Goal: Task Accomplishment & Management: Manage account settings

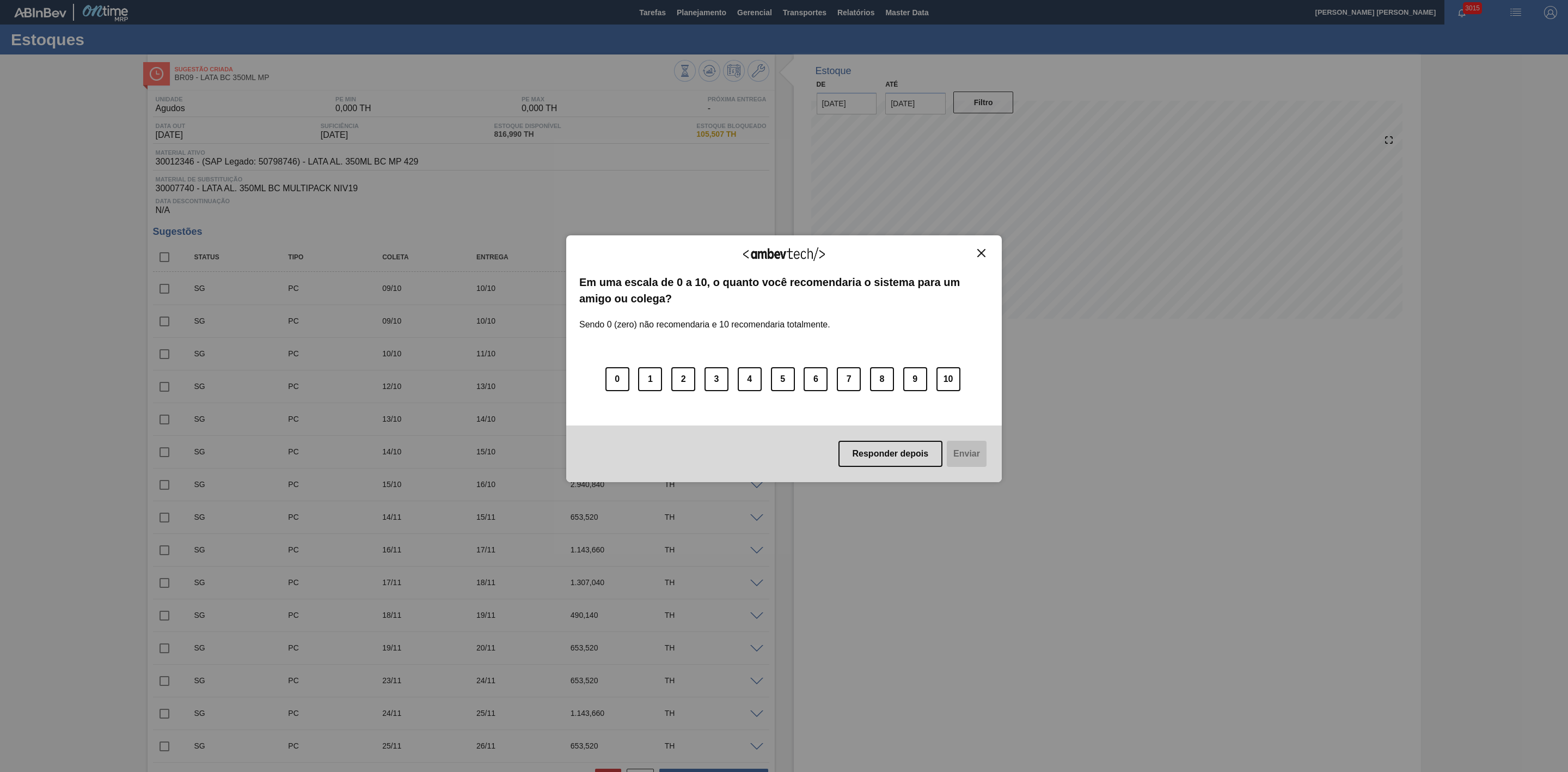
click at [982, 251] on img "Close" at bounding box center [981, 253] width 8 height 8
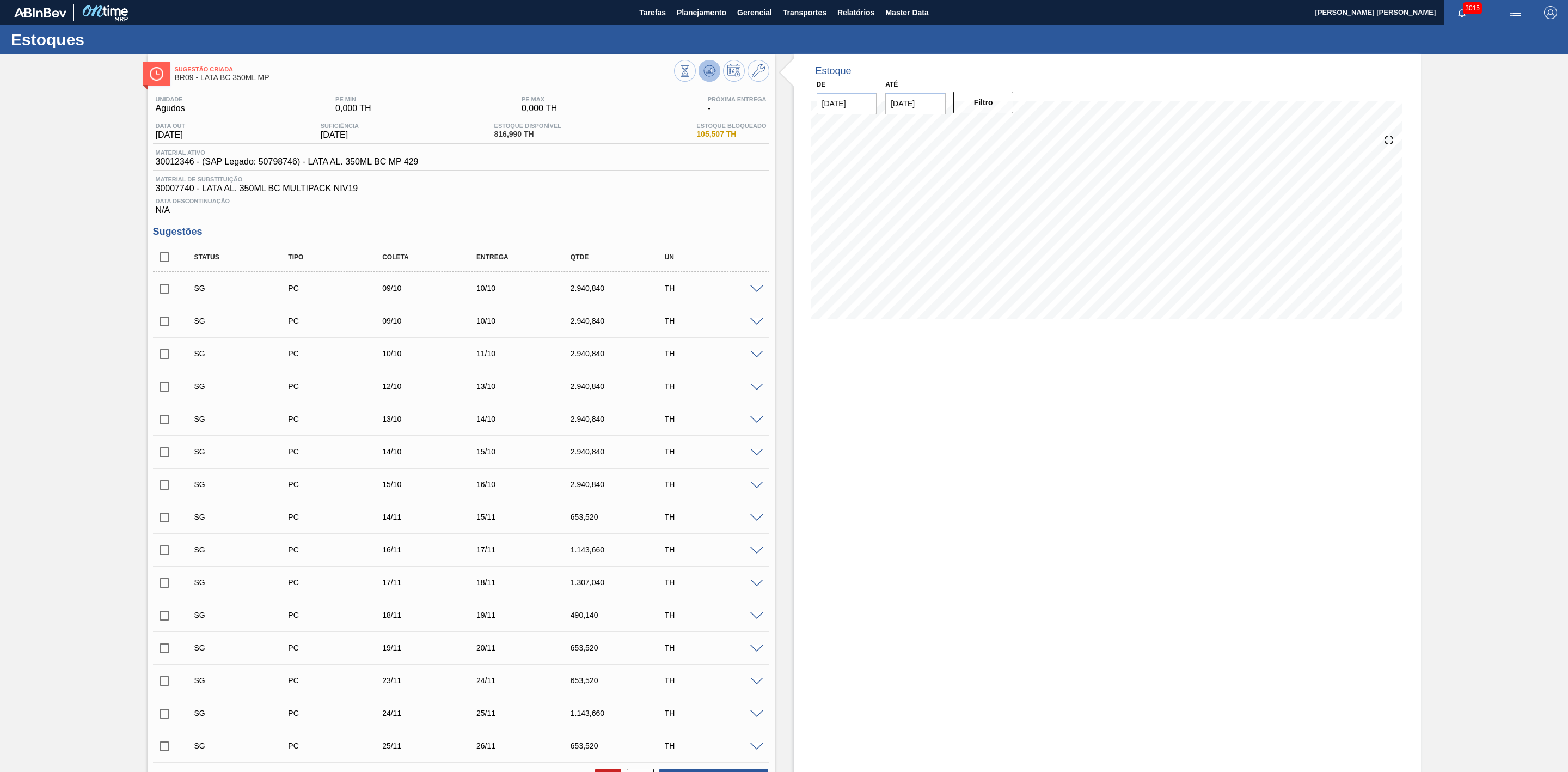
click at [709, 75] on icon at bounding box center [709, 71] width 13 height 13
click at [757, 493] on div "SG PC 15/10 16/10 2.940,840 TH" at bounding box center [461, 484] width 617 height 28
click at [754, 487] on span at bounding box center [757, 485] width 13 height 8
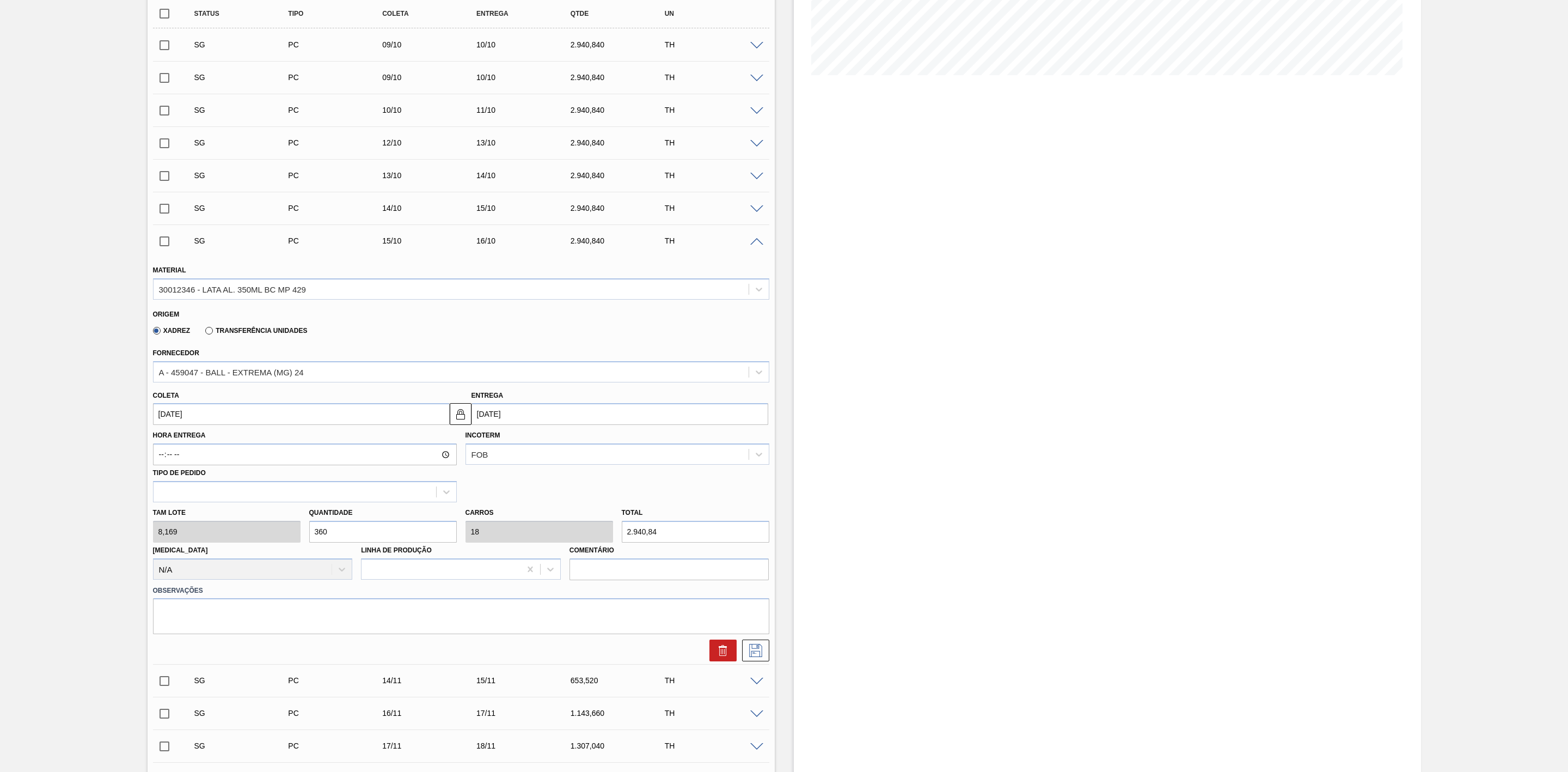
scroll to position [245, 0]
click at [248, 524] on div "Tam lote 8,169 Quantidade 360 Carros 18 Total 2.940,84 Doca N/A Linha de Produç…" at bounding box center [461, 539] width 625 height 78
type input "2"
type input "0,1"
type input "16,338"
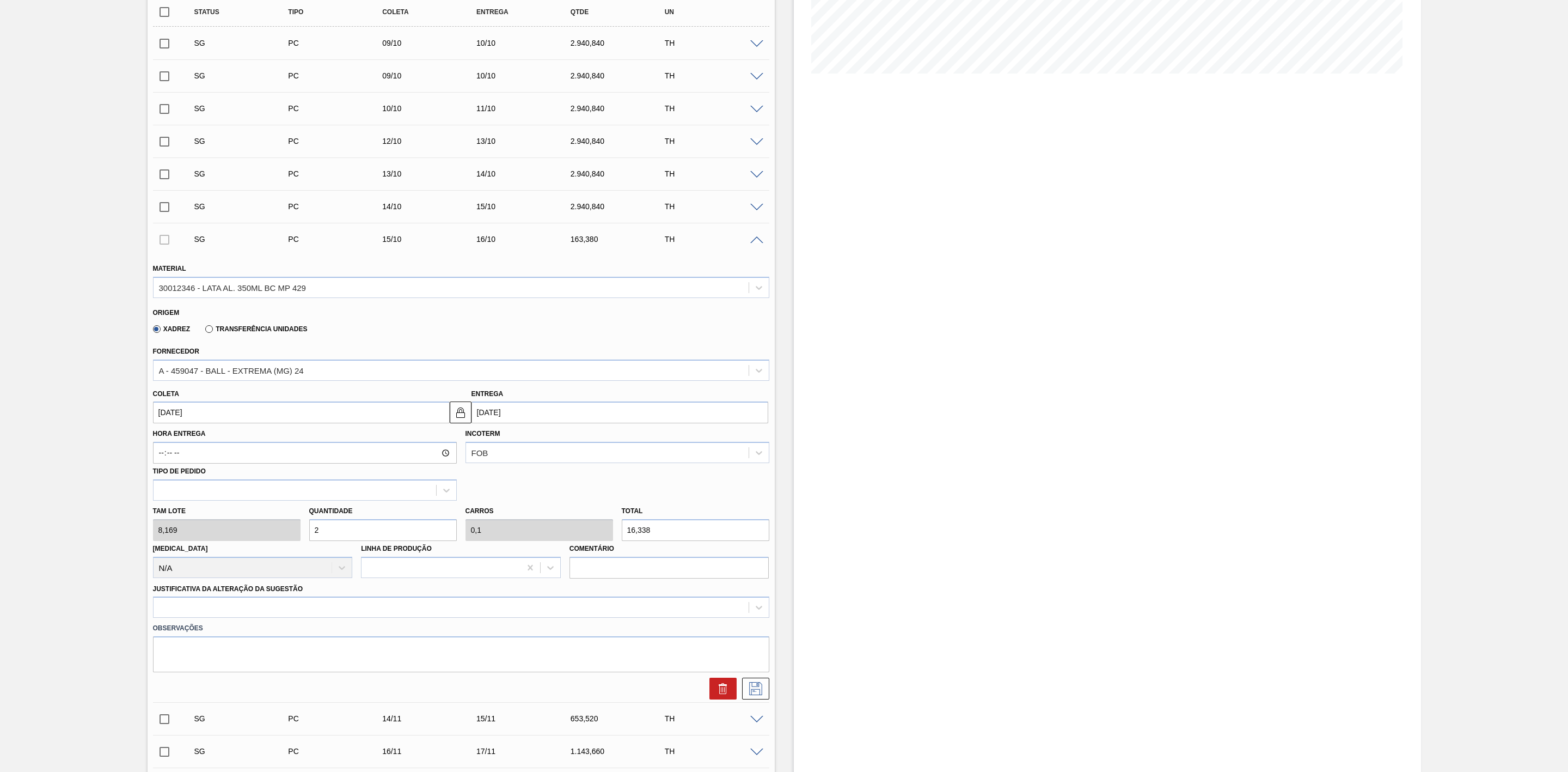
type input "20"
type input "1"
type input "163,38"
type input "200"
type input "10"
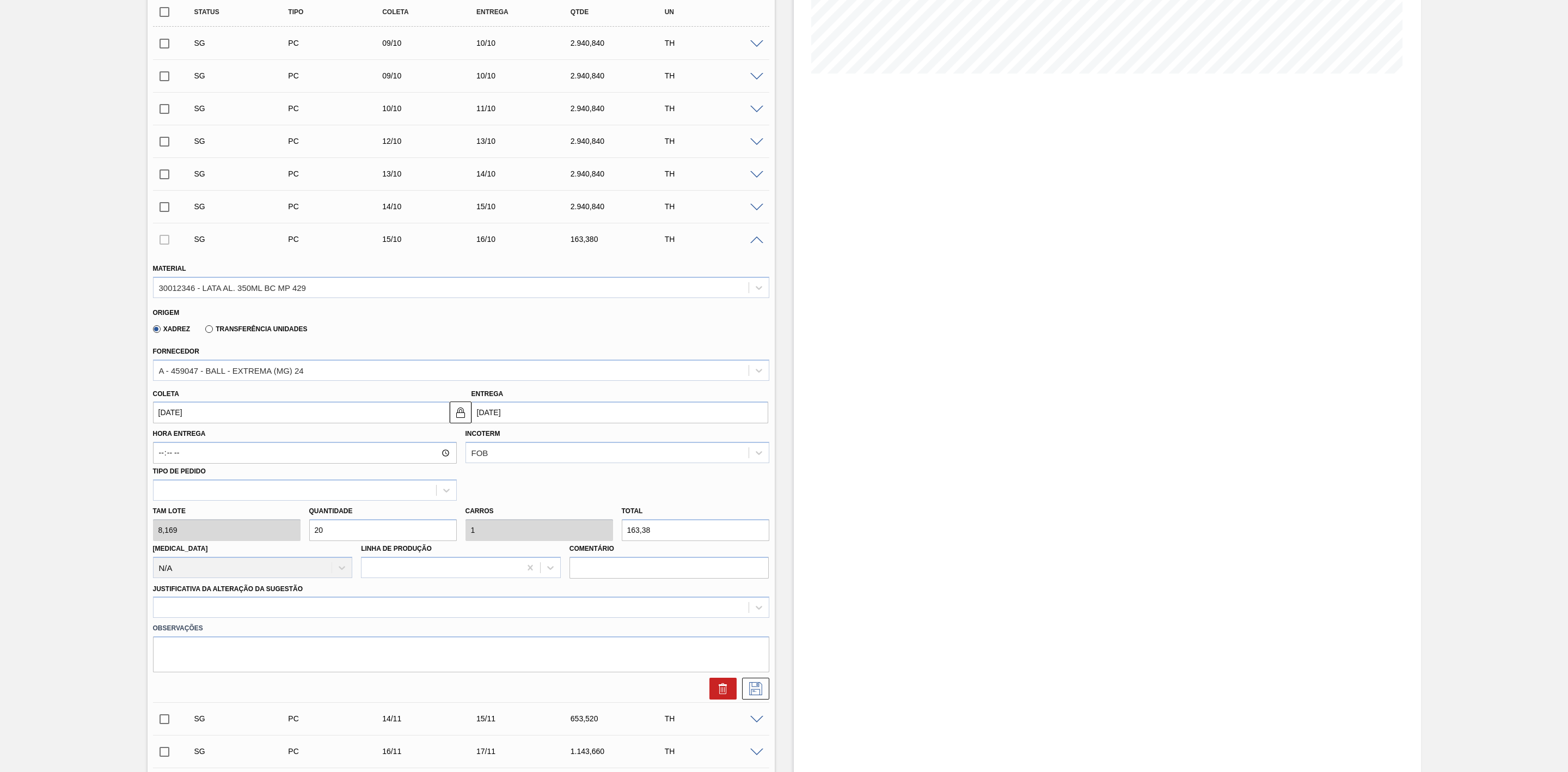
type input "1.633,8"
type input "200"
click at [521, 415] on input "[DATE]" at bounding box center [620, 413] width 297 height 22
click at [530, 497] on div "8" at bounding box center [537, 491] width 15 height 15
type input "[DATE]"
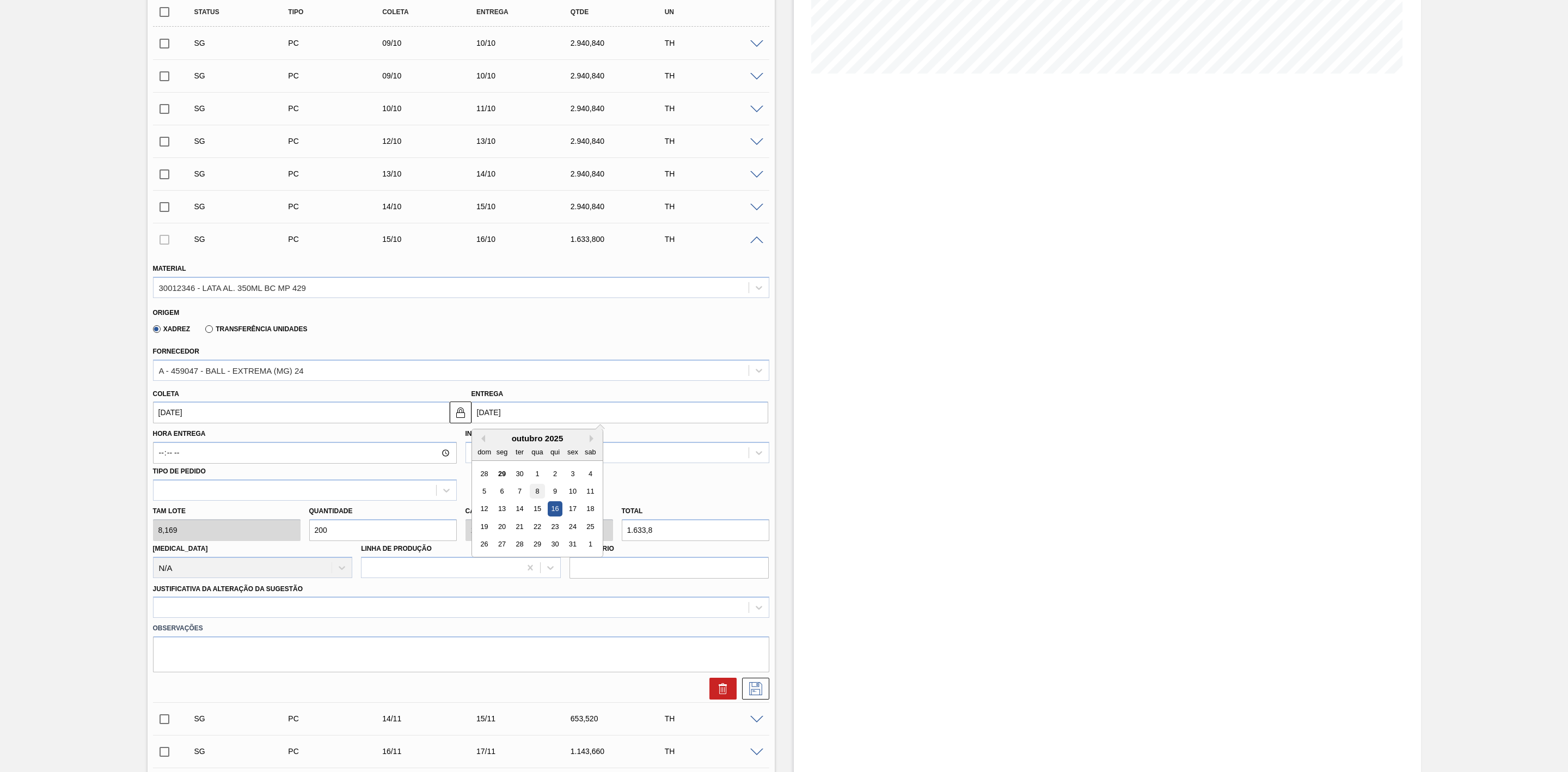
type input "[DATE]"
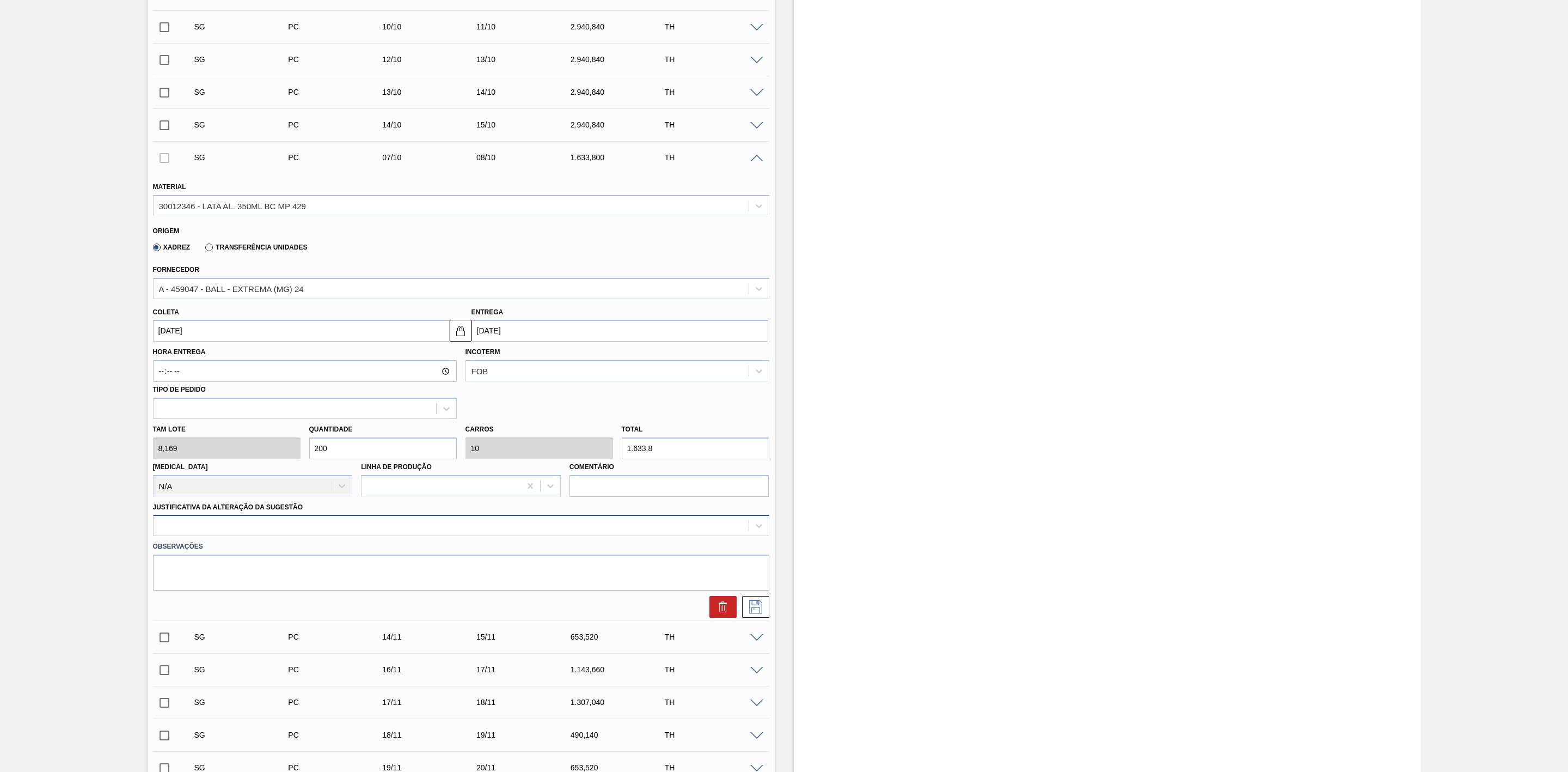
click at [337, 526] on div at bounding box center [451, 525] width 595 height 16
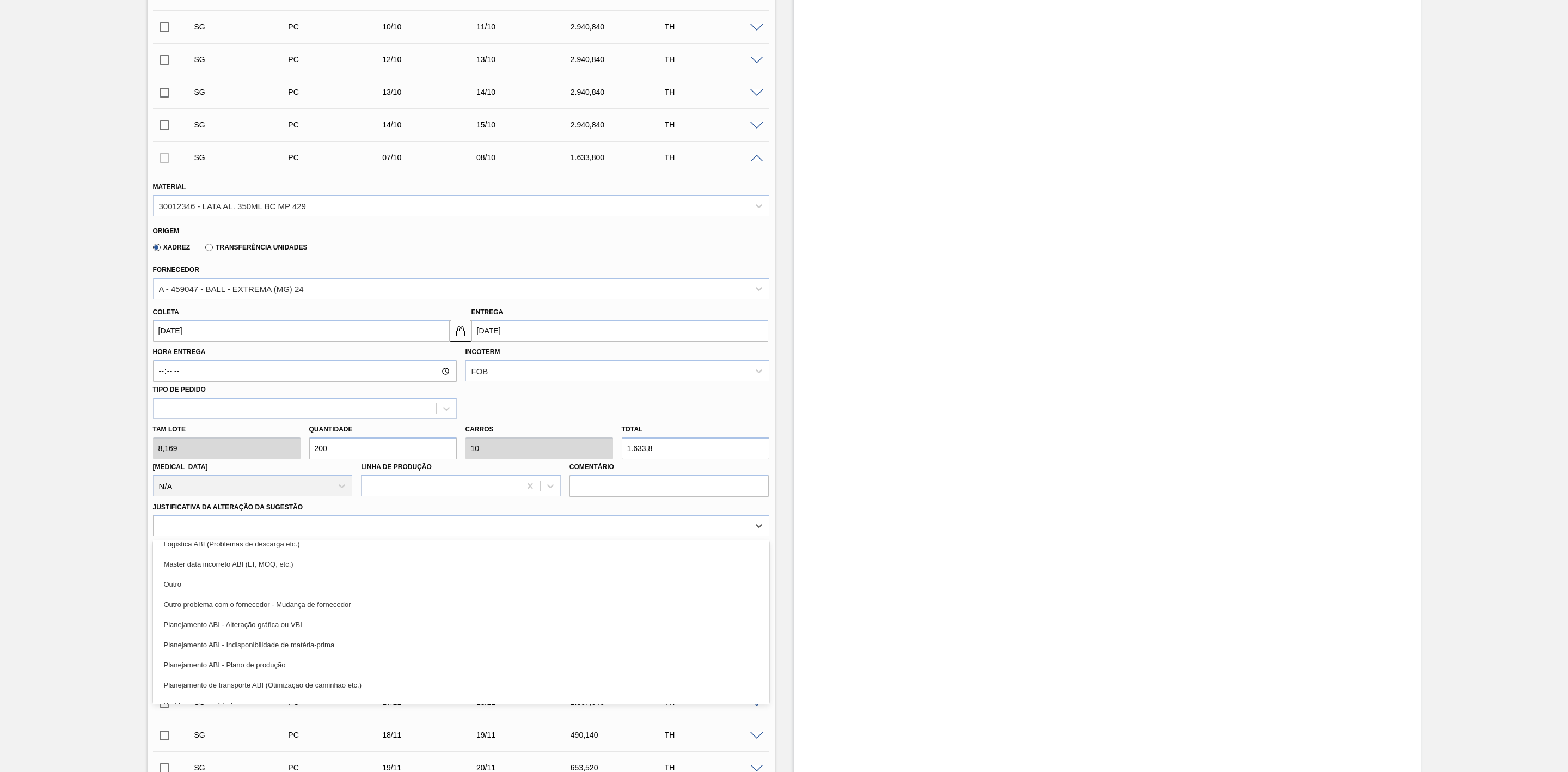
scroll to position [163, 0]
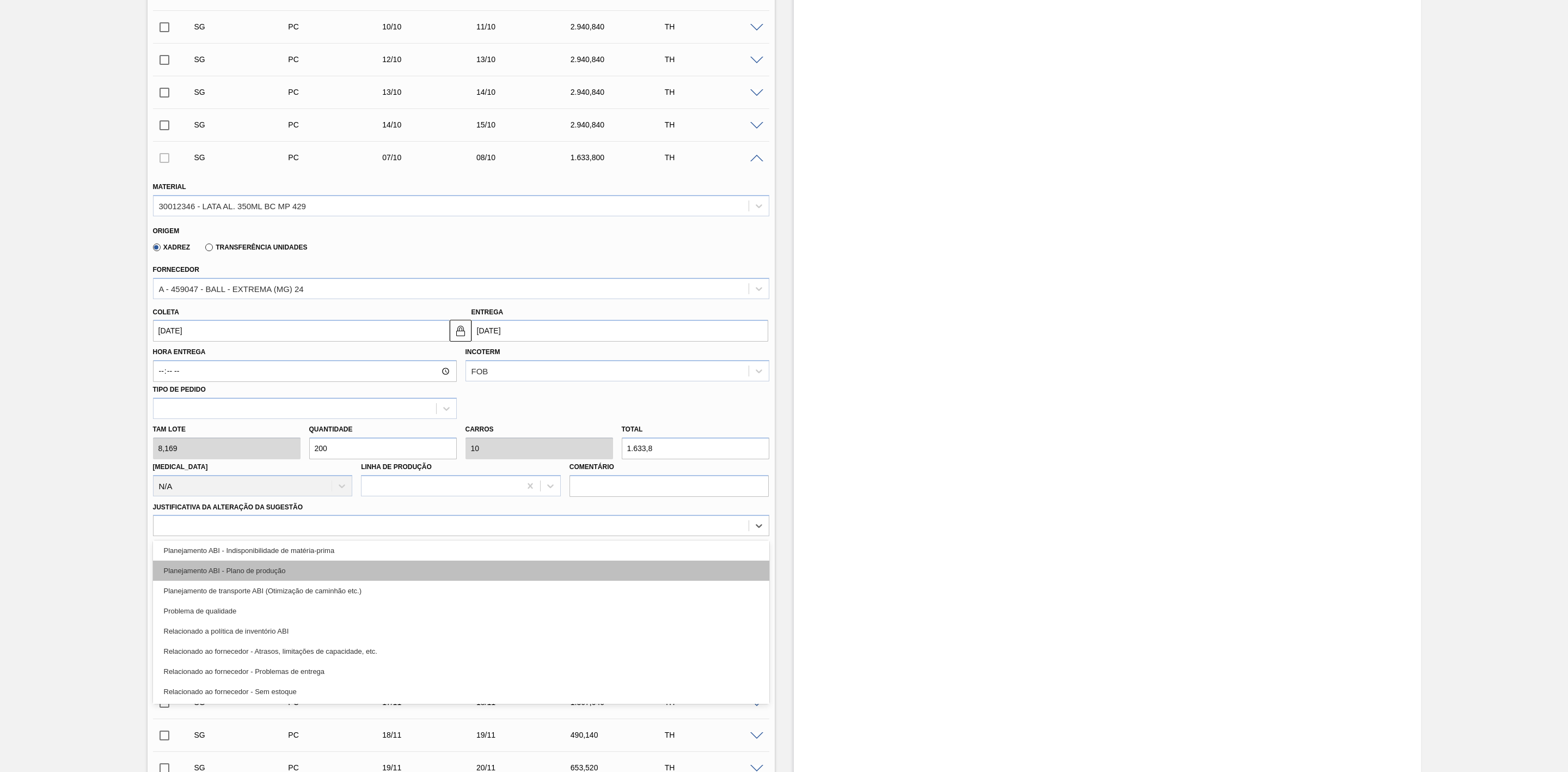
click at [260, 574] on div "Planejamento ABI - Plano de produção" at bounding box center [461, 570] width 617 height 20
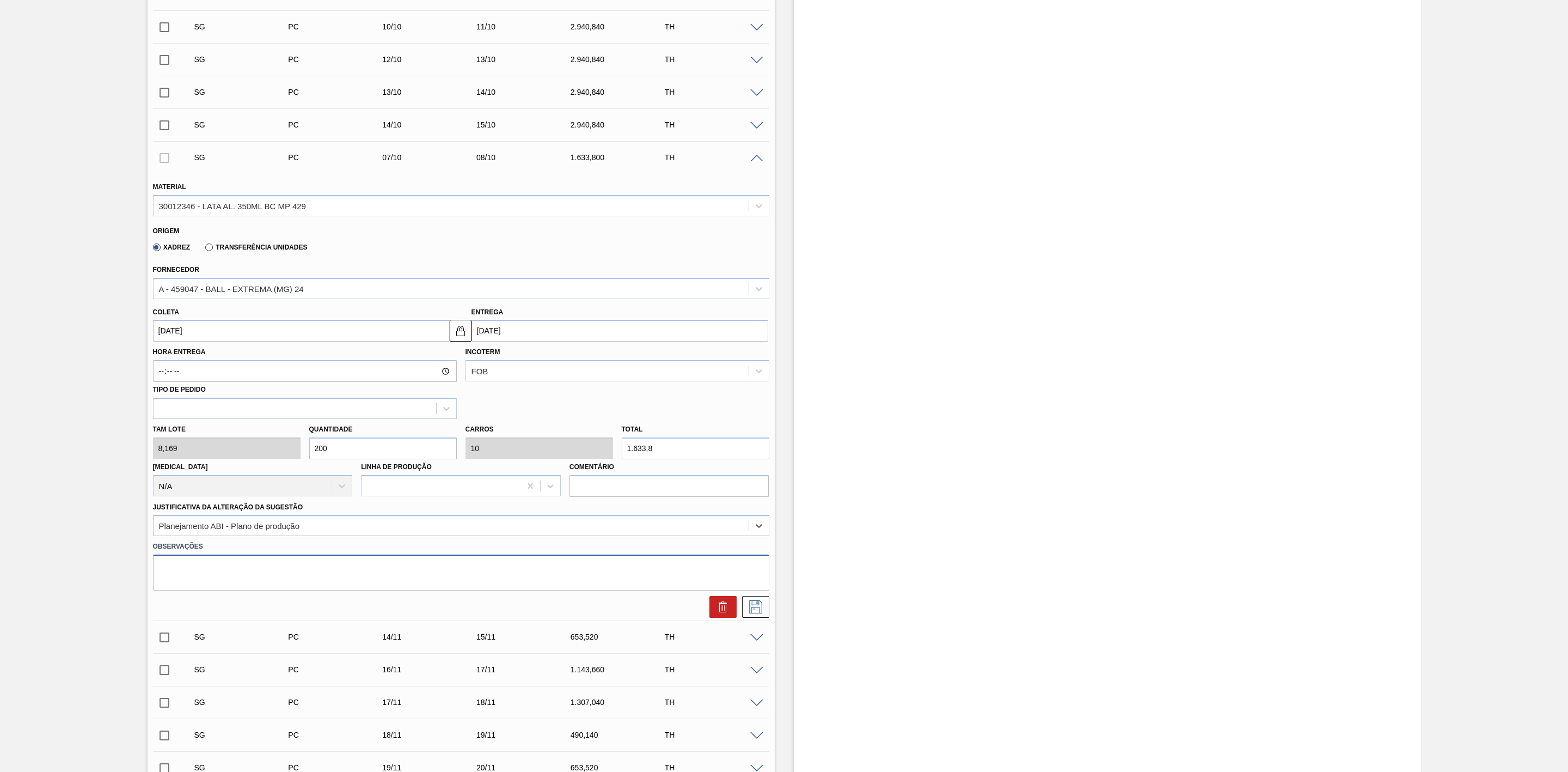
click at [251, 572] on textarea at bounding box center [461, 572] width 617 height 36
type textarea "Troca de rótulo com AP 350"
click at [760, 607] on icon at bounding box center [755, 607] width 13 height 13
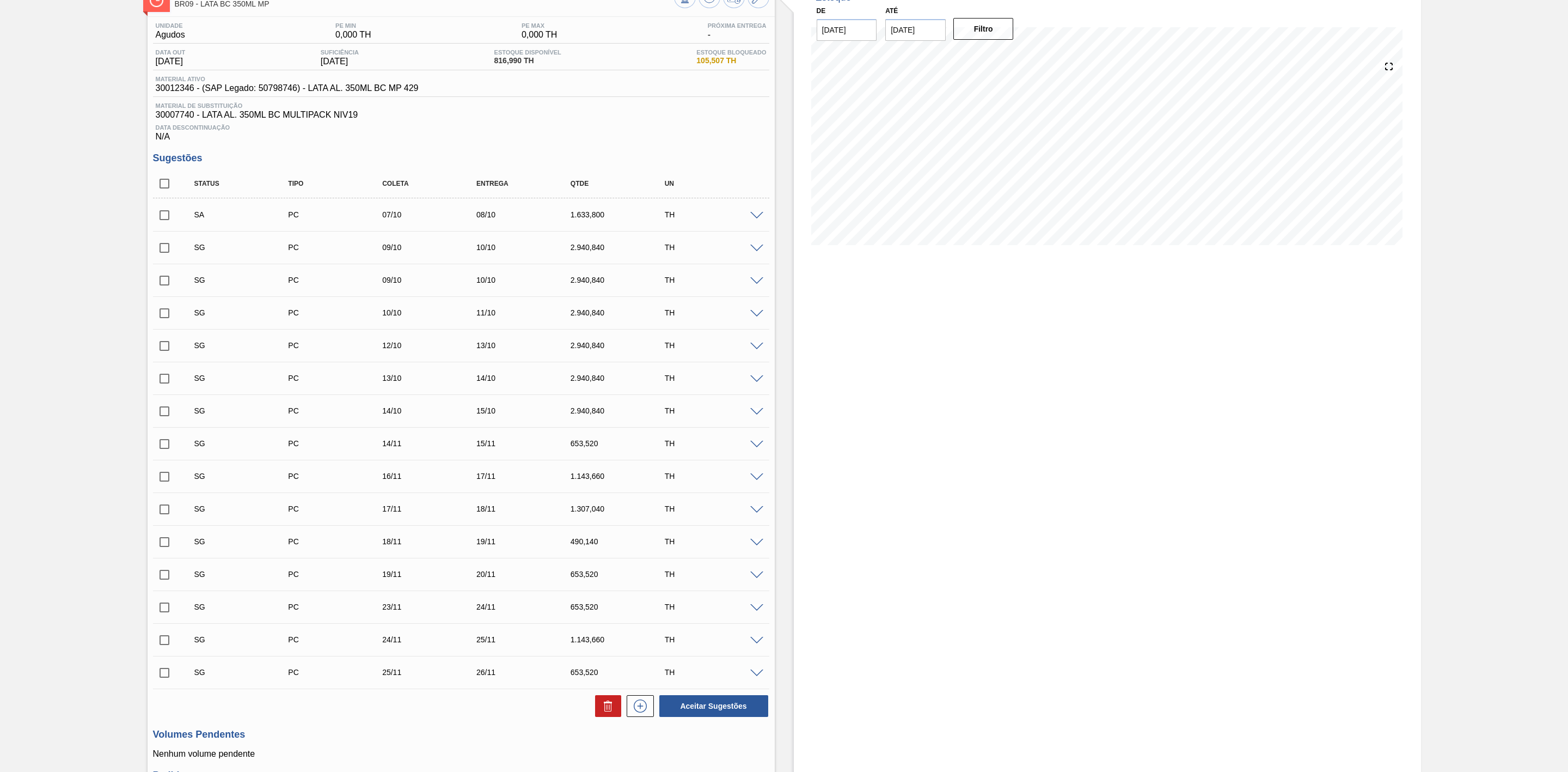
scroll to position [49, 0]
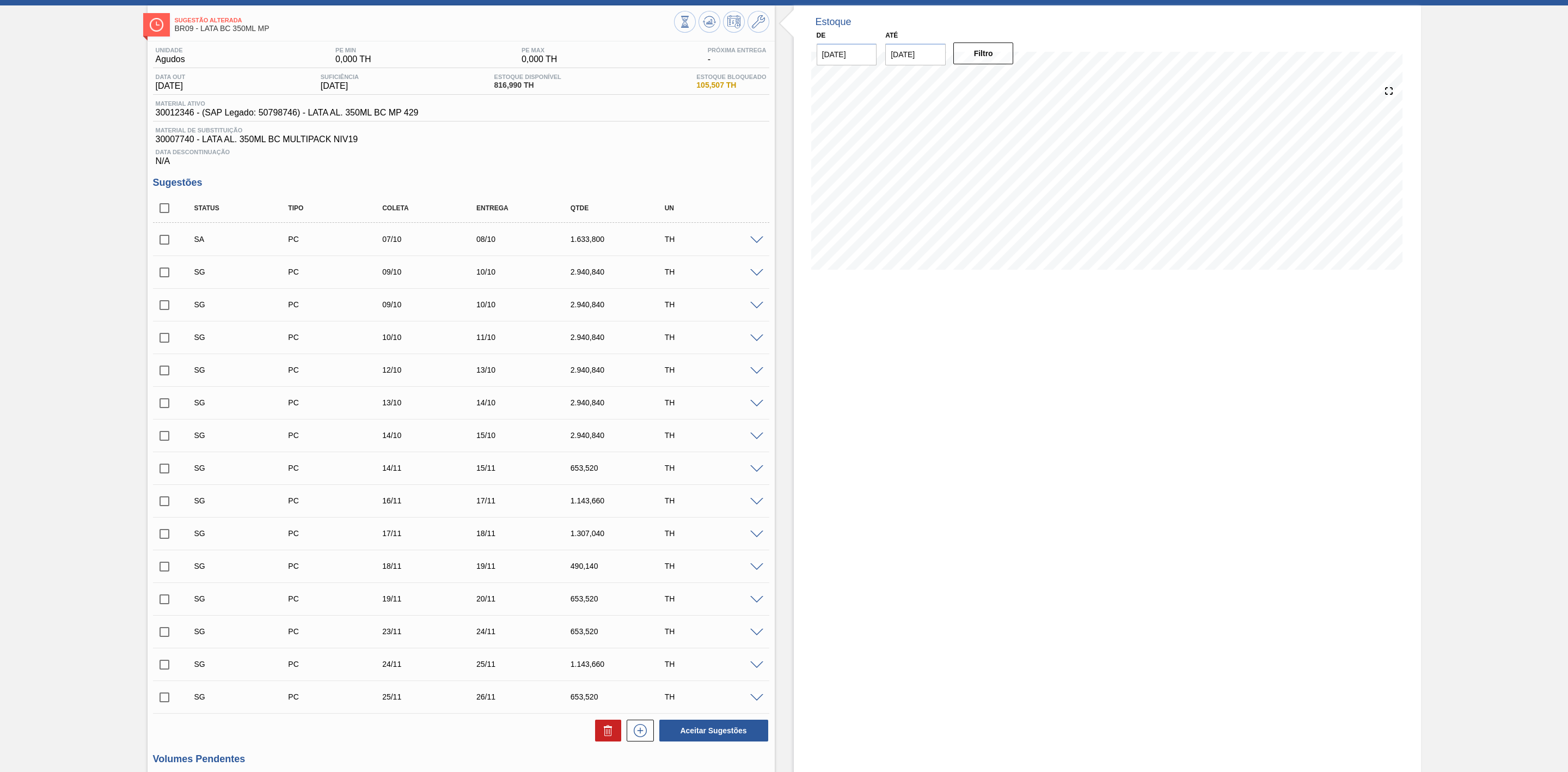
click at [163, 246] on input "checkbox" at bounding box center [164, 239] width 23 height 23
click at [713, 733] on button "Aceitar Sugestões" at bounding box center [713, 731] width 109 height 22
checkbox input "false"
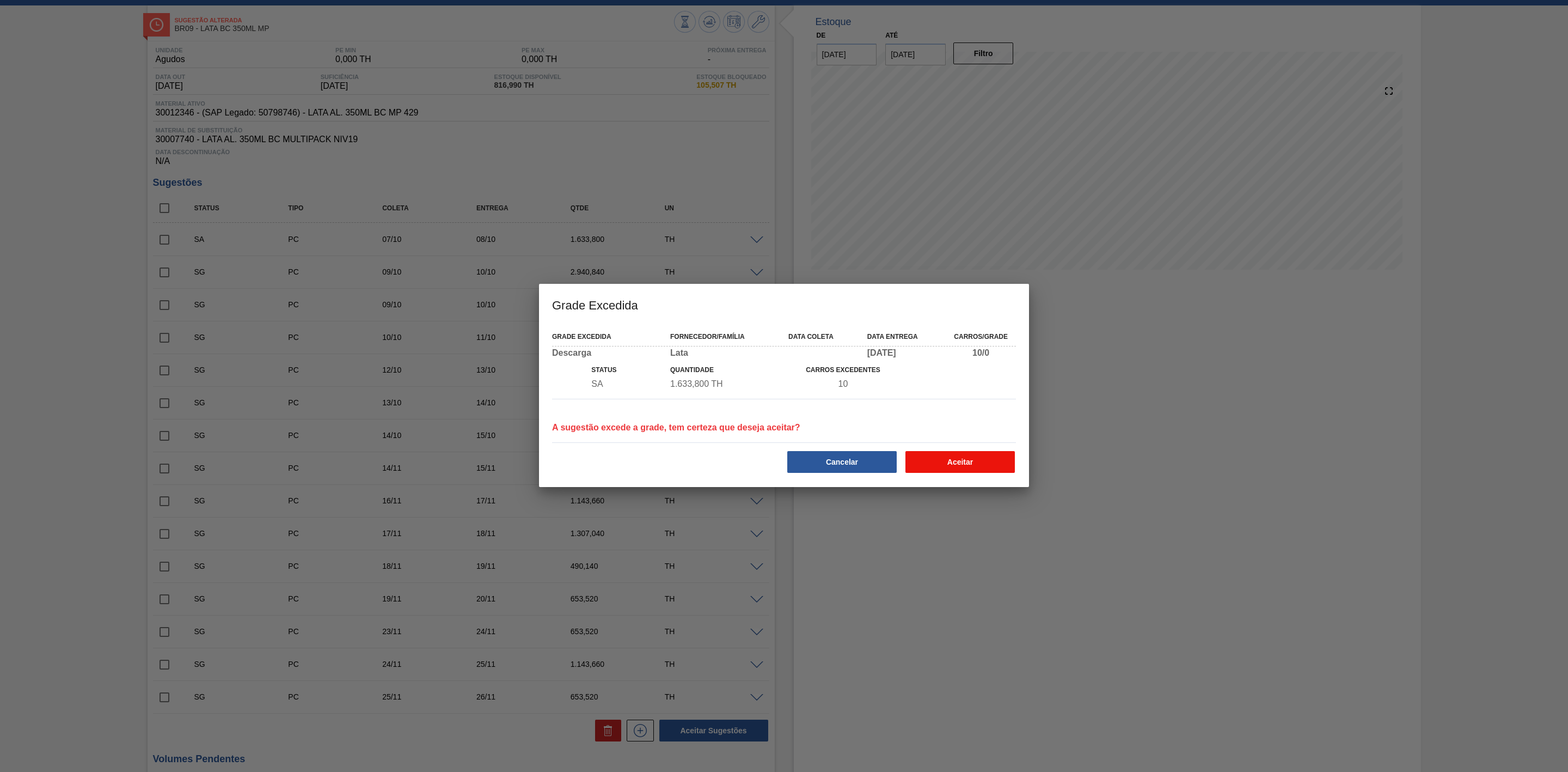
click at [947, 459] on button "Aceitar" at bounding box center [959, 462] width 109 height 22
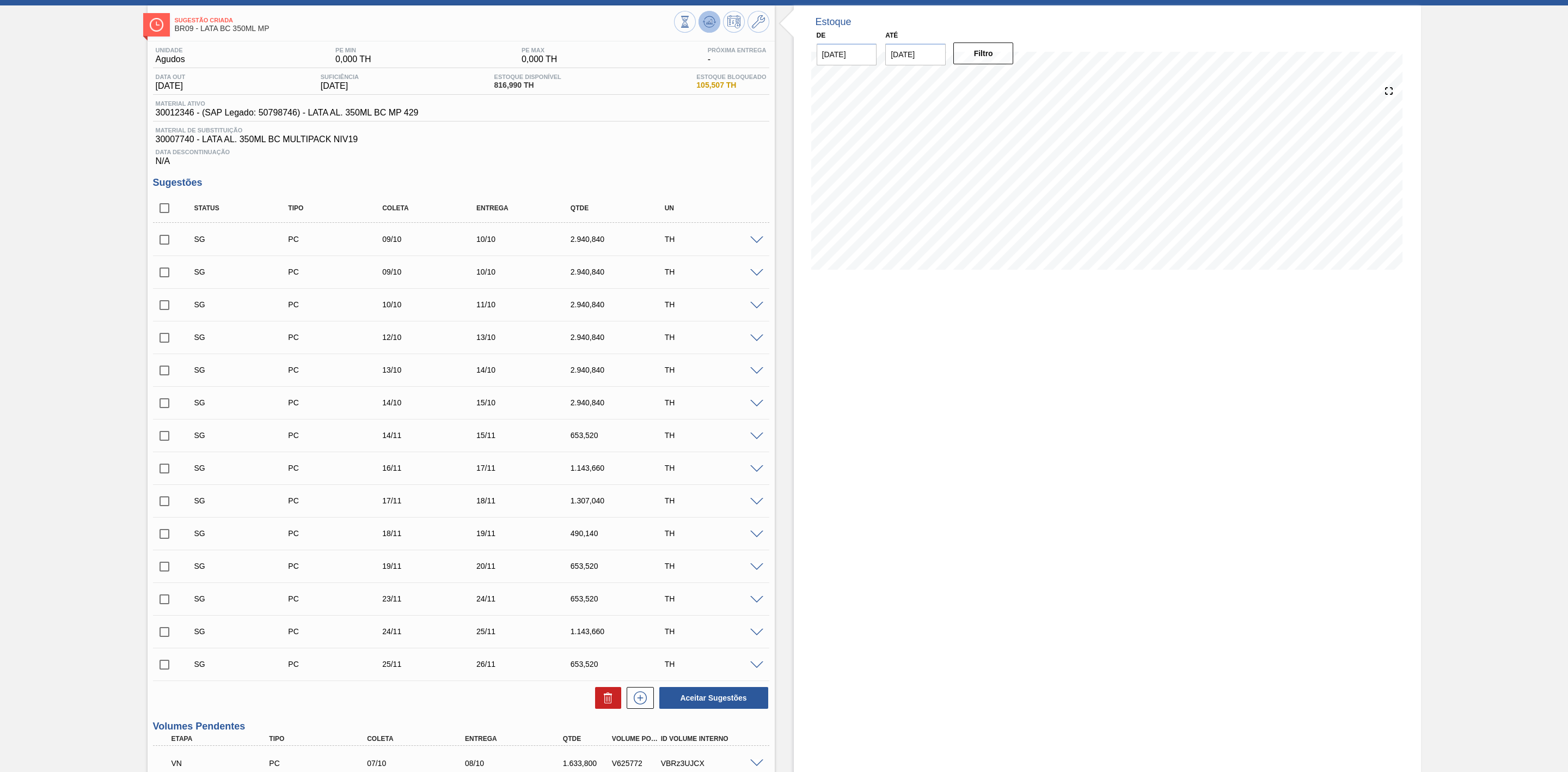
click at [711, 24] on icon at bounding box center [709, 22] width 13 height 13
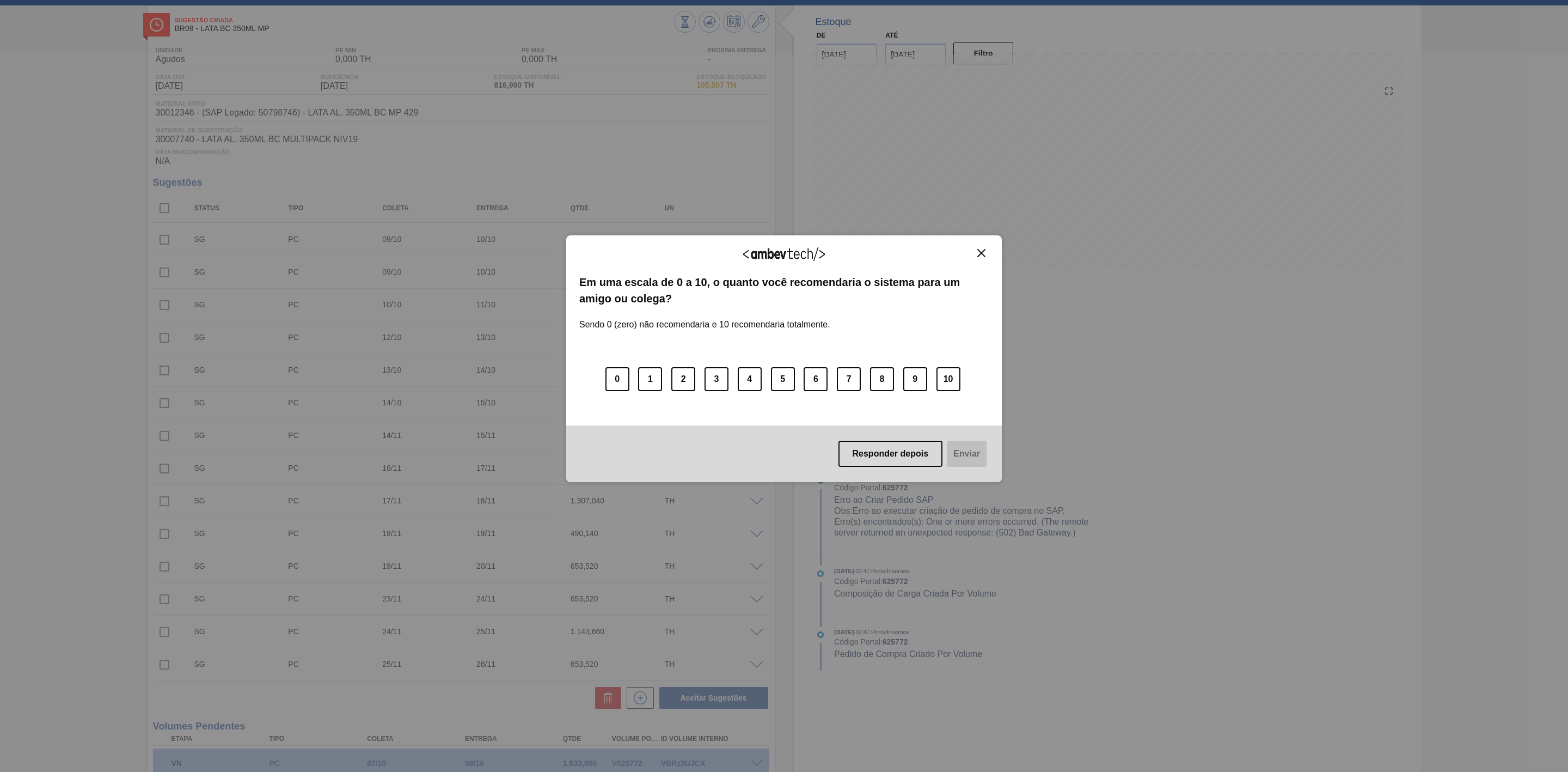
click at [981, 254] on img "Close" at bounding box center [981, 253] width 8 height 8
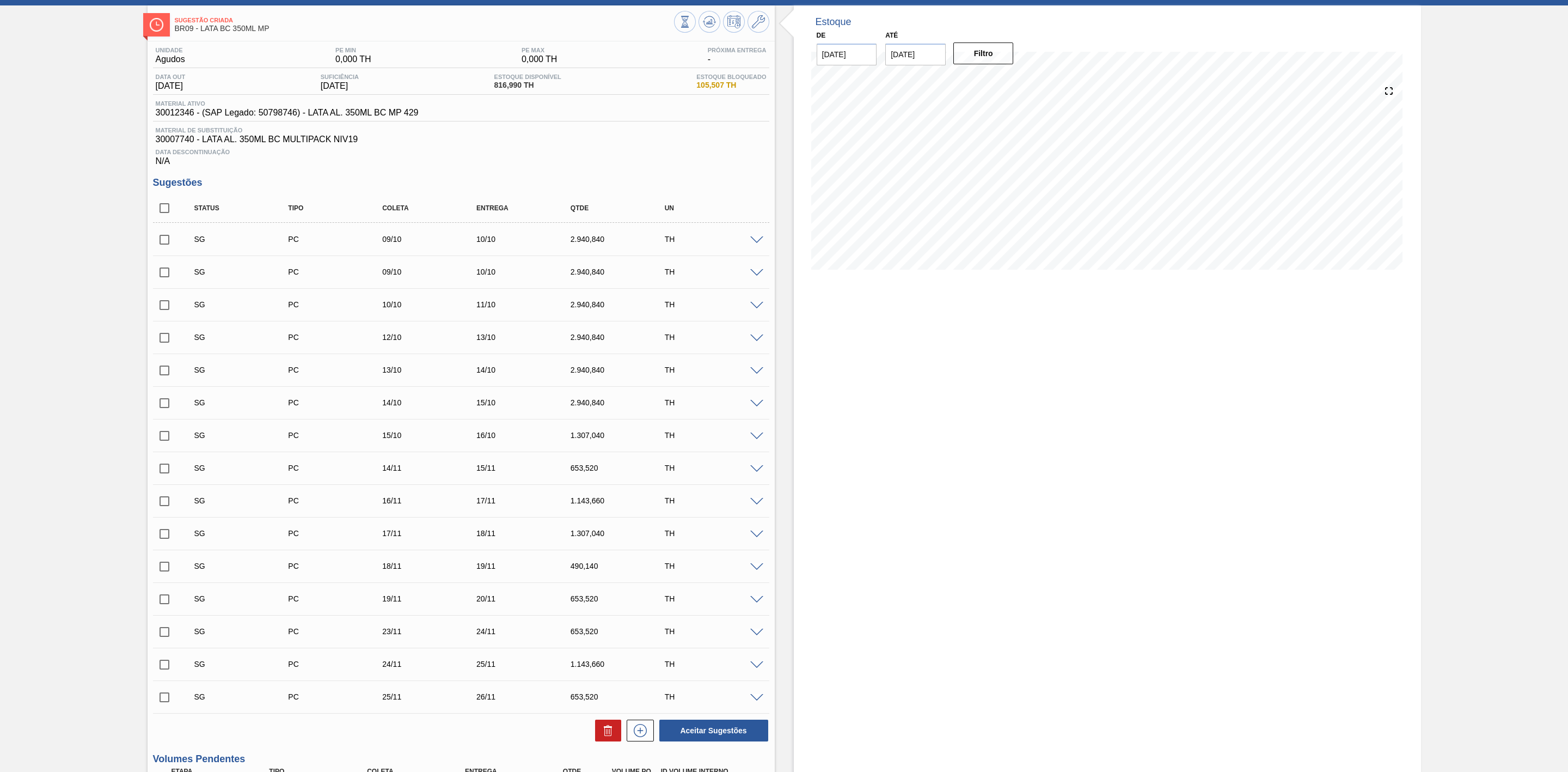
click at [167, 281] on input "checkbox" at bounding box center [164, 272] width 23 height 23
checkbox input "true"
click at [161, 313] on input "checkbox" at bounding box center [164, 304] width 23 height 23
checkbox input "true"
click at [166, 342] on input "checkbox" at bounding box center [164, 337] width 23 height 23
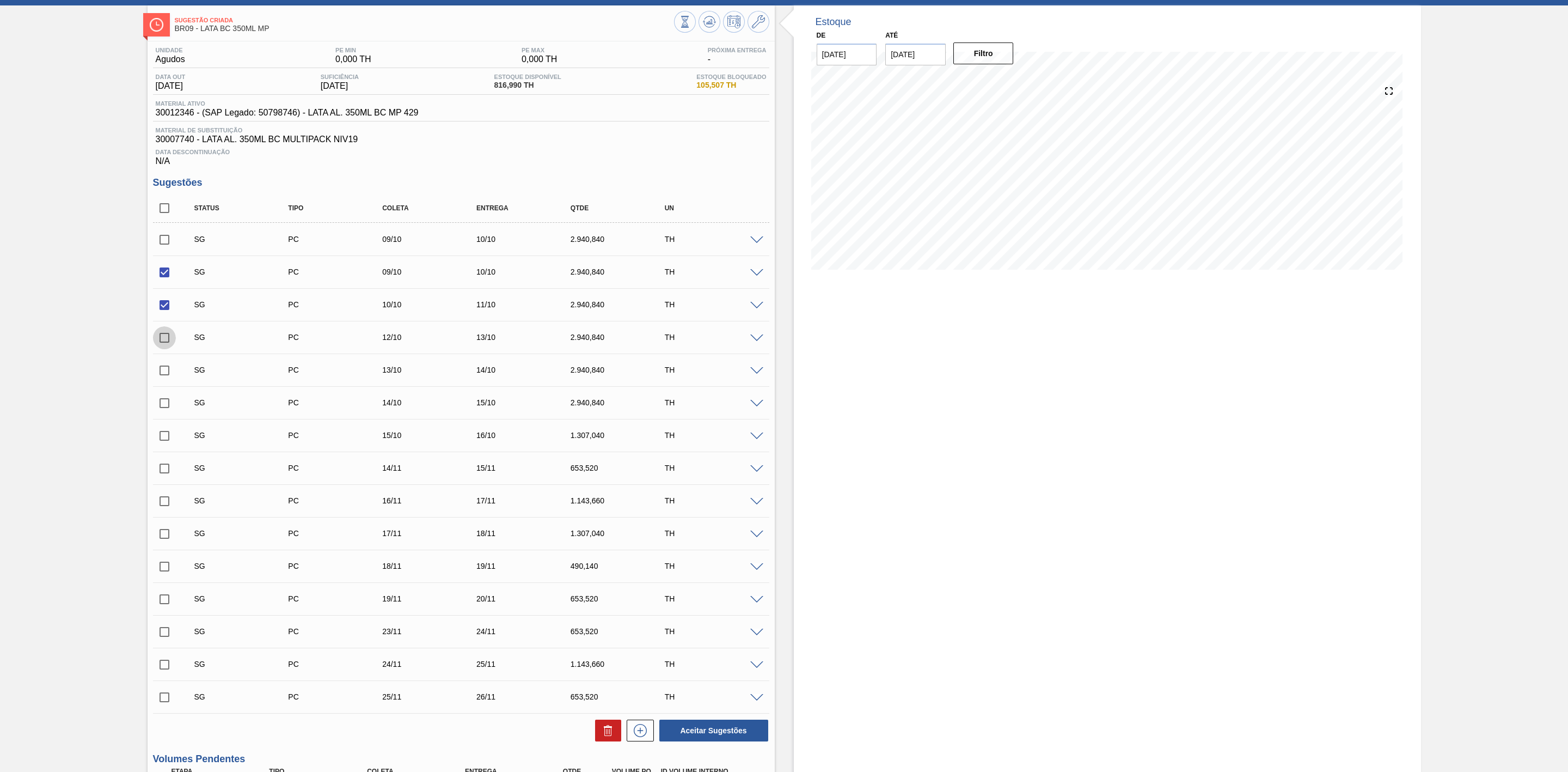
checkbox input "true"
click at [728, 733] on button "Aceitar Sugestões" at bounding box center [713, 731] width 109 height 22
checkbox input "false"
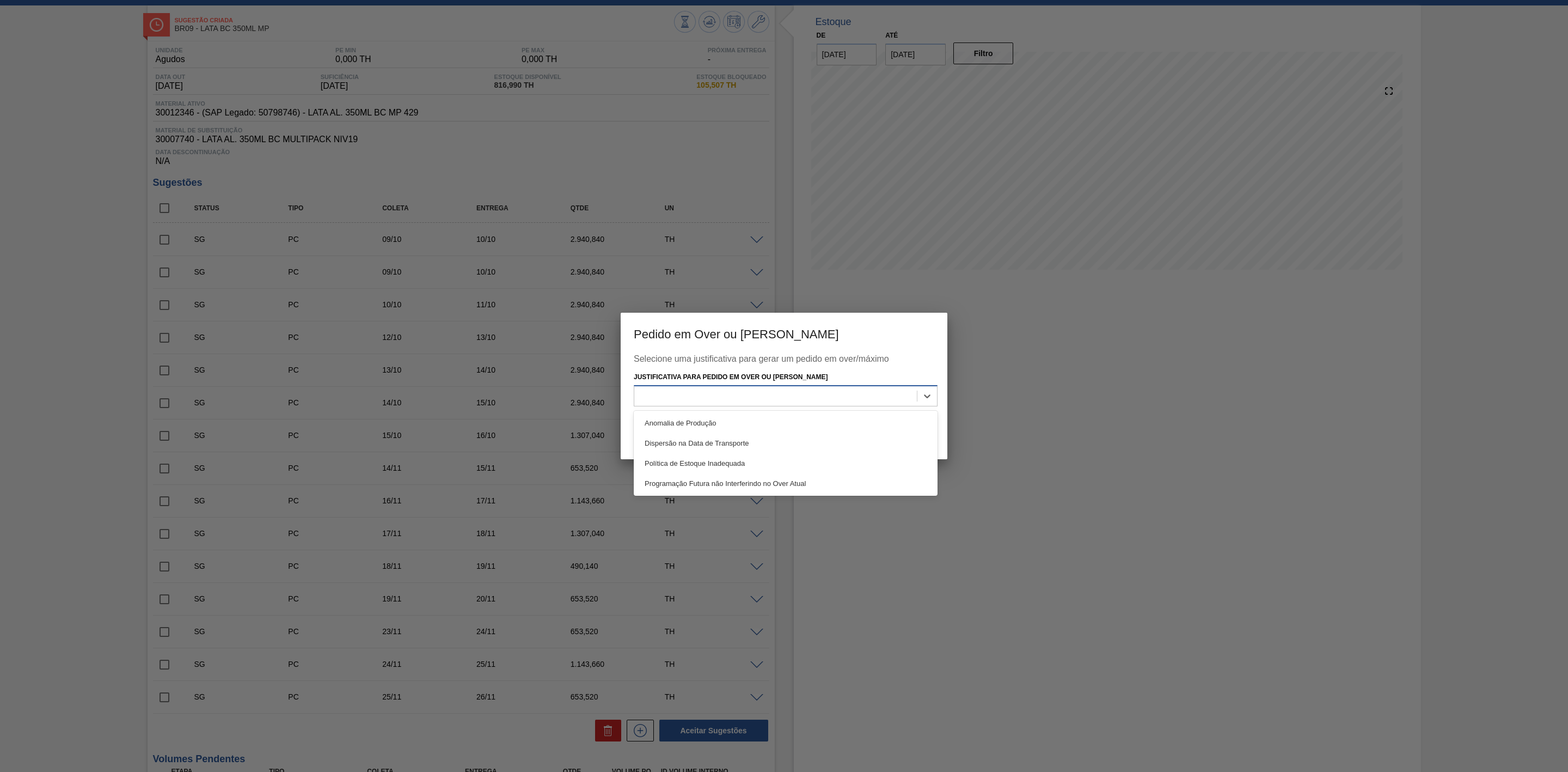
click at [834, 394] on div at bounding box center [775, 395] width 282 height 16
click at [731, 490] on div "Programação Futura não Interferindo no Over Atual" at bounding box center [786, 483] width 304 height 20
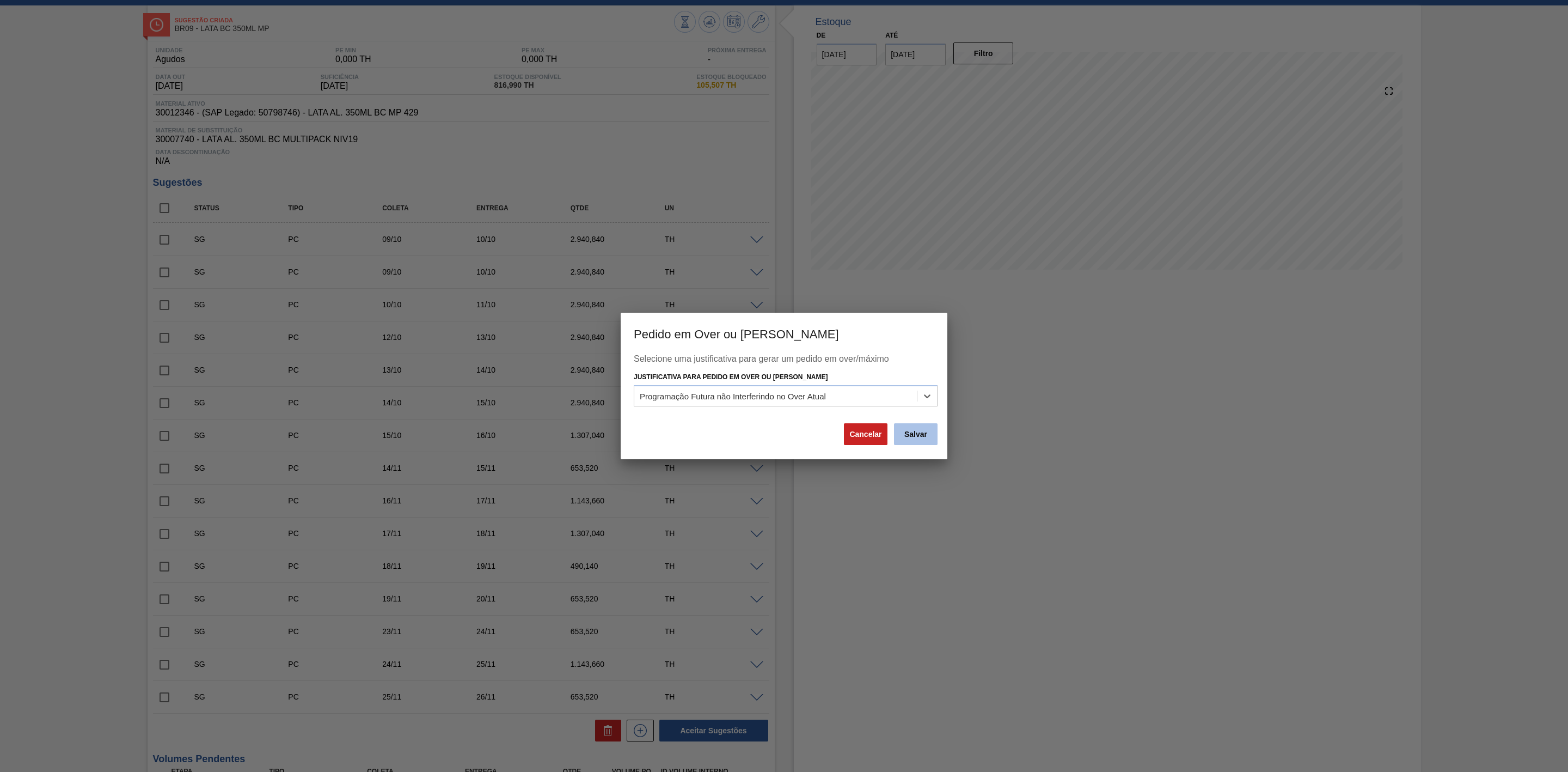
click at [914, 438] on button "Salvar" at bounding box center [916, 435] width 44 height 22
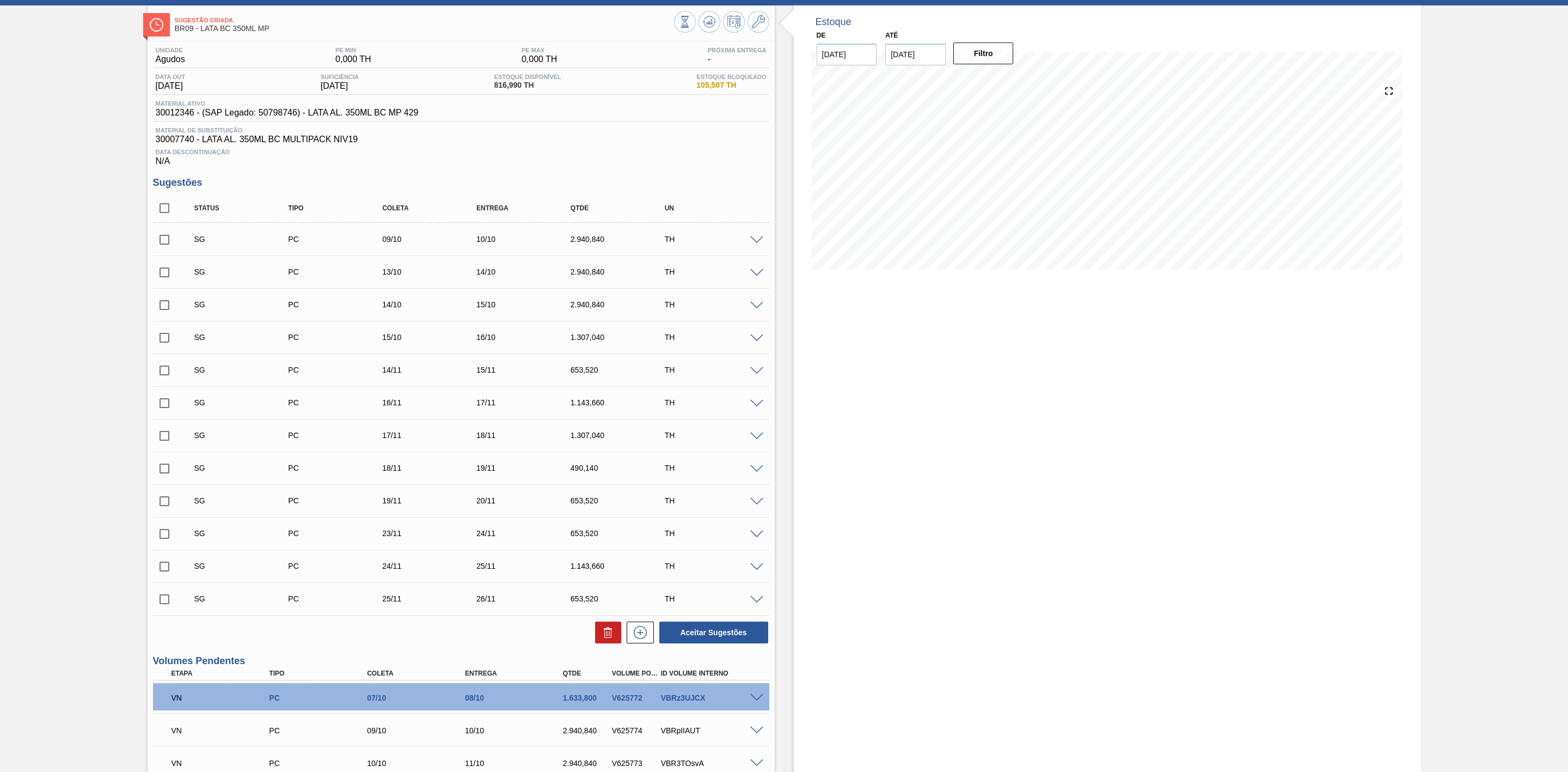
click at [755, 342] on span at bounding box center [757, 338] width 13 height 8
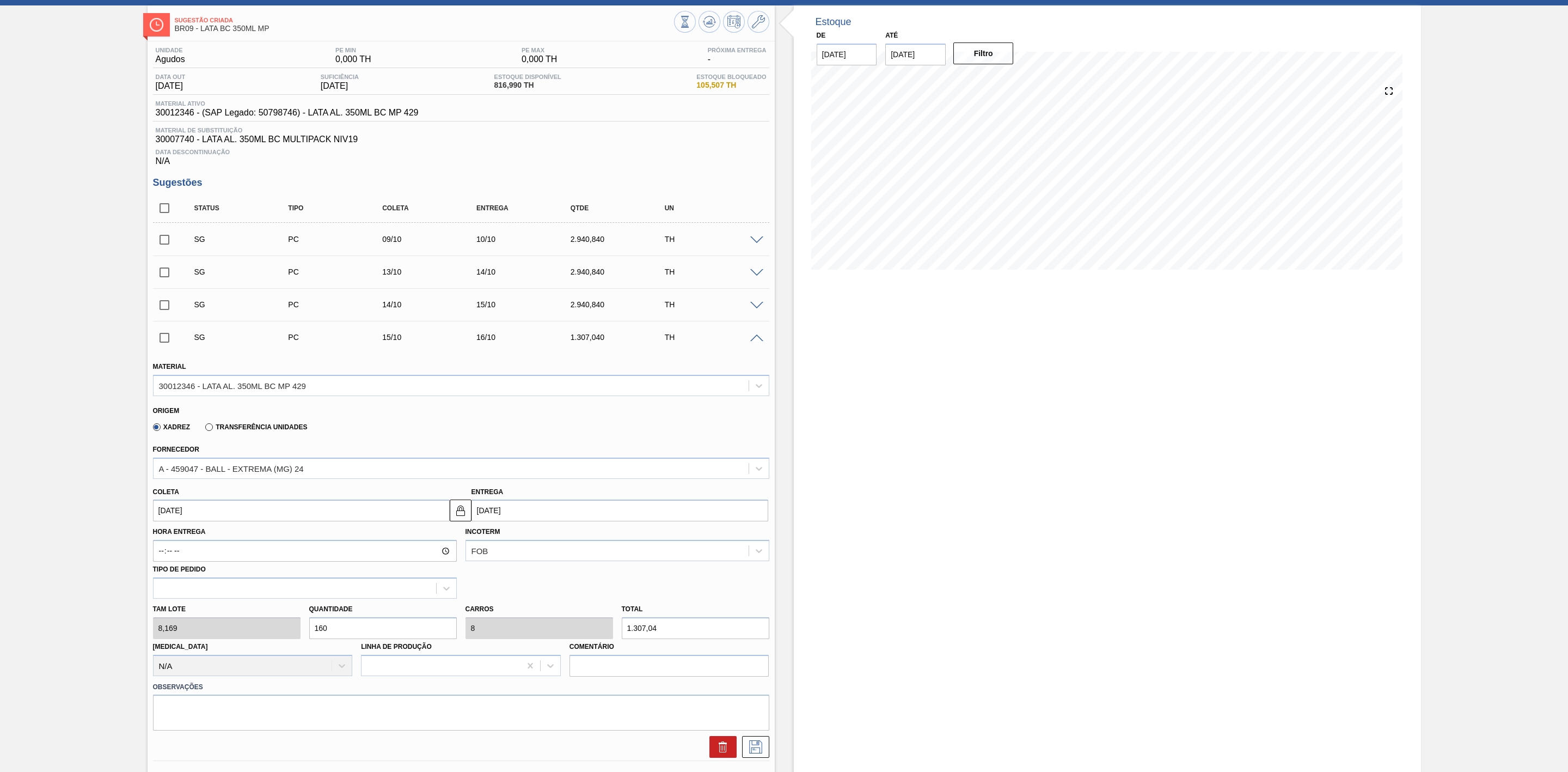
drag, startPoint x: 352, startPoint y: 637, endPoint x: 302, endPoint y: 637, distance: 50.0
click at [302, 637] on div "Tam lote 8,169 Quantidade 160 Carros 8 Total 1.307,04 Doca N/A Linha de Produçã…" at bounding box center [461, 637] width 625 height 78
type input "1"
type input "0,05"
type input "8,169"
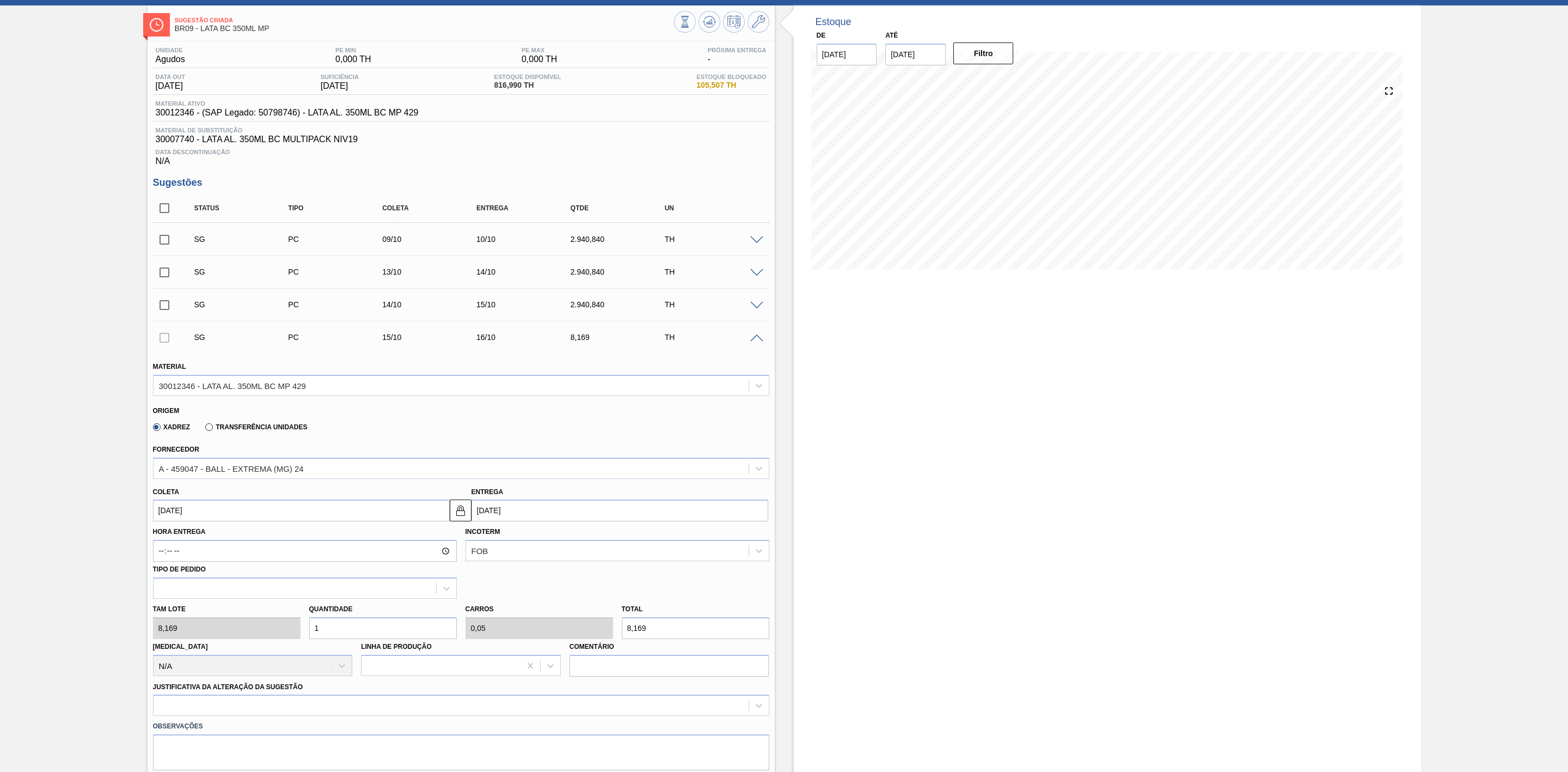
type input "12"
type input "0,6"
type input "98,028"
type input "120"
type input "6"
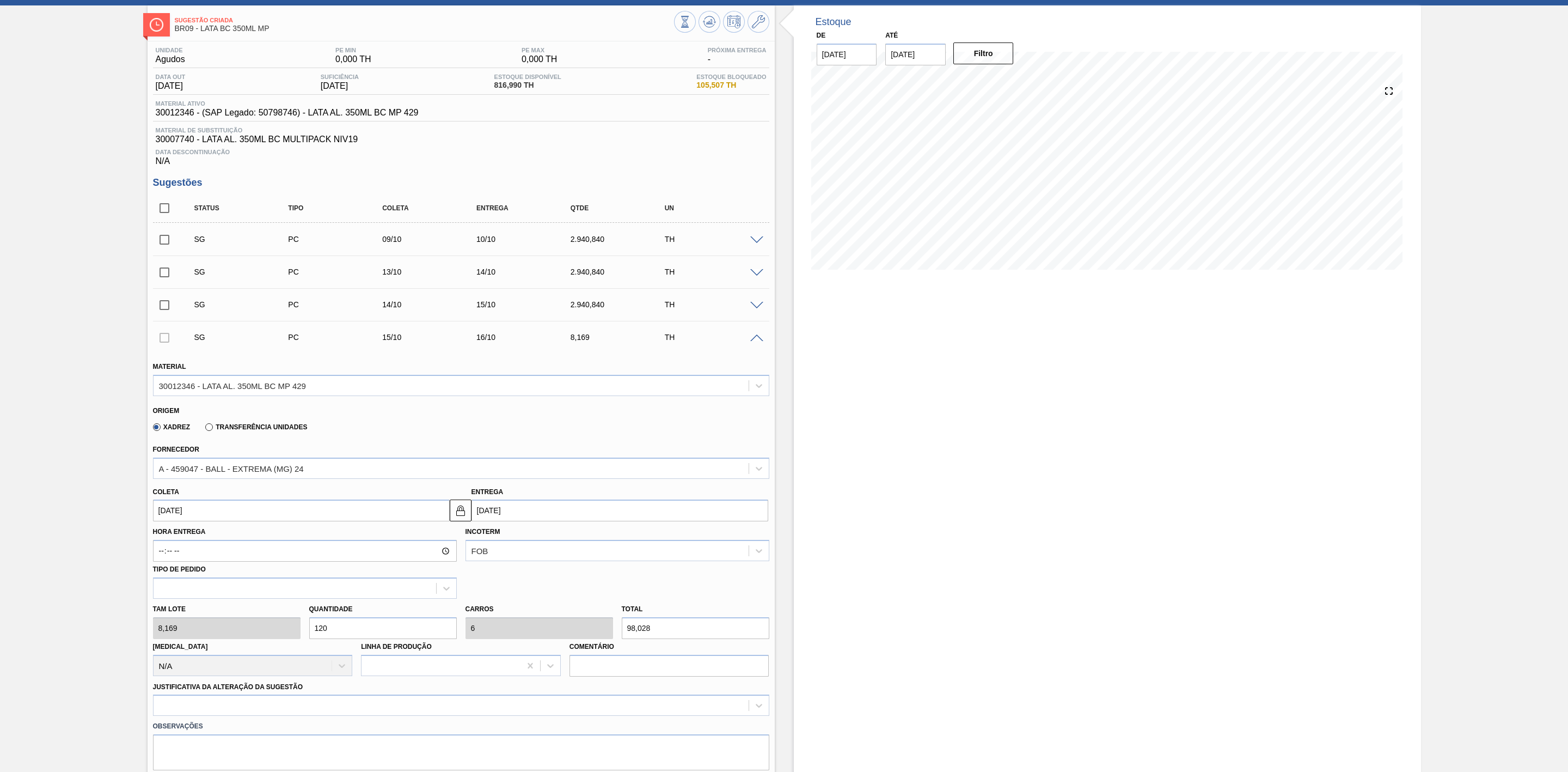
type input "980,28"
type input "120"
click at [335, 710] on div at bounding box center [461, 704] width 617 height 21
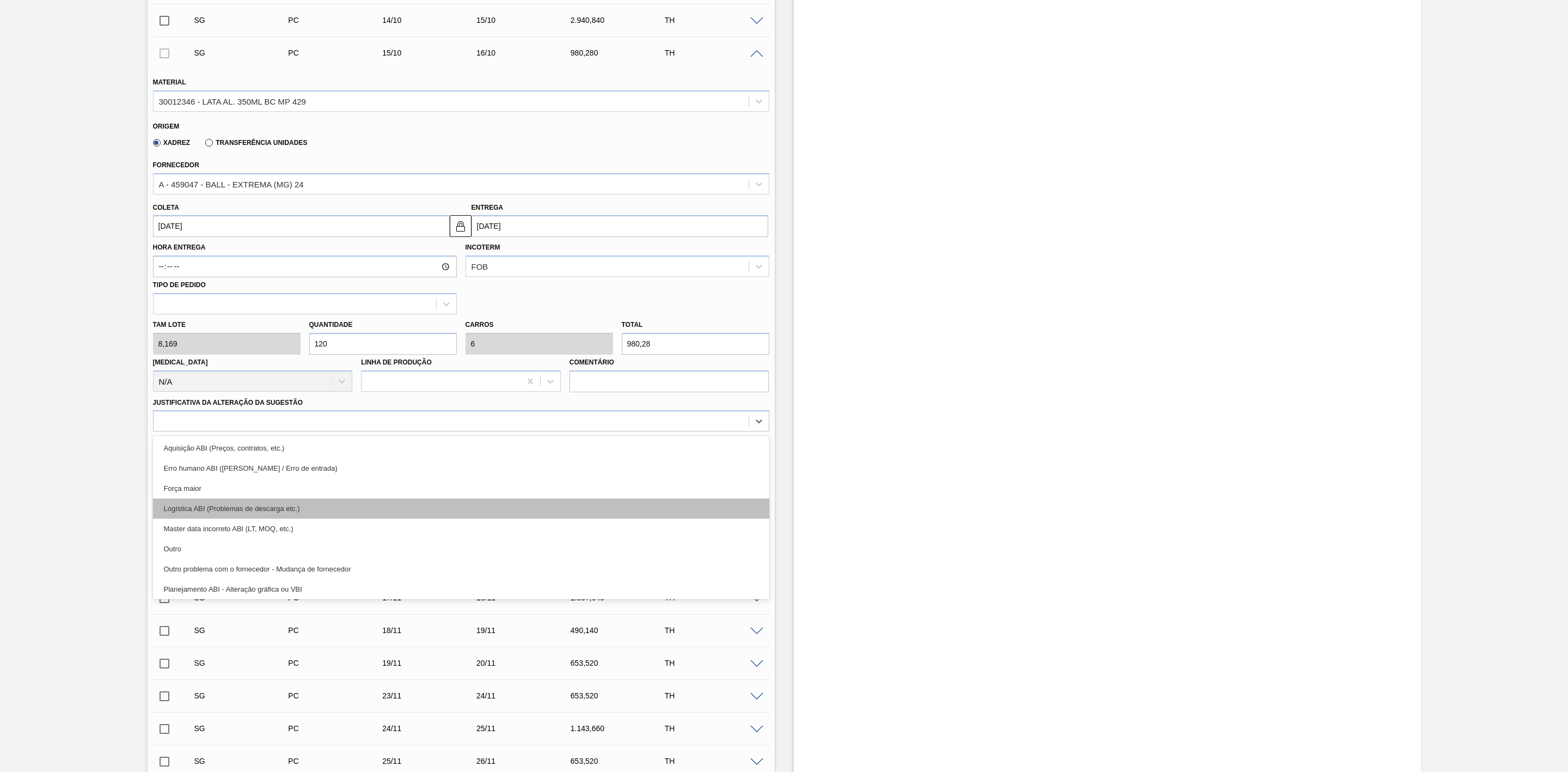
scroll to position [82, 0]
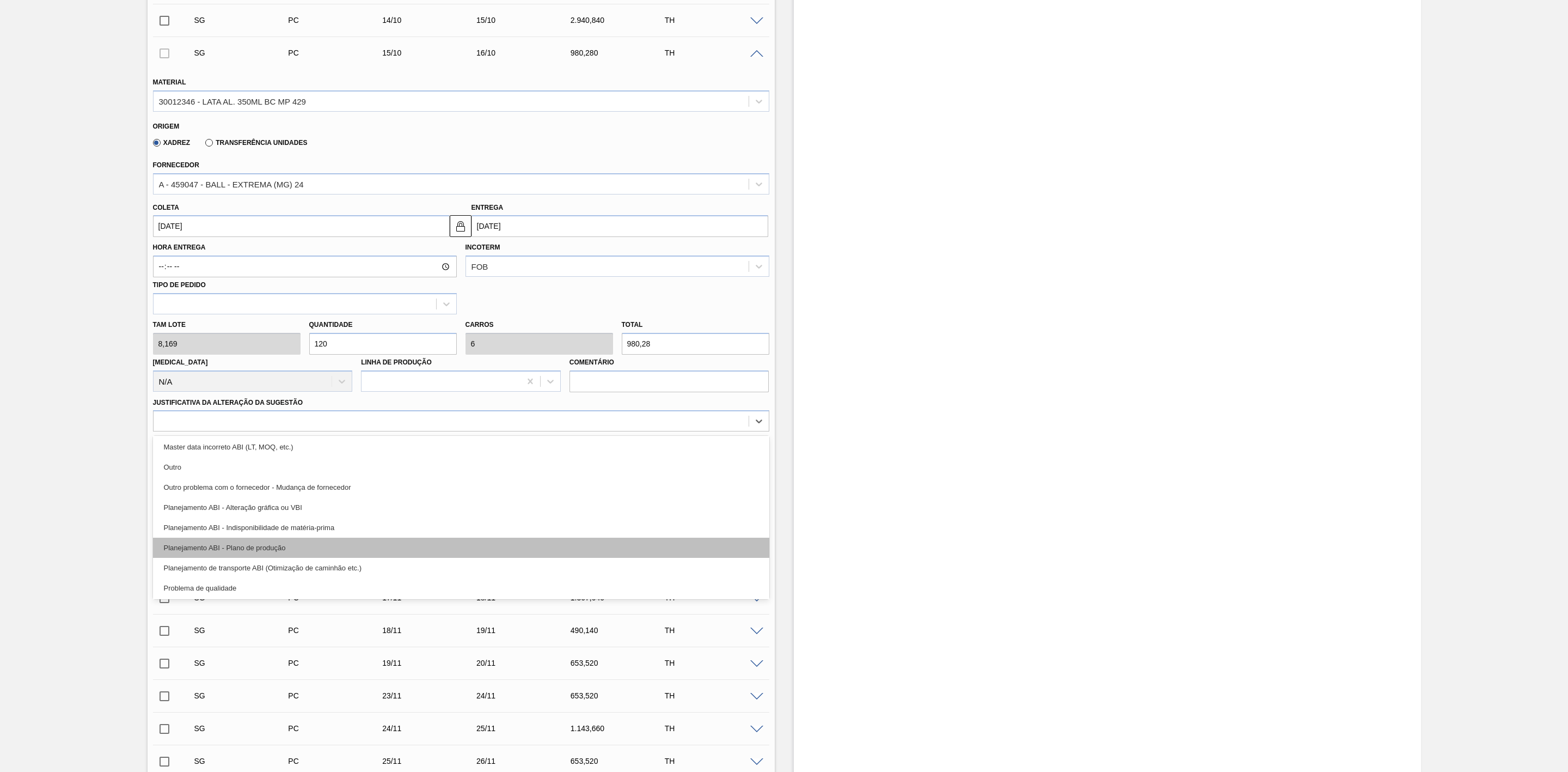
click at [242, 548] on div "Planejamento ABI - Plano de produção" at bounding box center [461, 547] width 617 height 20
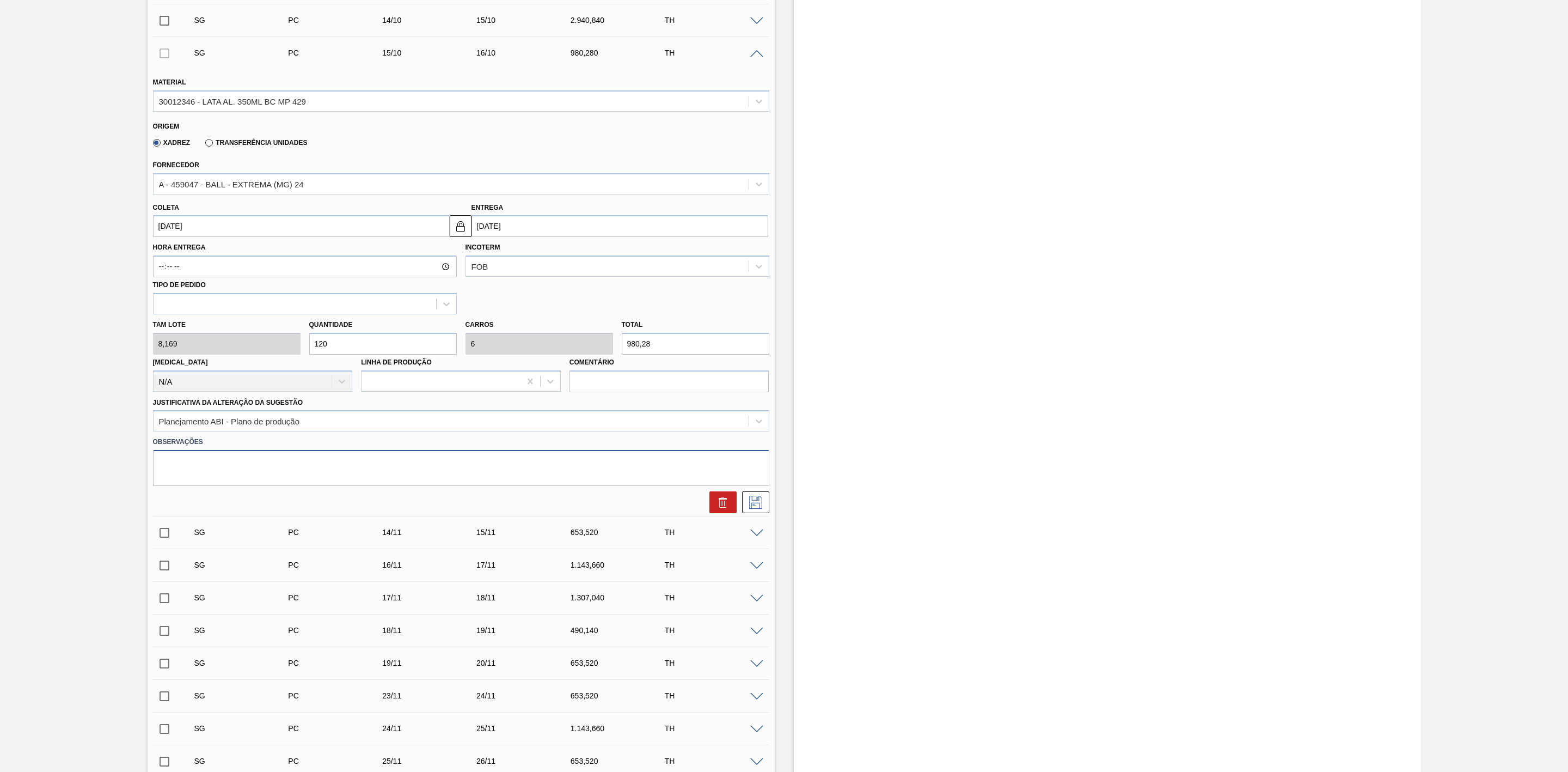
click at [422, 471] on textarea at bounding box center [461, 468] width 617 height 36
type textarea "Troca de rótulo com AP 350"
click at [533, 234] on input "[DATE]" at bounding box center [620, 226] width 297 height 22
click at [552, 311] on div "9" at bounding box center [554, 304] width 15 height 15
type input "[DATE]"
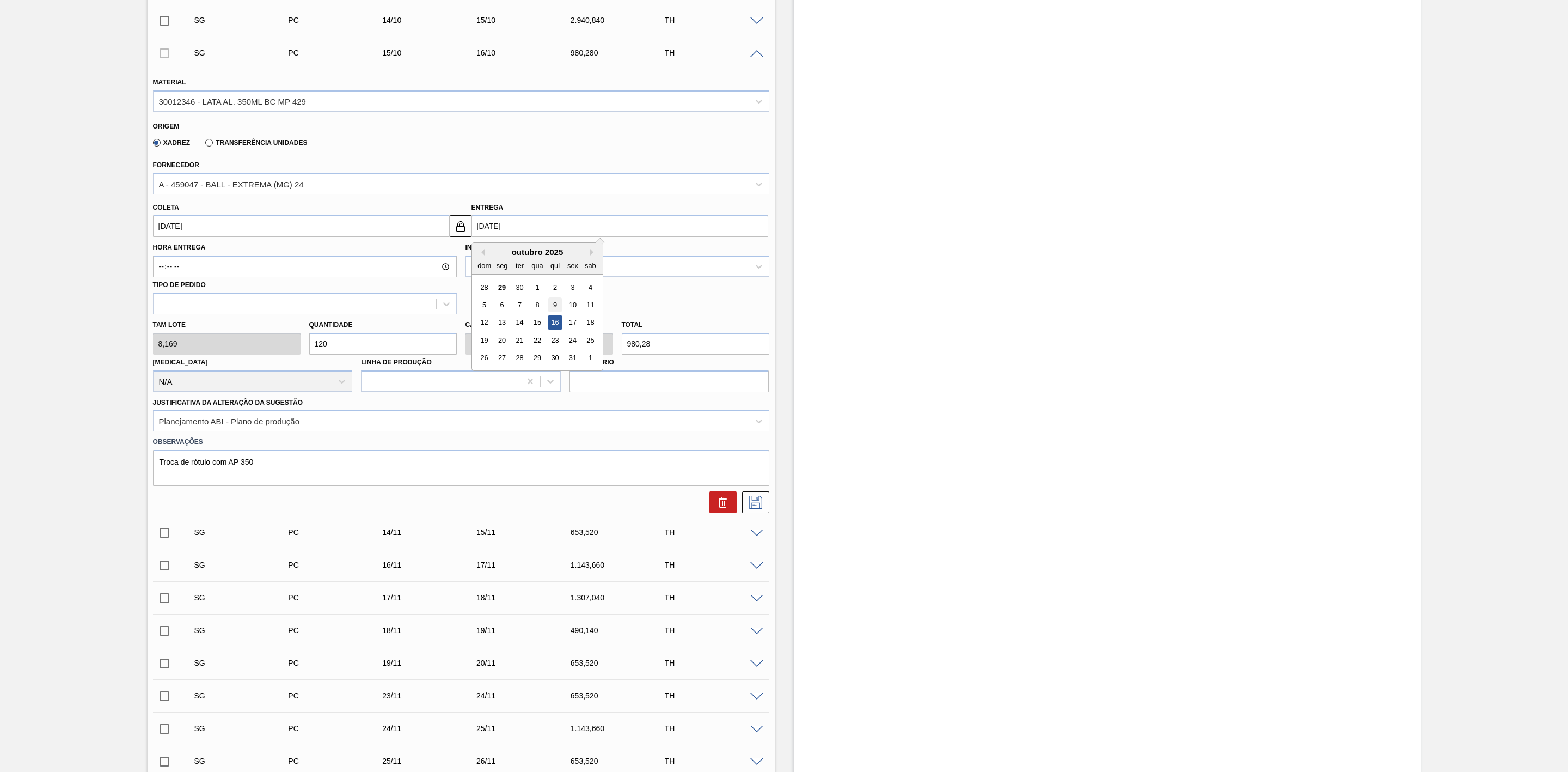
type input "[DATE]"
click at [753, 499] on button at bounding box center [756, 502] width 27 height 22
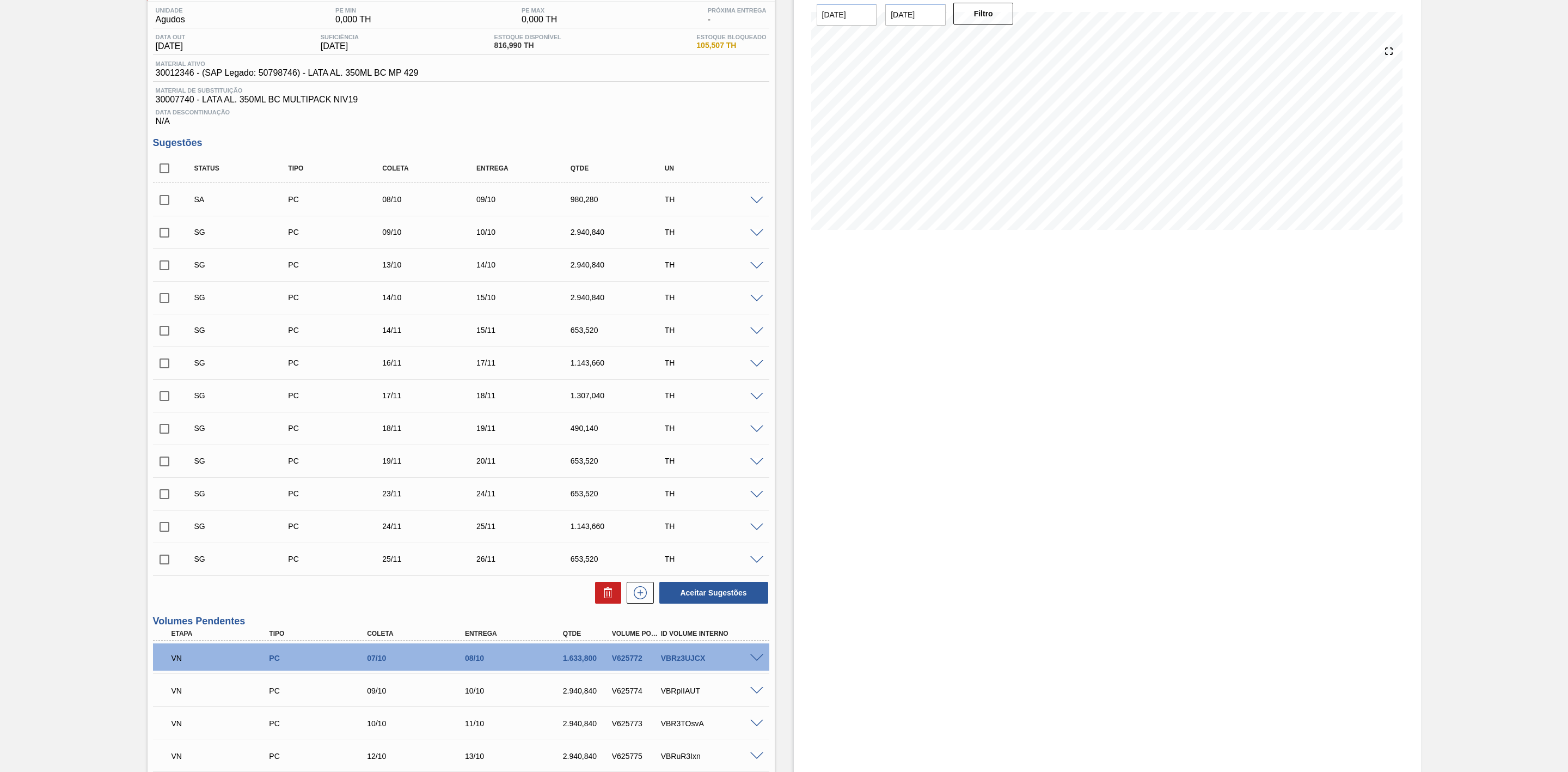
scroll to position [68, 0]
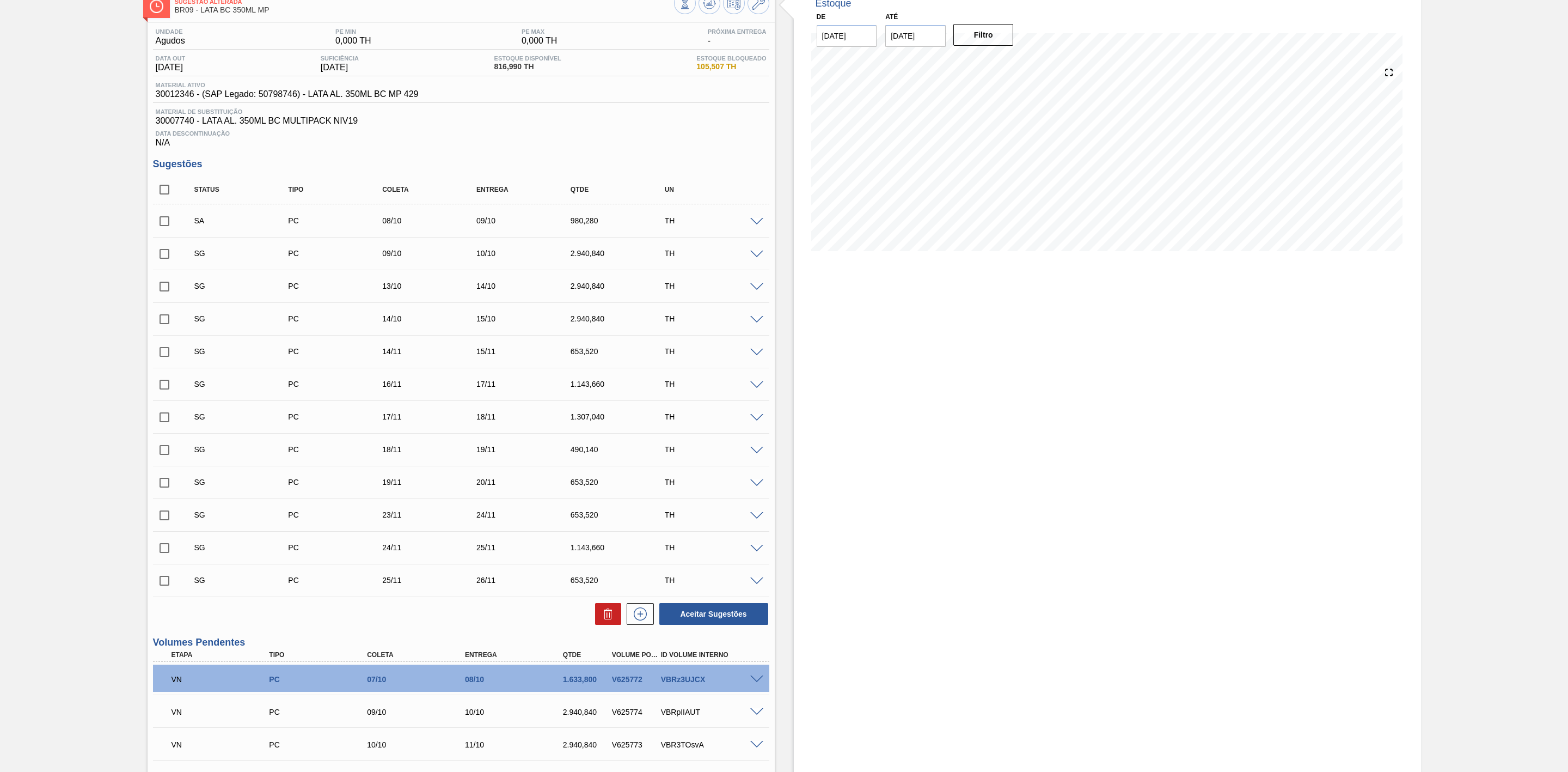
click at [166, 226] on input "checkbox" at bounding box center [164, 221] width 23 height 23
click at [698, 623] on button "Aceitar Sugestões" at bounding box center [713, 614] width 109 height 22
checkbox input "false"
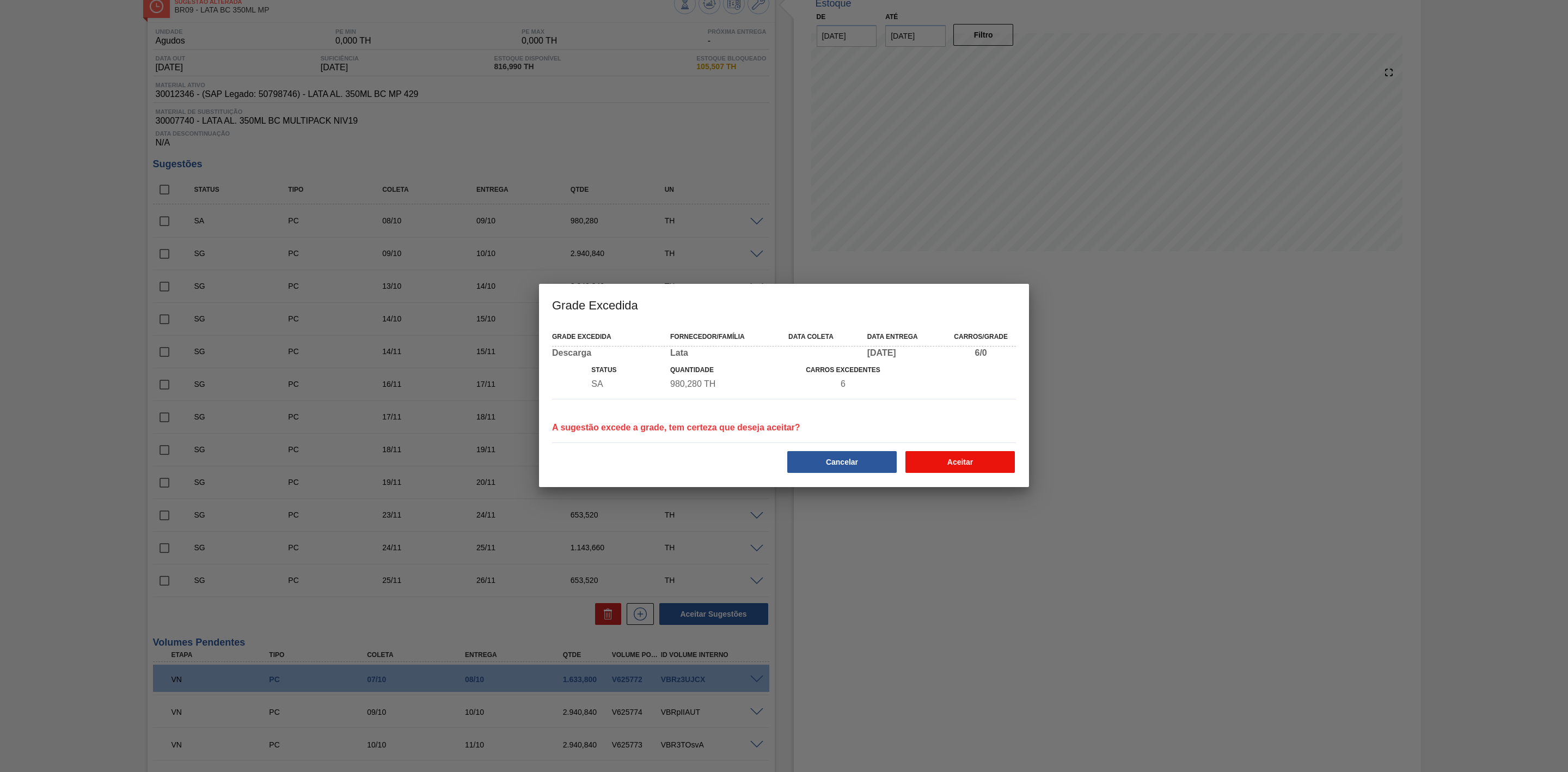
click at [935, 461] on button "Aceitar" at bounding box center [959, 462] width 109 height 22
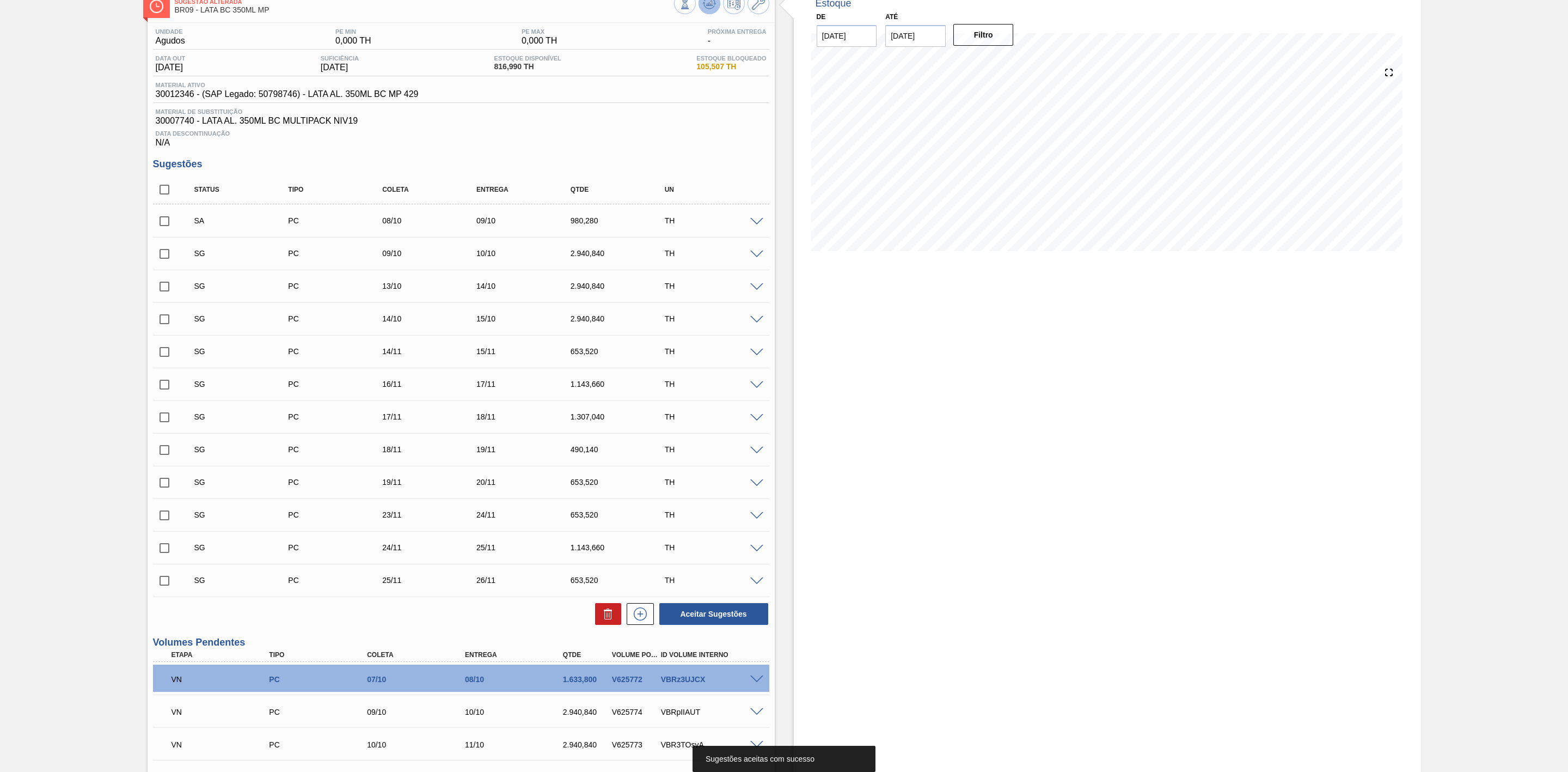
click at [713, 6] on icon at bounding box center [709, 3] width 13 height 13
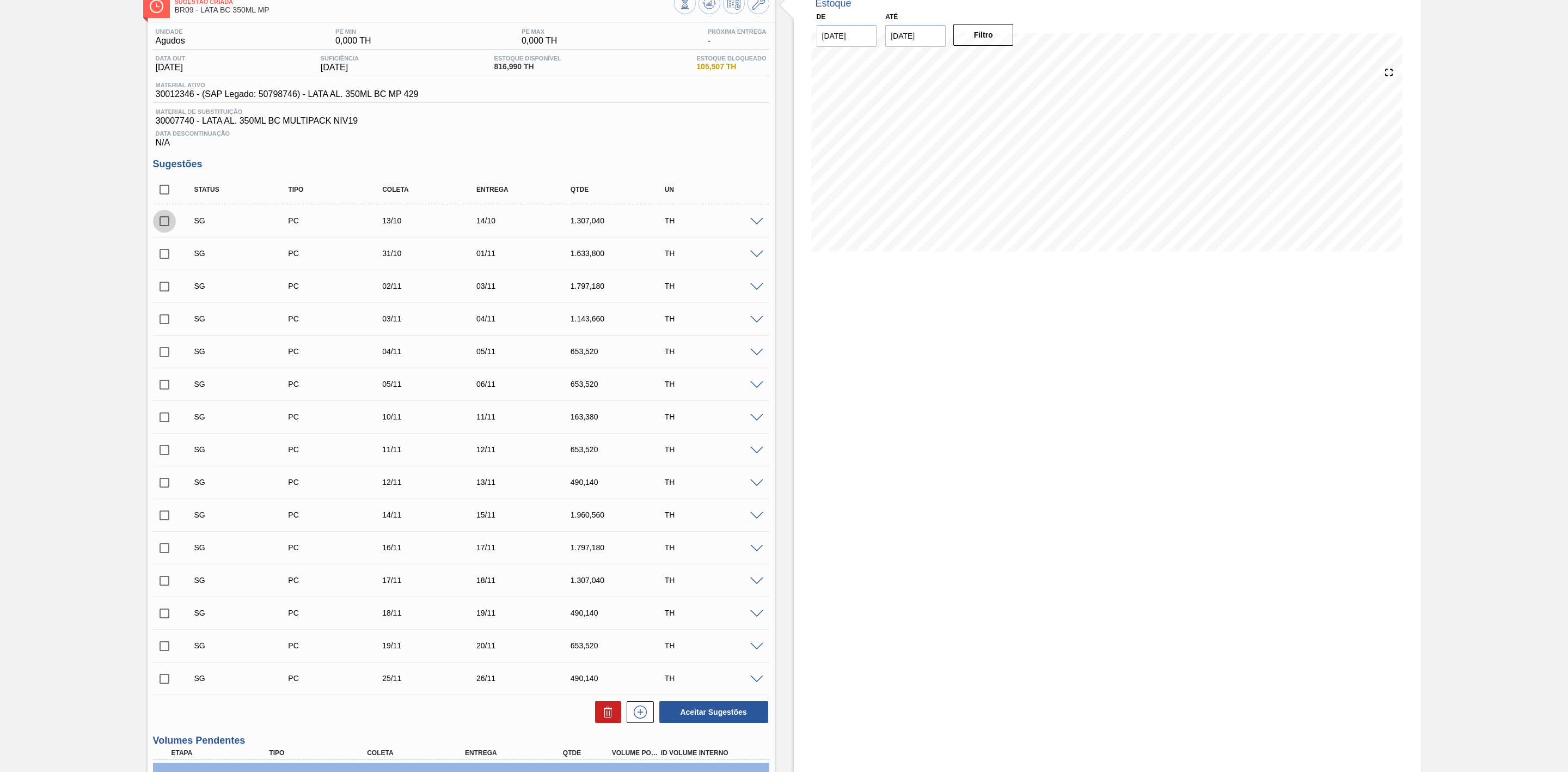
click at [163, 226] on input "checkbox" at bounding box center [164, 221] width 23 height 23
click at [724, 714] on button "Aceitar Sugestões" at bounding box center [713, 712] width 109 height 22
checkbox input "false"
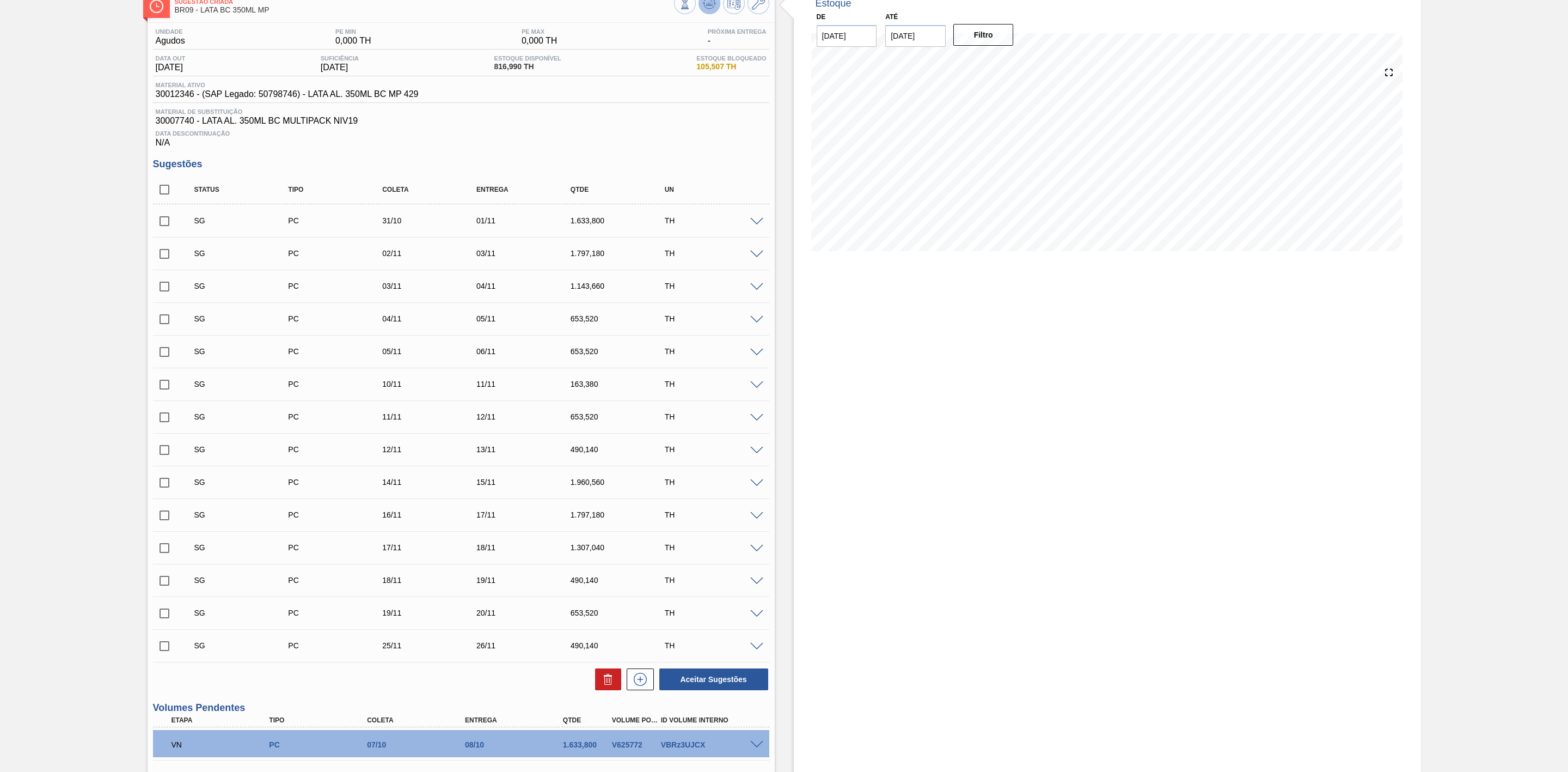
click at [704, 5] on icon at bounding box center [709, 6] width 11 height 6
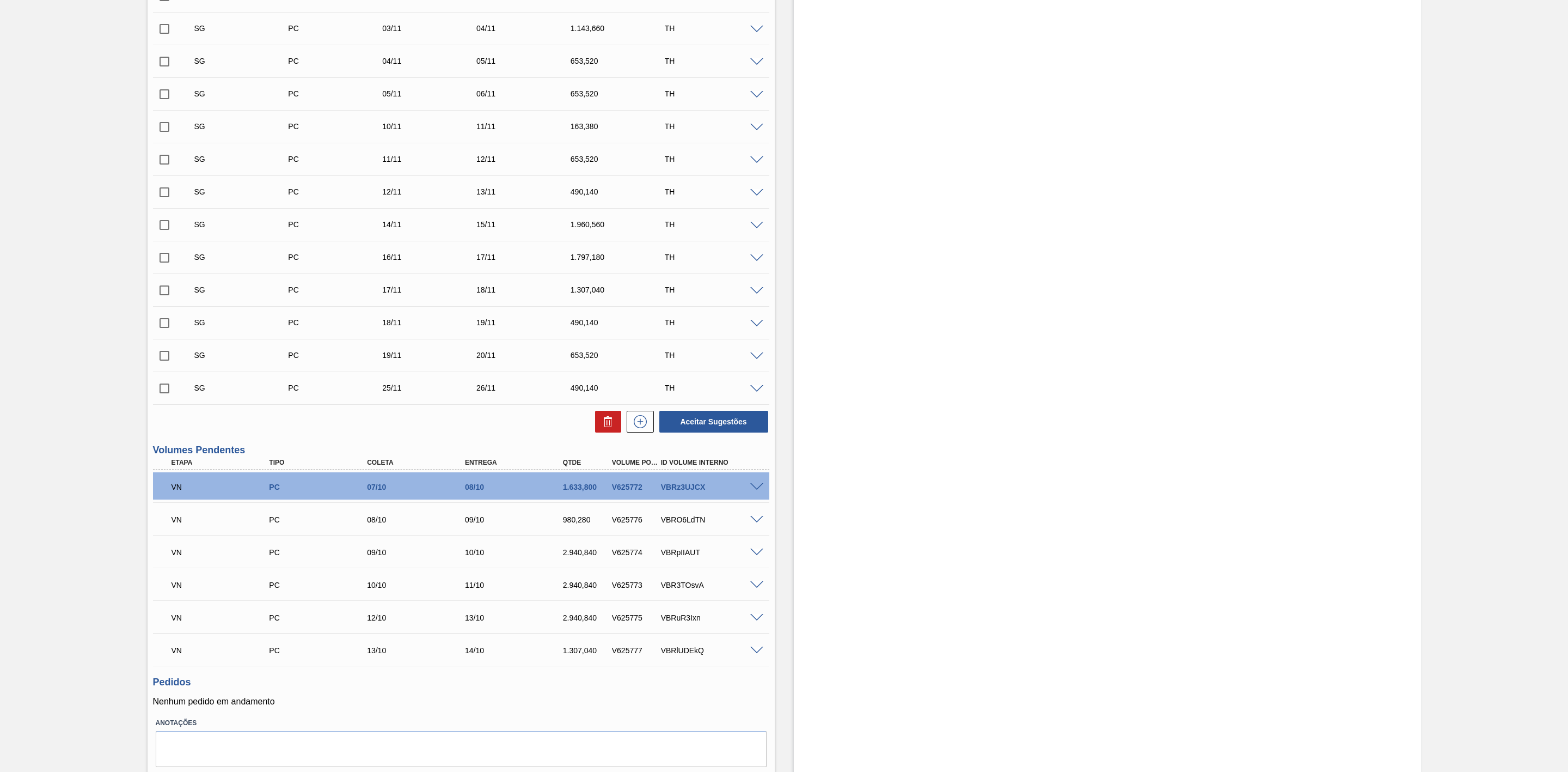
scroll to position [361, 0]
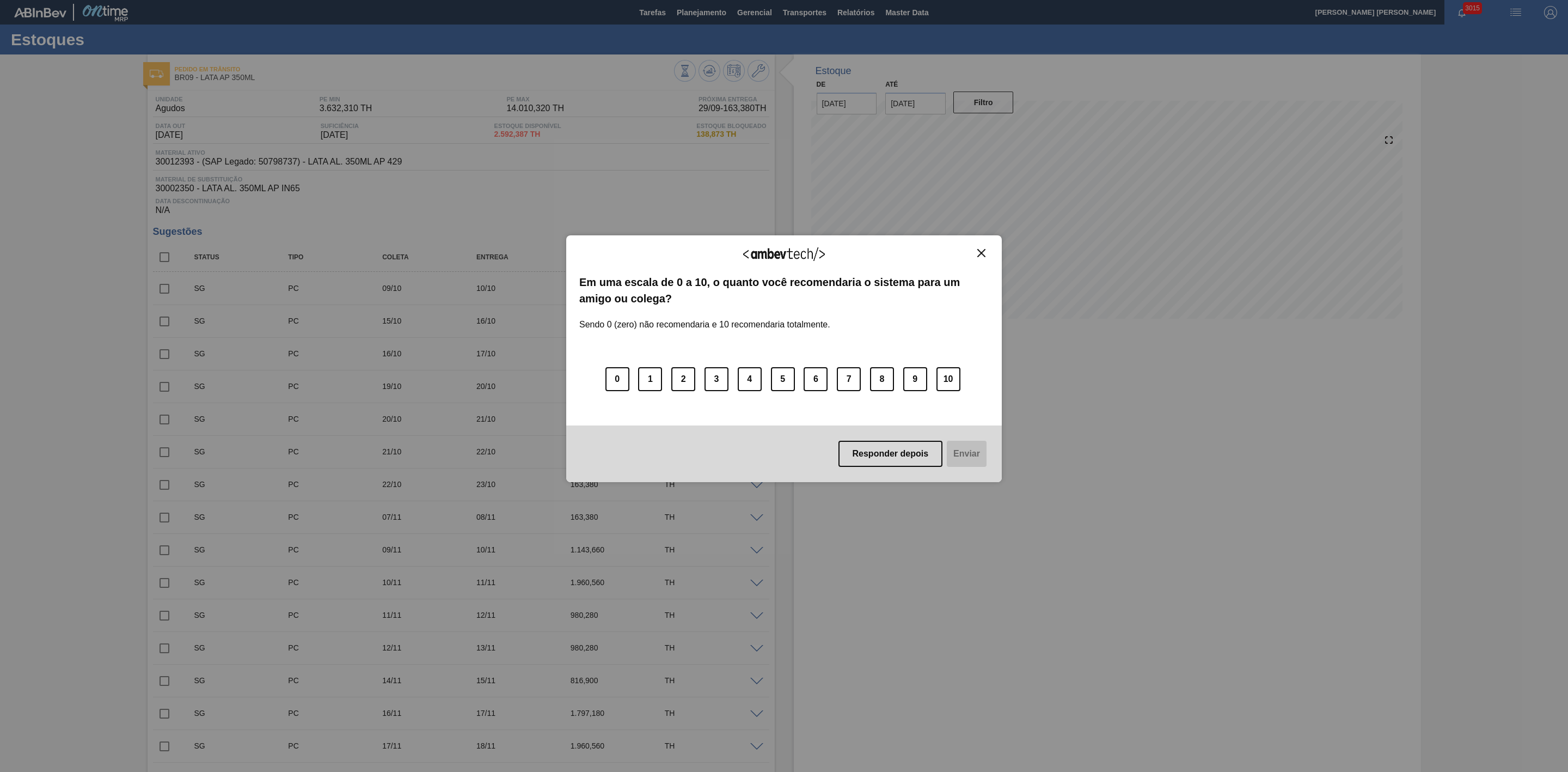
click at [980, 253] on img "Close" at bounding box center [981, 253] width 8 height 8
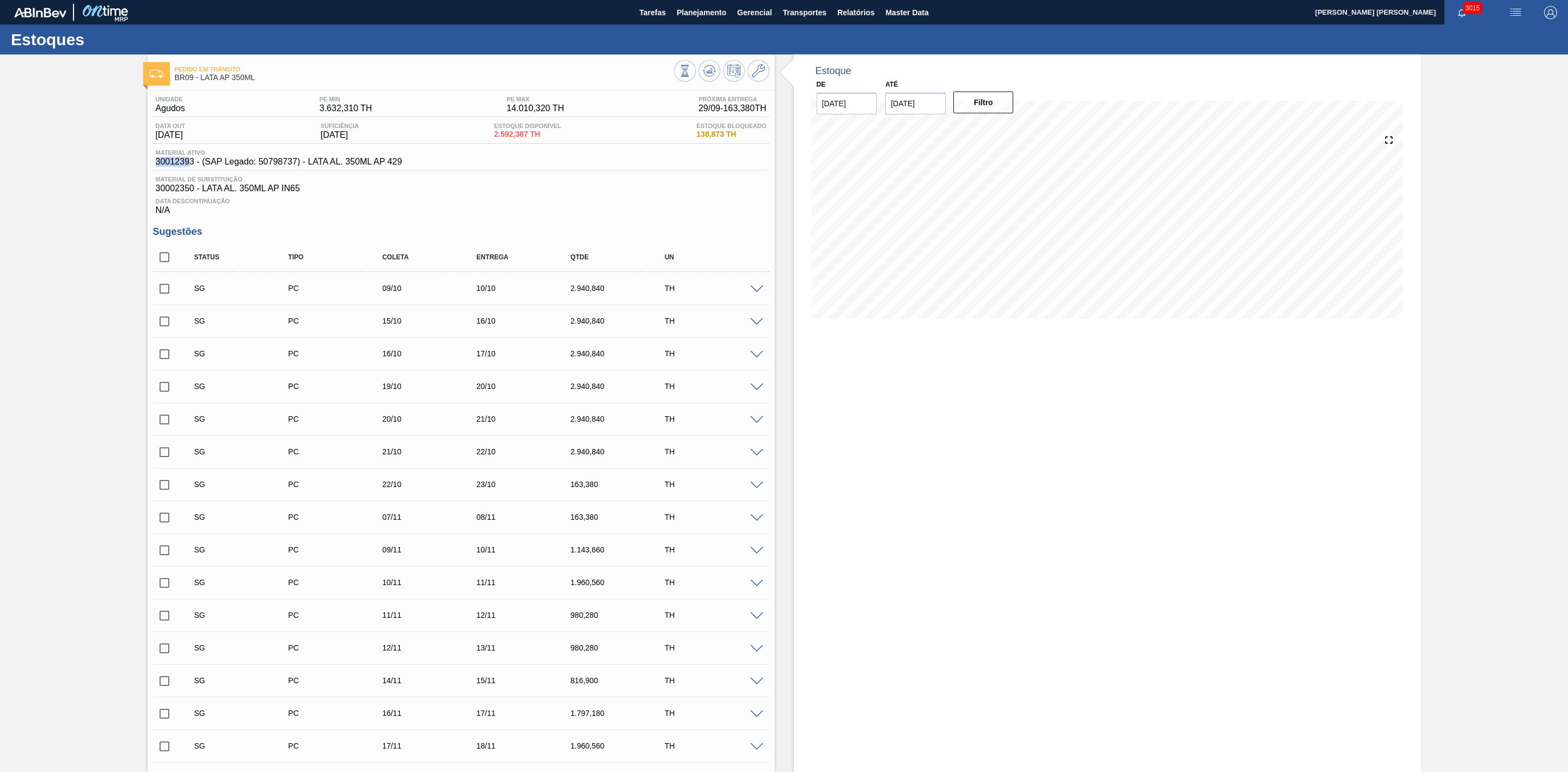
drag, startPoint x: 192, startPoint y: 165, endPoint x: 155, endPoint y: 167, distance: 37.1
click at [156, 167] on span "30012393 - (SAP Legado: 50798737) - LATA AL. 350ML AP 429" at bounding box center [279, 161] width 247 height 10
drag, startPoint x: 194, startPoint y: 166, endPoint x: 151, endPoint y: 172, distance: 43.4
copy span "30012393"
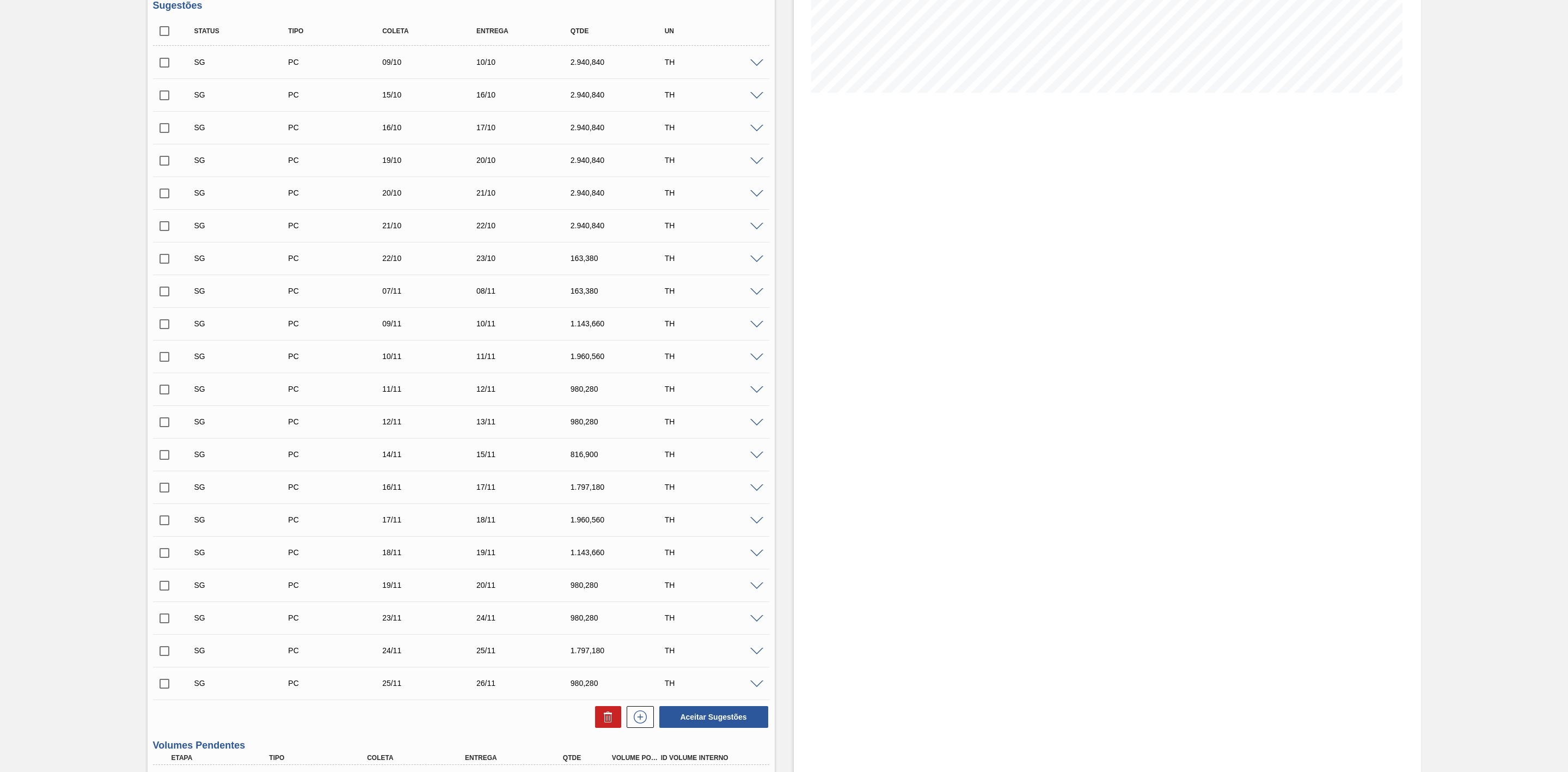
scroll to position [82, 0]
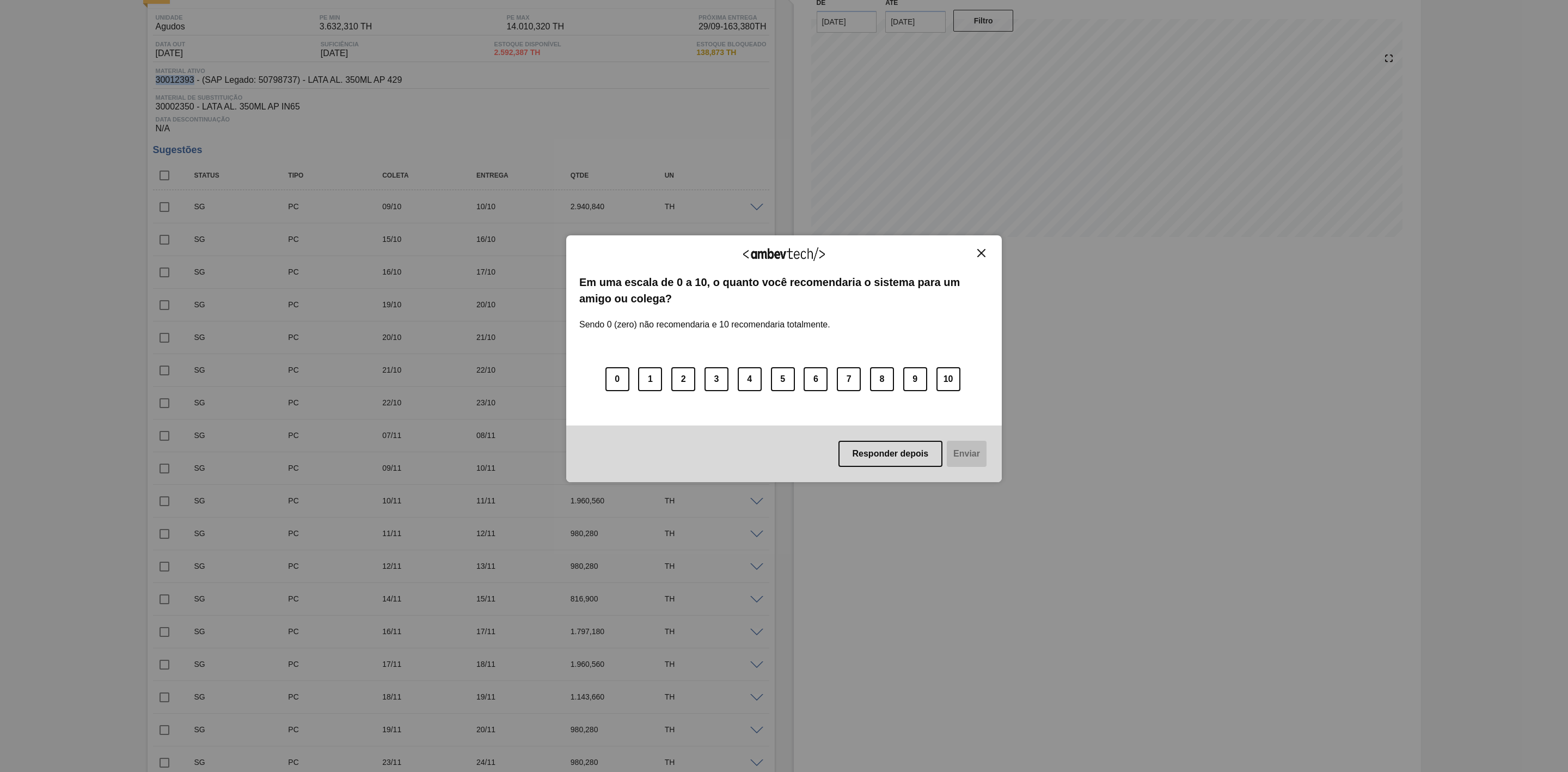
click at [983, 255] on img "Close" at bounding box center [981, 253] width 8 height 8
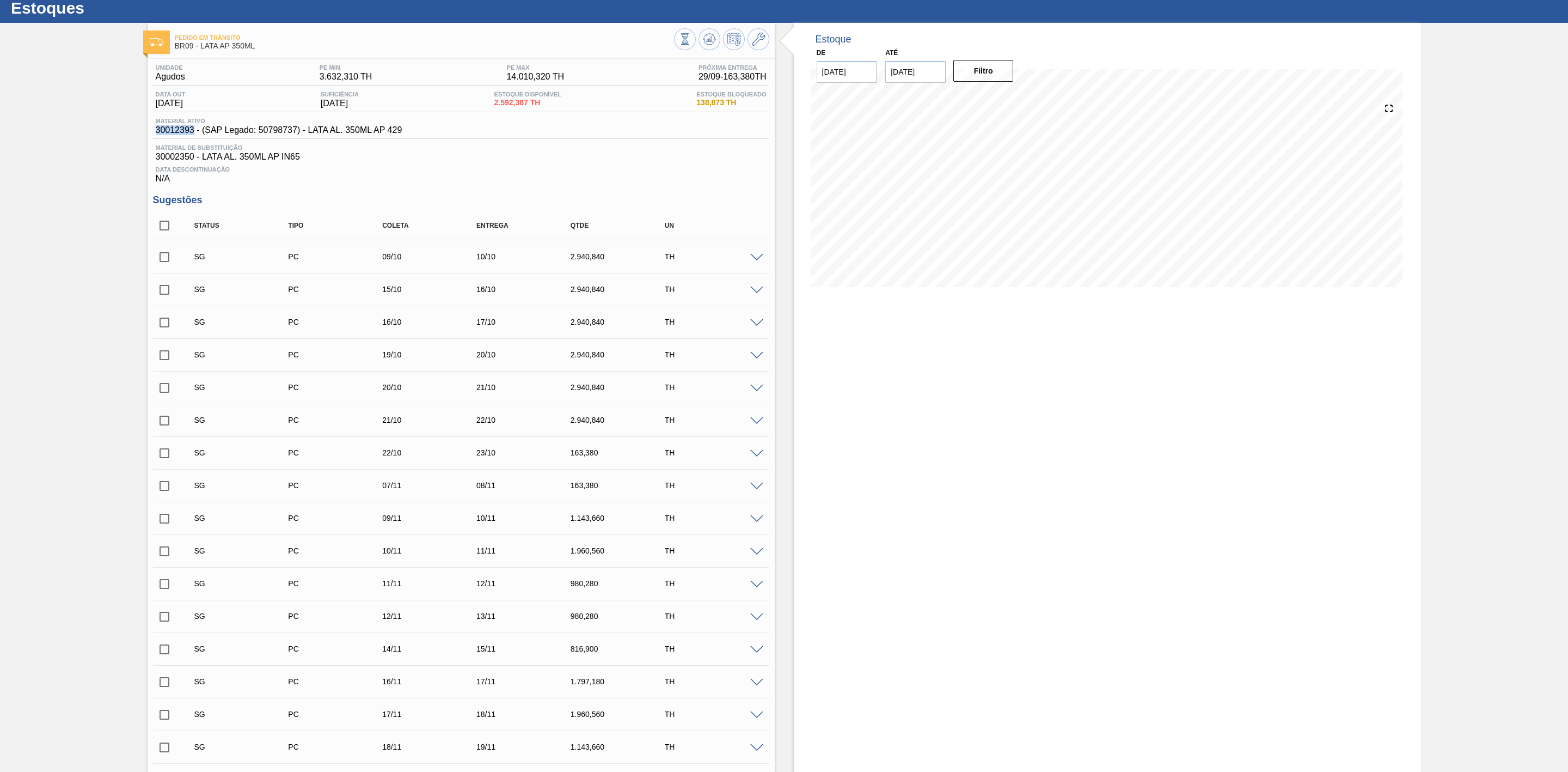
scroll to position [0, 0]
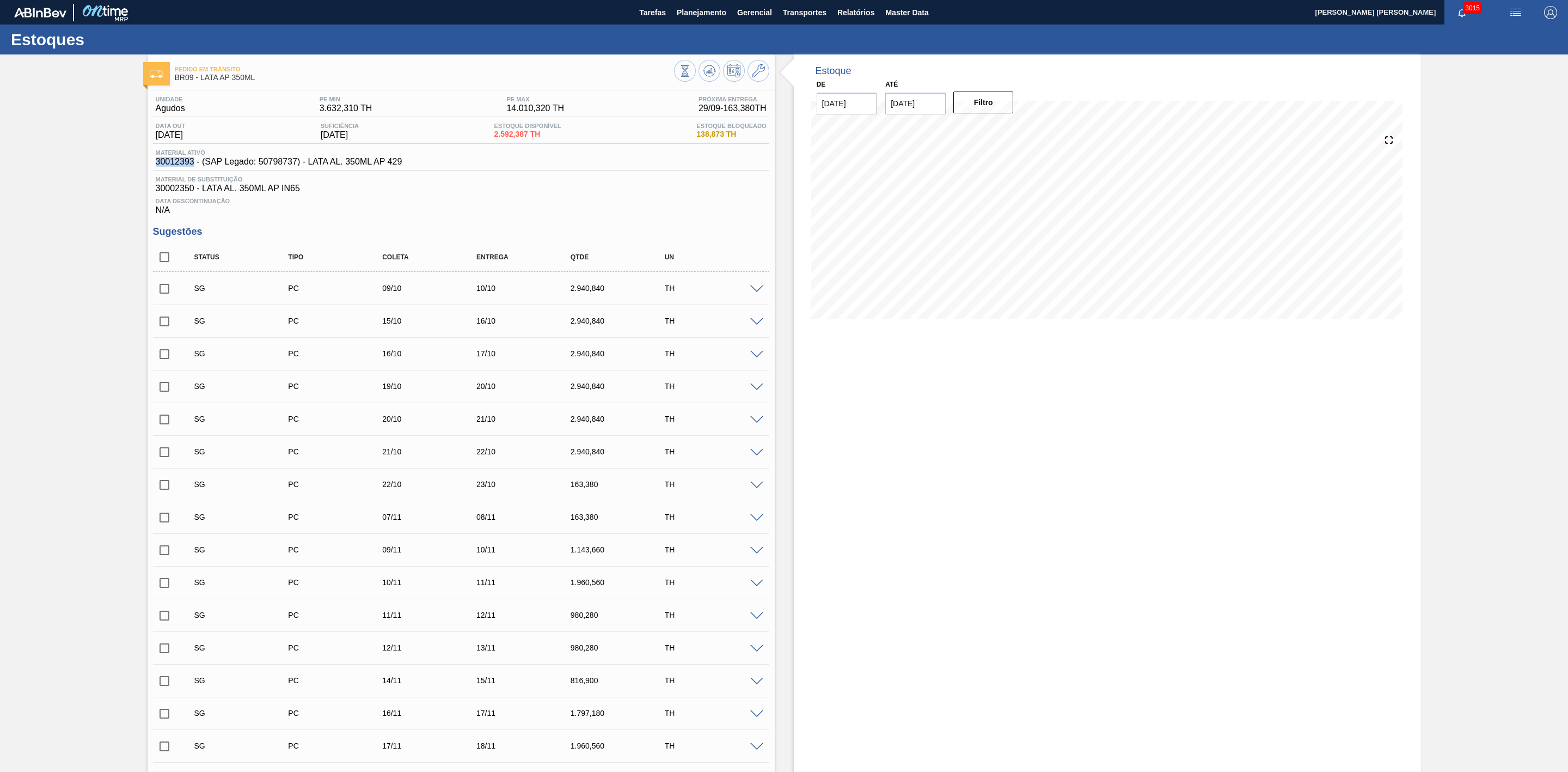
click at [754, 392] on span at bounding box center [757, 387] width 13 height 8
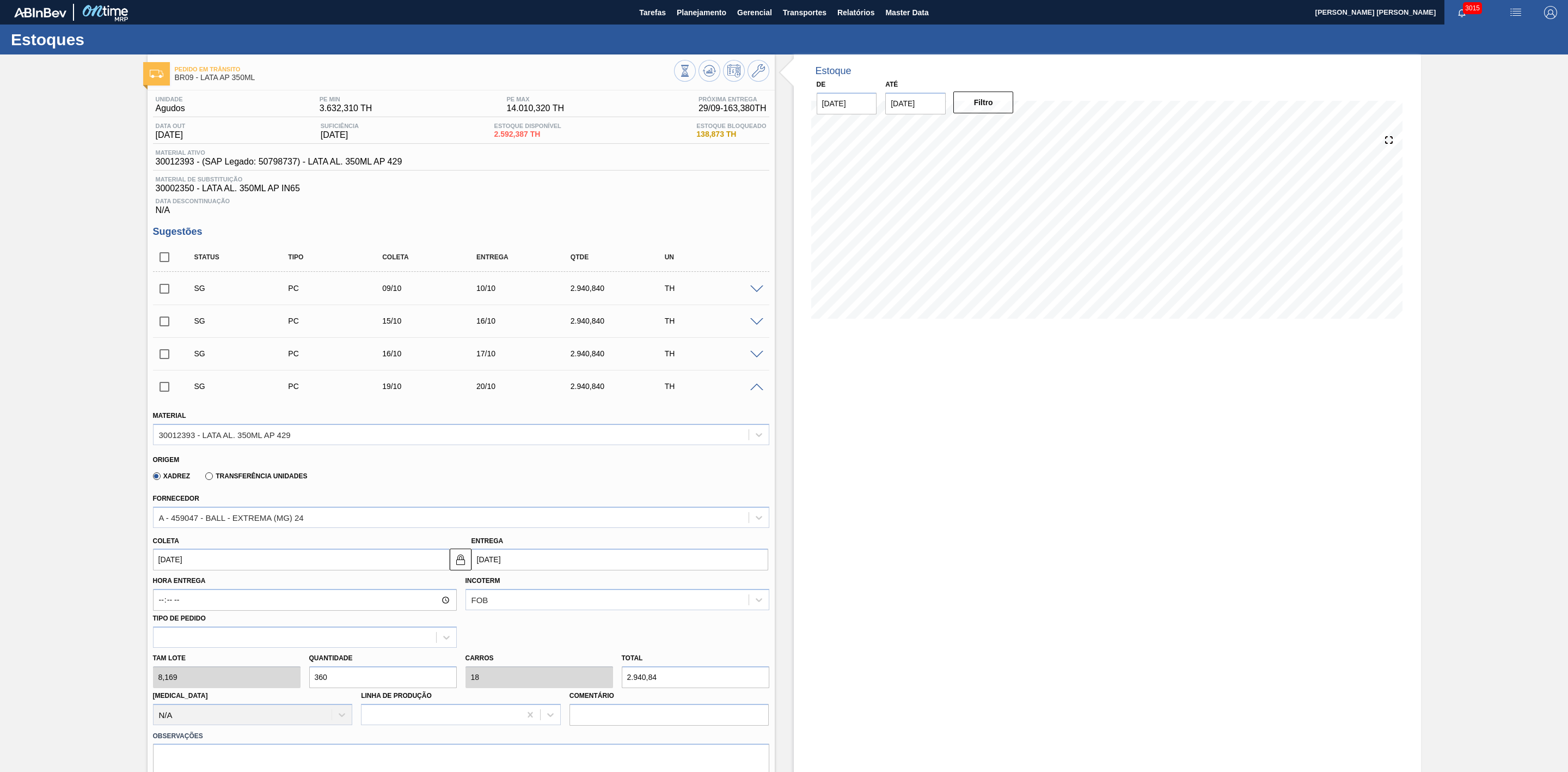
click at [276, 672] on div "Tam lote 8,169 Quantidade 360 Carros 18 Total 2.940,84 Doca N/A Linha de Produç…" at bounding box center [461, 686] width 625 height 78
type input "20"
type input "1"
type input "163,38"
type input "200"
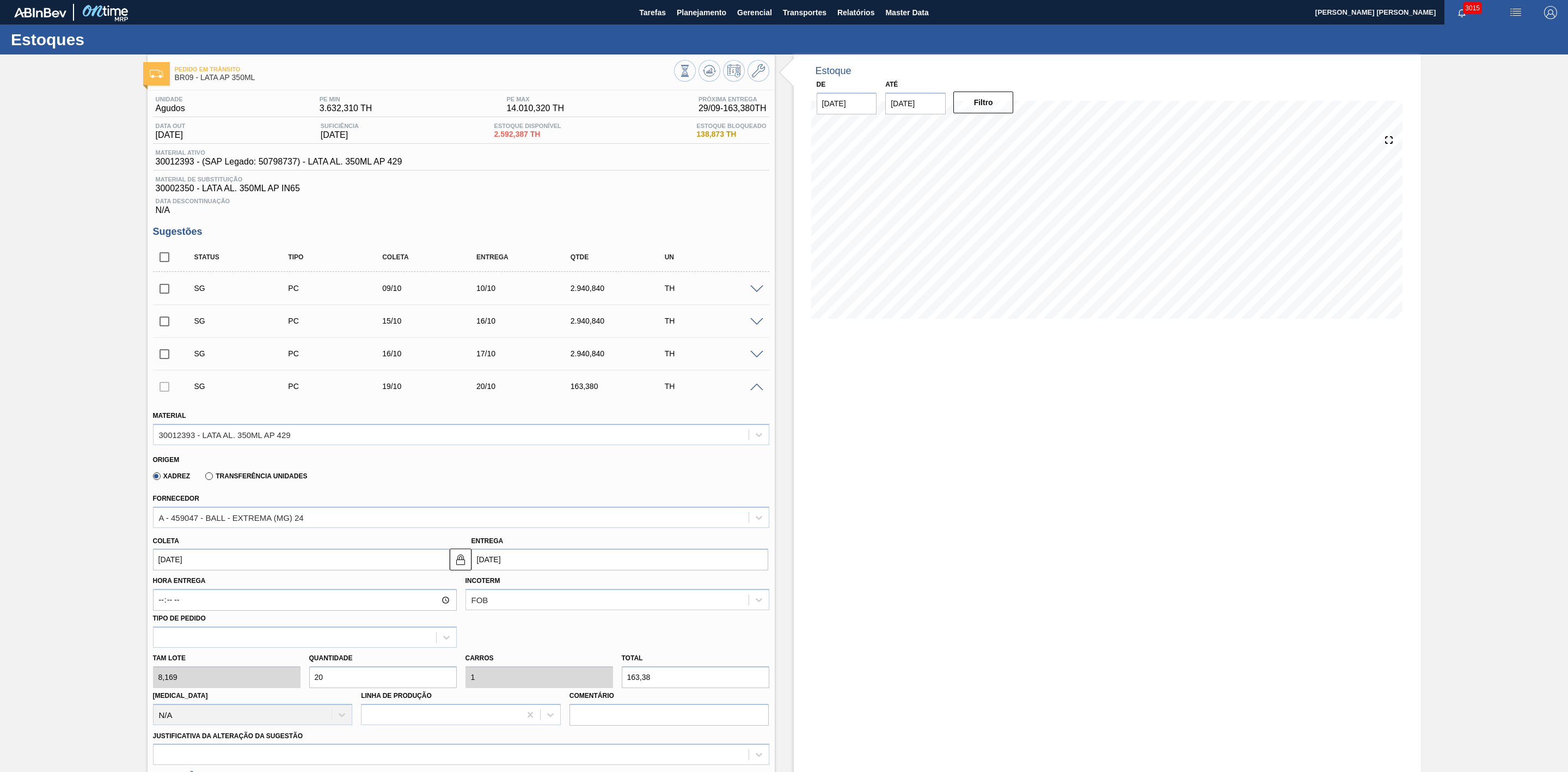
type input "10"
type input "1.633,8"
type input "200"
click at [304, 563] on input "[DATE]" at bounding box center [302, 559] width 297 height 22
click at [504, 560] on input "[DATE]" at bounding box center [620, 559] width 297 height 22
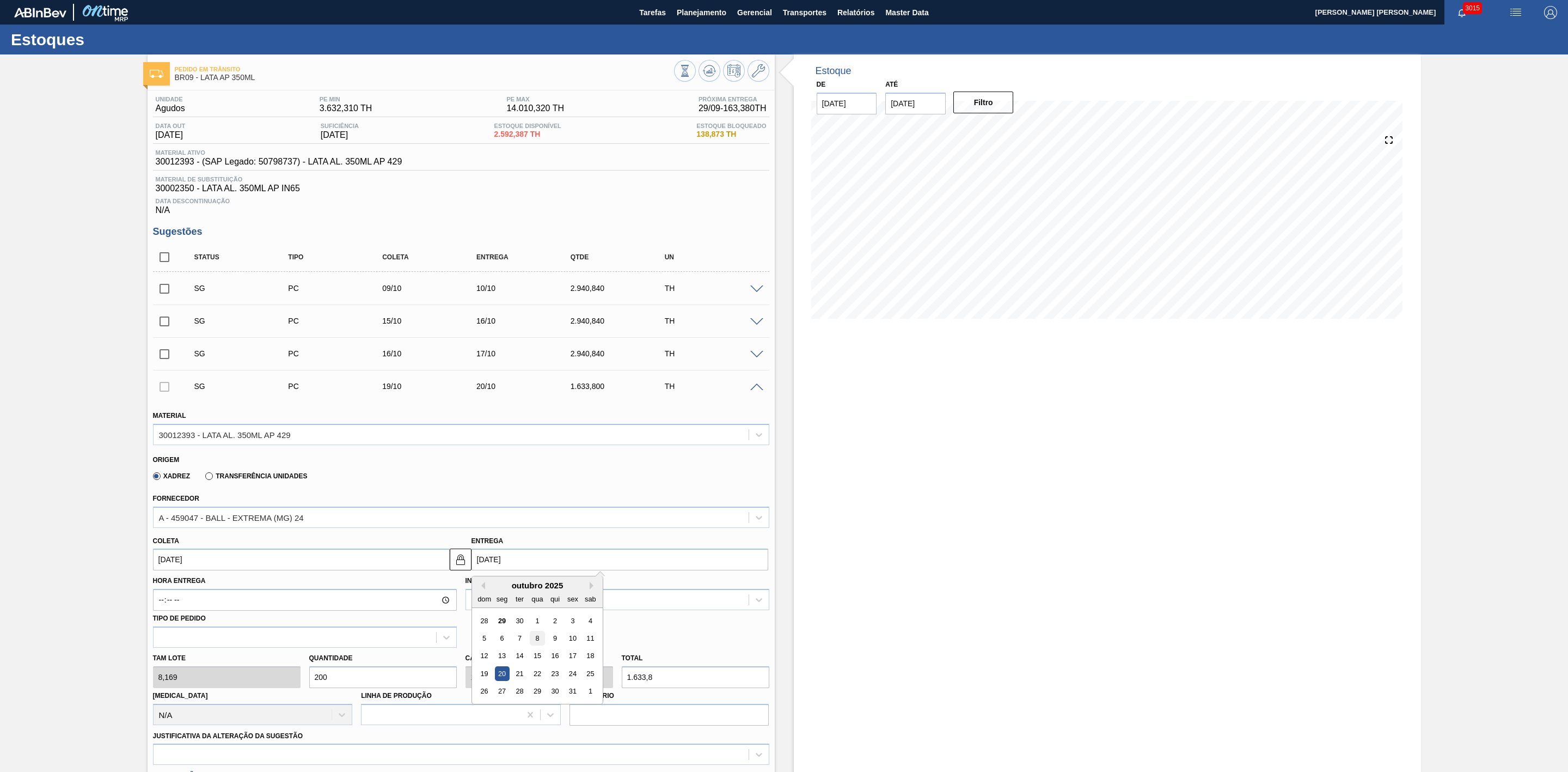
click at [538, 641] on div "8" at bounding box center [537, 638] width 15 height 15
type input "[DATE]"
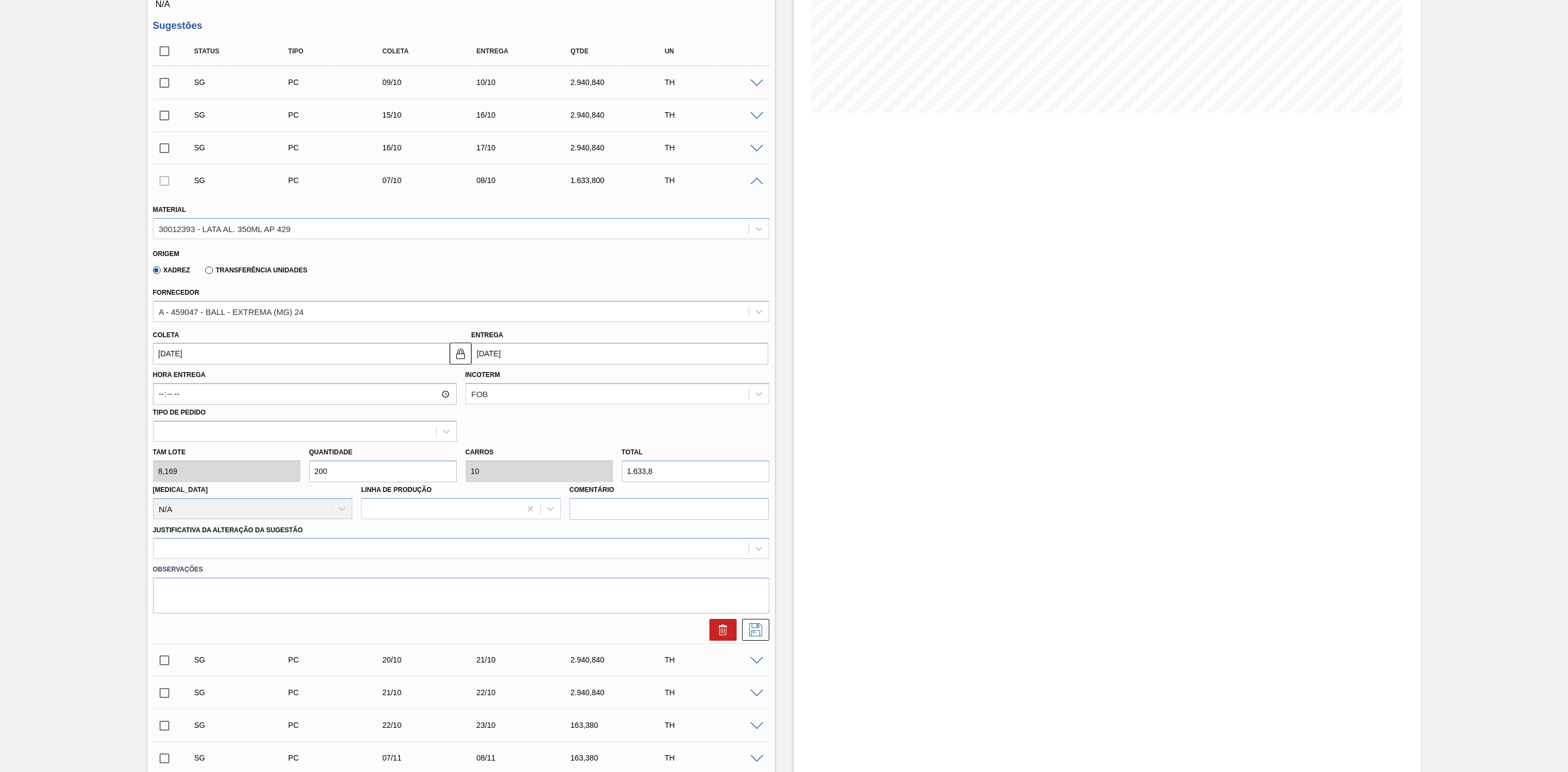
scroll to position [245, 0]
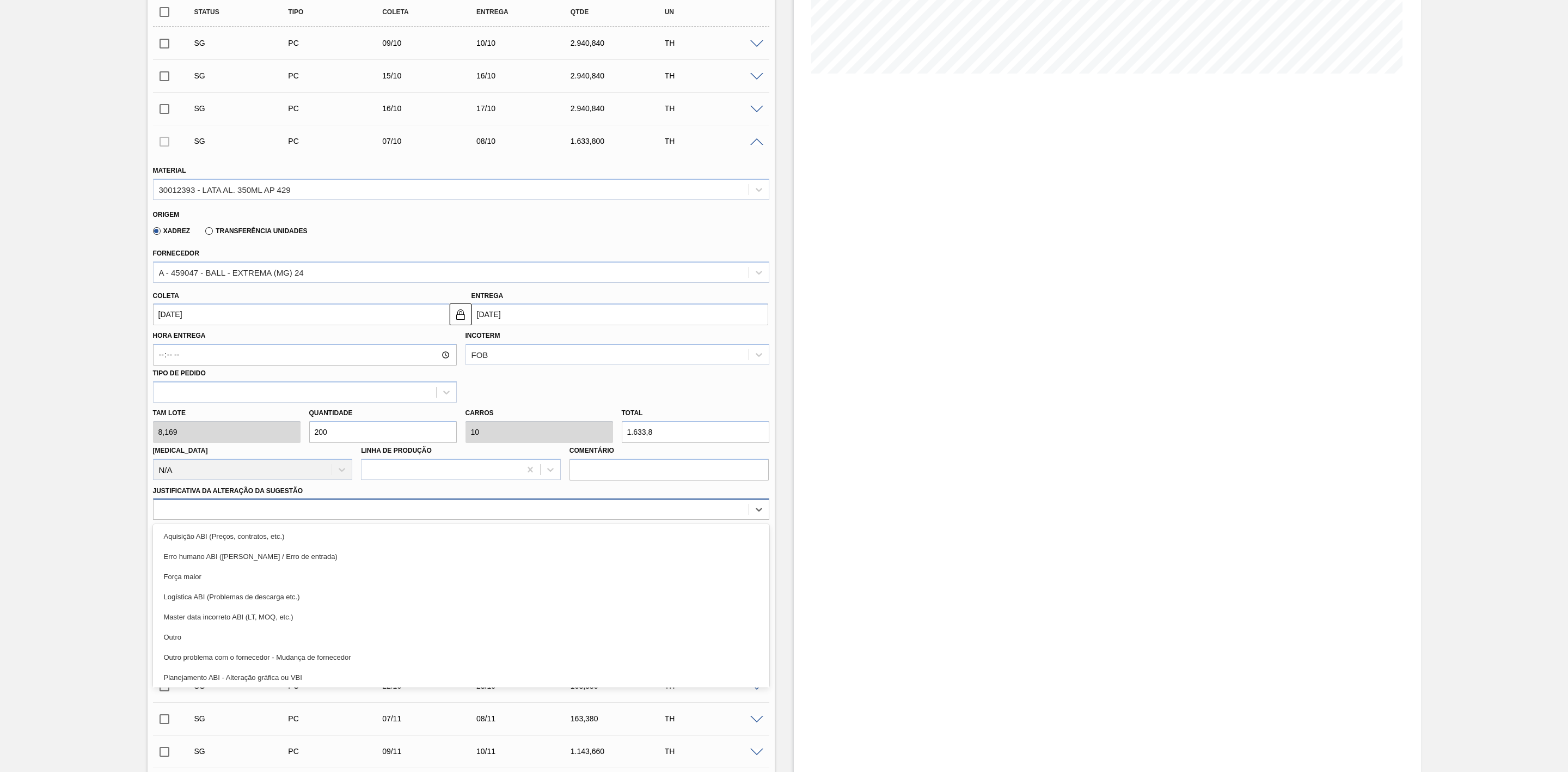
click at [254, 517] on div at bounding box center [451, 509] width 595 height 16
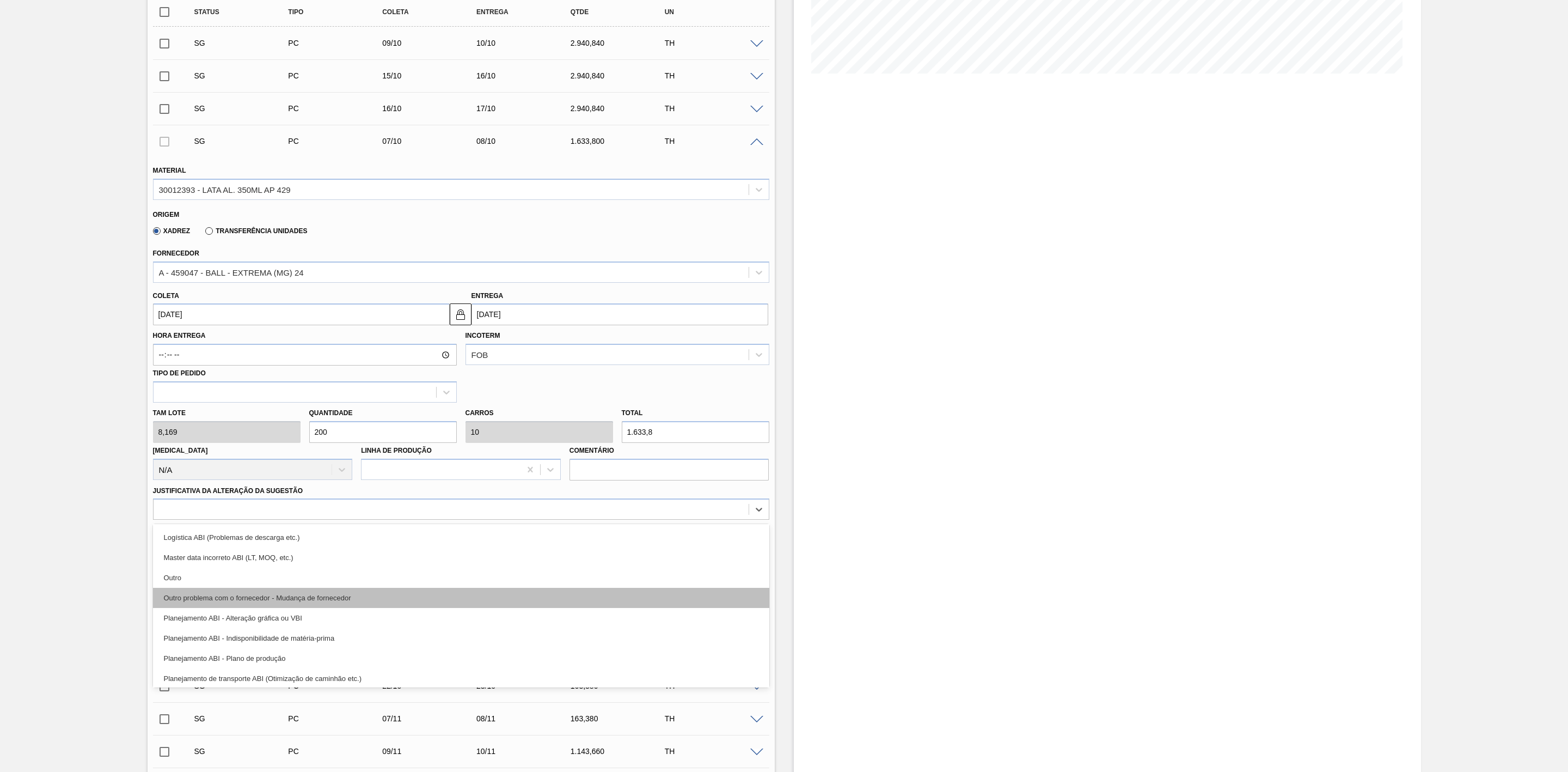
scroll to position [82, 0]
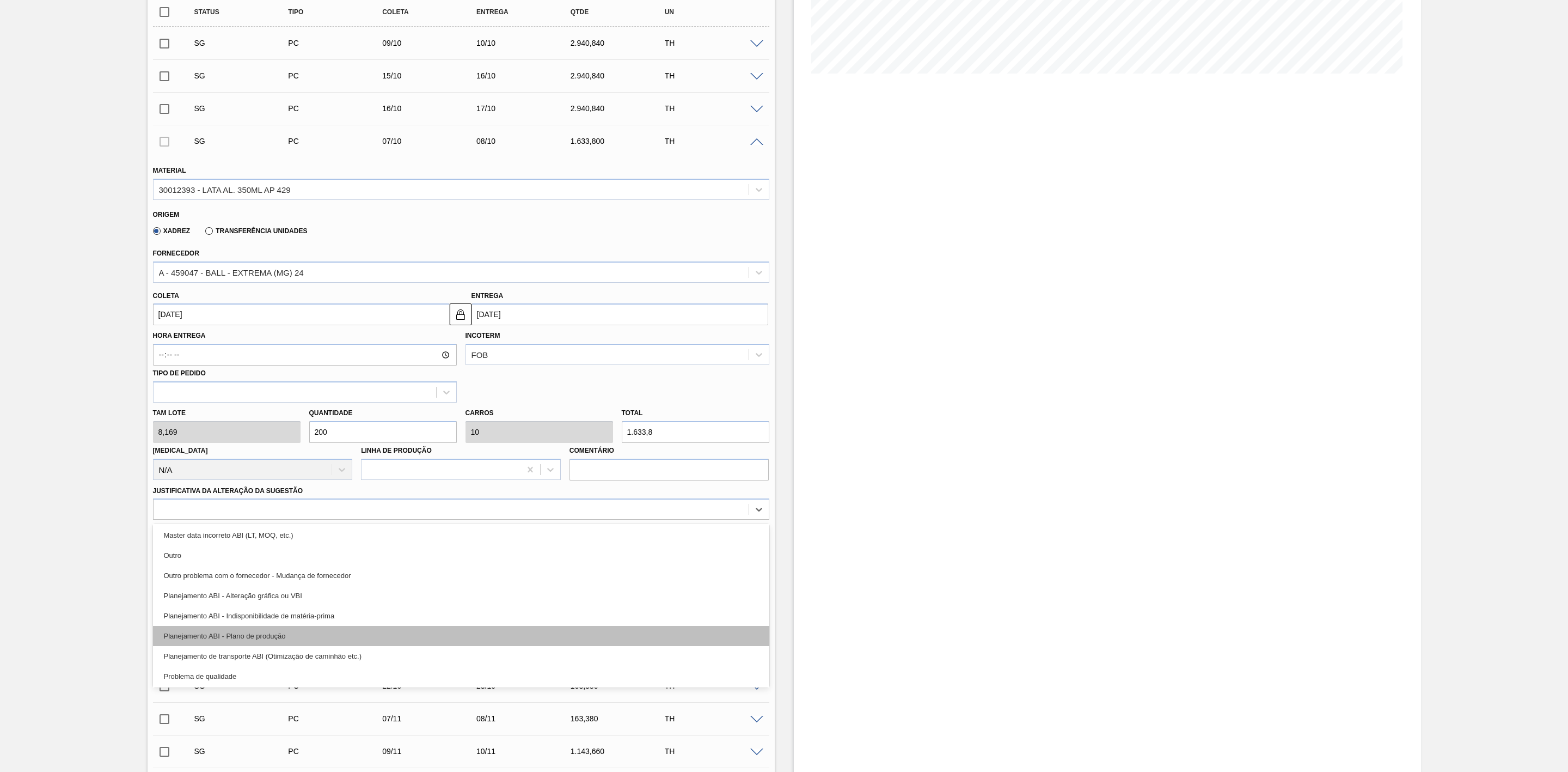
click at [275, 634] on div "Planejamento ABI - Plano de produção" at bounding box center [461, 636] width 617 height 20
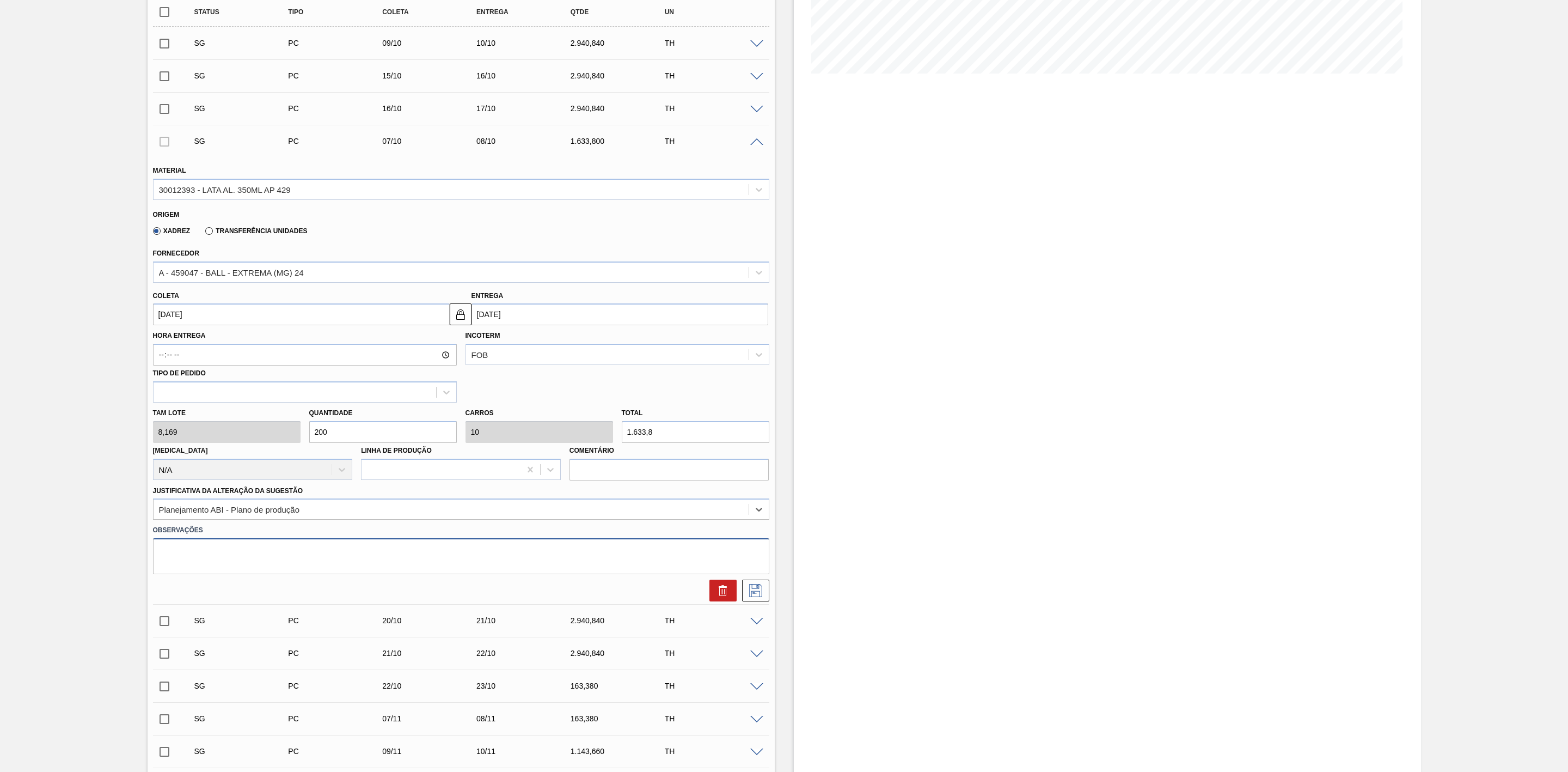
click at [311, 549] on textarea at bounding box center [461, 556] width 617 height 36
type textarea "Troca de rótulo com AP 350"
click at [759, 589] on icon at bounding box center [755, 590] width 13 height 13
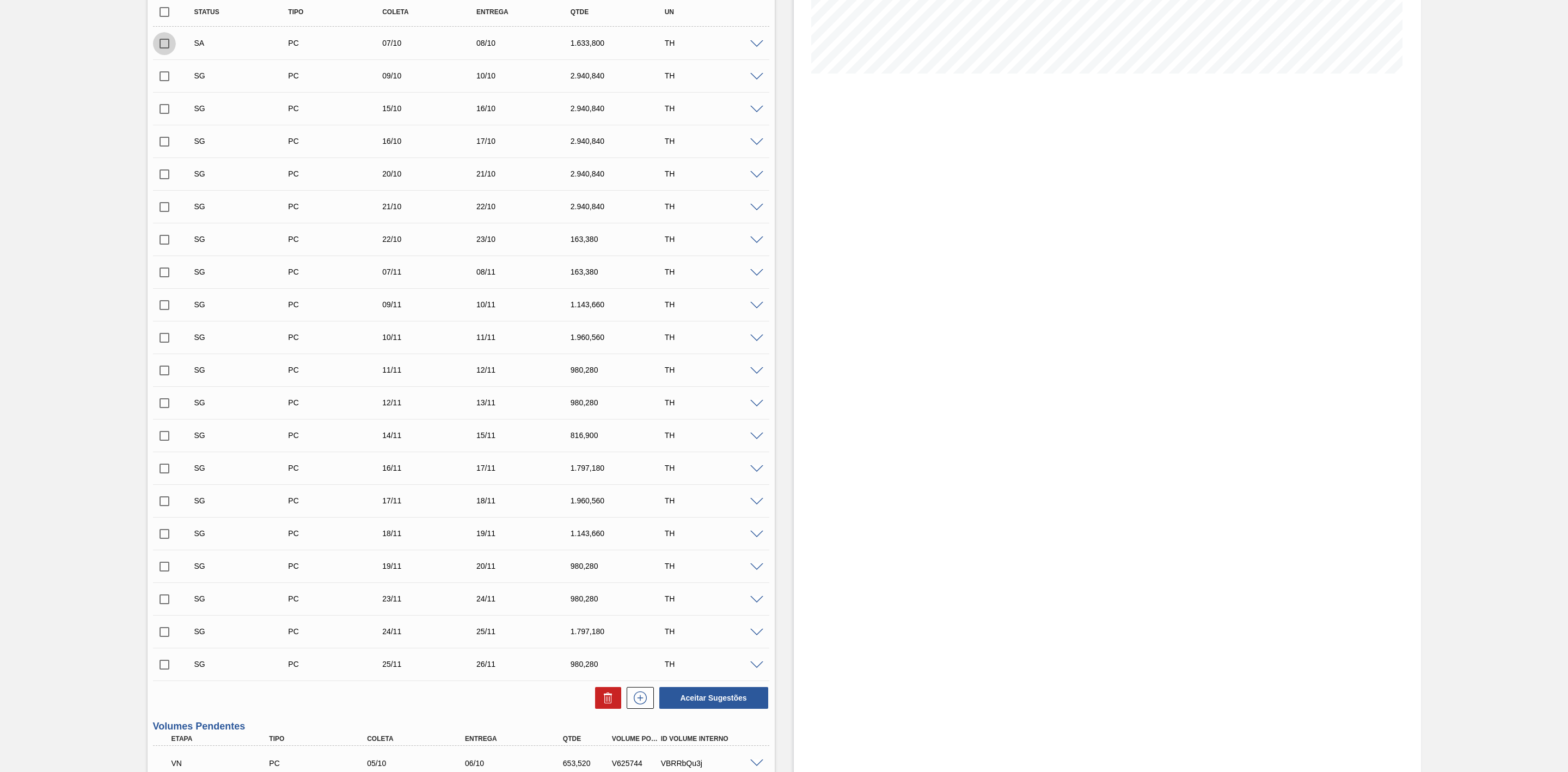
click at [165, 52] on input "checkbox" at bounding box center [164, 43] width 23 height 23
click at [607, 709] on button at bounding box center [608, 698] width 27 height 22
checkbox input "false"
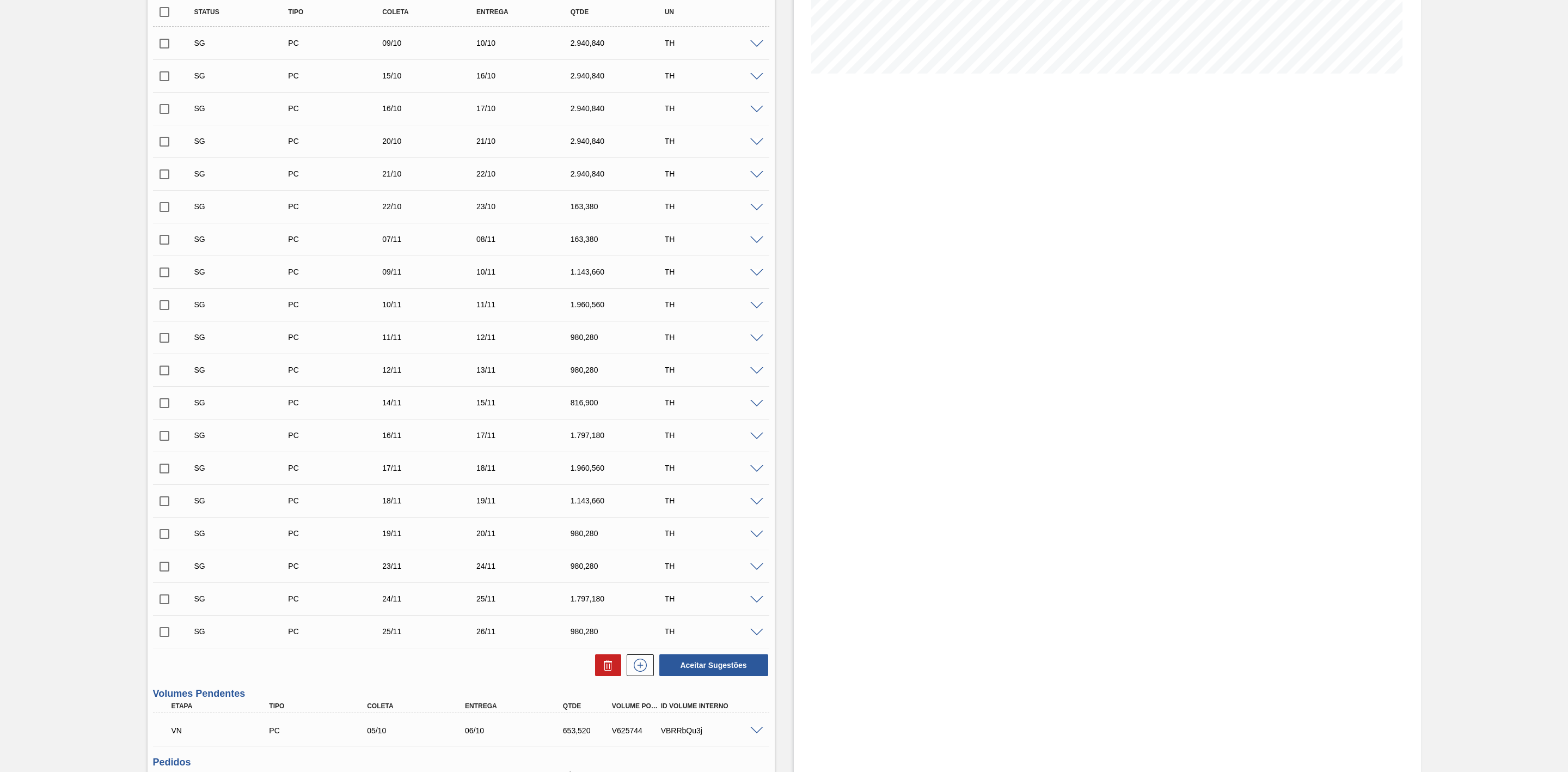
click at [753, 113] on span at bounding box center [757, 109] width 13 height 8
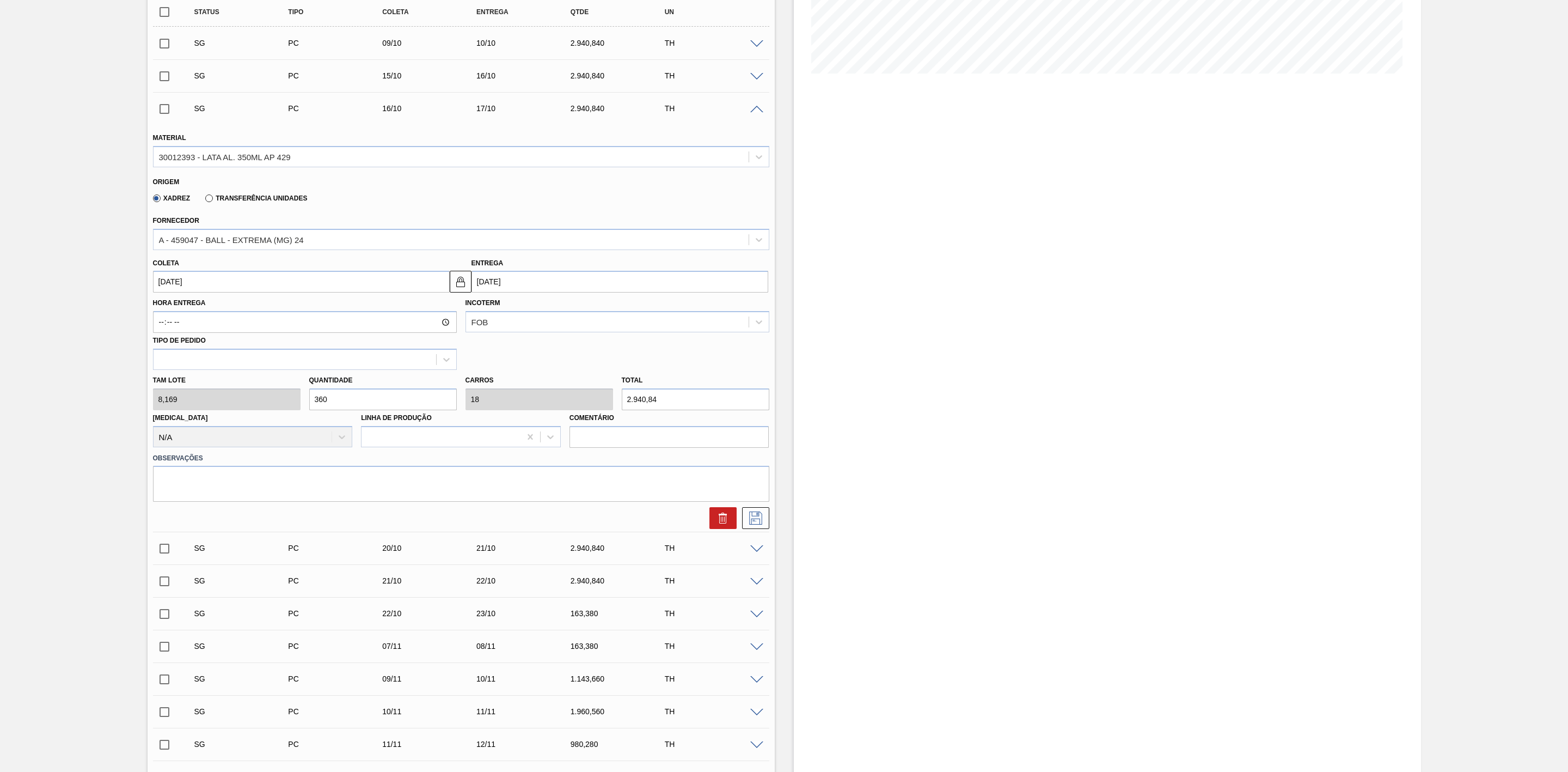
click at [529, 292] on input "[DATE]" at bounding box center [620, 281] width 297 height 22
click at [549, 363] on div "9" at bounding box center [554, 360] width 15 height 15
type input "[DATE]"
click at [269, 407] on div "Tam lote 8,169 Quantidade 360 Carros 18 Total 2.940,84 Doca N/A Linha de Produç…" at bounding box center [461, 408] width 625 height 78
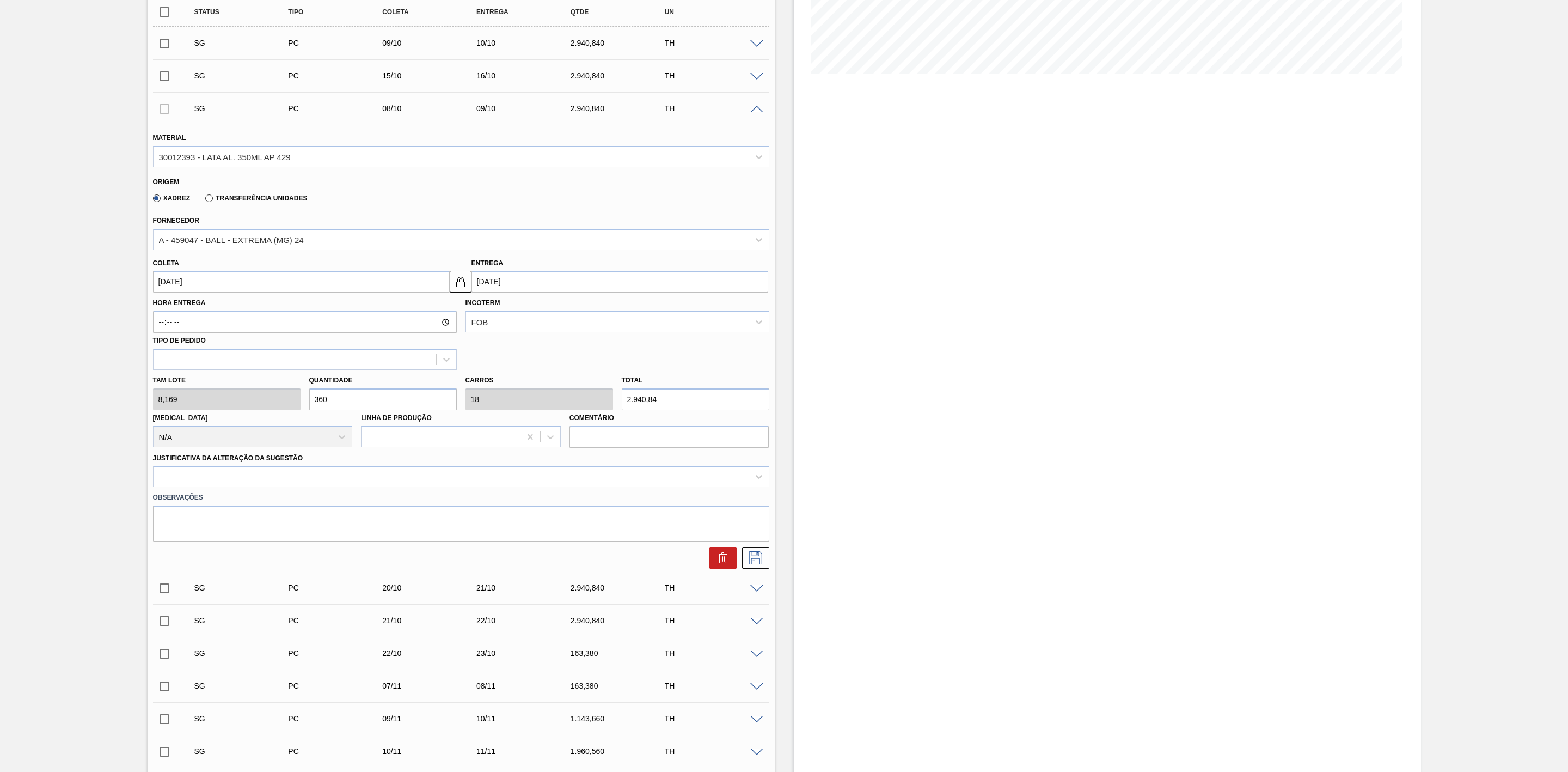
type input "1"
type input "0,05"
type input "8,169"
type input "12"
type input "0,6"
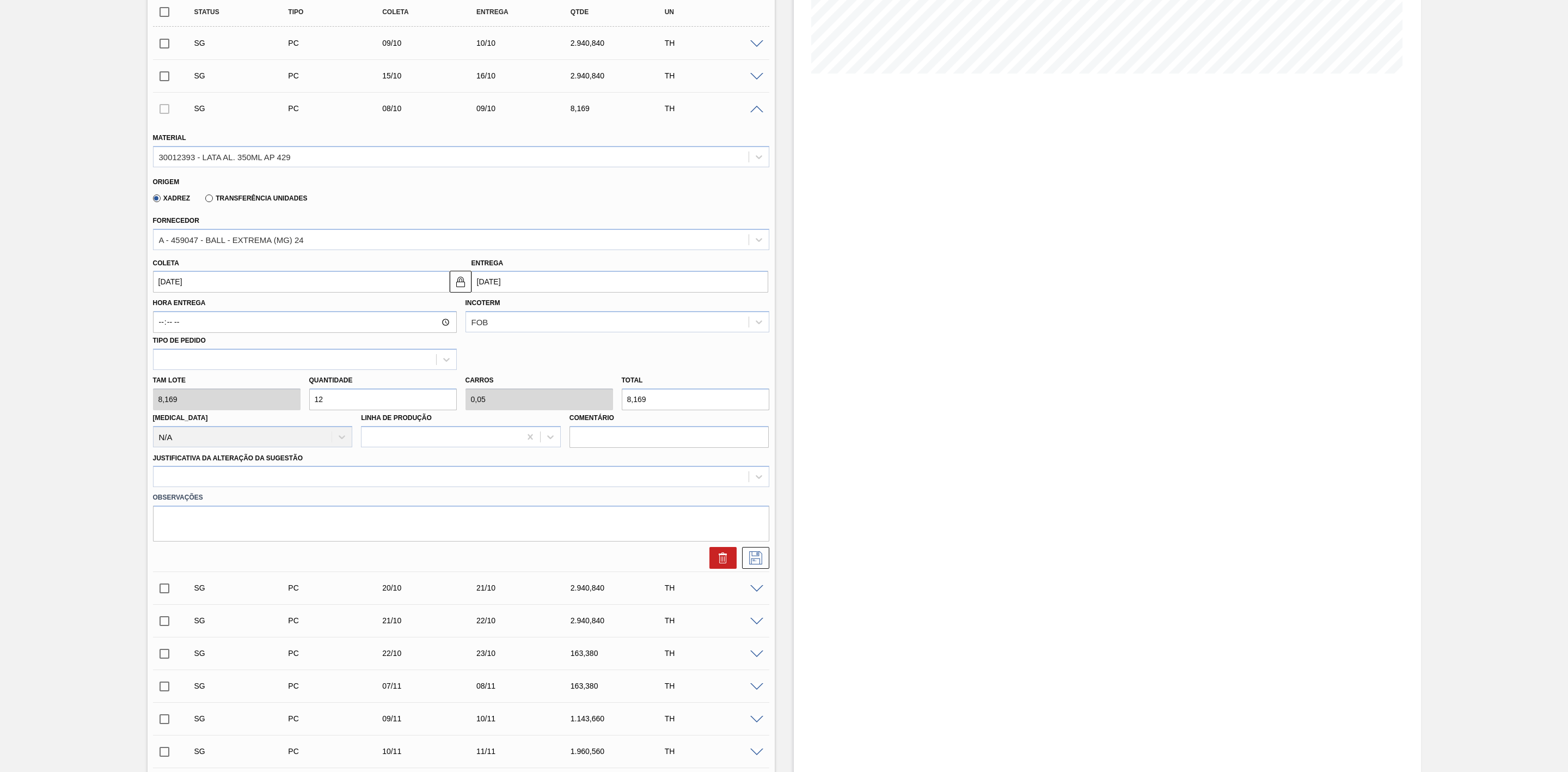
type input "98,028"
type input "120"
type input "6"
type input "980,28"
type input "120"
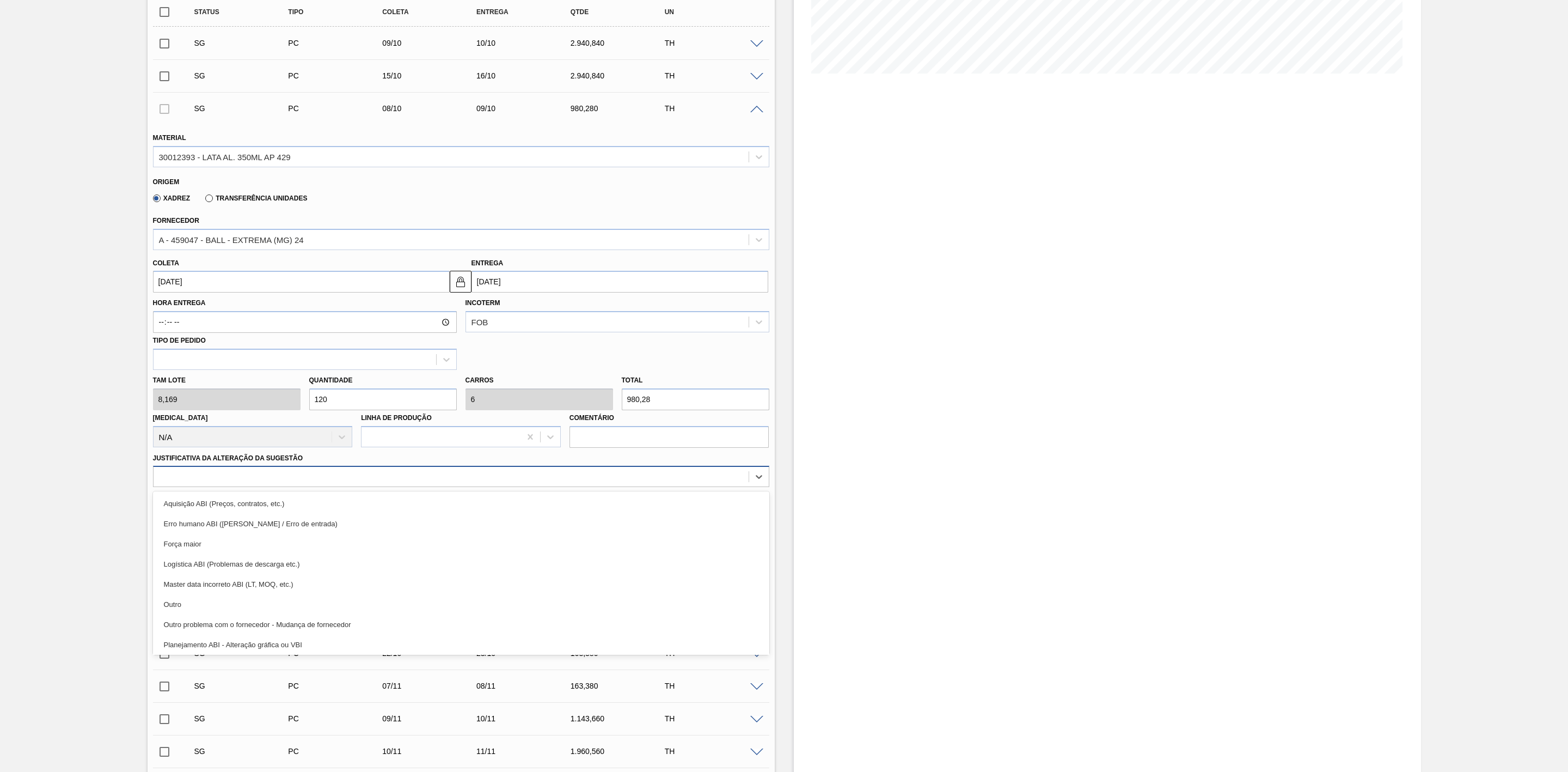
click at [313, 476] on div at bounding box center [451, 477] width 595 height 16
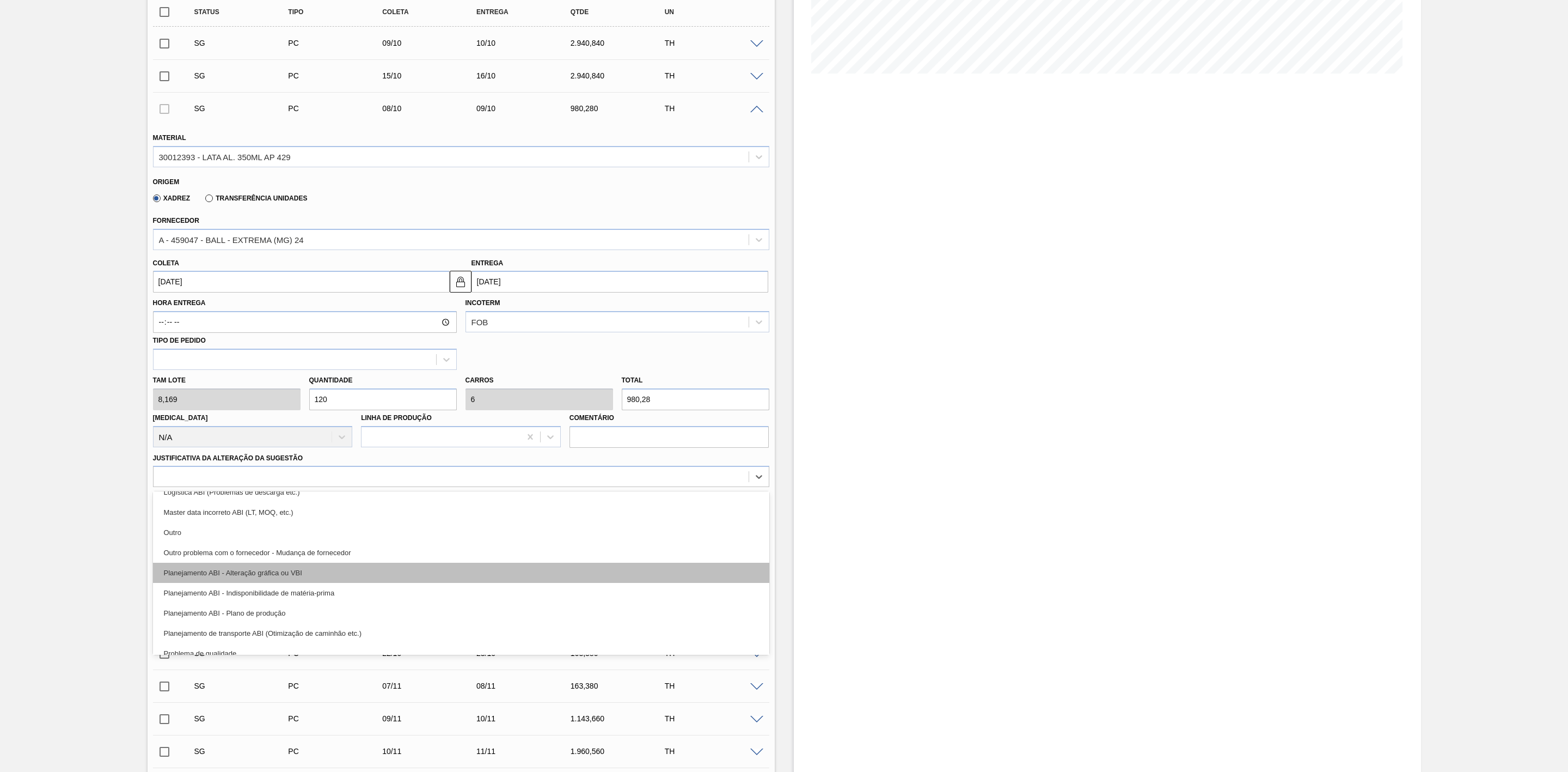
scroll to position [163, 0]
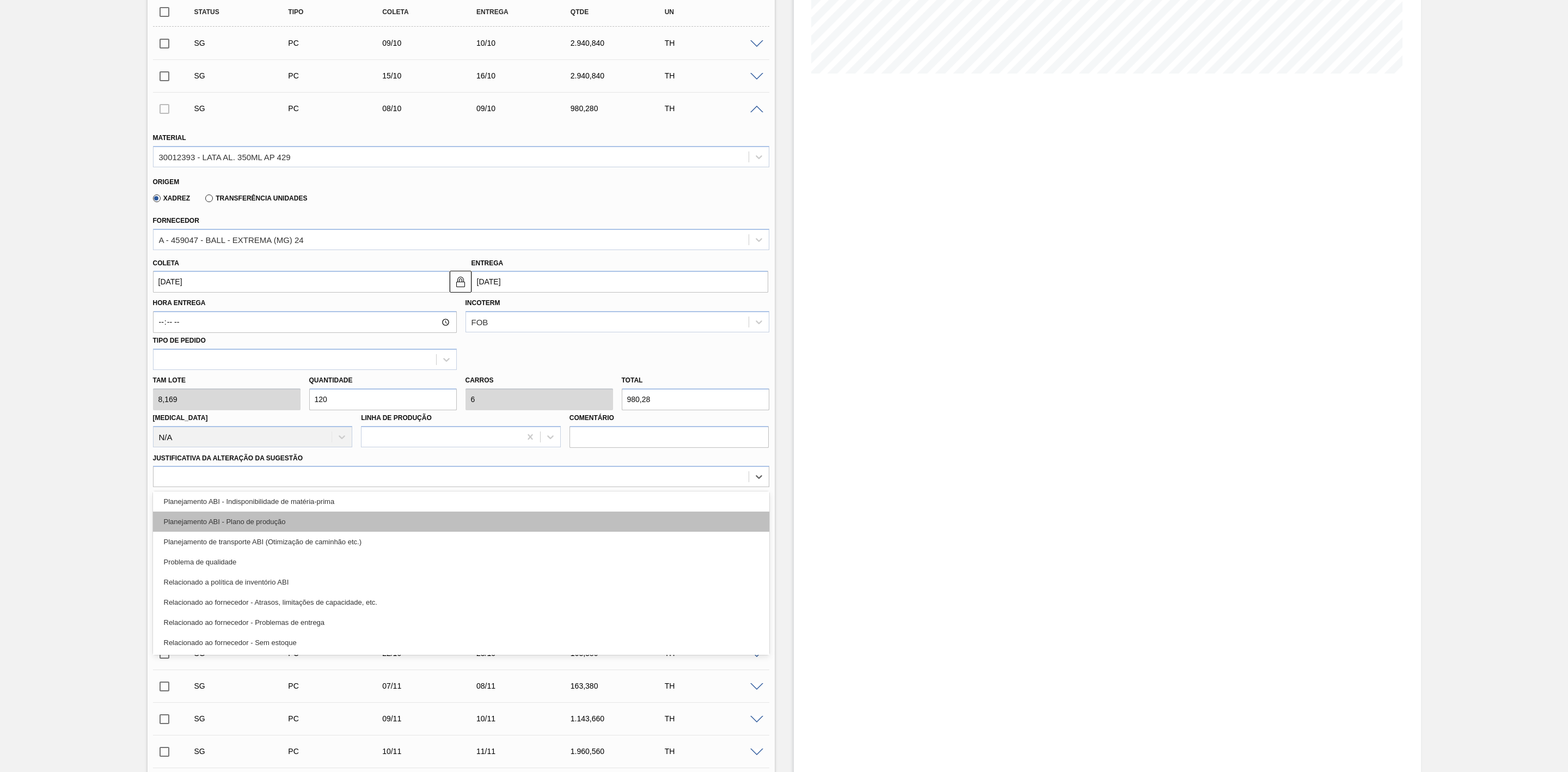
click at [255, 526] on div "Planejamento ABI - Plano de produção" at bounding box center [461, 522] width 617 height 20
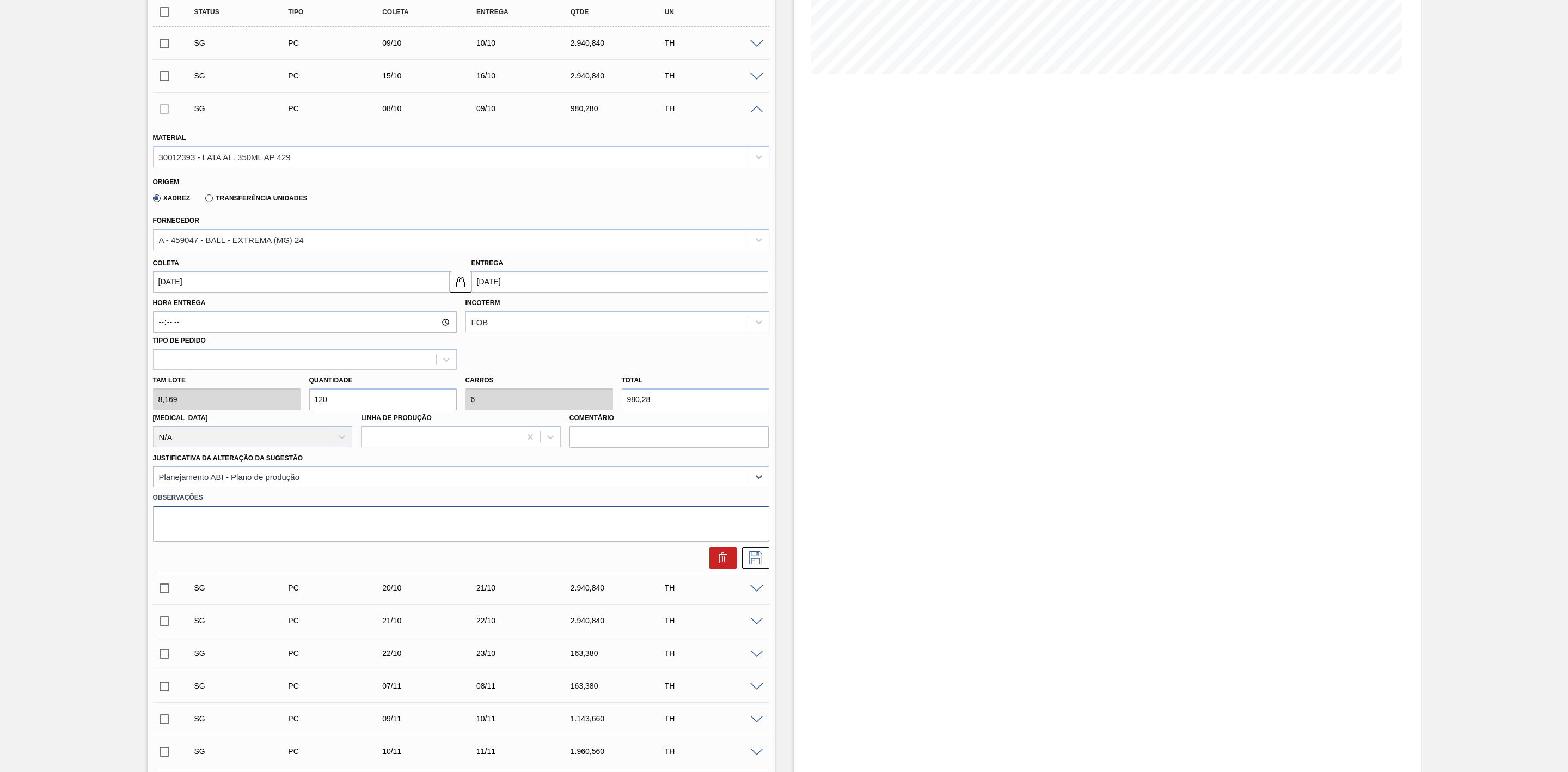
click at [233, 522] on textarea at bounding box center [461, 523] width 617 height 36
type textarea "Troca de rótulo com AP 350"
click at [756, 564] on icon at bounding box center [755, 557] width 17 height 13
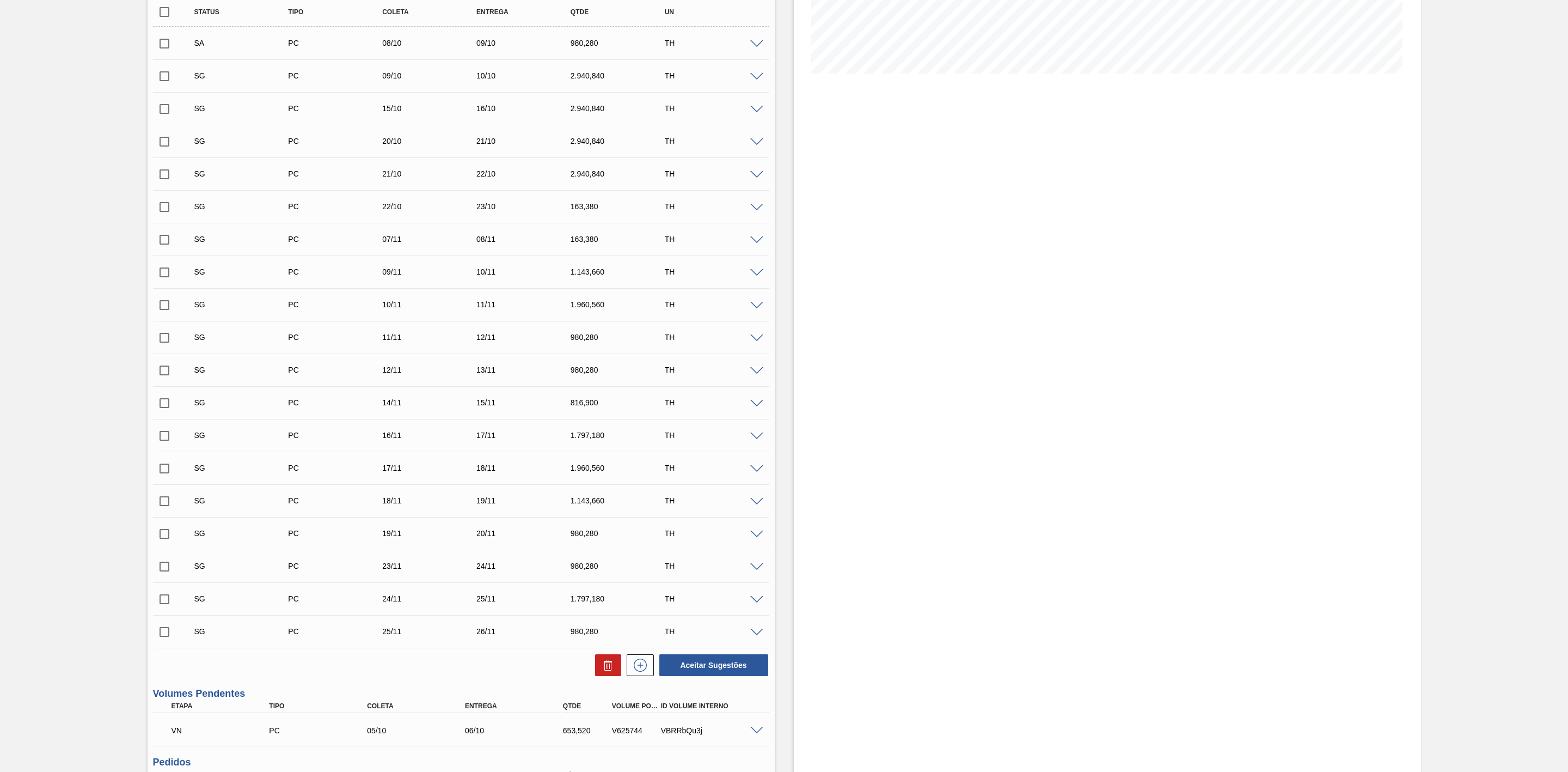
click at [164, 50] on input "checkbox" at bounding box center [164, 43] width 23 height 23
checkbox input "true"
click at [595, 668] on button at bounding box center [608, 666] width 27 height 22
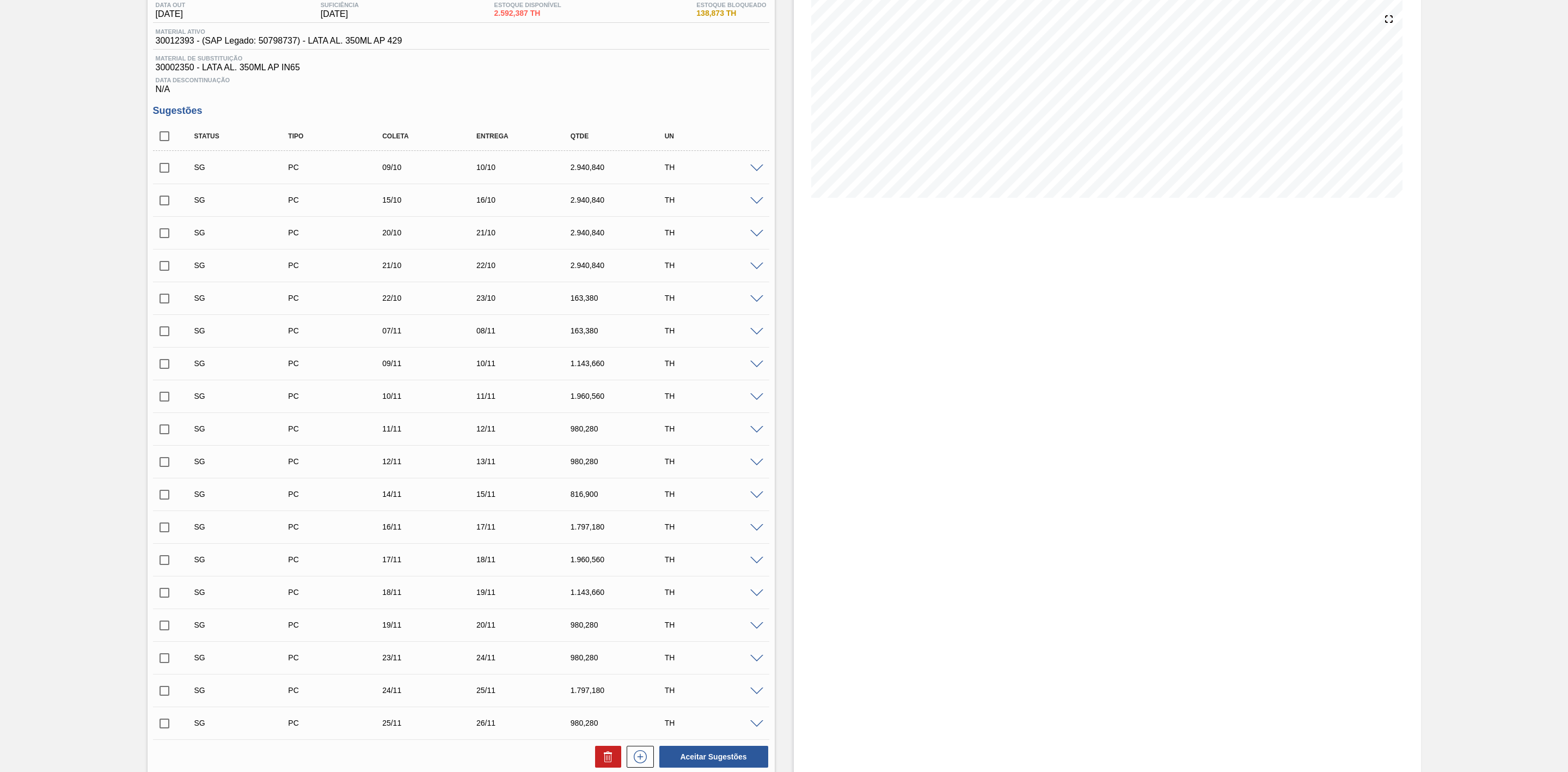
scroll to position [82, 0]
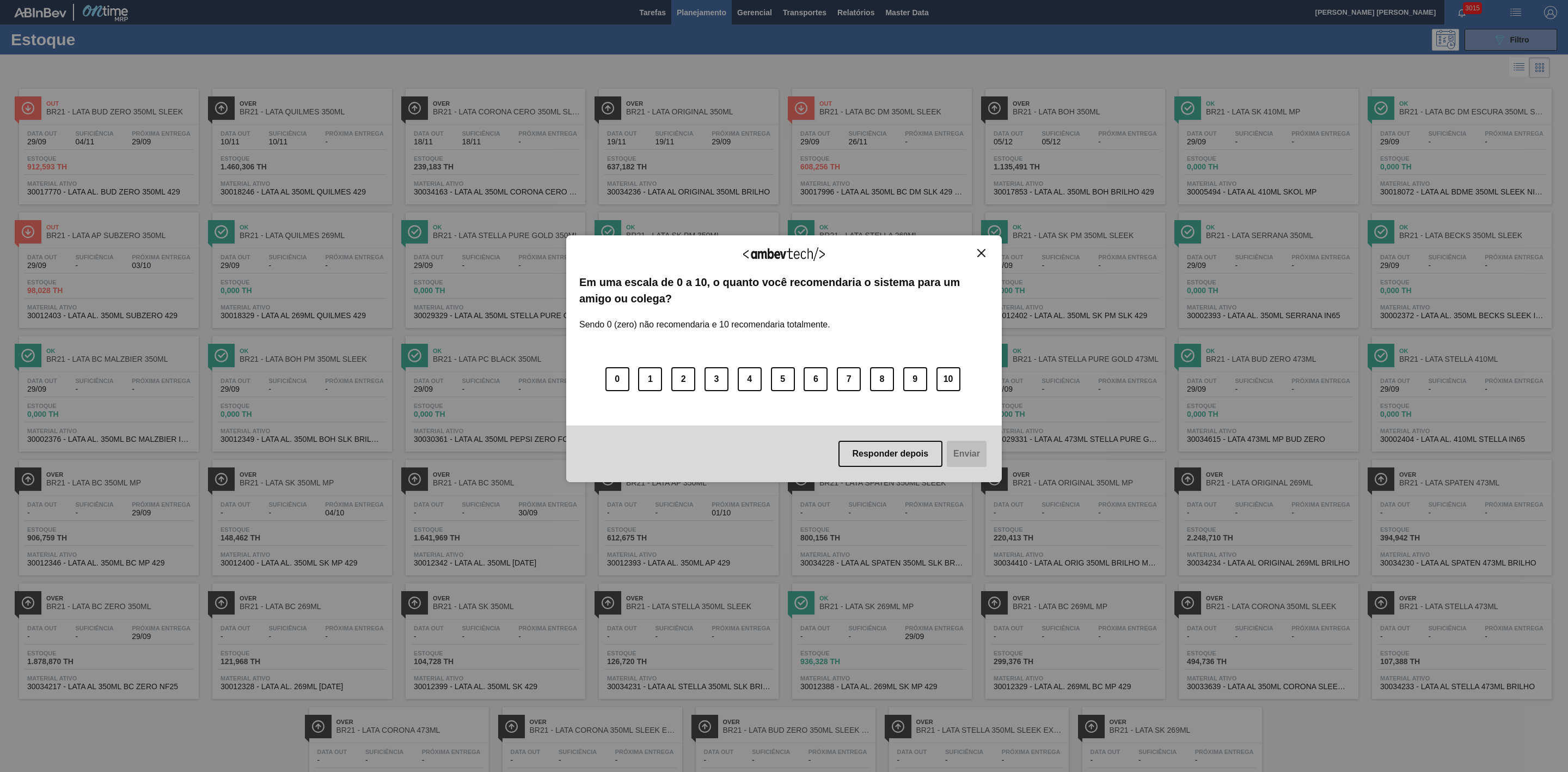
click at [979, 248] on button "Close" at bounding box center [981, 253] width 15 height 9
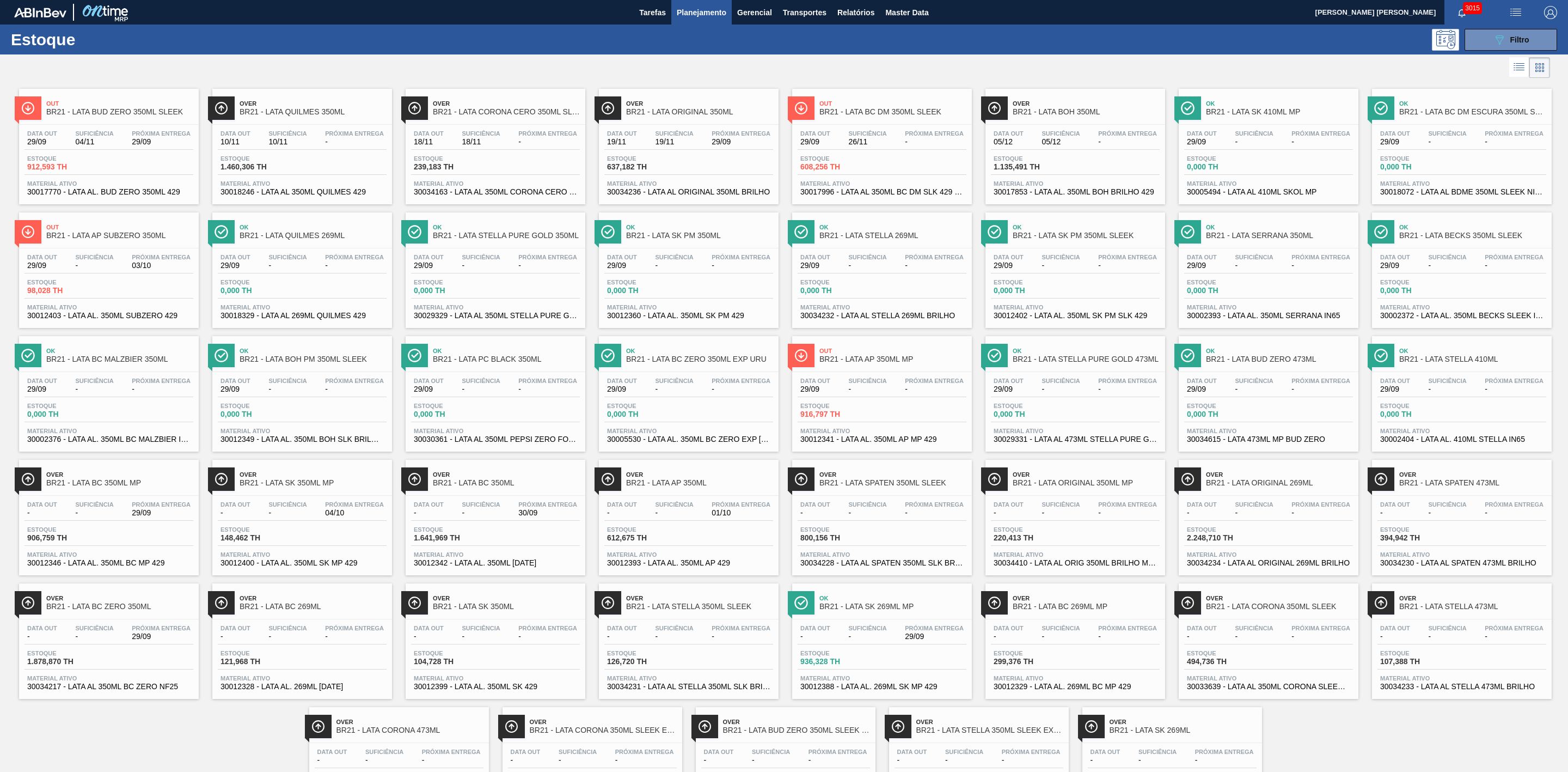
click at [707, 16] on span "Planejamento" at bounding box center [701, 13] width 49 height 13
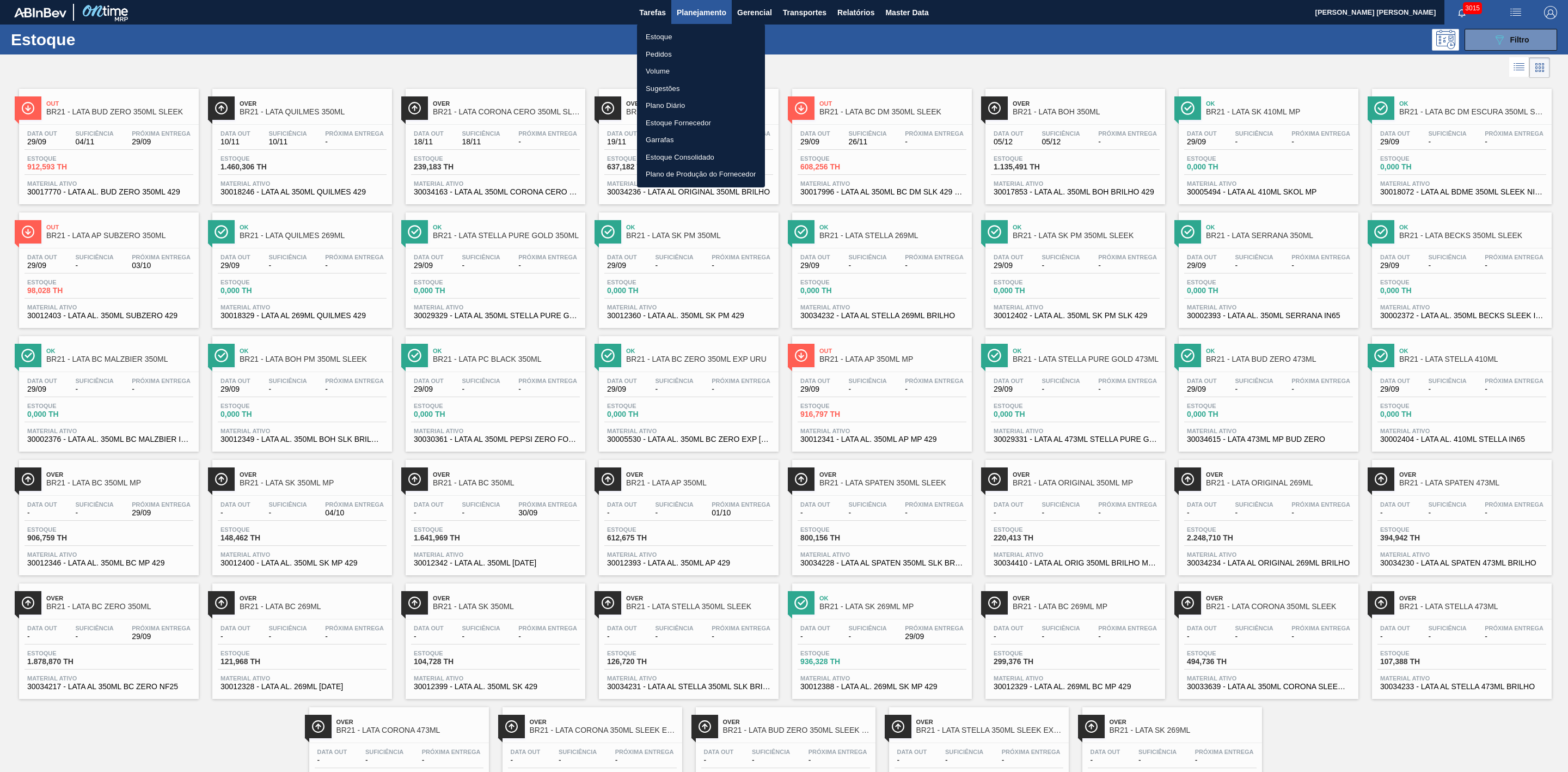
click at [657, 51] on li "Pedidos" at bounding box center [701, 54] width 128 height 17
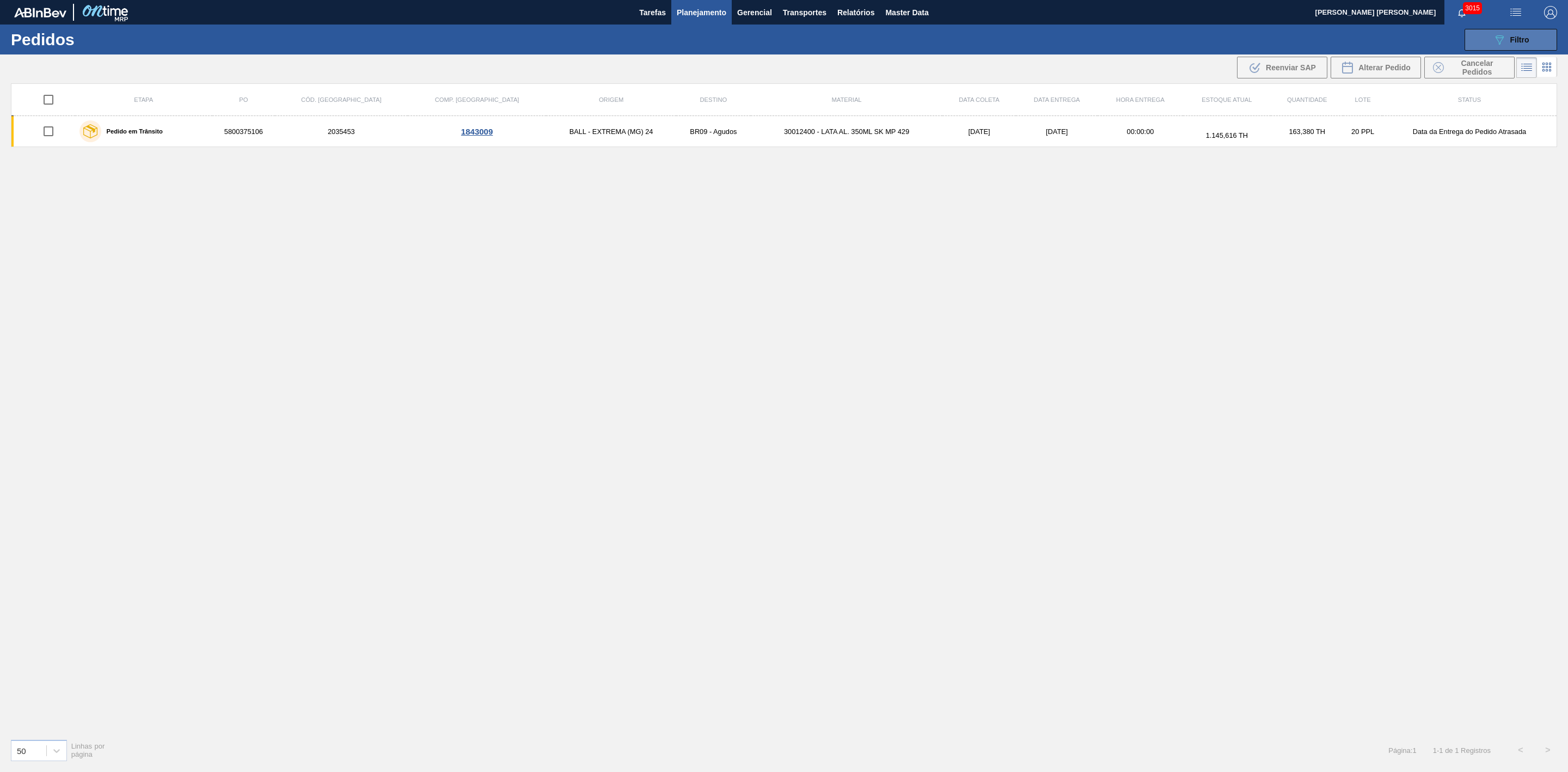
click at [1510, 42] on span "Filtro" at bounding box center [1519, 40] width 19 height 9
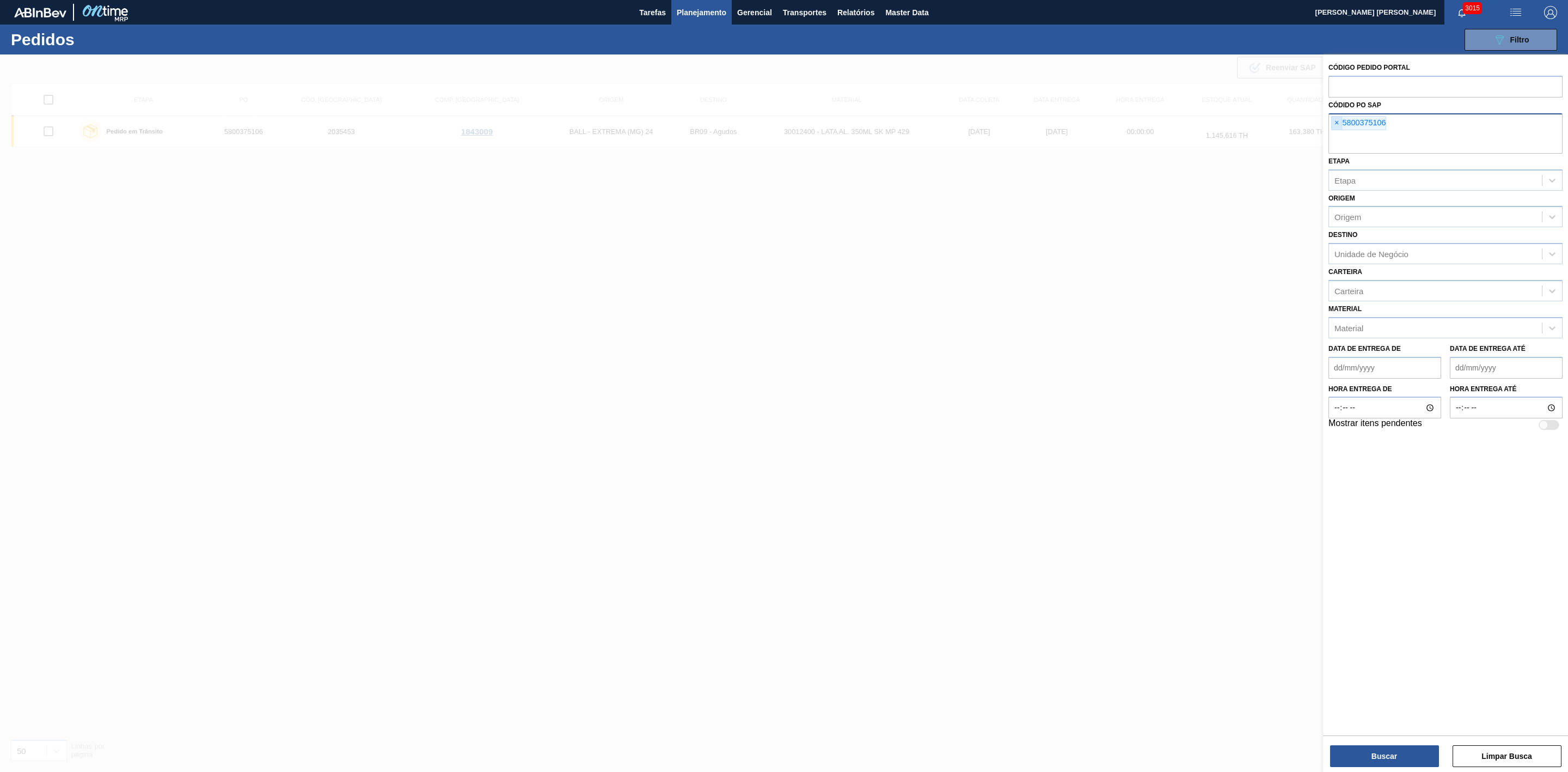
click at [1337, 123] on span "×" at bounding box center [1336, 123] width 10 height 13
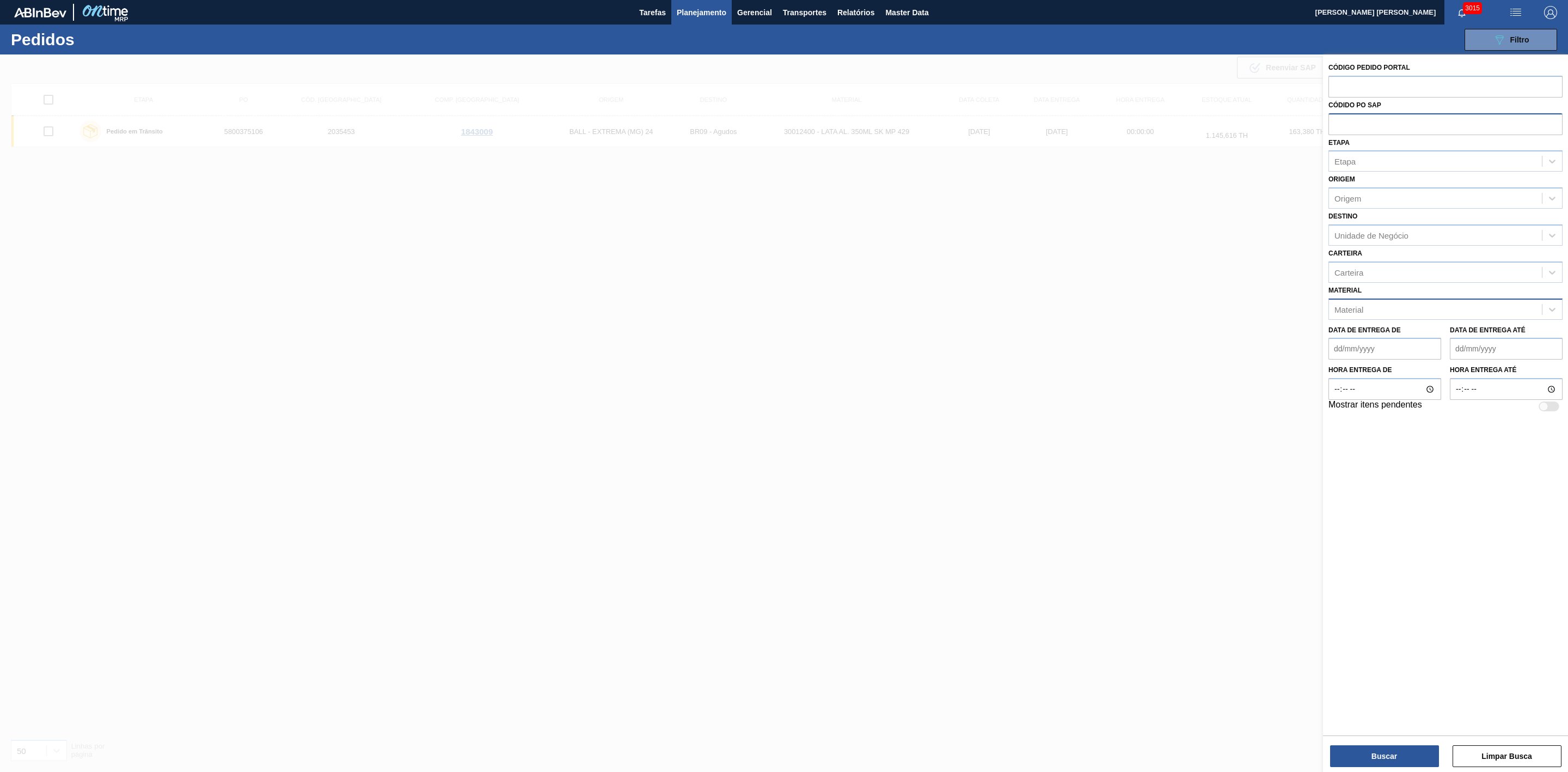
click at [1374, 304] on div "Material" at bounding box center [1435, 309] width 213 height 16
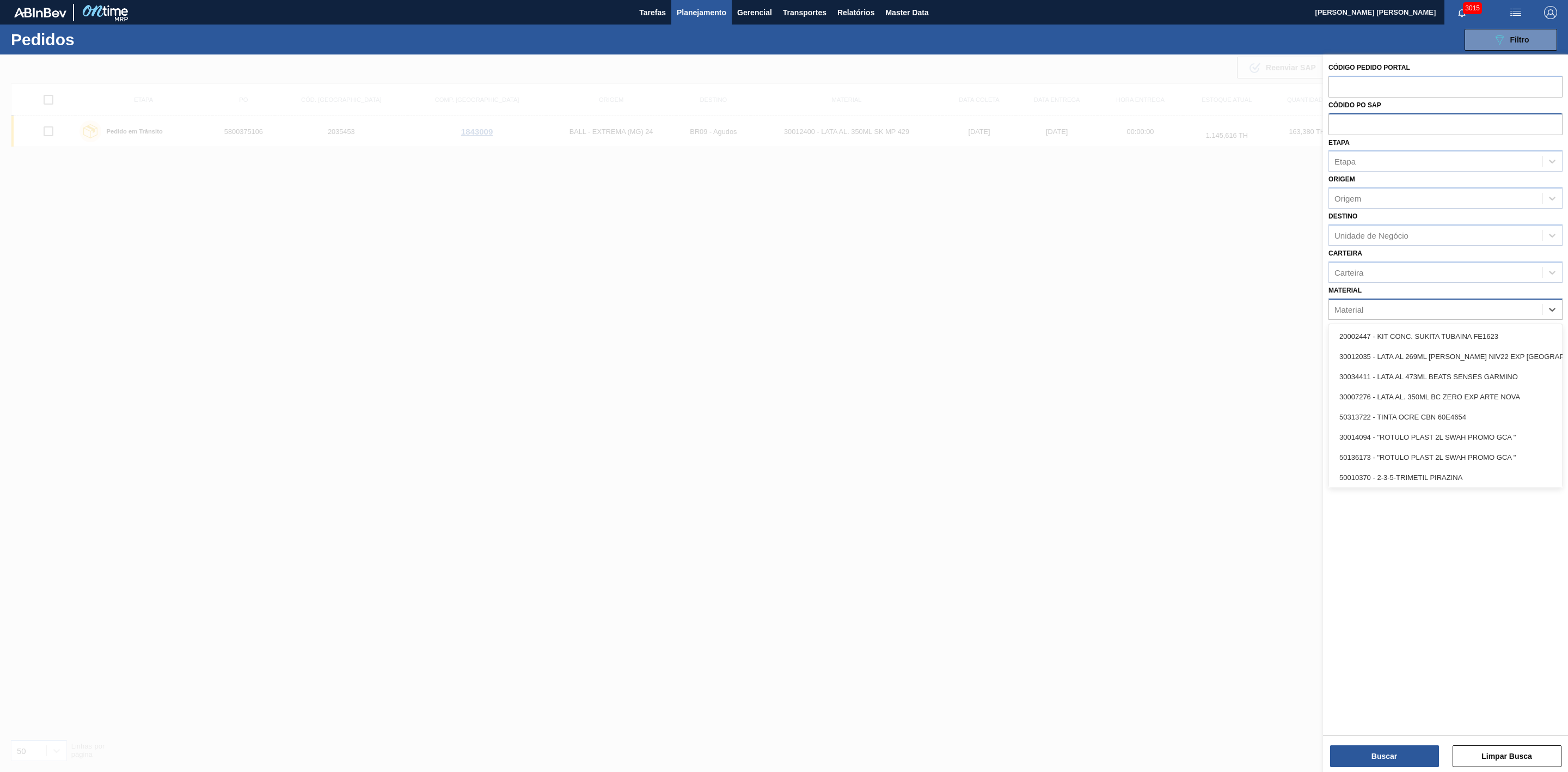
paste input "30012393"
type input "30012393"
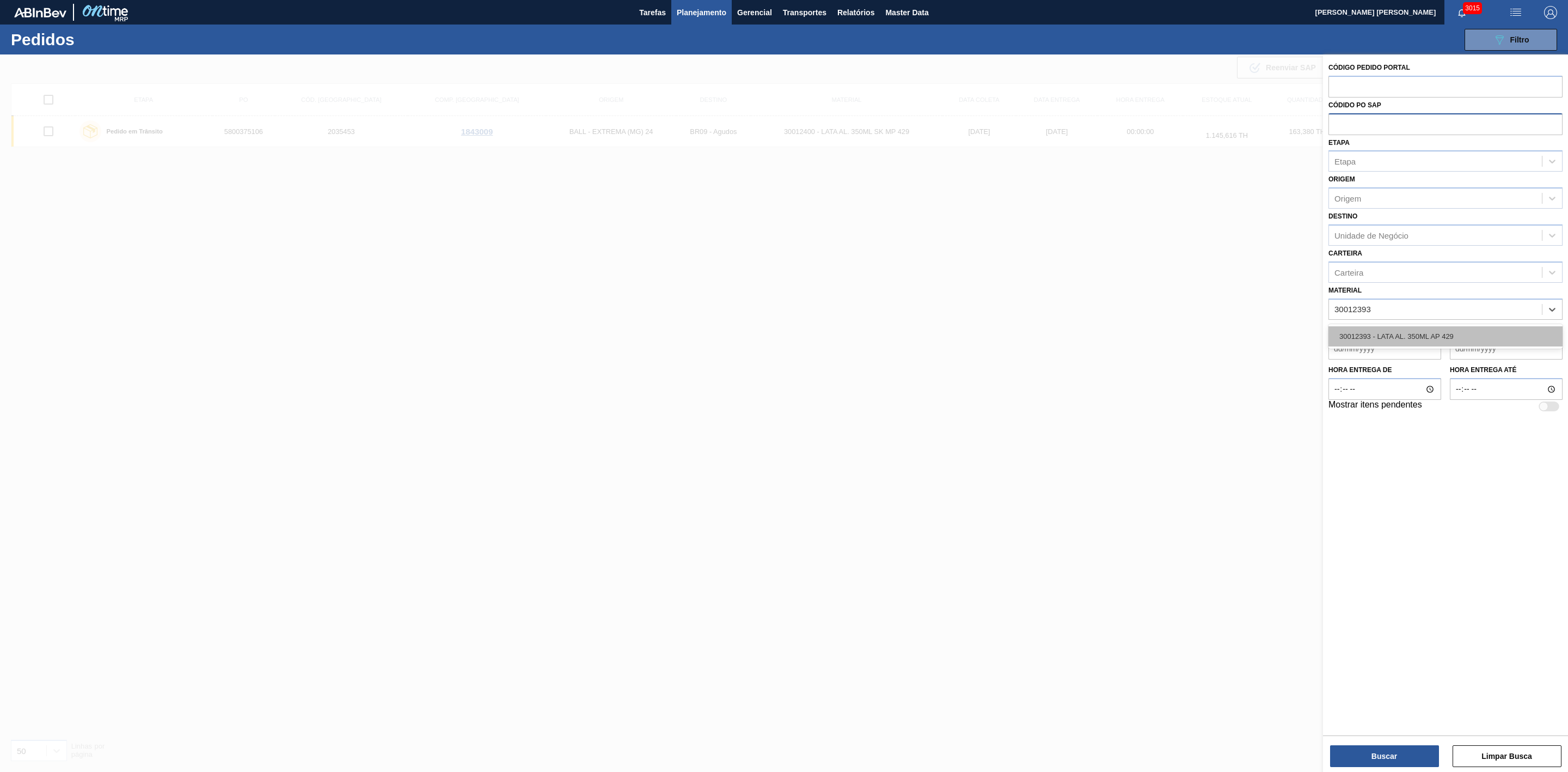
click at [1373, 332] on div "30012393 - LATA AL. 350ML AP 429" at bounding box center [1445, 336] width 234 height 20
click at [1354, 233] on div "Unidade de Negócio" at bounding box center [1371, 235] width 74 height 9
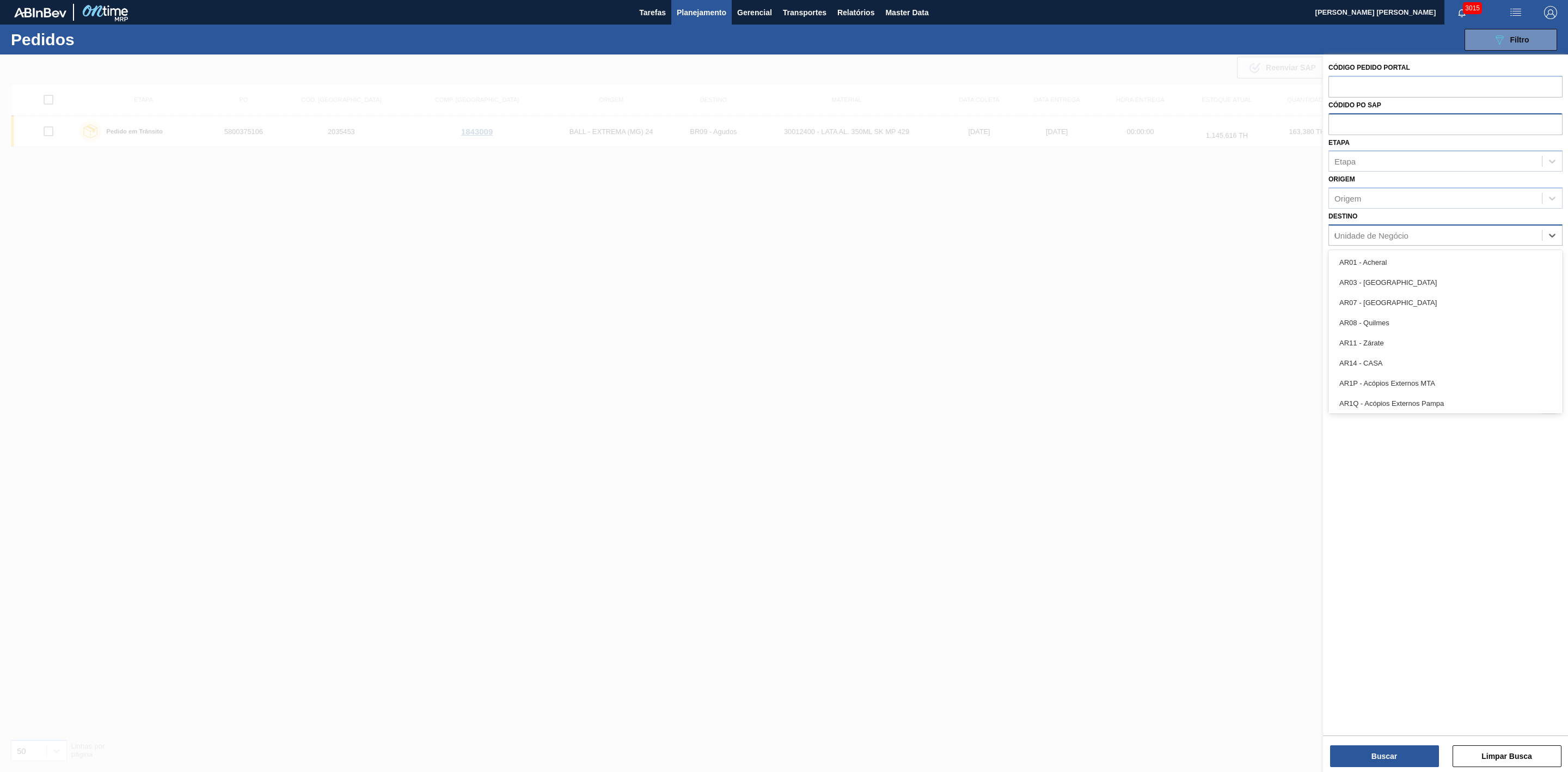
type input "09"
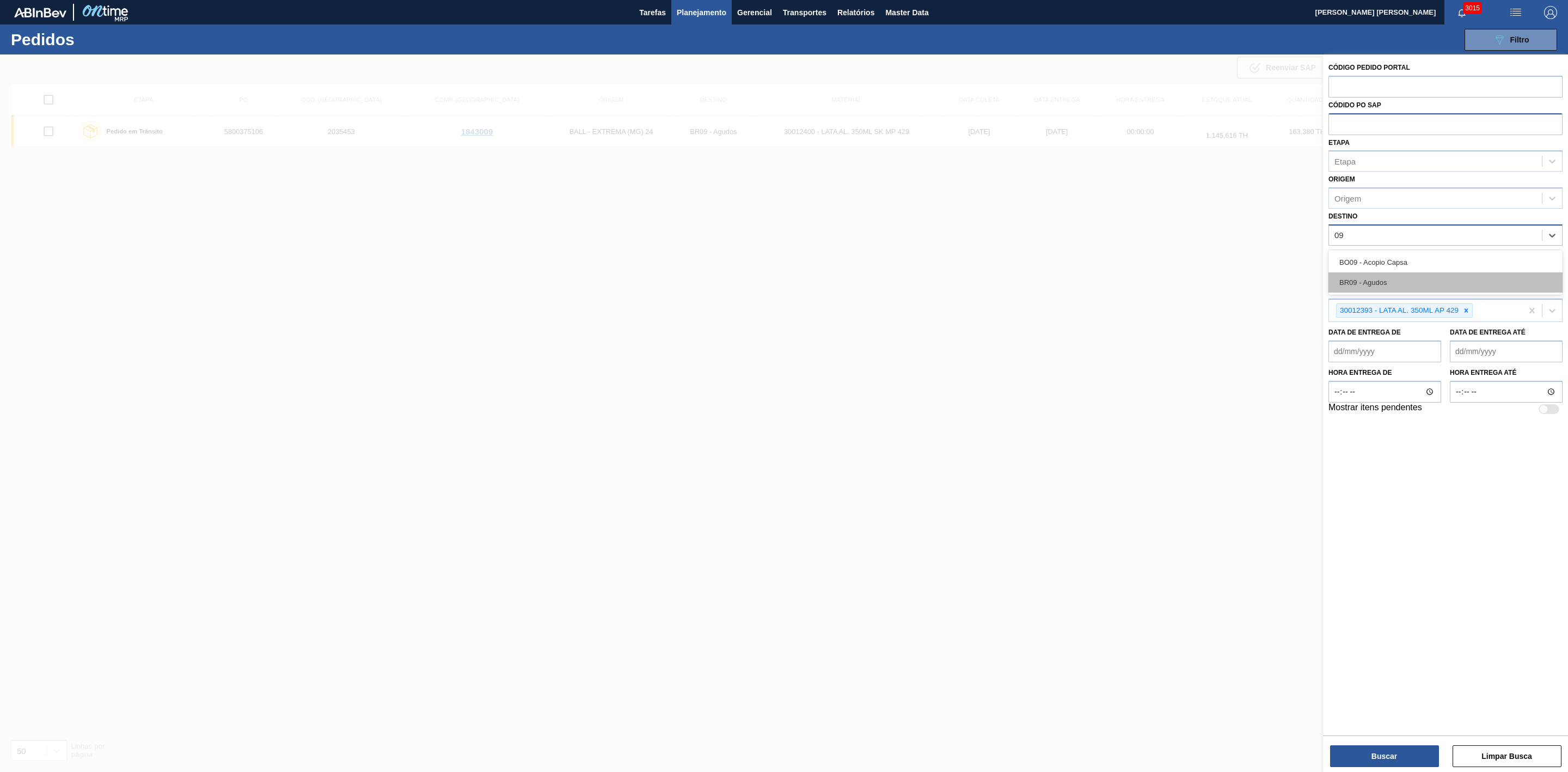
click at [1369, 275] on div "BR09 - Agudos" at bounding box center [1445, 282] width 234 height 20
click at [1397, 756] on button "Buscar" at bounding box center [1384, 756] width 109 height 22
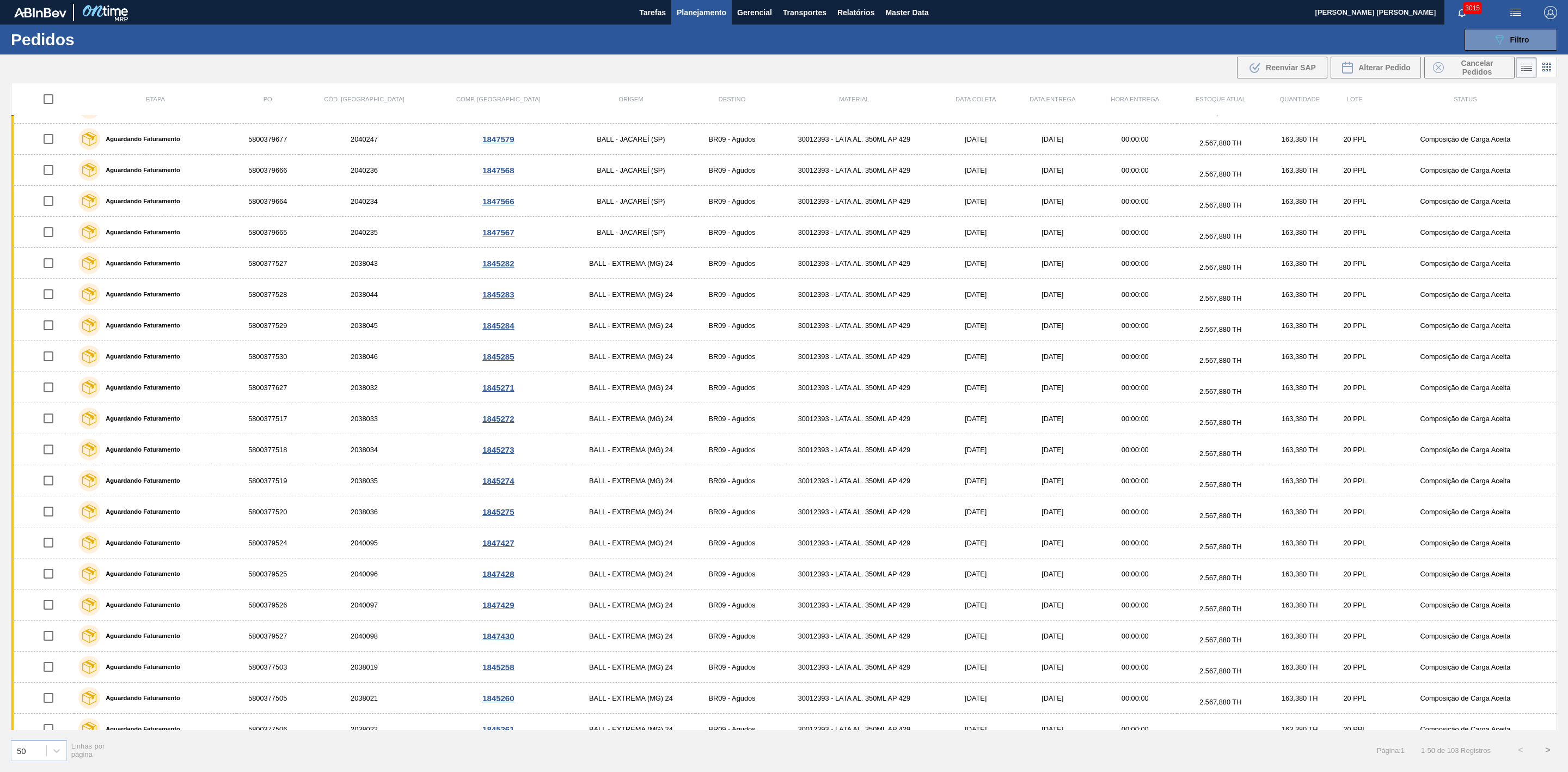
scroll to position [951, 0]
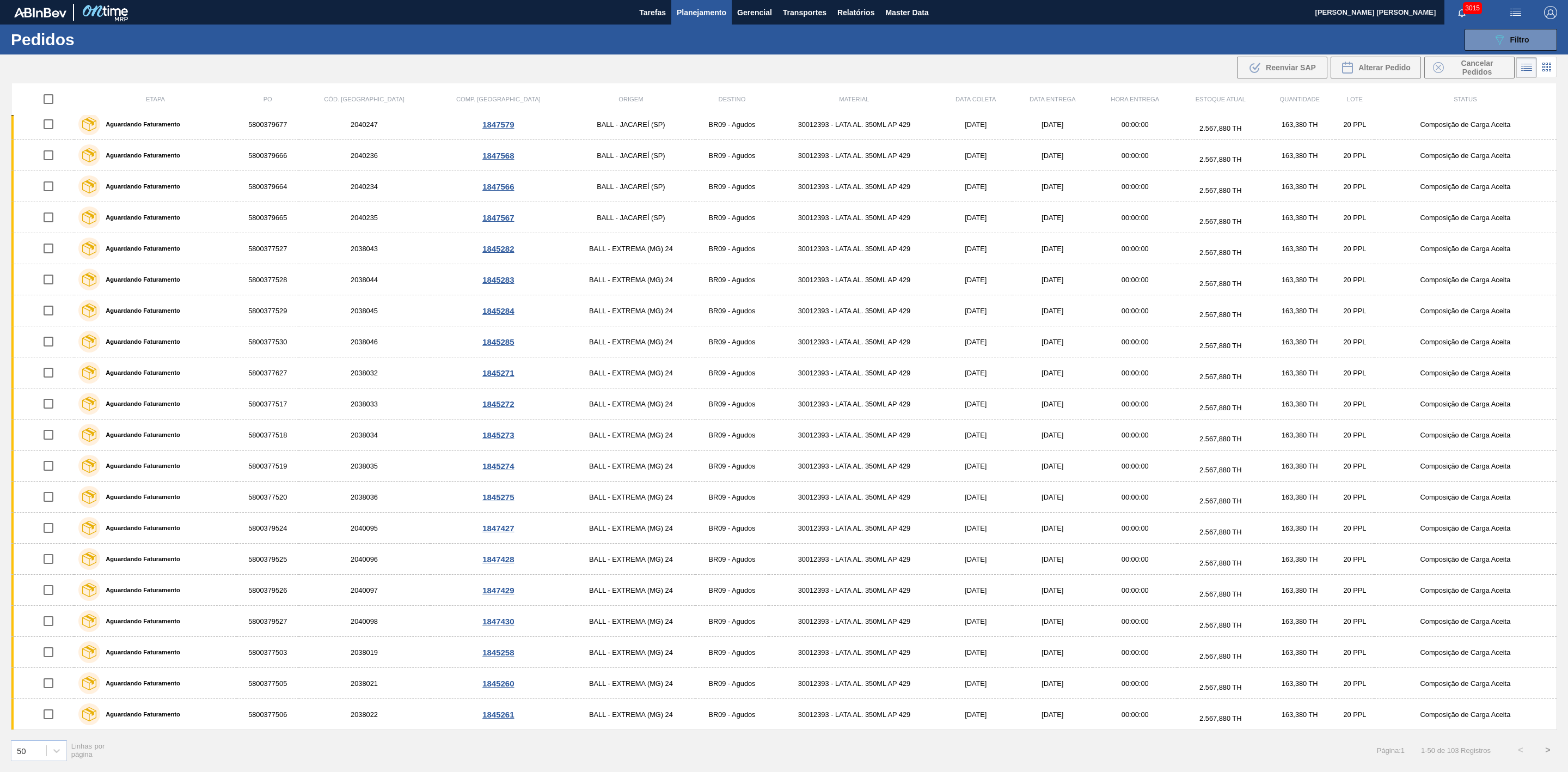
click at [1546, 750] on button ">" at bounding box center [1548, 750] width 27 height 28
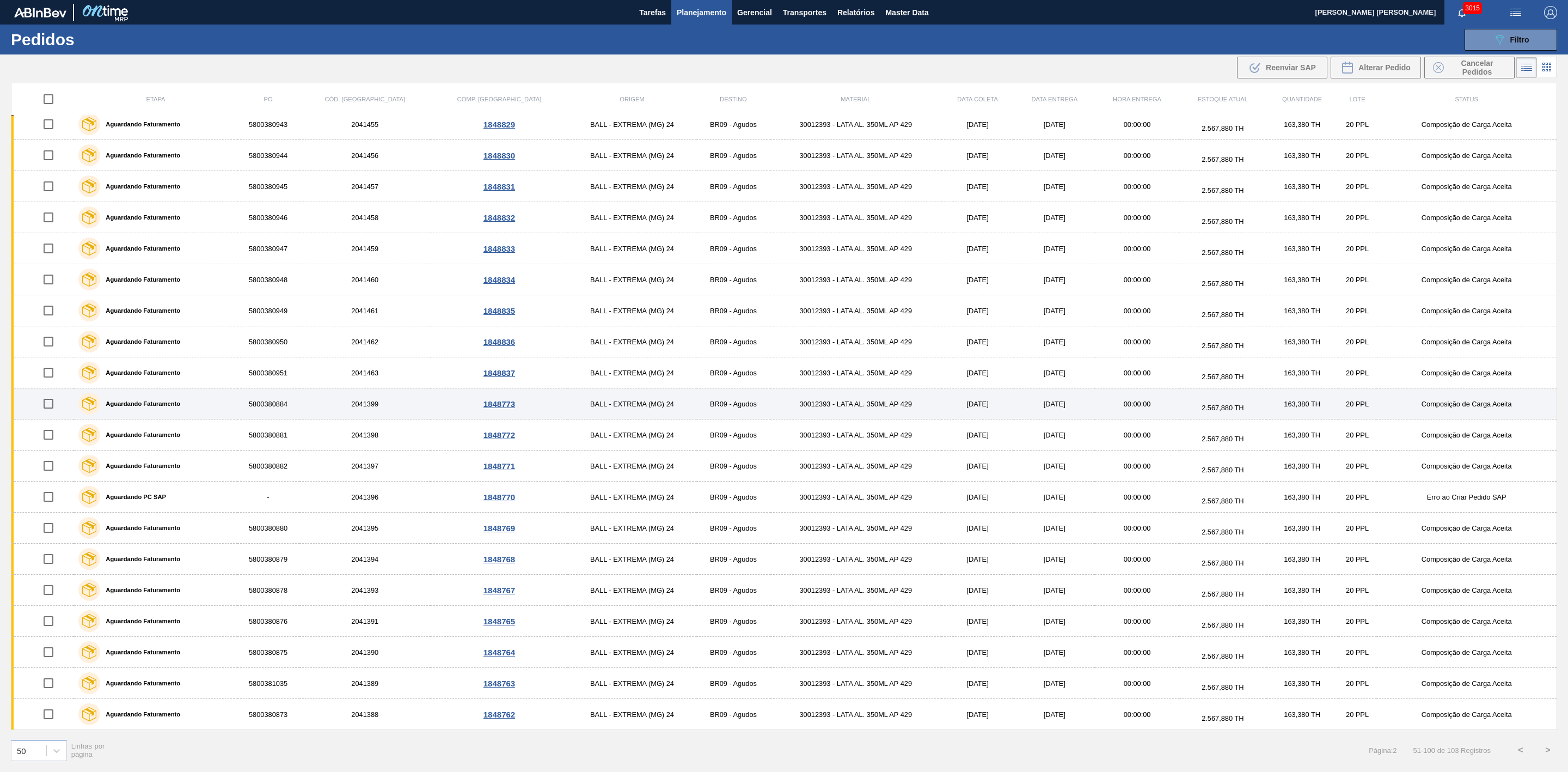
click at [49, 402] on input "checkbox" at bounding box center [48, 403] width 23 height 23
checkbox input "true"
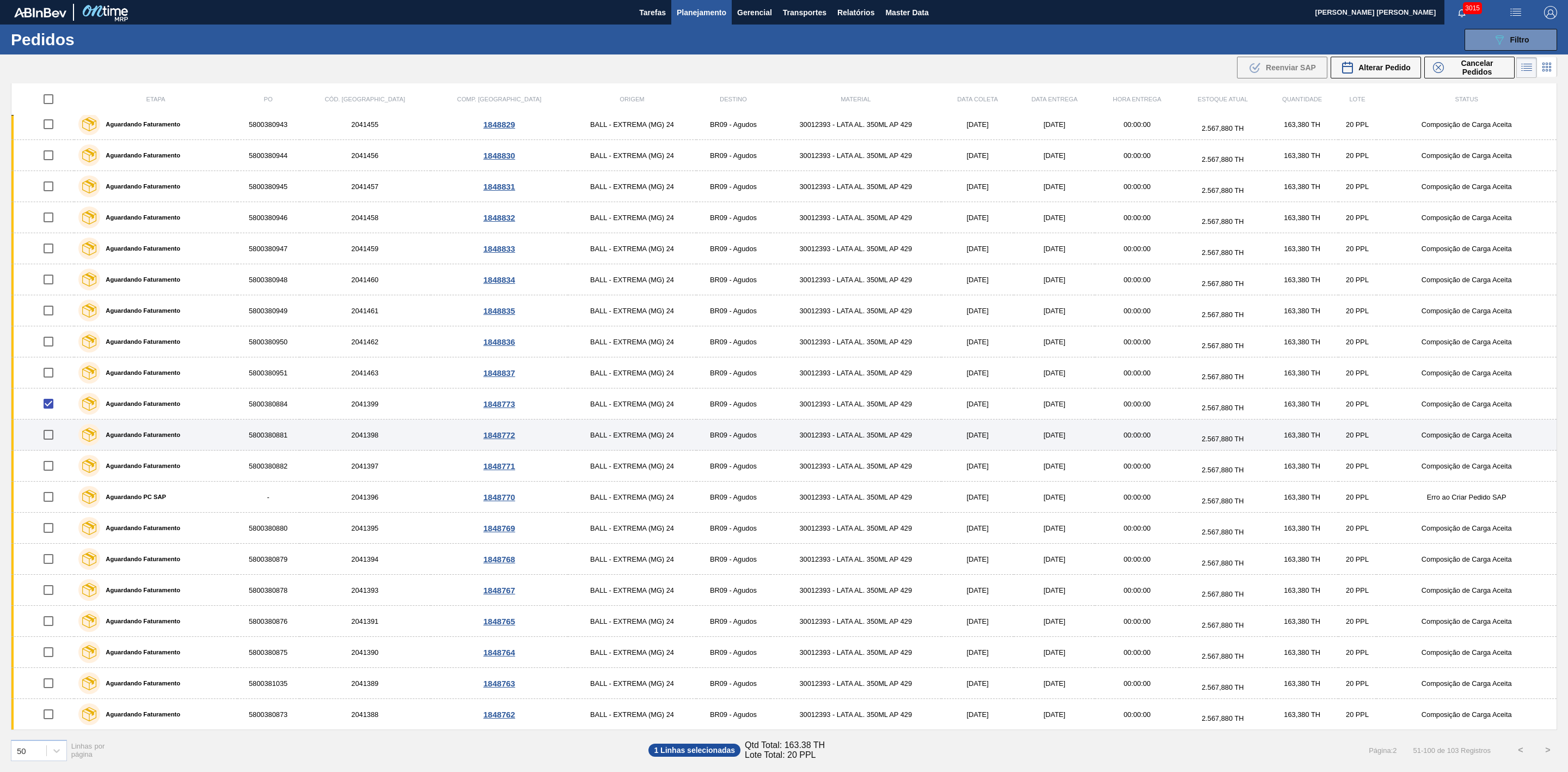
click at [50, 434] on input "checkbox" at bounding box center [48, 435] width 23 height 23
checkbox input "true"
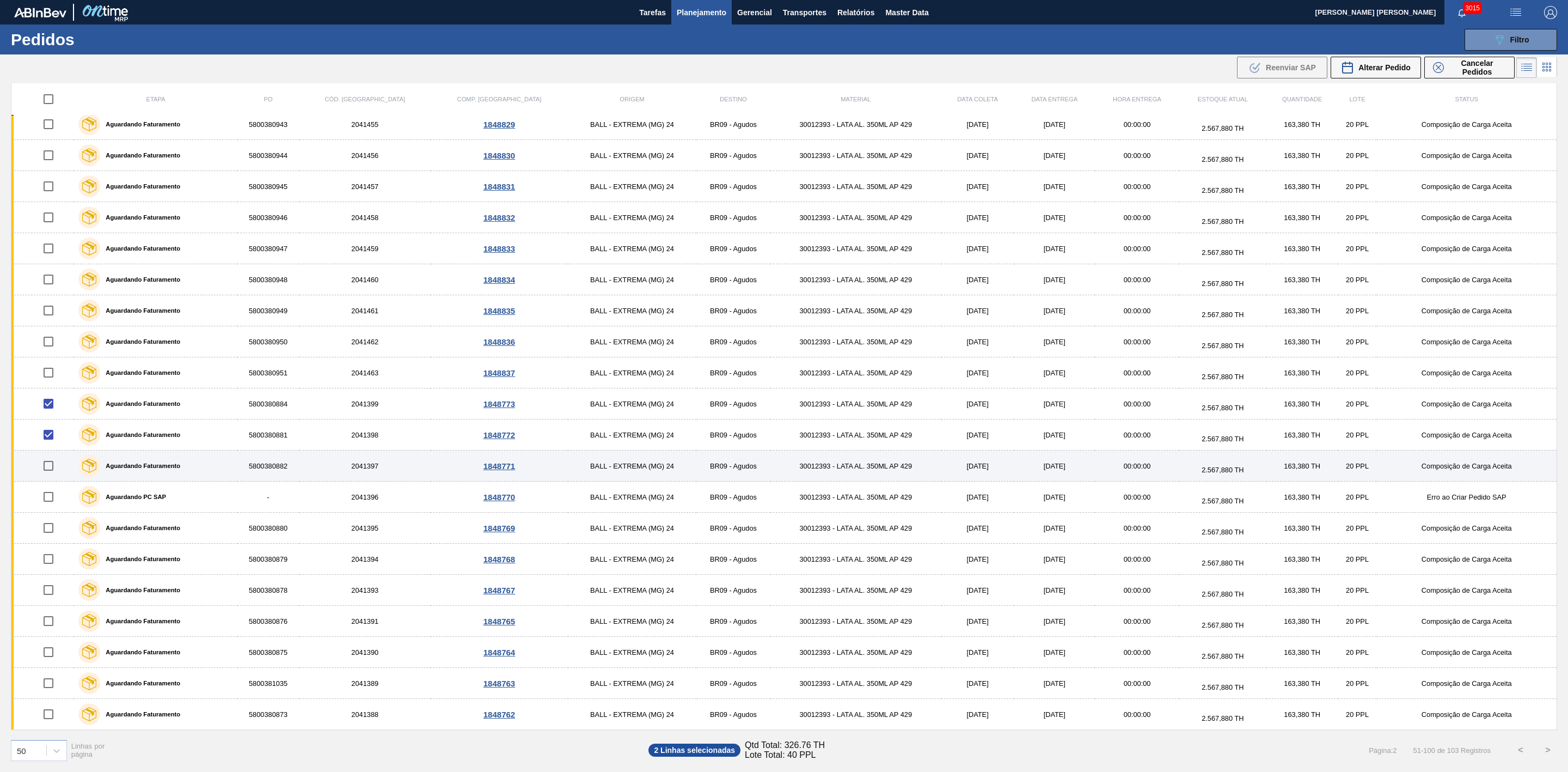
click at [54, 464] on input "checkbox" at bounding box center [48, 465] width 23 height 23
checkbox input "true"
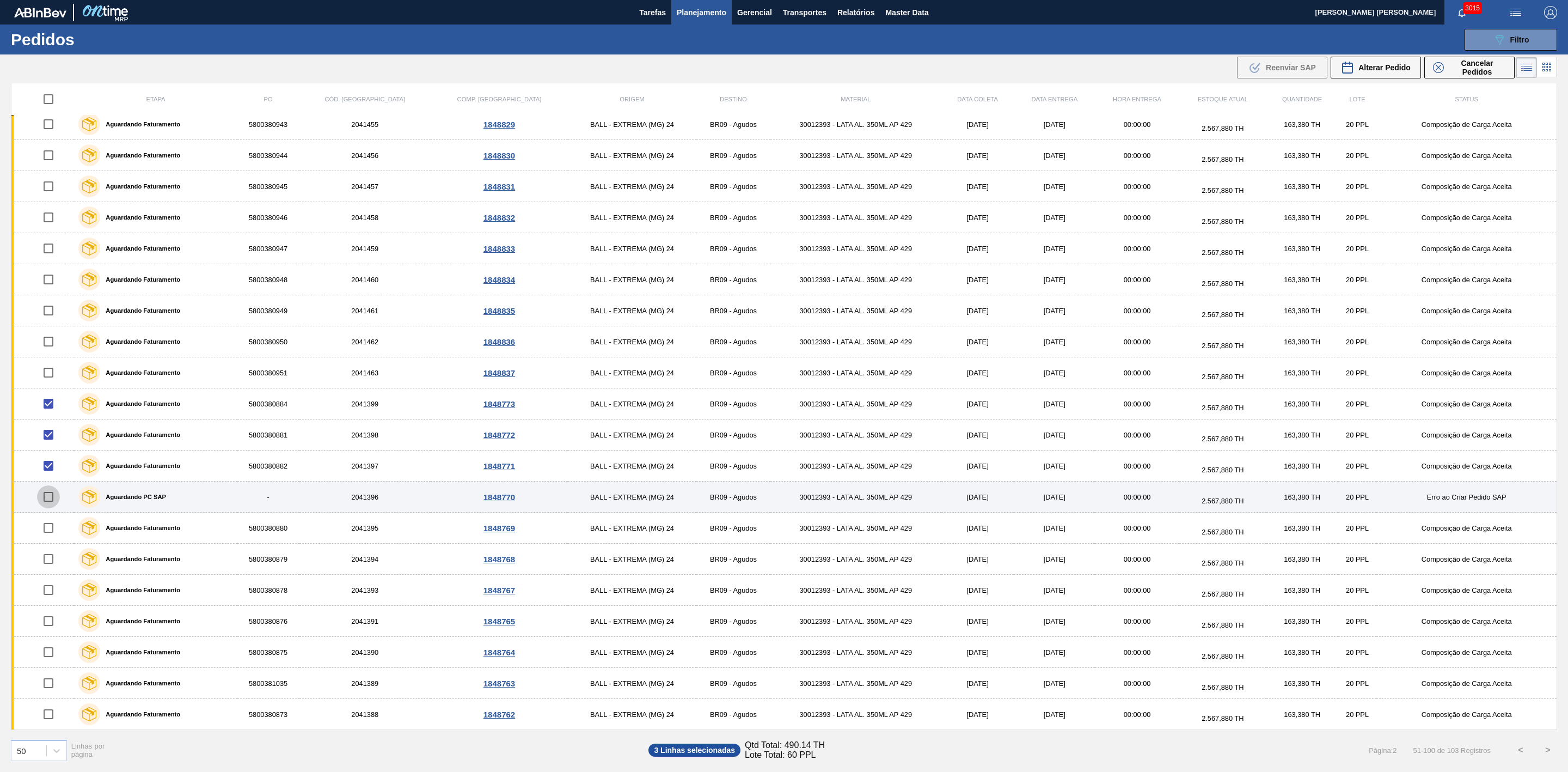
click at [49, 497] on input "checkbox" at bounding box center [48, 496] width 23 height 23
checkbox input "true"
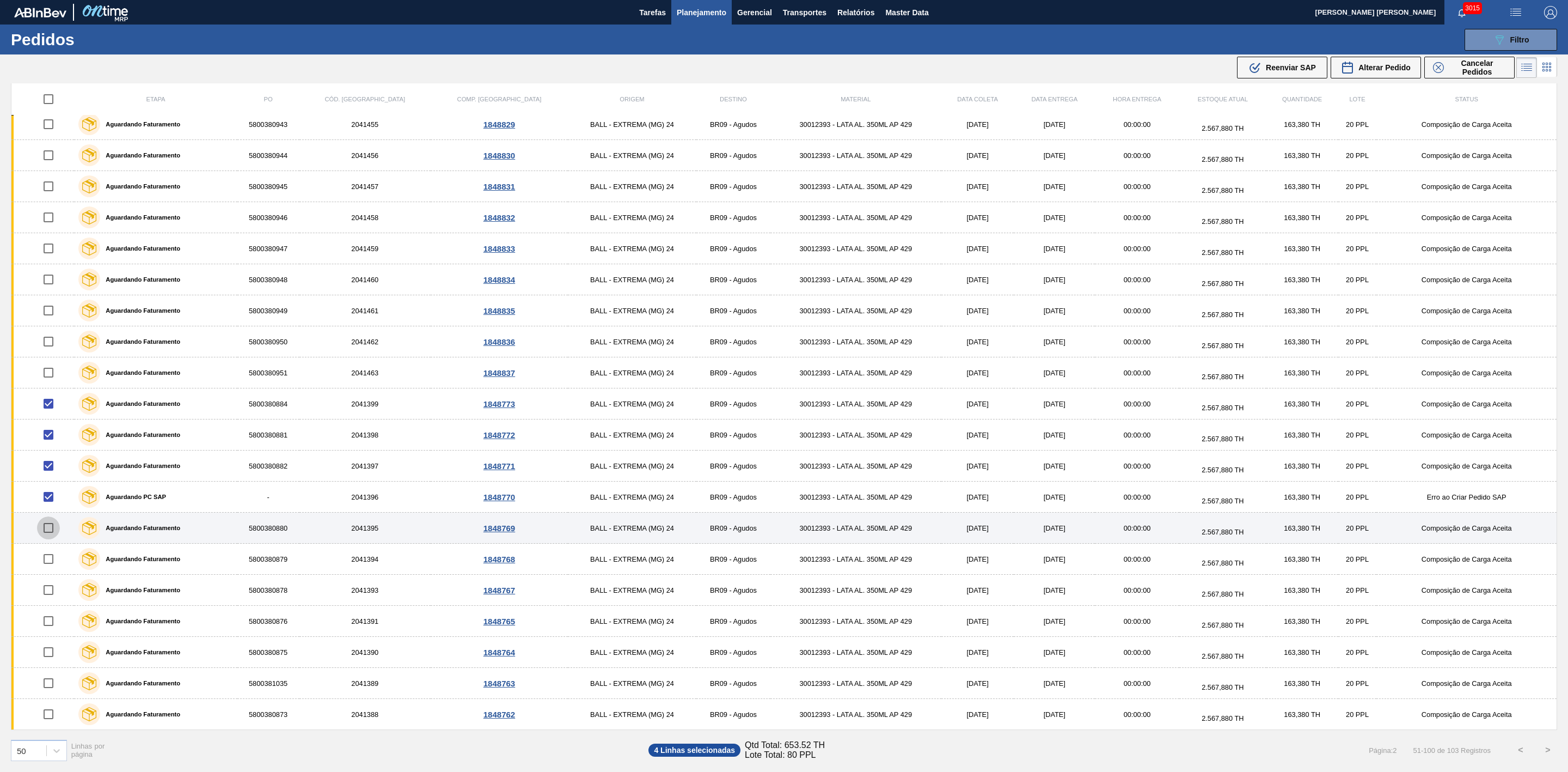
click at [53, 528] on input "checkbox" at bounding box center [48, 527] width 23 height 23
checkbox input "true"
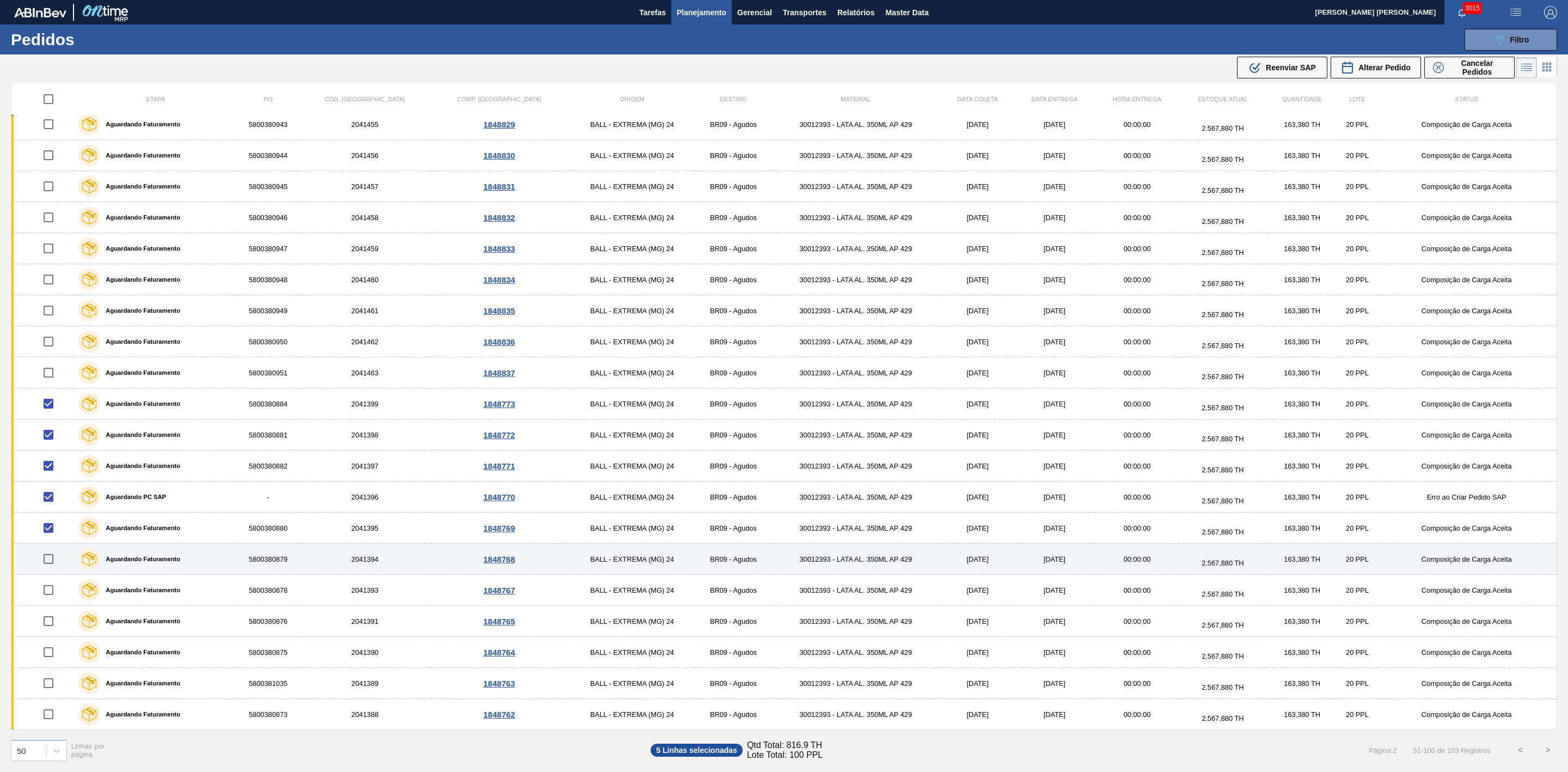
click at [52, 561] on input "checkbox" at bounding box center [48, 558] width 23 height 23
checkbox input "true"
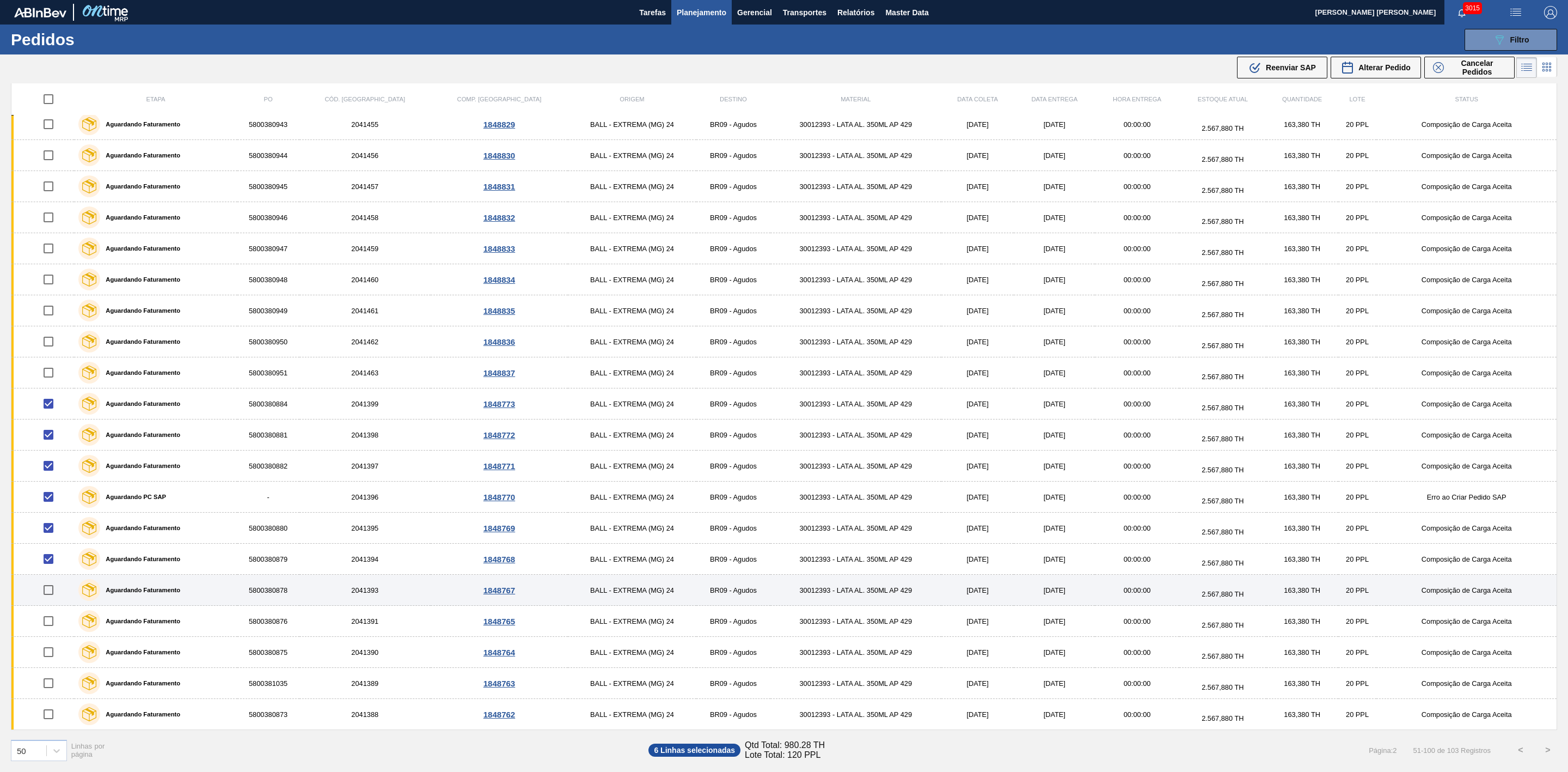
click at [53, 593] on input "checkbox" at bounding box center [48, 590] width 23 height 23
checkbox input "true"
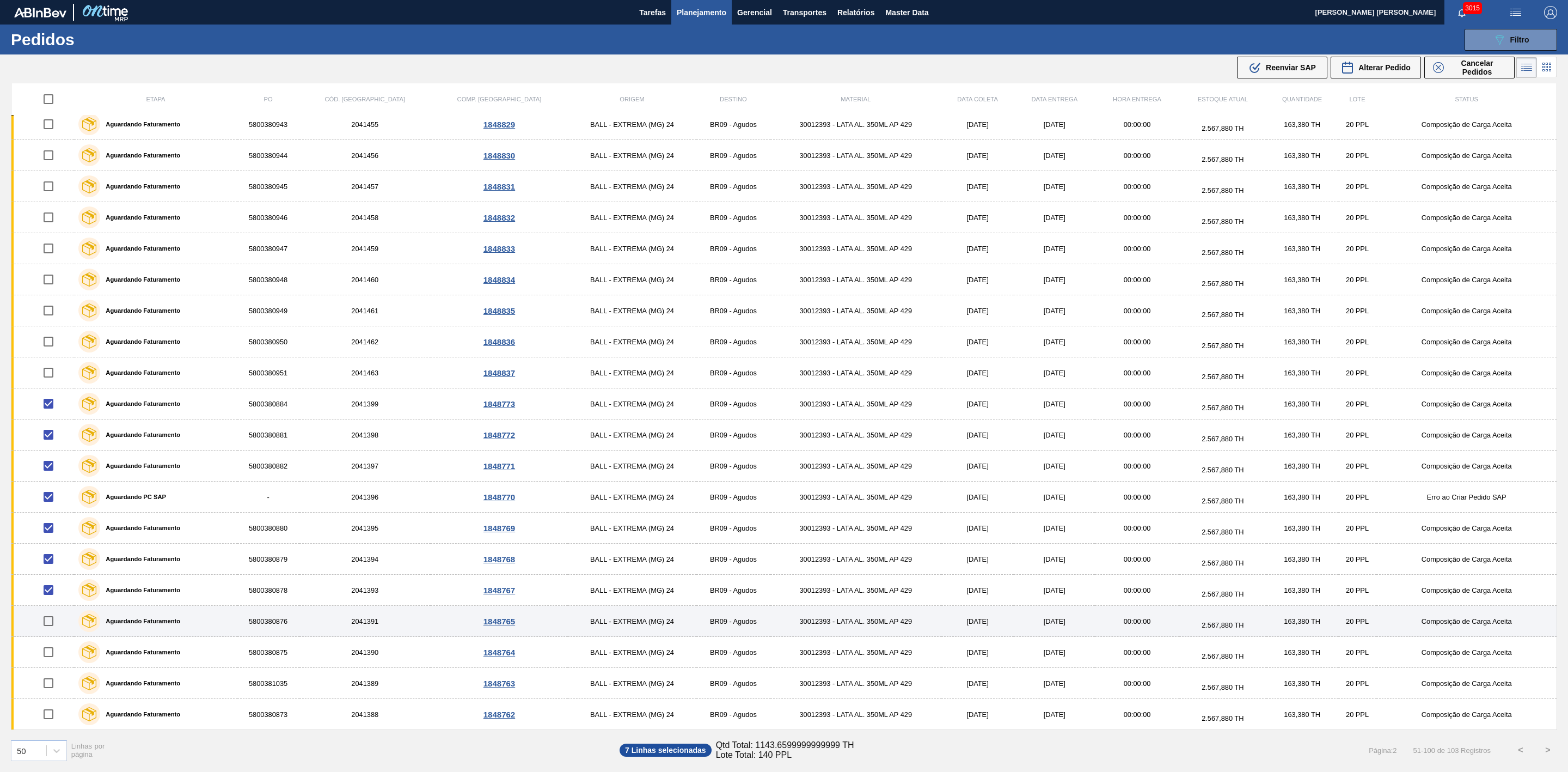
click at [50, 626] on input "checkbox" at bounding box center [48, 621] width 23 height 23
checkbox input "true"
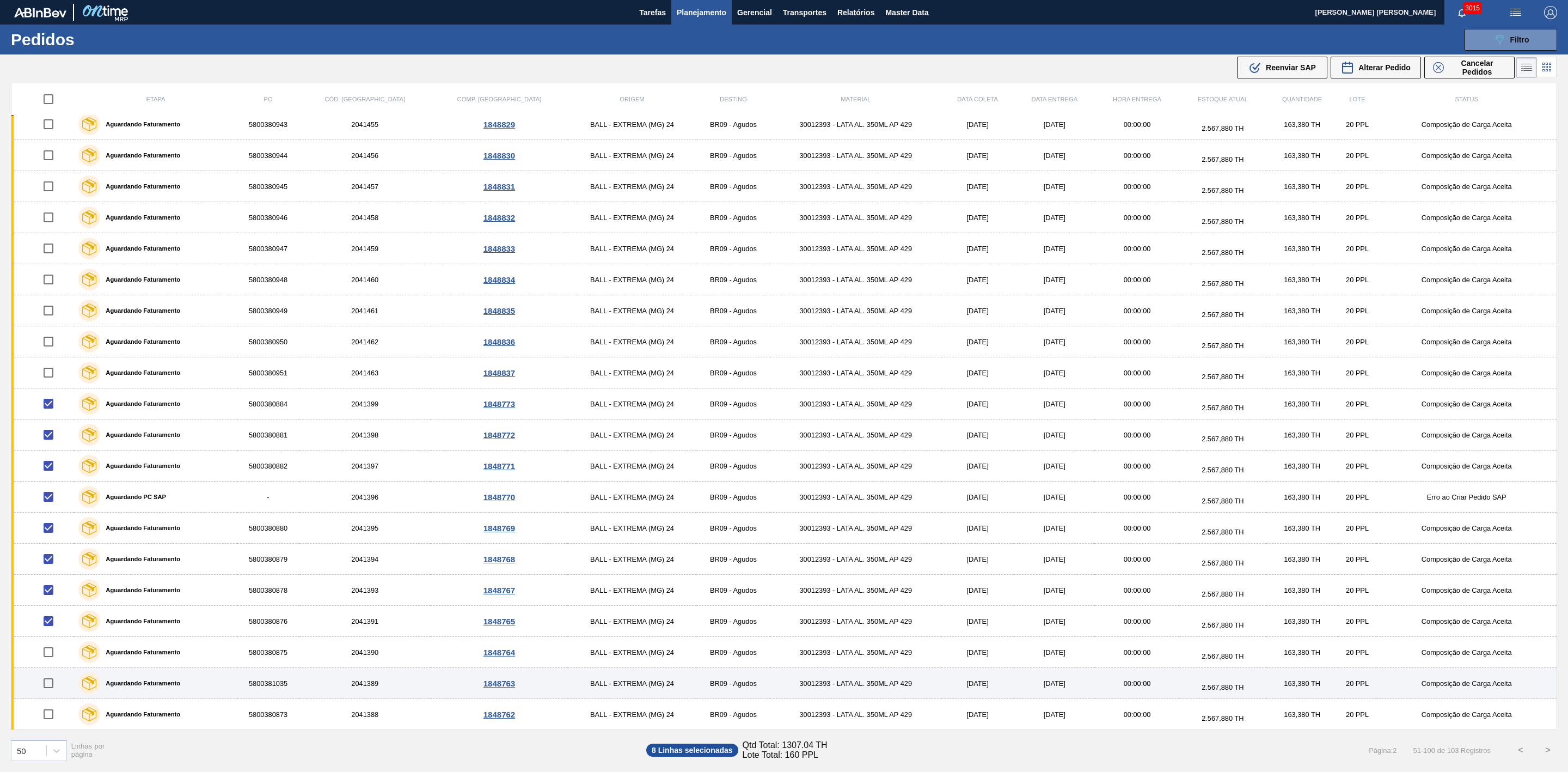
click at [50, 649] on input "checkbox" at bounding box center [48, 652] width 23 height 23
checkbox input "true"
click at [53, 684] on input "checkbox" at bounding box center [48, 683] width 23 height 23
checkbox input "true"
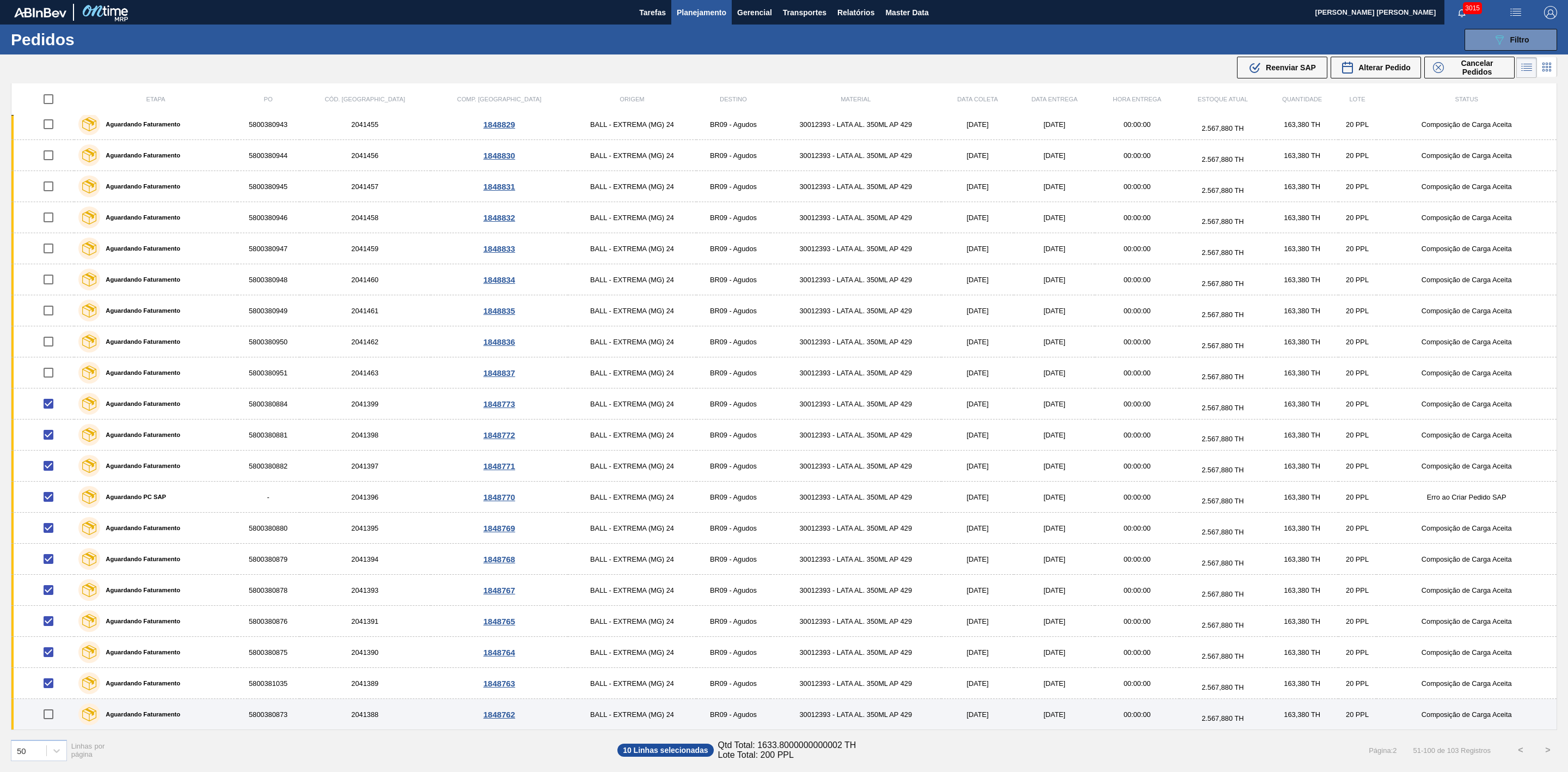
click at [50, 717] on input "checkbox" at bounding box center [48, 713] width 23 height 23
checkbox input "true"
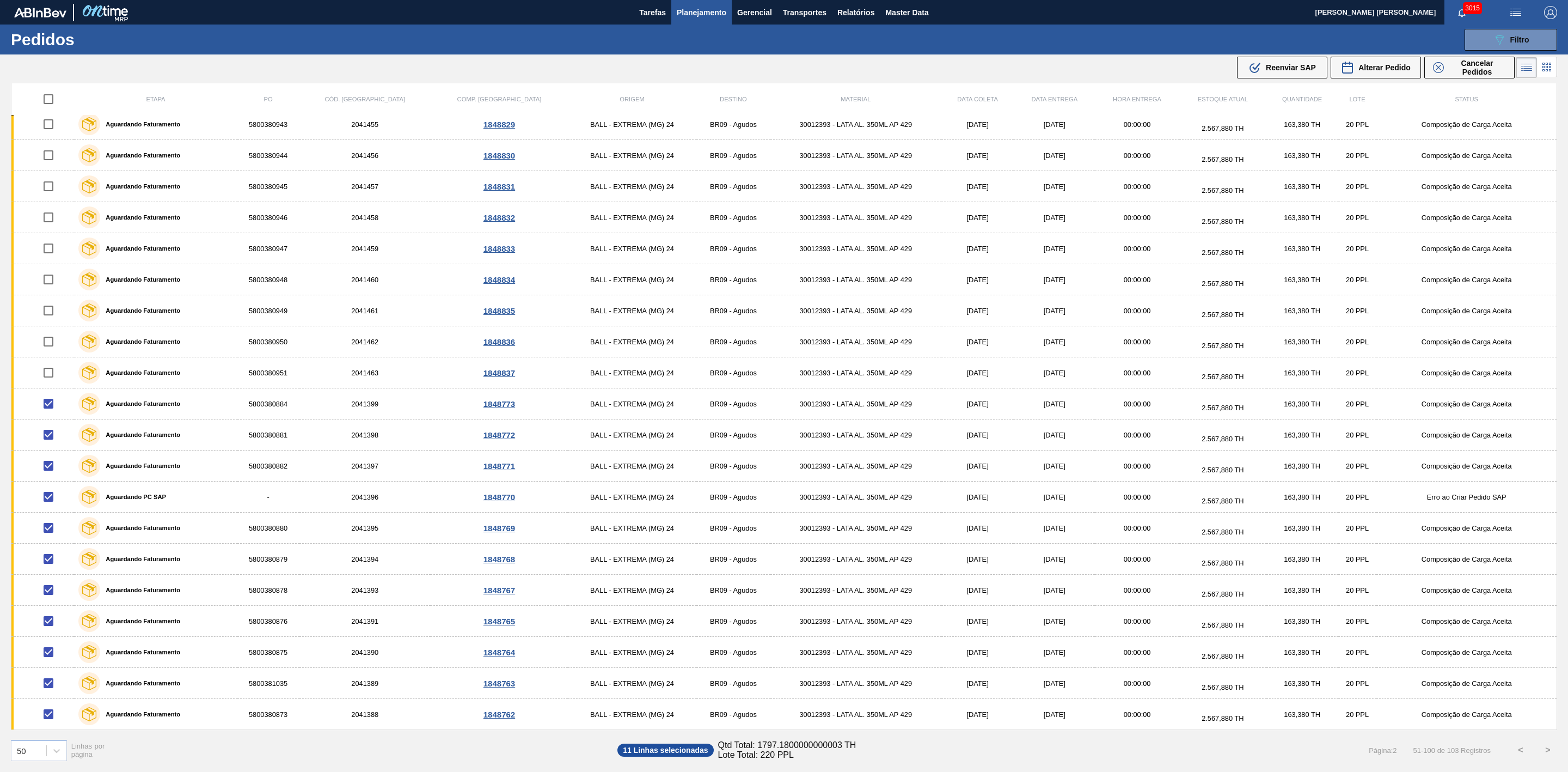
click at [1518, 752] on button "<" at bounding box center [1520, 750] width 27 height 28
checkbox input "false"
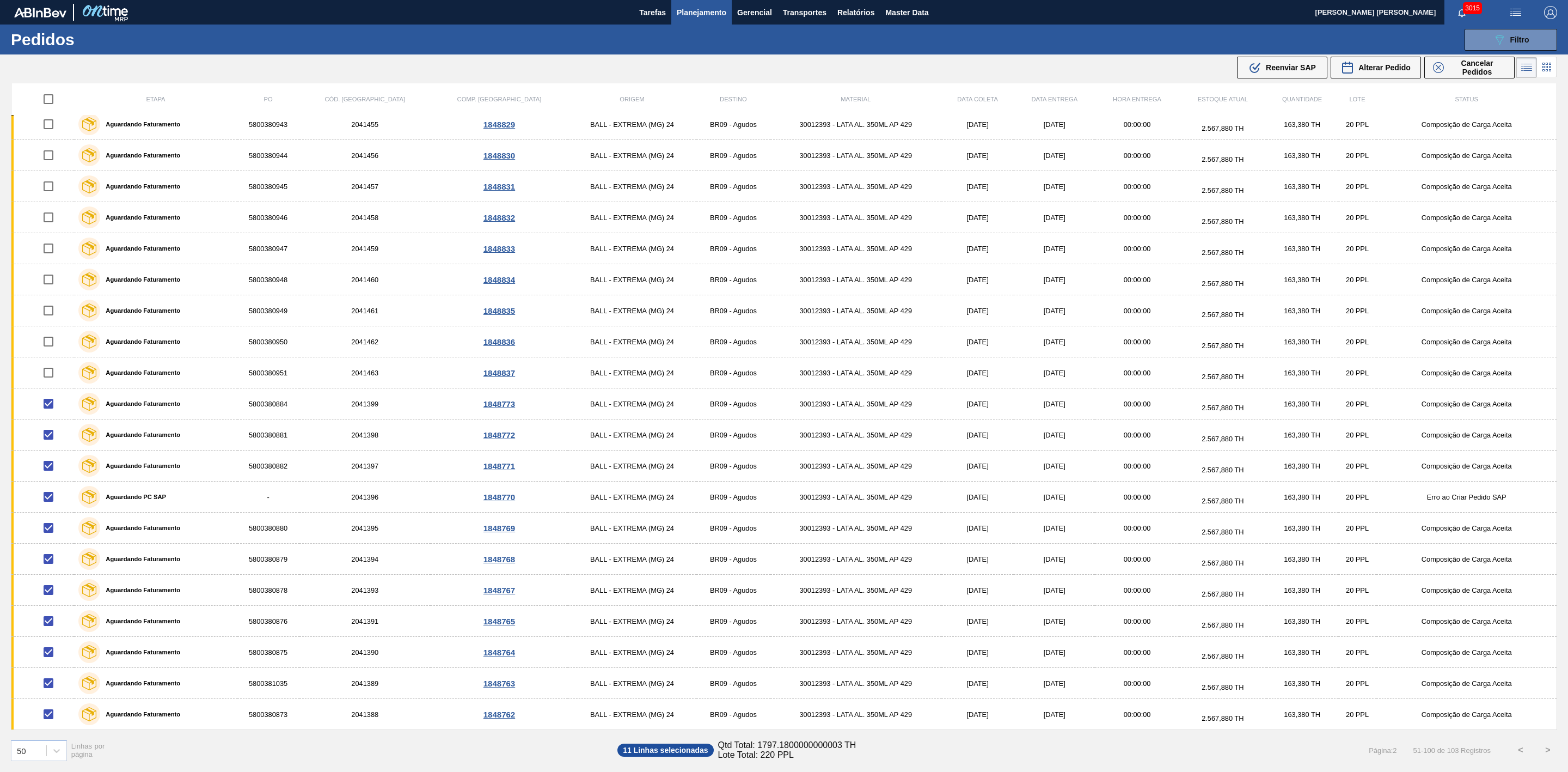
checkbox input "false"
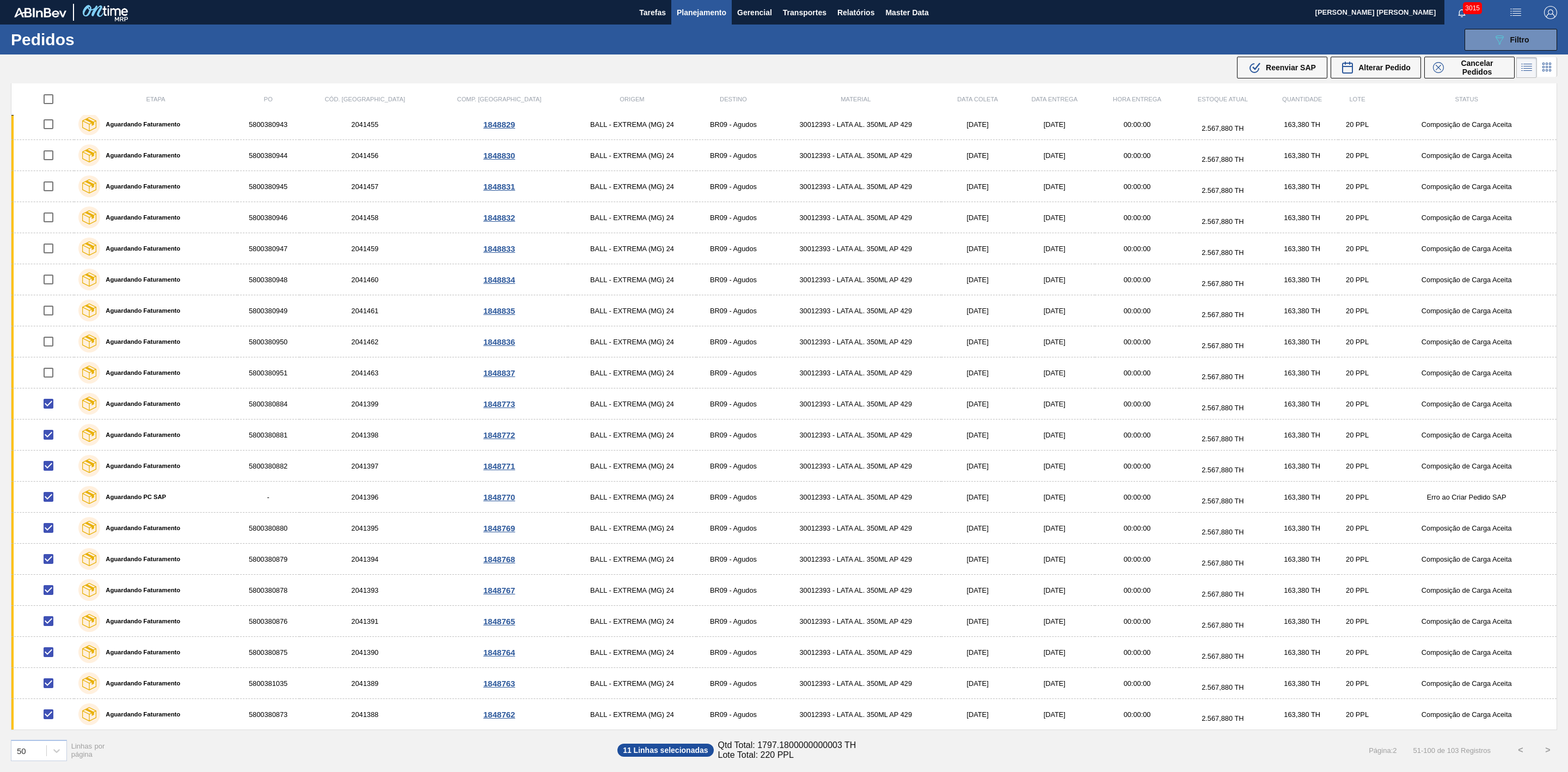
checkbox input "false"
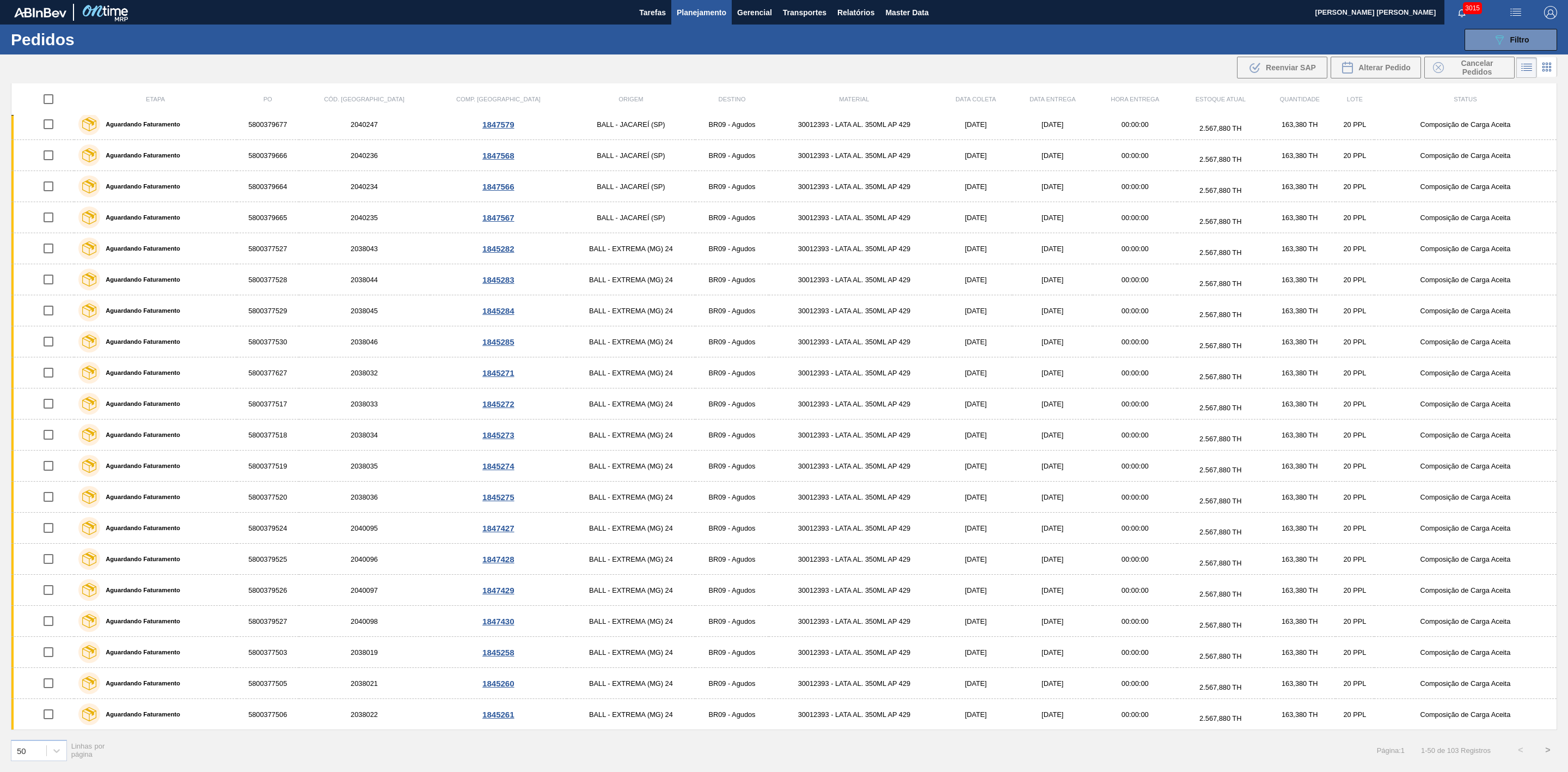
click at [1549, 754] on button ">" at bounding box center [1548, 750] width 27 height 28
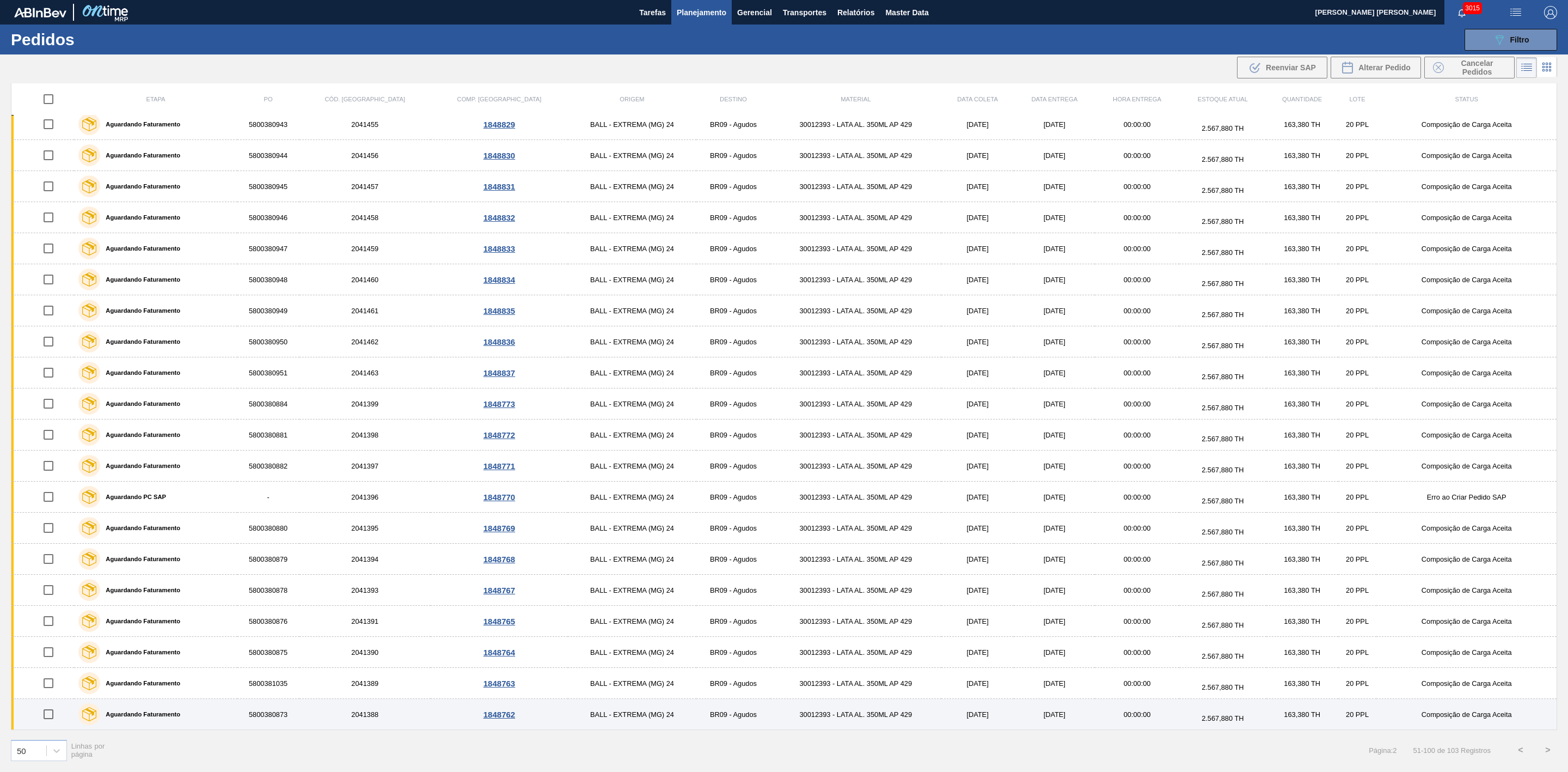
click at [53, 711] on input "checkbox" at bounding box center [48, 713] width 23 height 23
checkbox input "true"
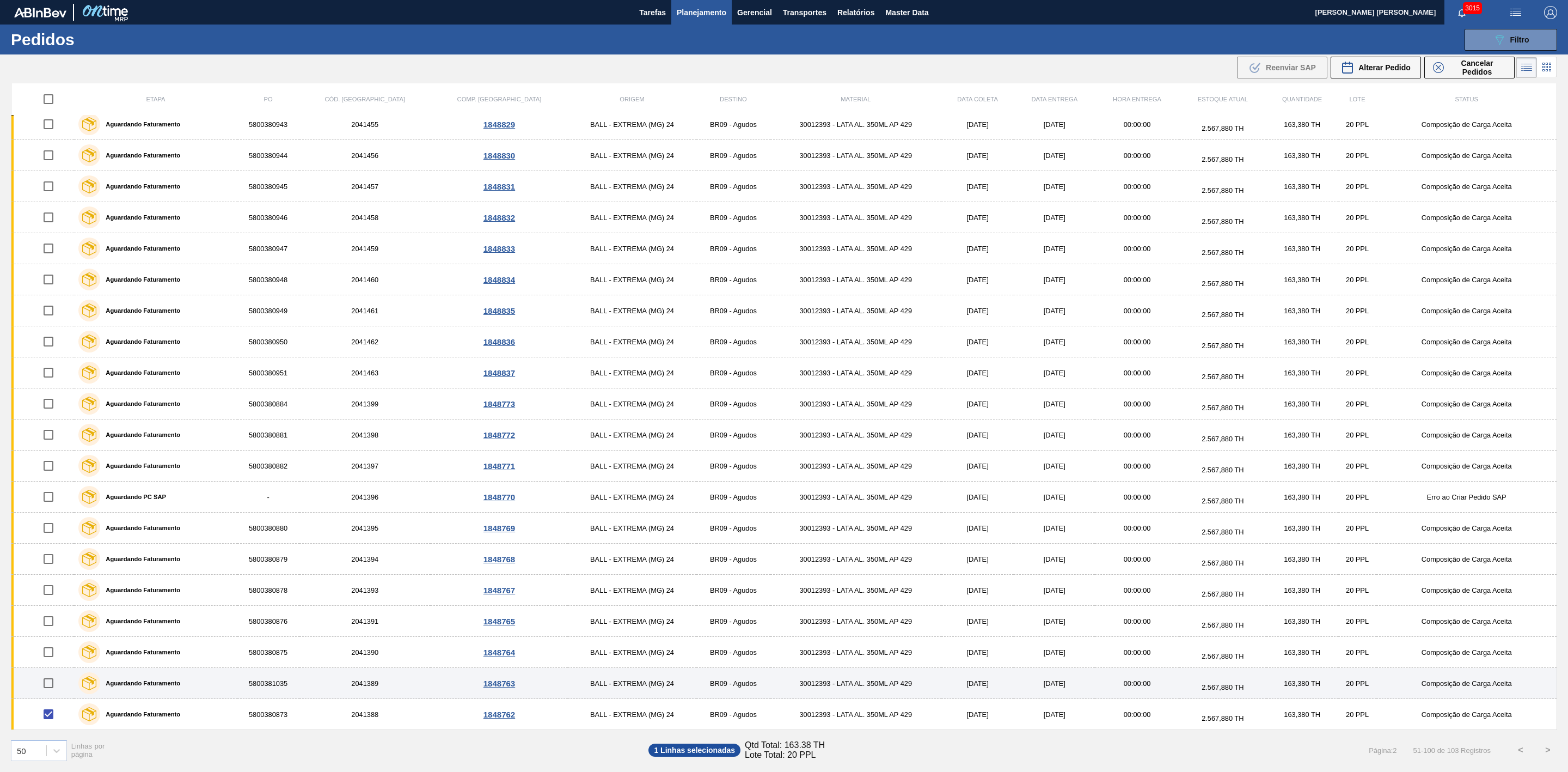
click at [50, 680] on input "checkbox" at bounding box center [48, 683] width 23 height 23
checkbox input "true"
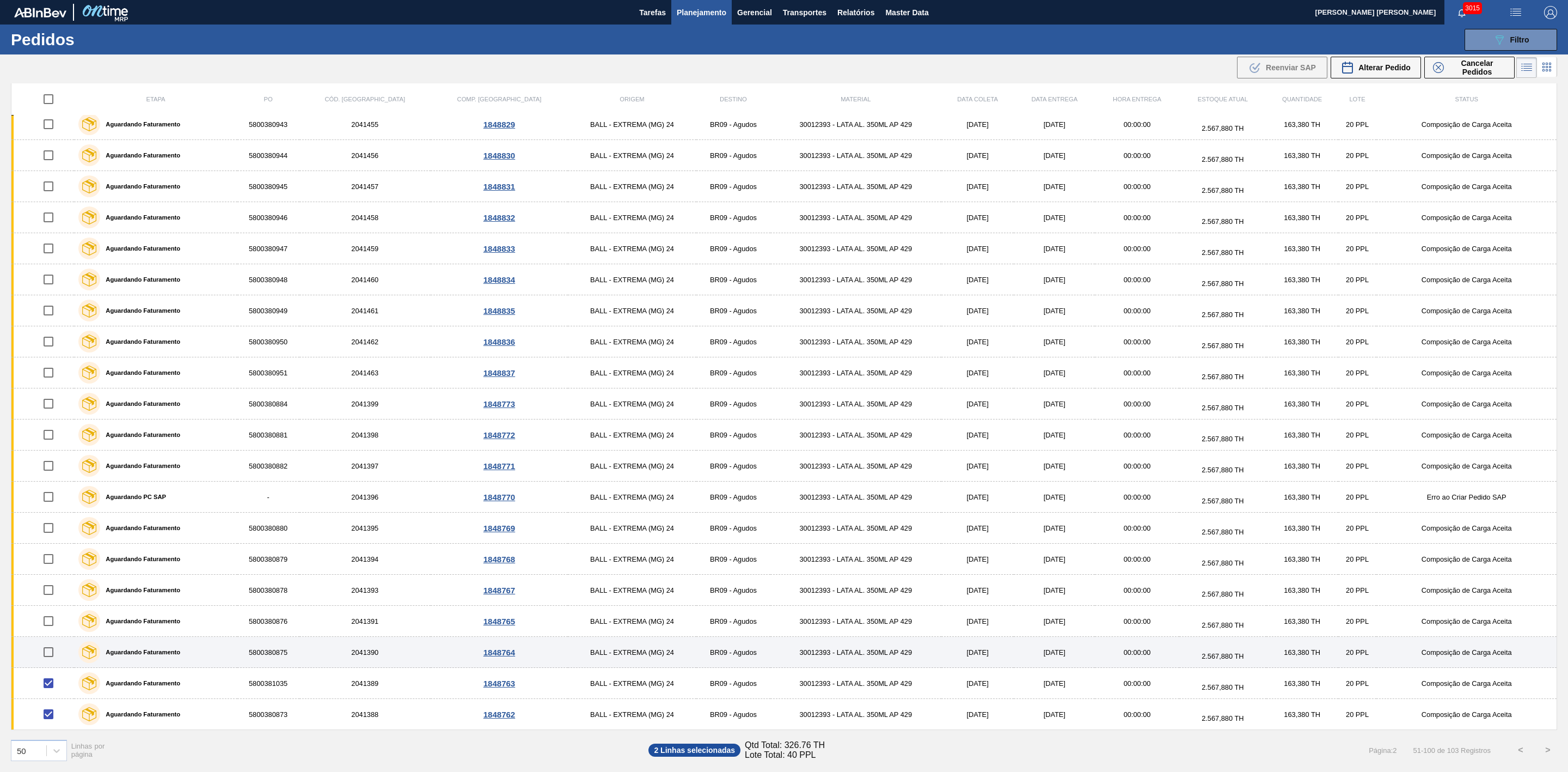
click at [52, 654] on input "checkbox" at bounding box center [48, 652] width 23 height 23
checkbox input "true"
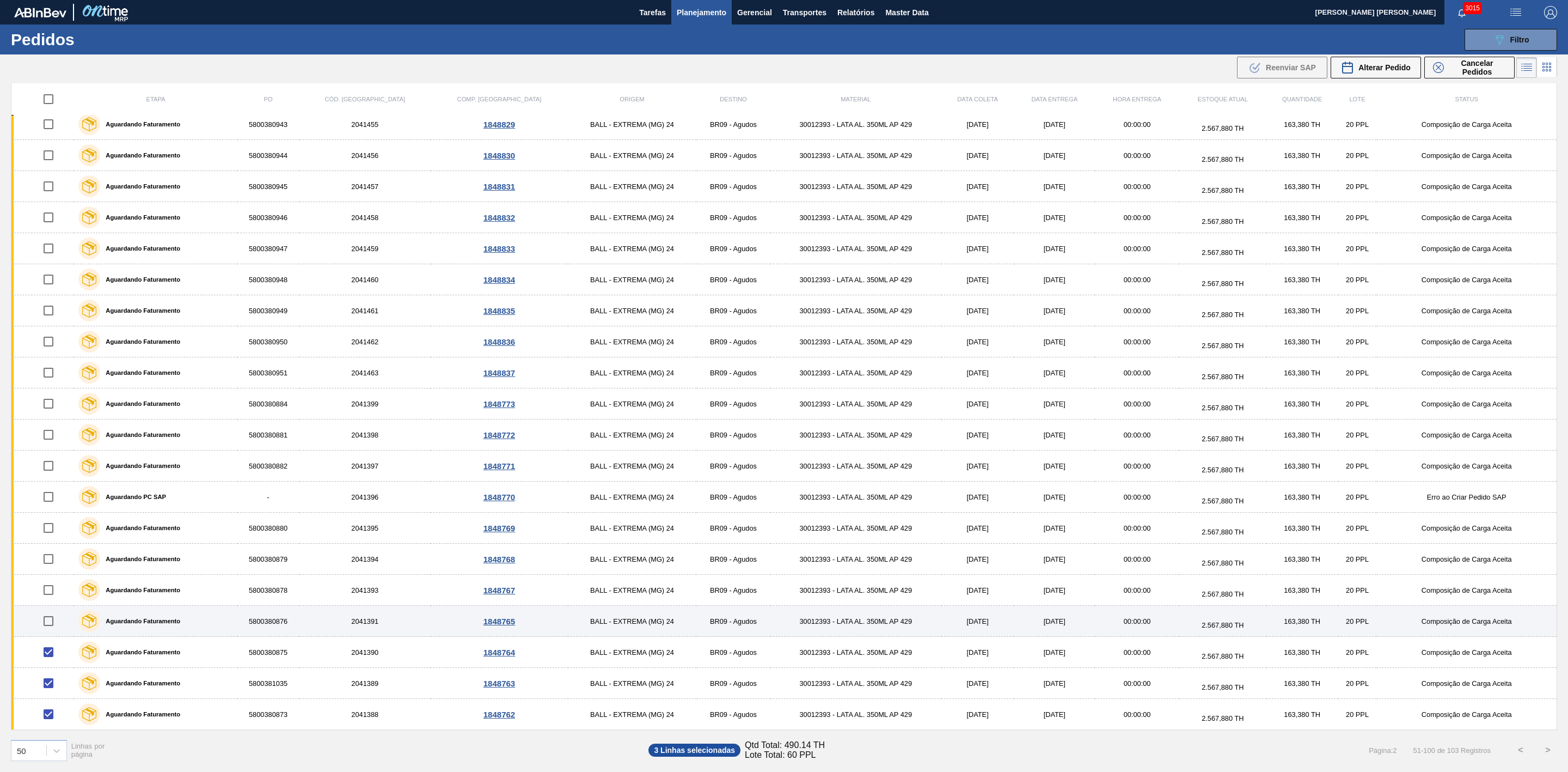
click at [53, 623] on input "checkbox" at bounding box center [48, 621] width 23 height 23
checkbox input "true"
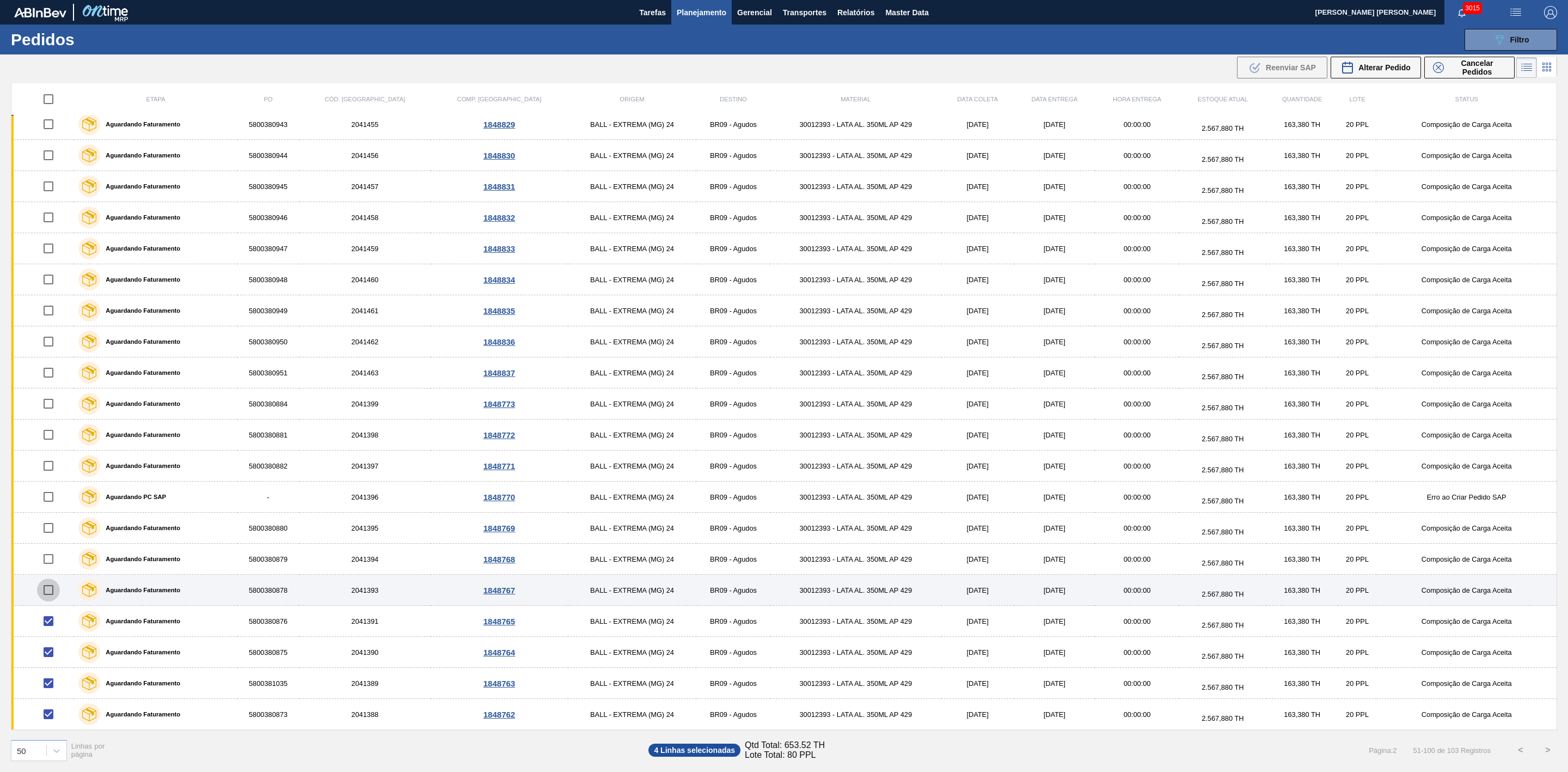
click at [57, 591] on input "checkbox" at bounding box center [48, 590] width 23 height 23
checkbox input "true"
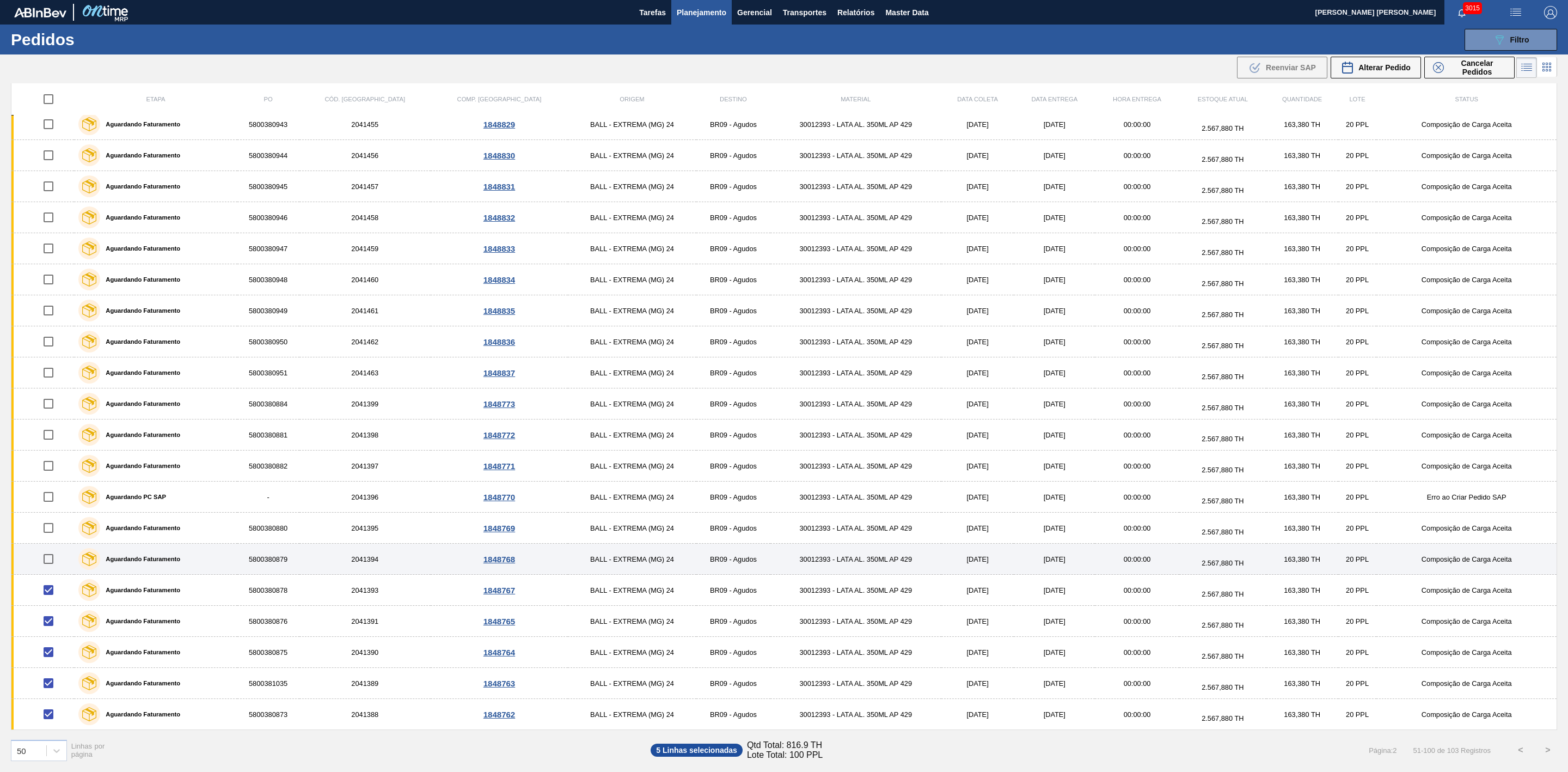
click at [49, 559] on input "checkbox" at bounding box center [48, 558] width 23 height 23
checkbox input "true"
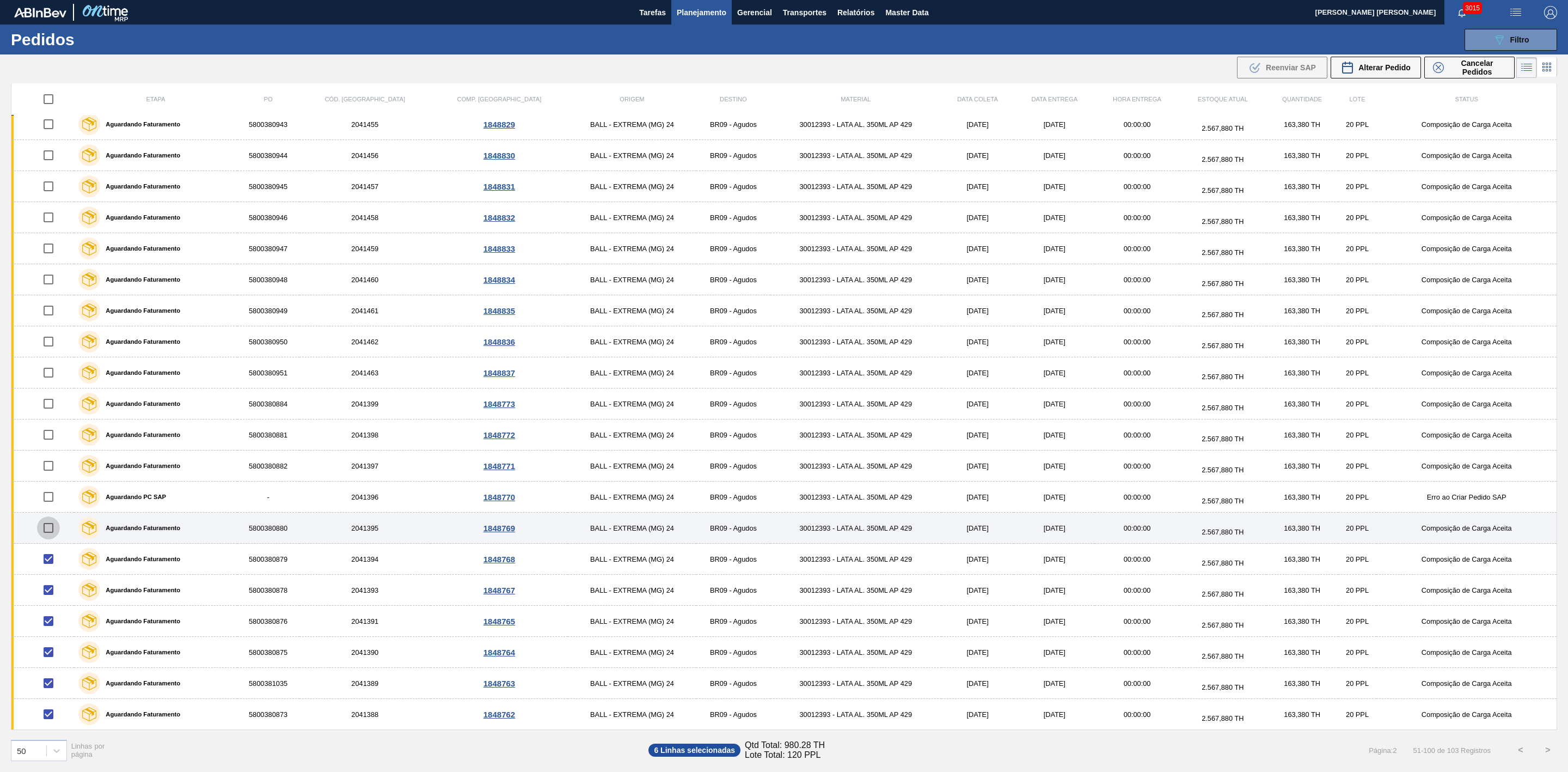
click at [56, 528] on input "checkbox" at bounding box center [48, 527] width 23 height 23
checkbox input "true"
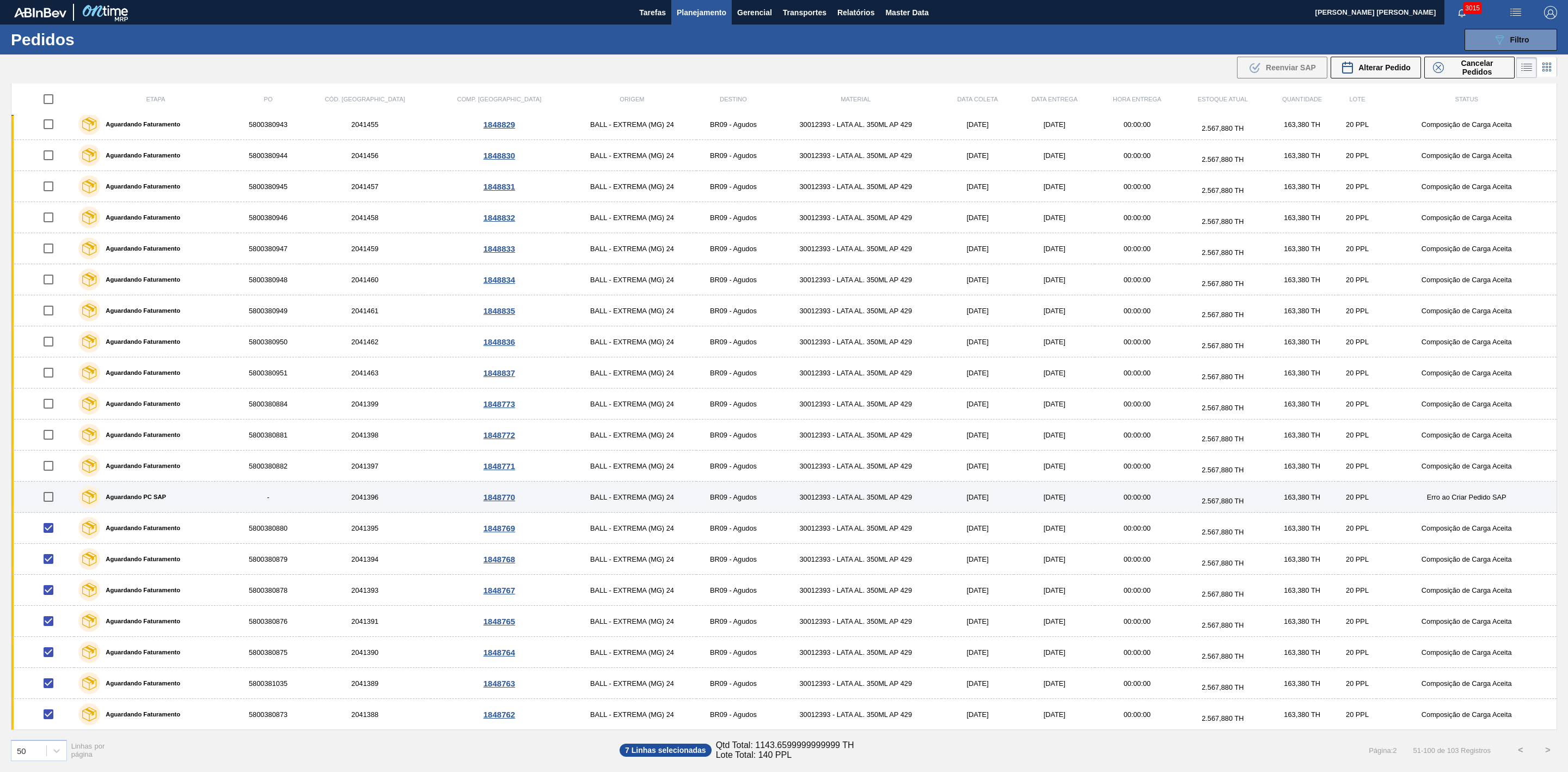
click at [51, 497] on input "checkbox" at bounding box center [48, 496] width 23 height 23
checkbox input "true"
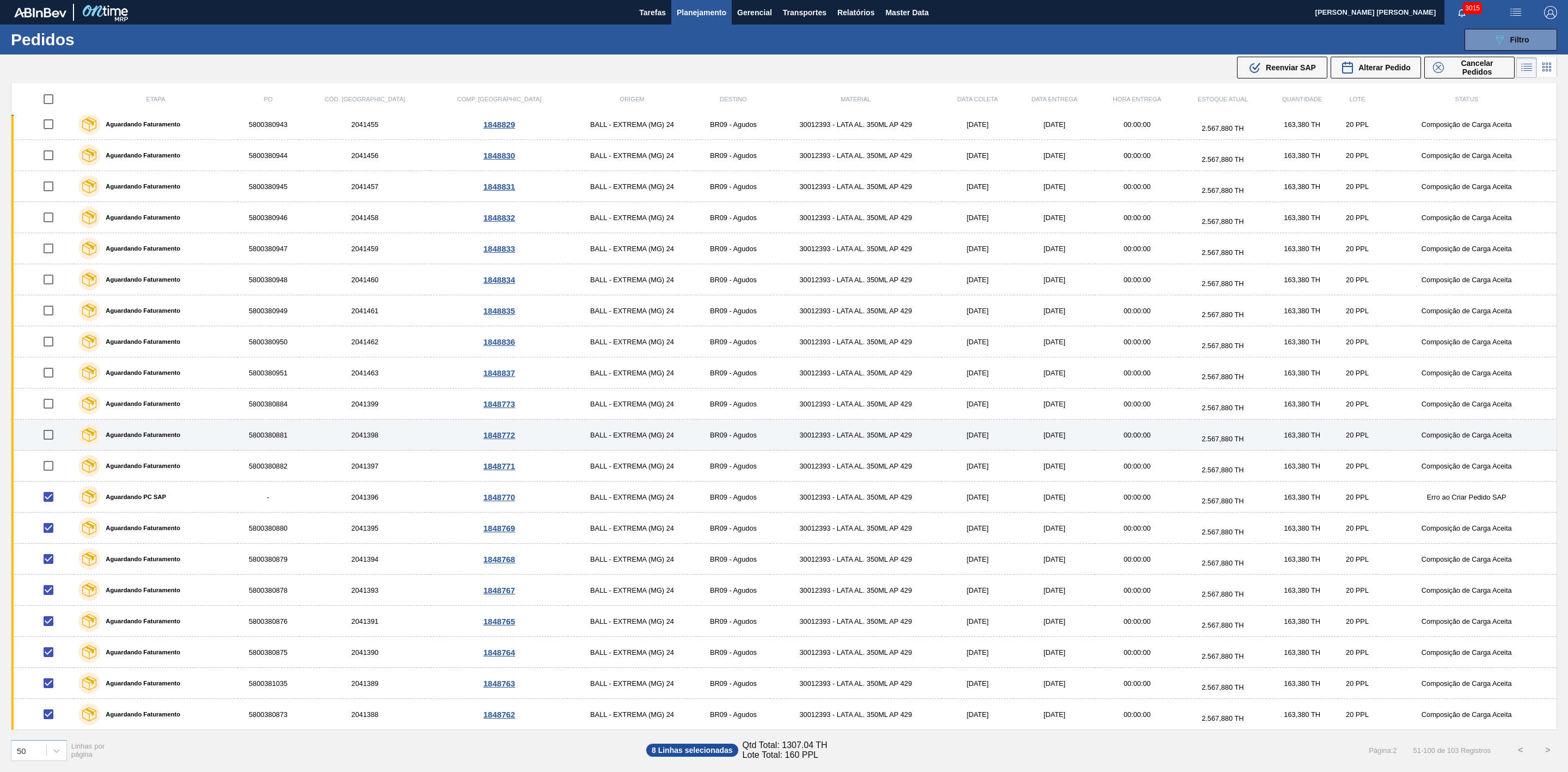
drag, startPoint x: 53, startPoint y: 469, endPoint x: 49, endPoint y: 428, distance: 41.2
click at [53, 468] on input "checkbox" at bounding box center [48, 465] width 23 height 23
checkbox input "true"
click at [49, 428] on input "checkbox" at bounding box center [48, 435] width 23 height 23
checkbox input "true"
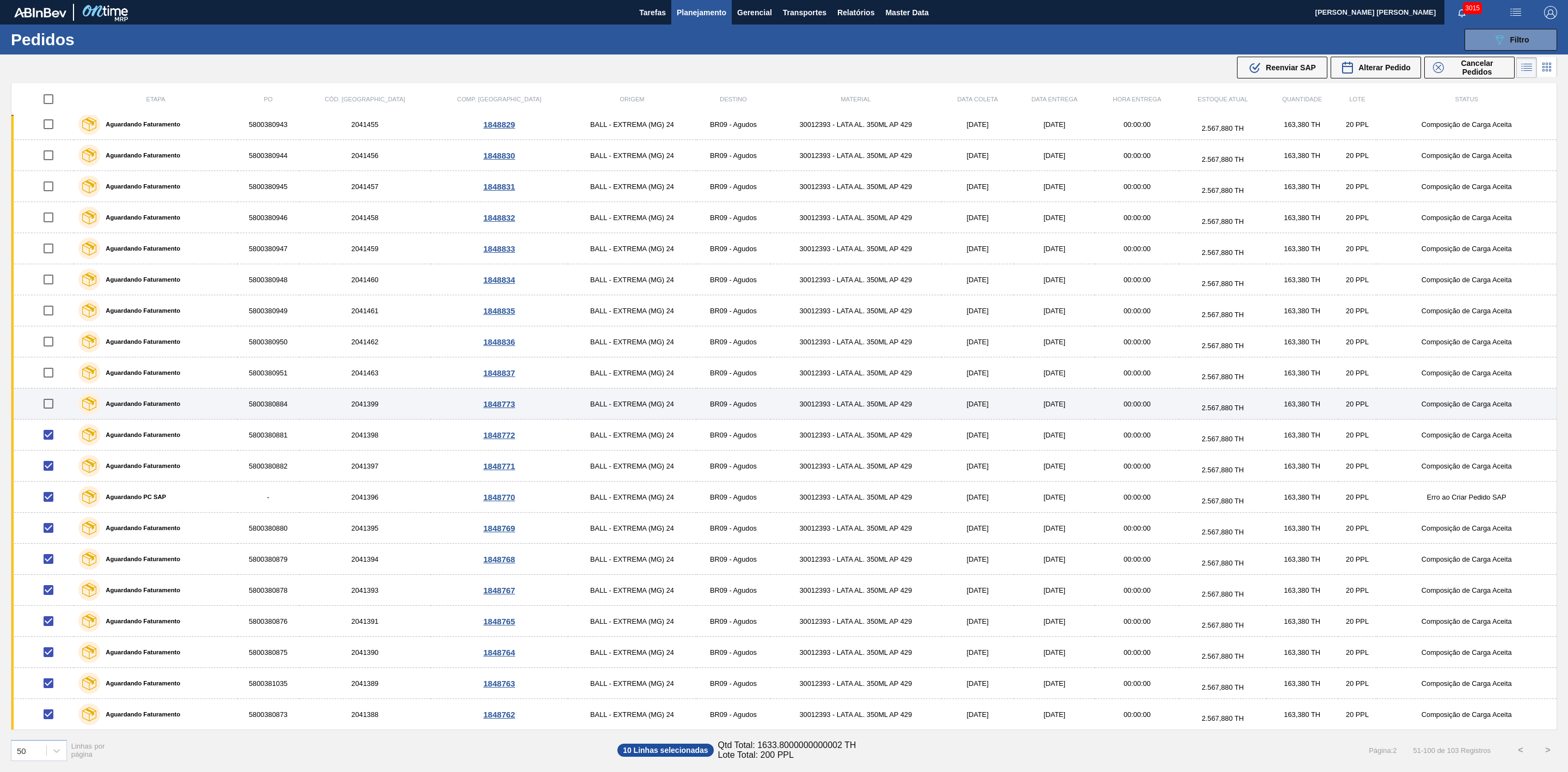
click at [49, 403] on input "checkbox" at bounding box center [48, 403] width 23 height 23
click at [54, 405] on input "checkbox" at bounding box center [48, 403] width 23 height 23
checkbox input "false"
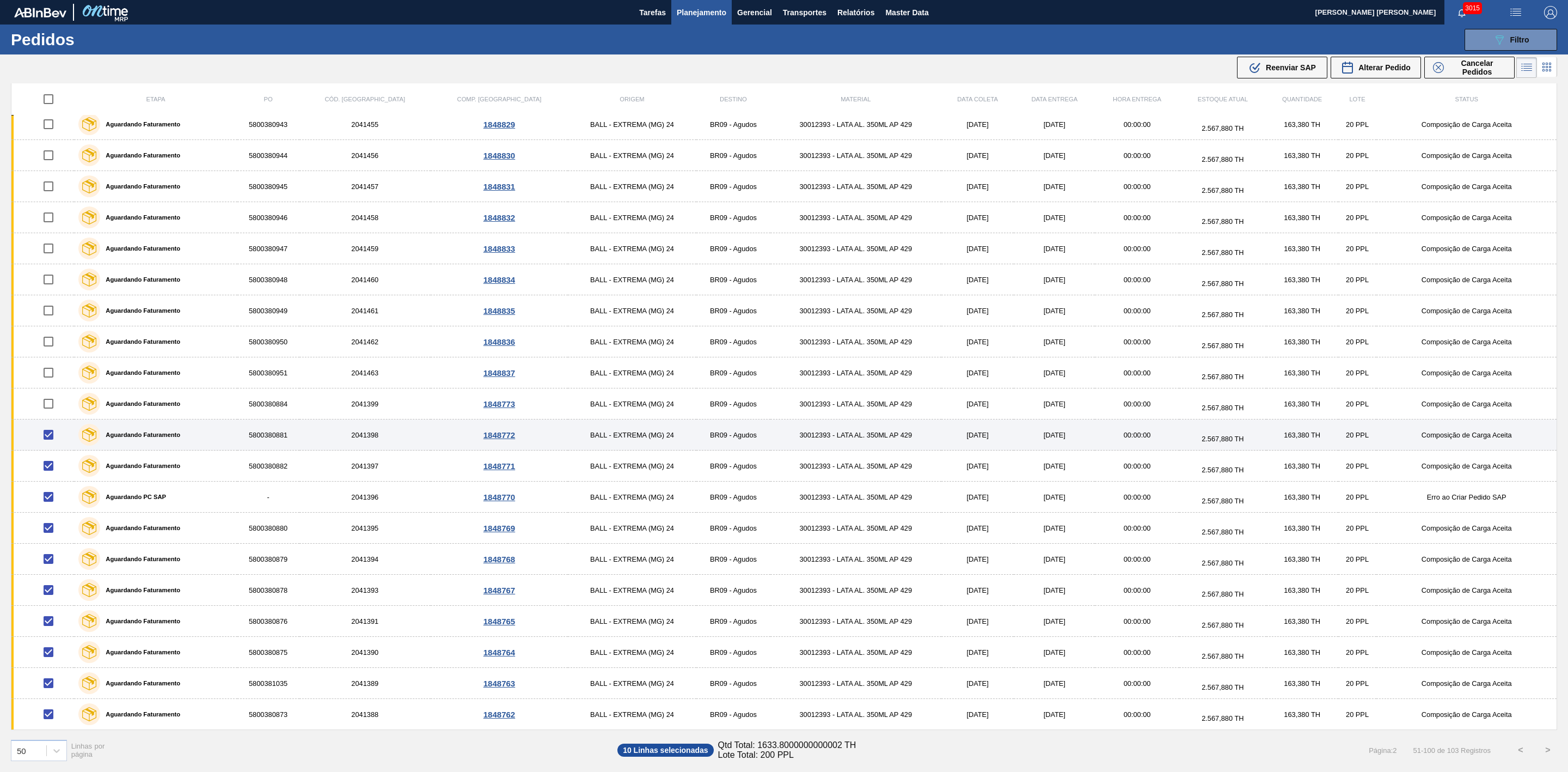
click at [49, 432] on input "checkbox" at bounding box center [48, 435] width 23 height 23
checkbox input "false"
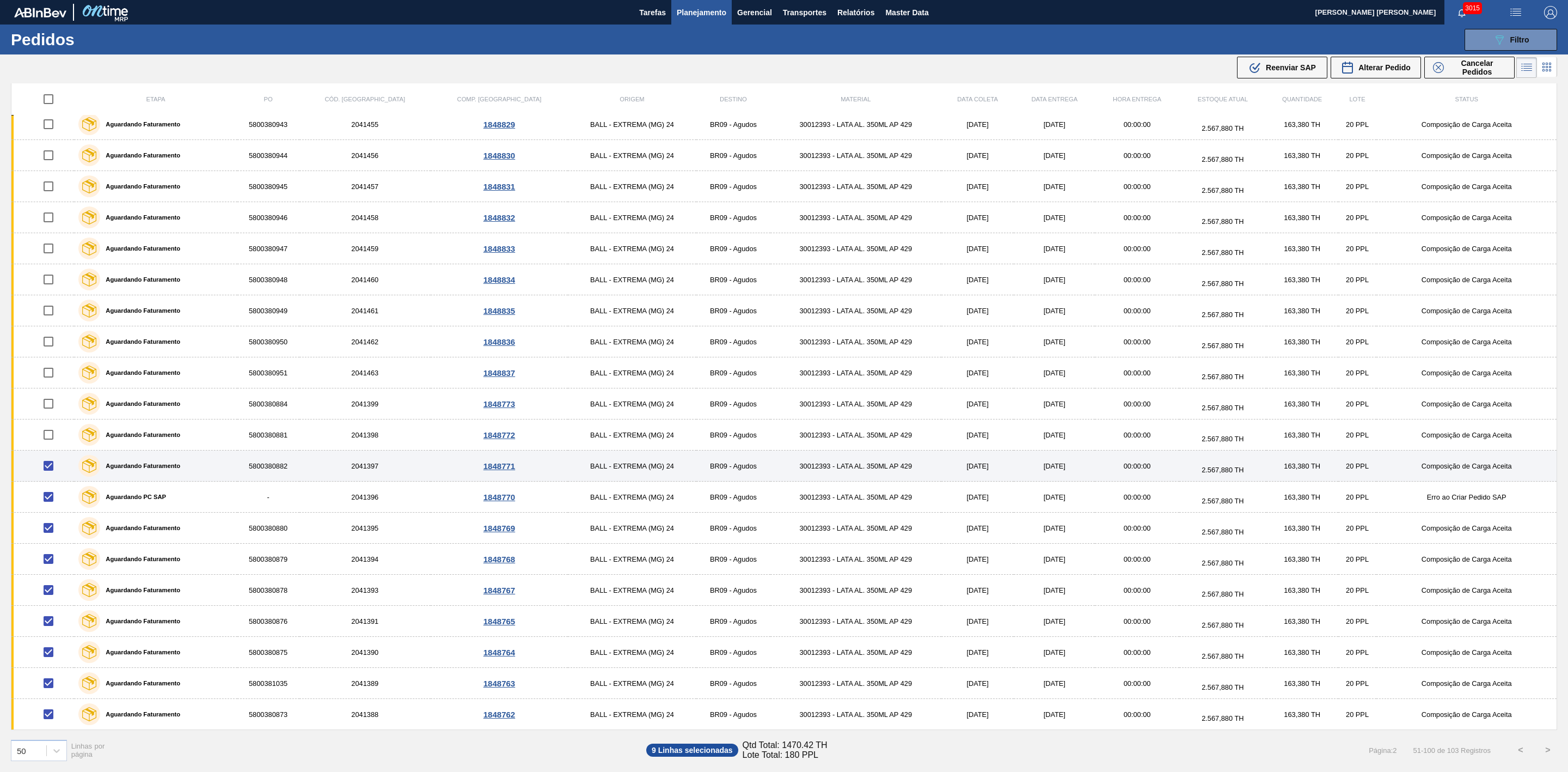
click at [52, 462] on input "checkbox" at bounding box center [48, 465] width 23 height 23
checkbox input "false"
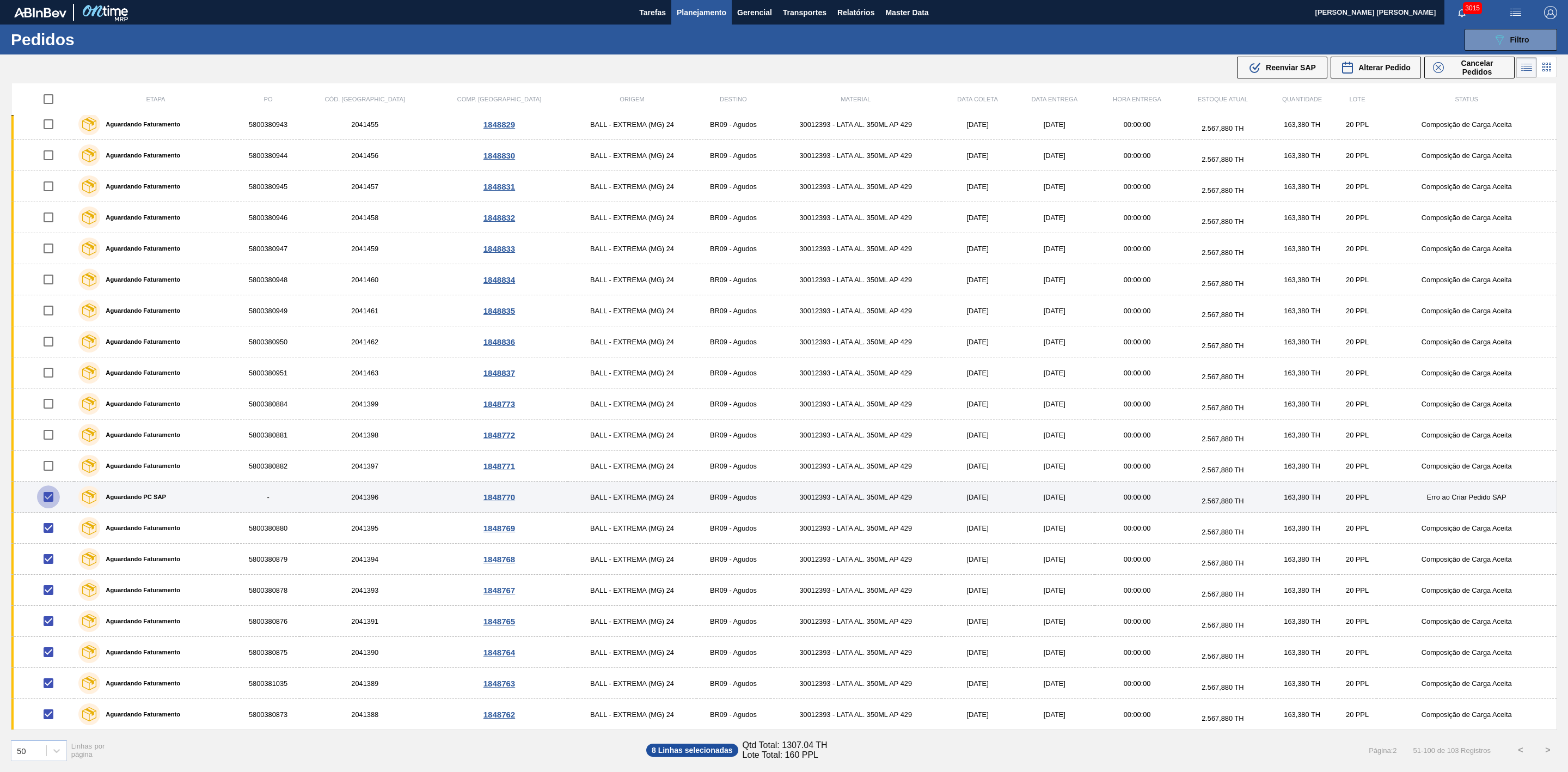
click at [48, 496] on input "checkbox" at bounding box center [48, 496] width 23 height 23
checkbox input "false"
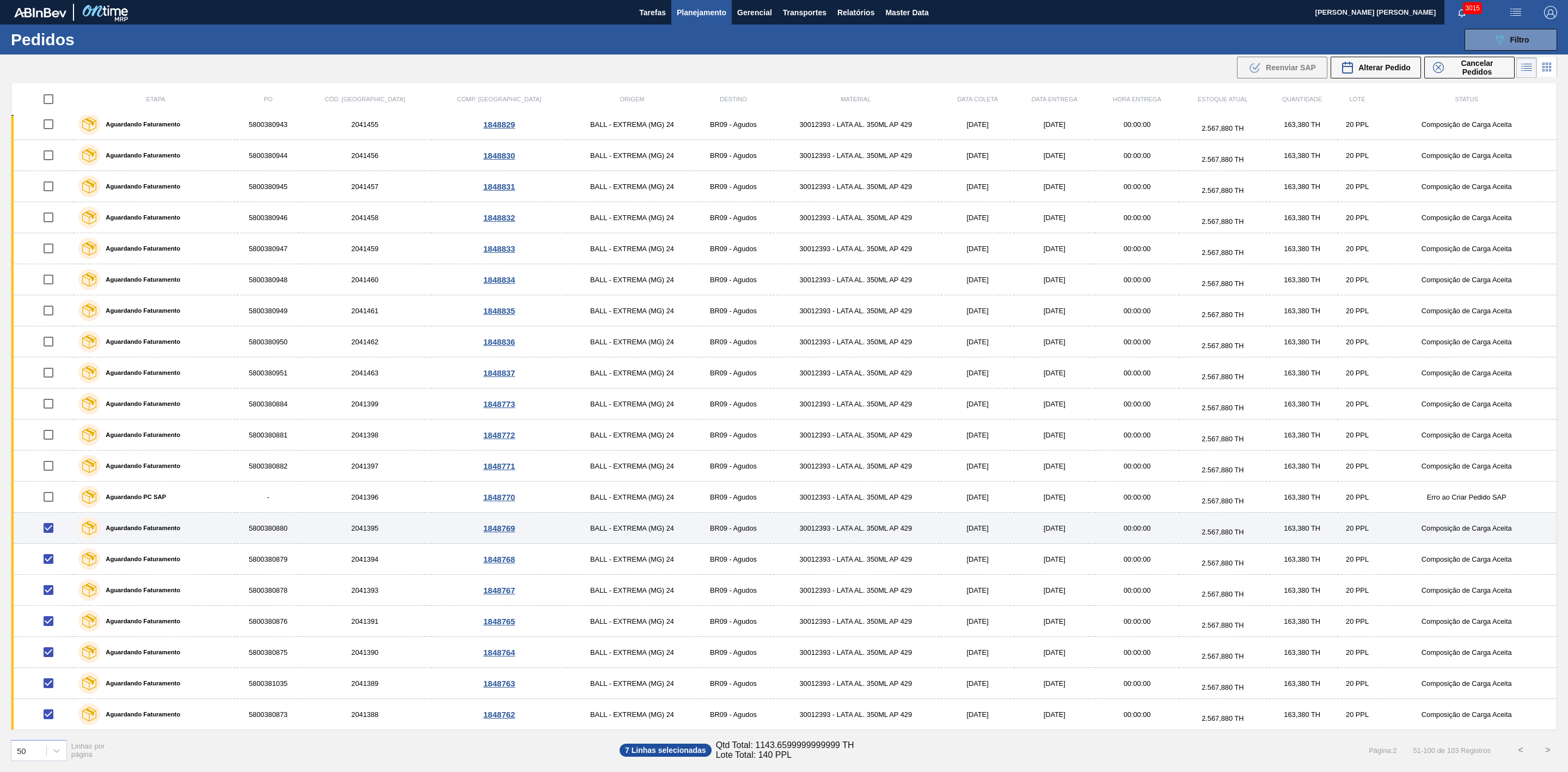
click at [49, 528] on input "checkbox" at bounding box center [48, 527] width 23 height 23
checkbox input "false"
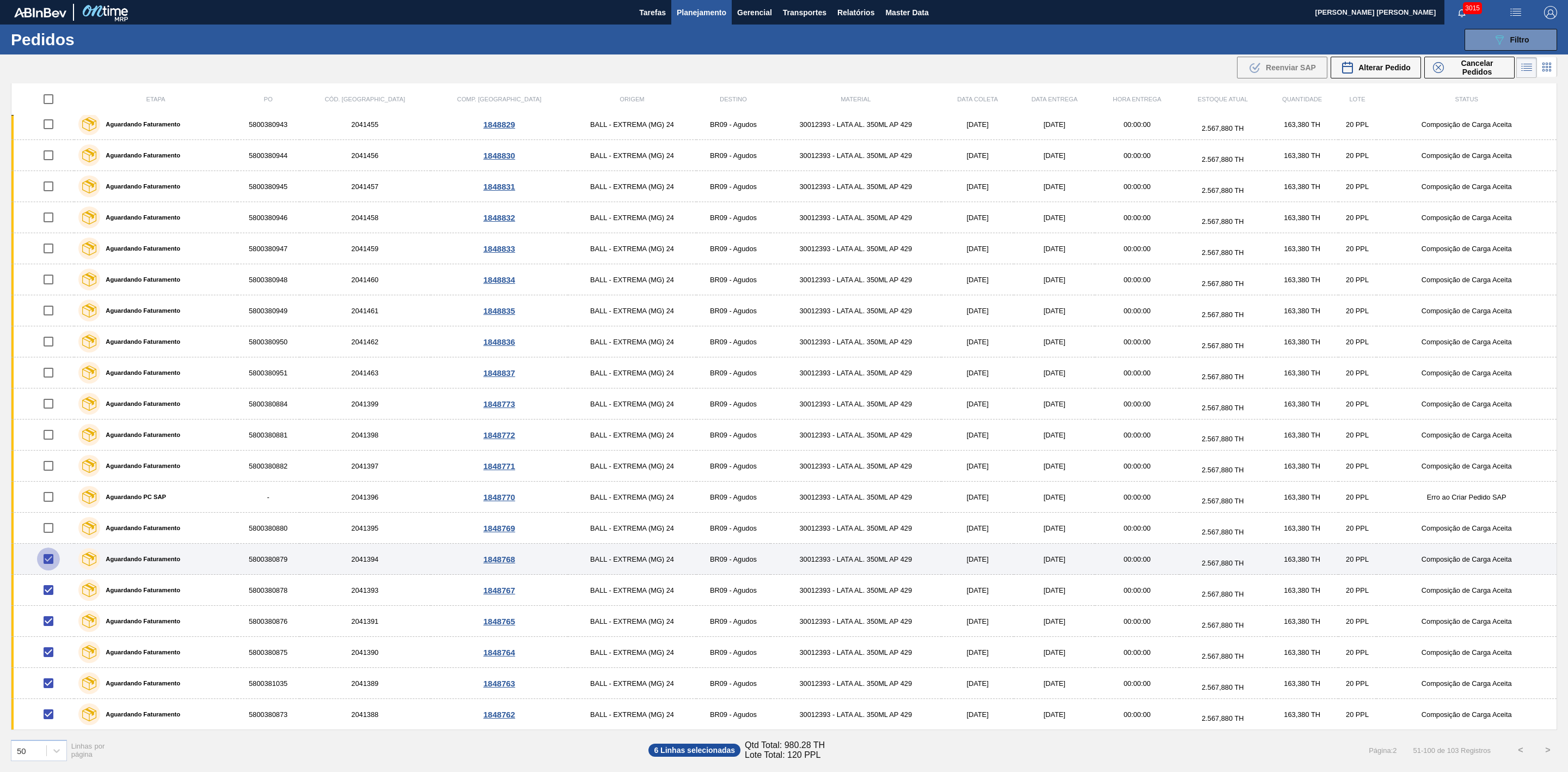
click at [49, 560] on input "checkbox" at bounding box center [48, 558] width 23 height 23
checkbox input "false"
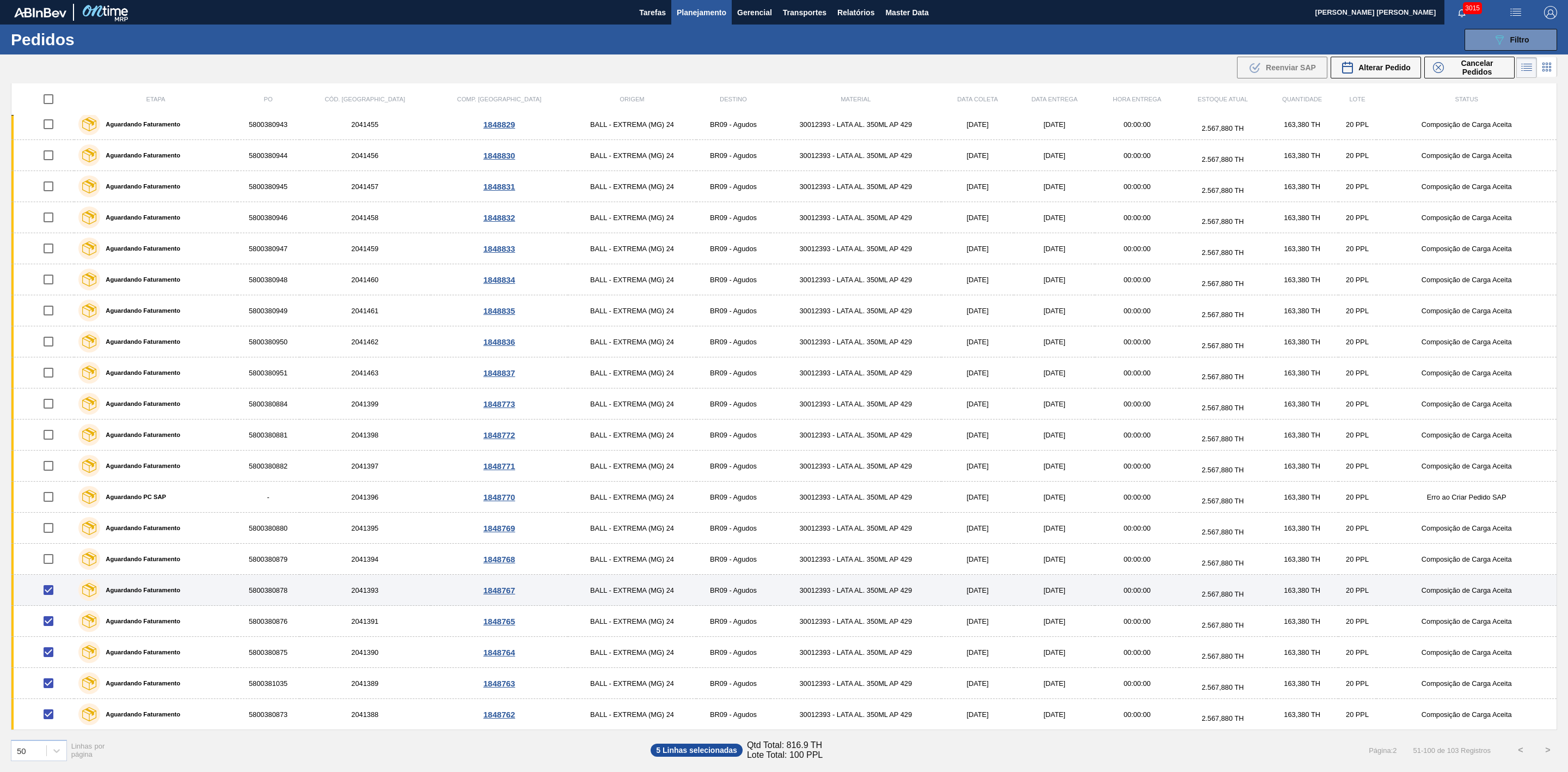
click at [52, 591] on input "checkbox" at bounding box center [48, 590] width 23 height 23
checkbox input "false"
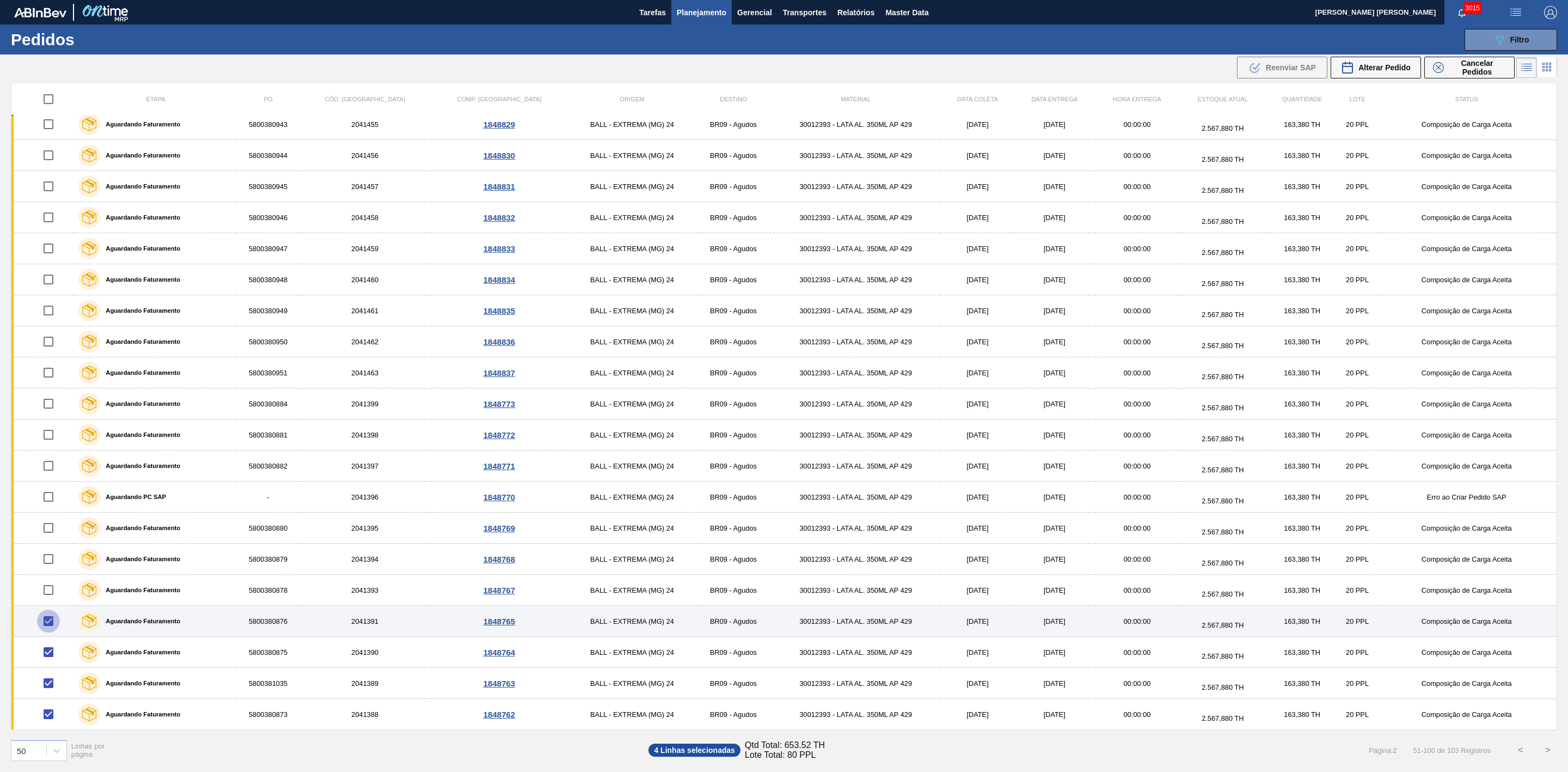
click at [49, 619] on input "checkbox" at bounding box center [48, 621] width 23 height 23
checkbox input "false"
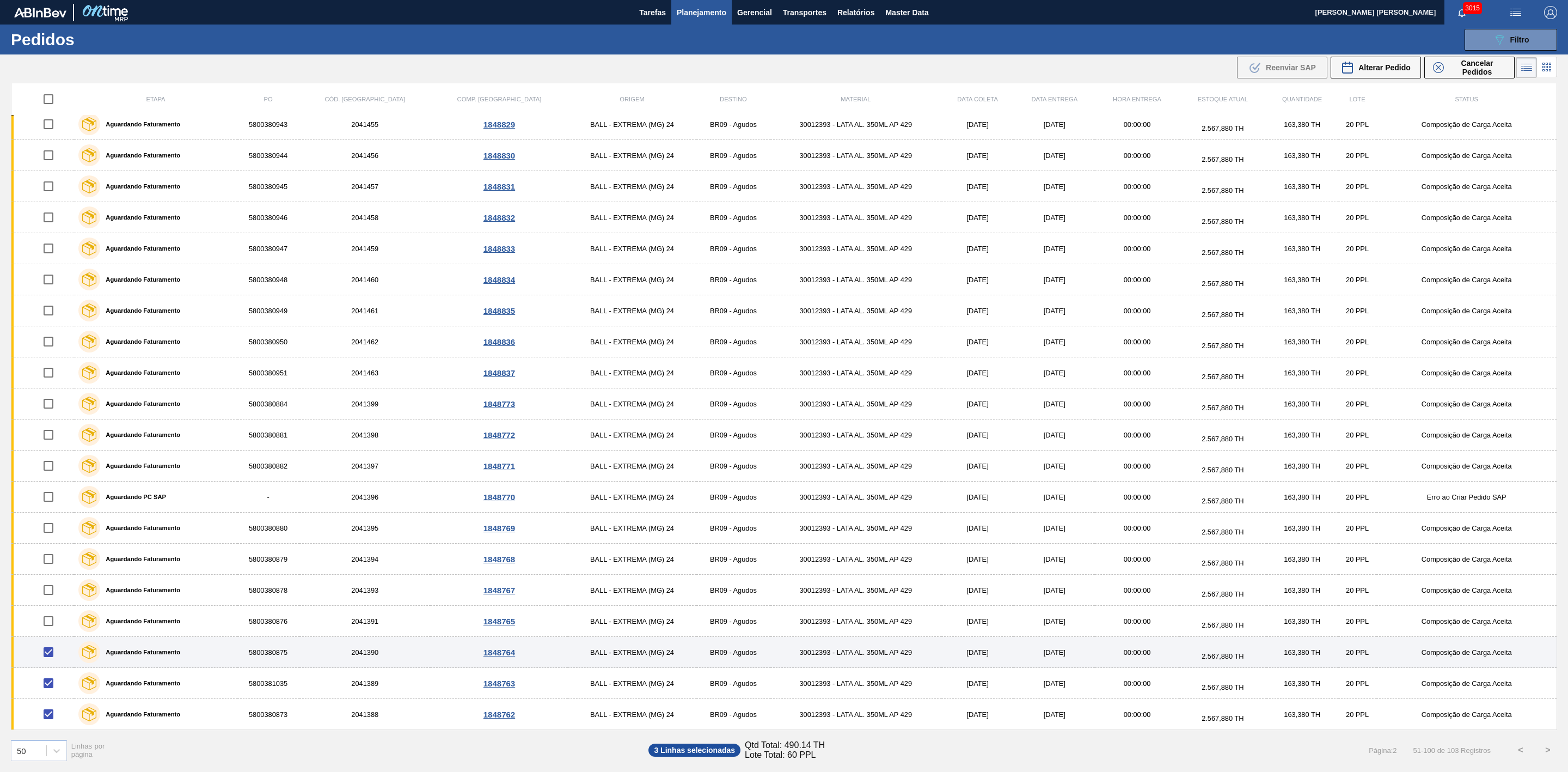
click at [51, 655] on input "checkbox" at bounding box center [48, 652] width 23 height 23
checkbox input "false"
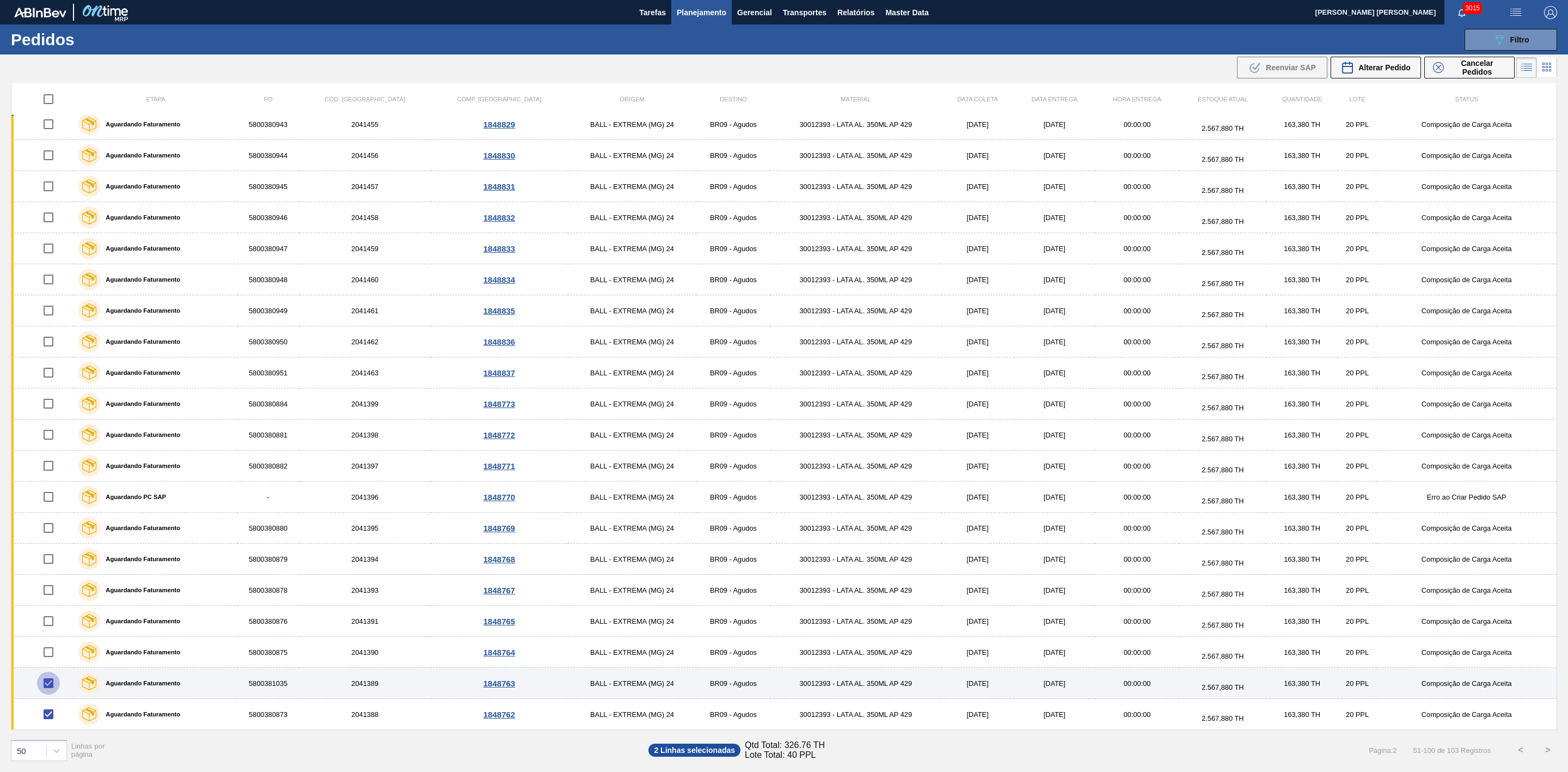
click at [48, 681] on input "checkbox" at bounding box center [48, 683] width 23 height 23
checkbox input "false"
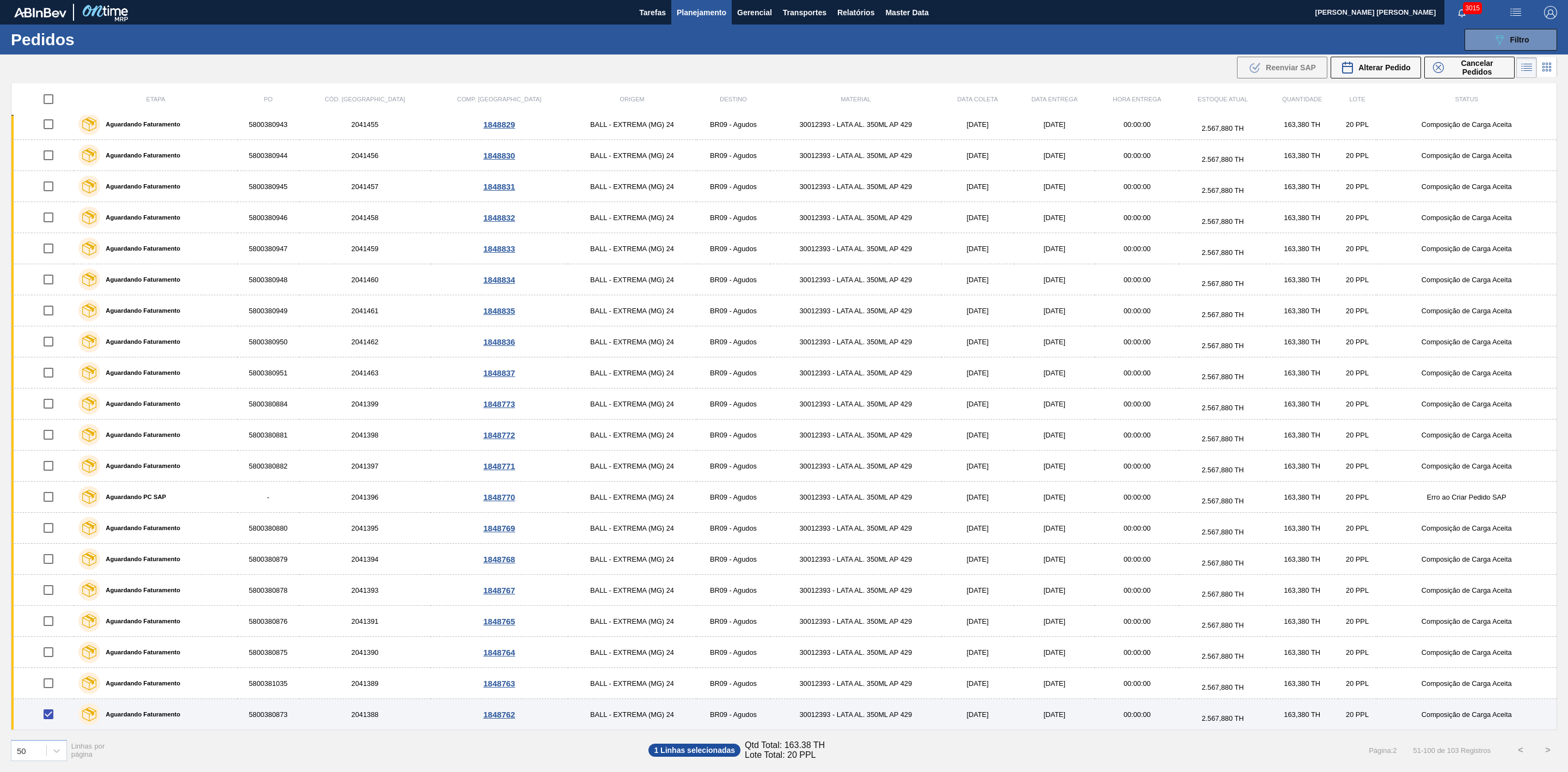
click at [52, 718] on input "checkbox" at bounding box center [48, 713] width 23 height 23
checkbox input "false"
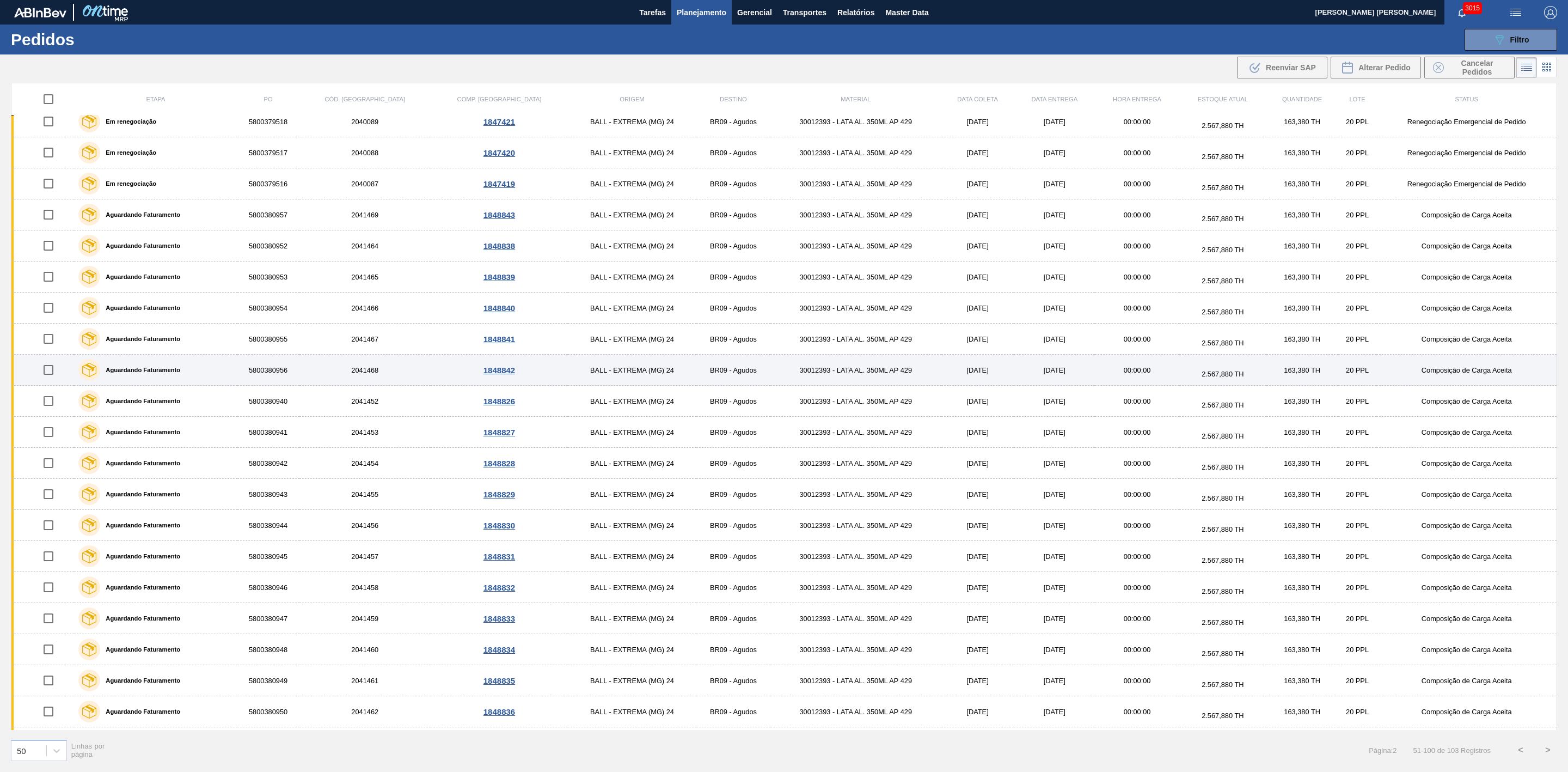
scroll to position [543, 0]
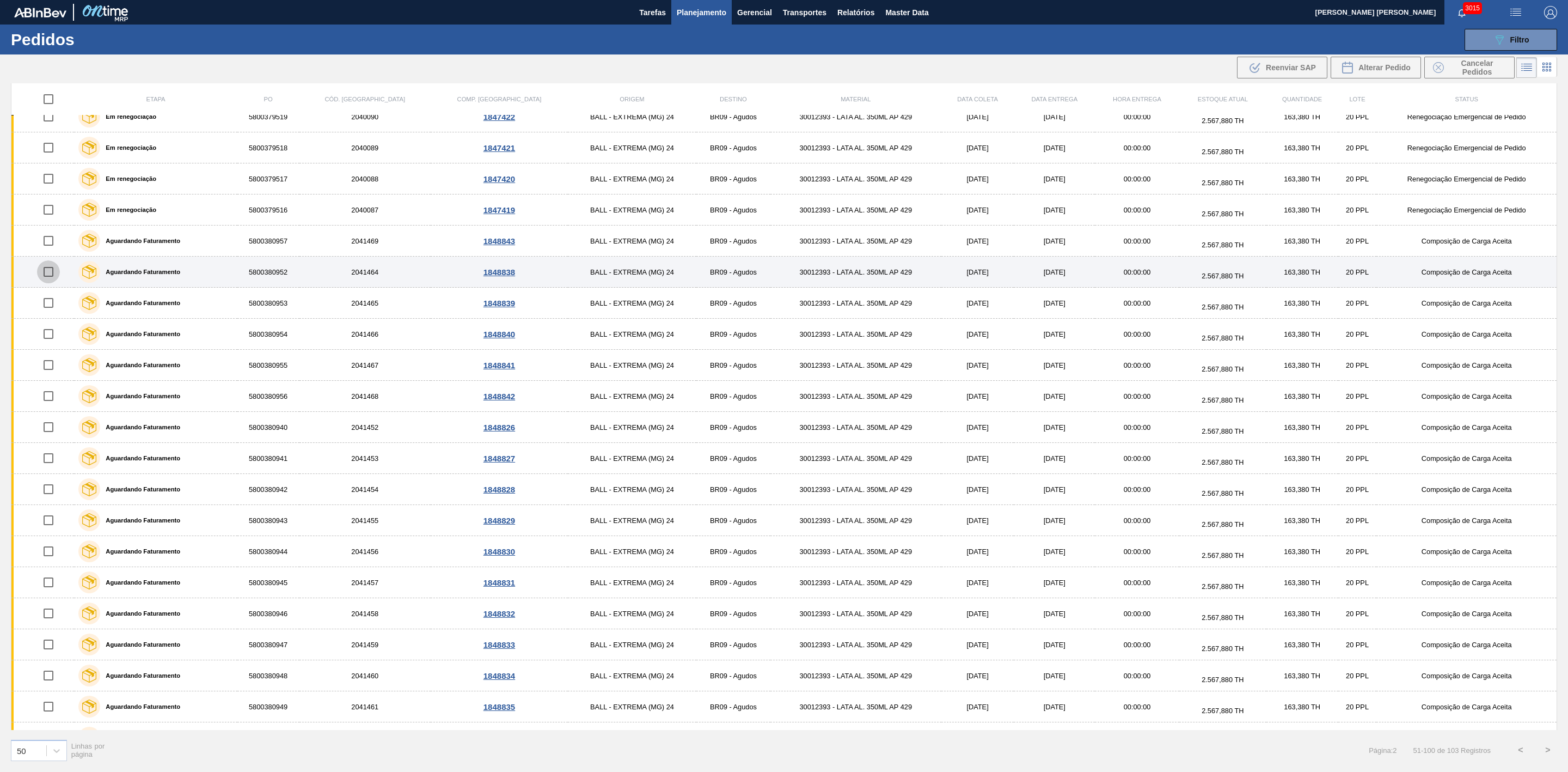
click at [46, 279] on input "checkbox" at bounding box center [48, 271] width 23 height 23
checkbox input "true"
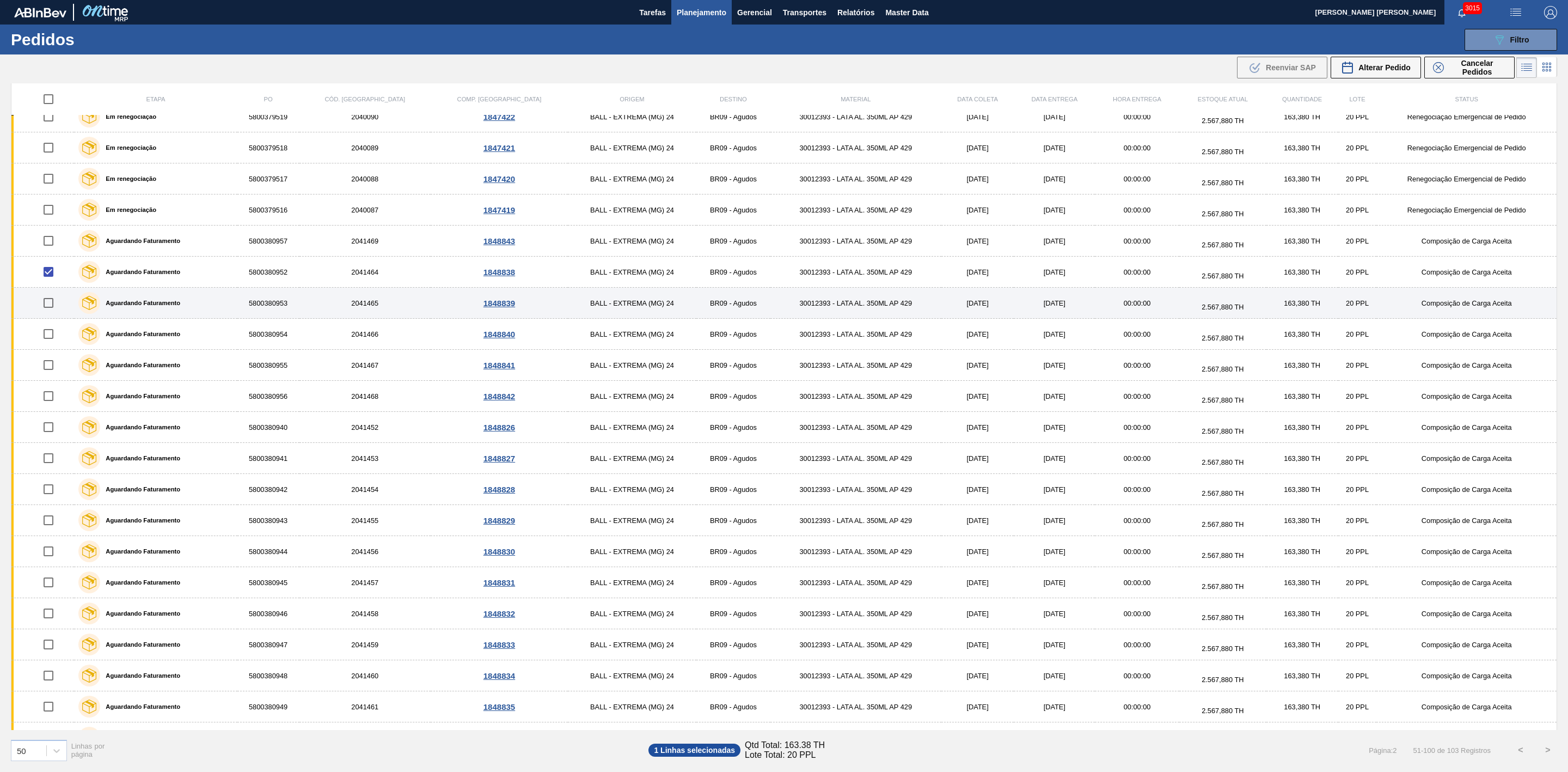
click at [54, 308] on input "checkbox" at bounding box center [48, 303] width 23 height 23
checkbox input "true"
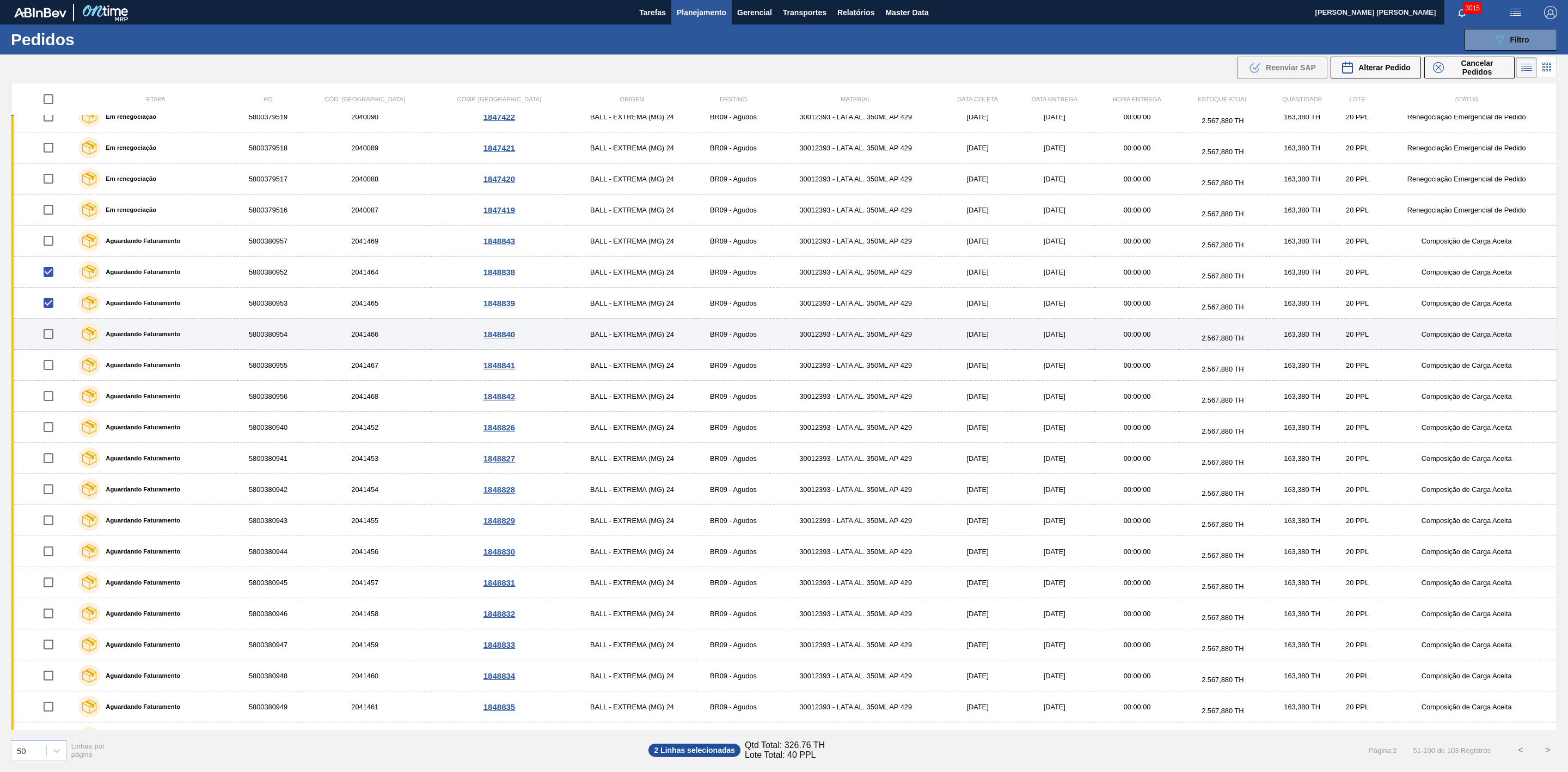
click at [50, 343] on input "checkbox" at bounding box center [48, 334] width 23 height 23
checkbox input "true"
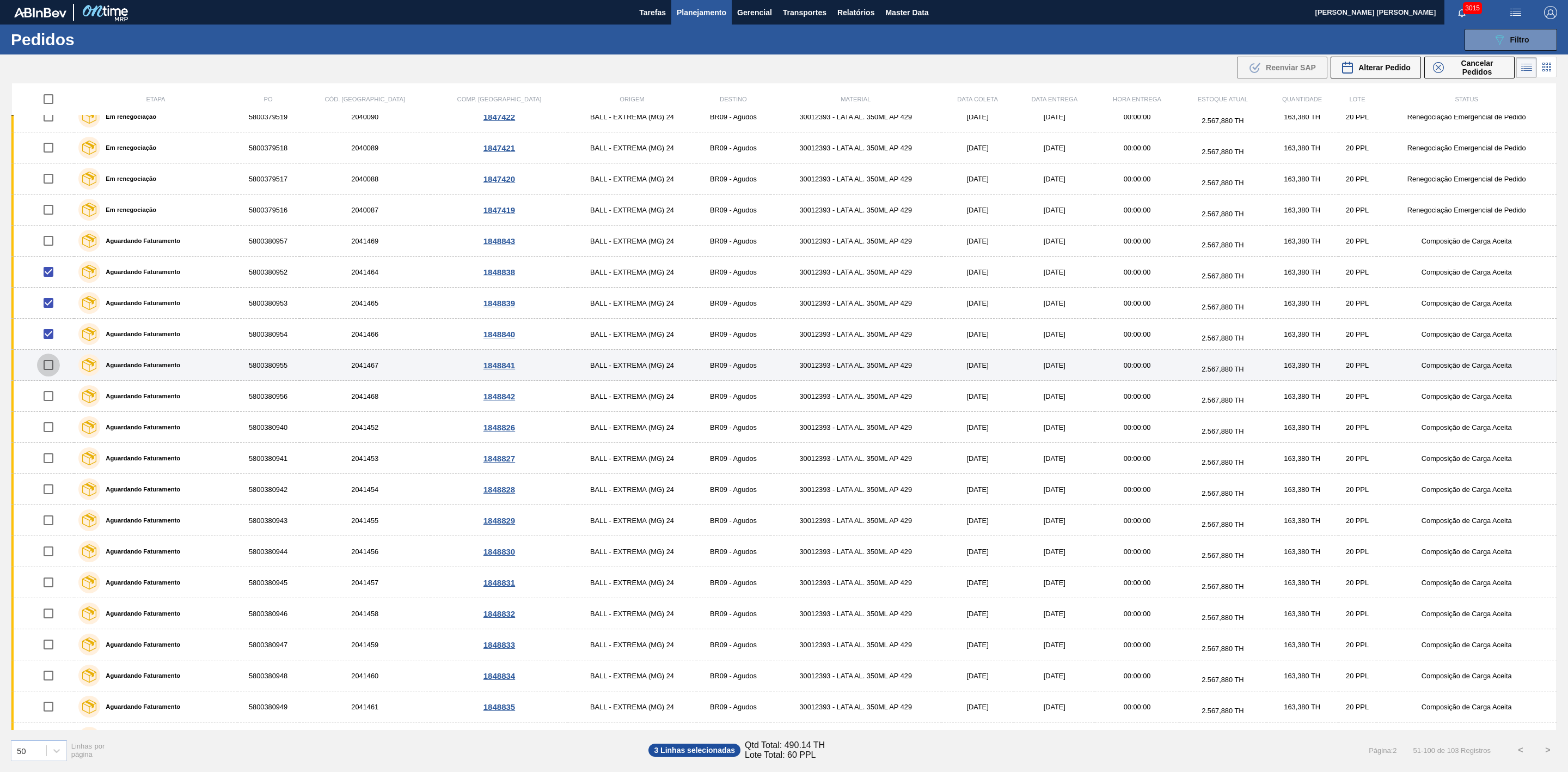
click at [51, 371] on input "checkbox" at bounding box center [48, 365] width 23 height 23
checkbox input "true"
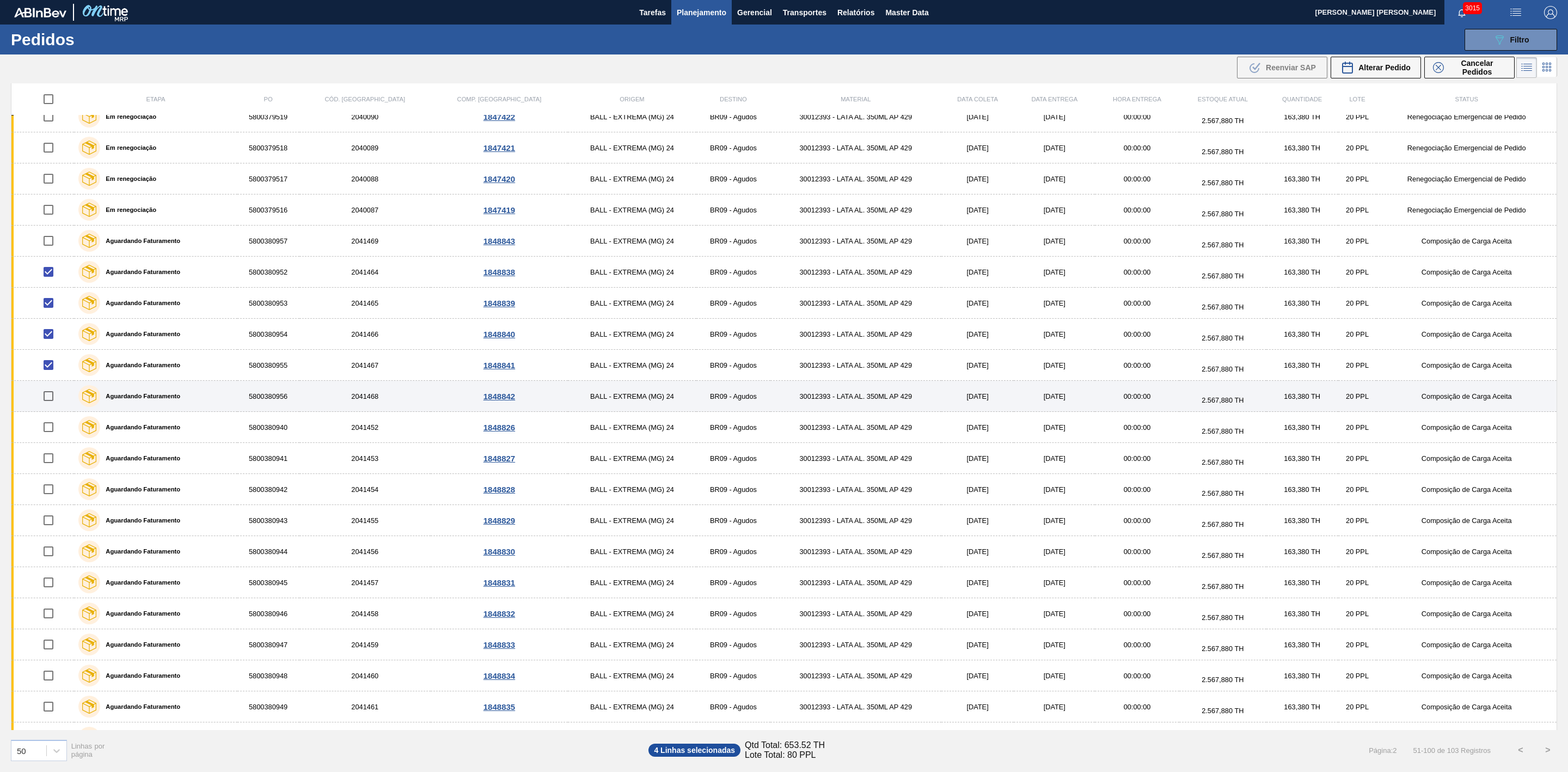
click at [50, 401] on input "checkbox" at bounding box center [48, 395] width 23 height 23
checkbox input "true"
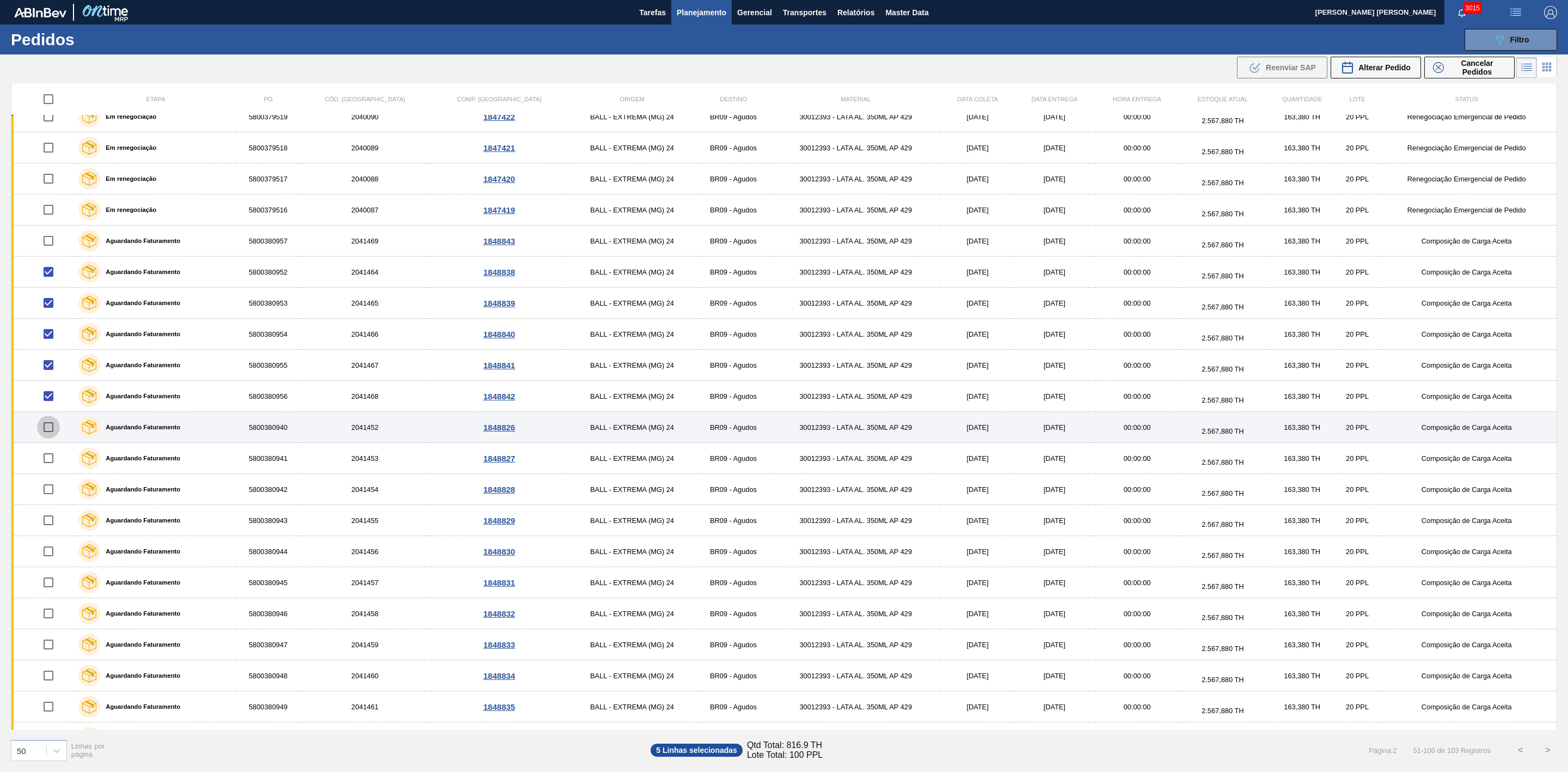
click at [49, 436] on input "checkbox" at bounding box center [48, 426] width 23 height 23
checkbox input "true"
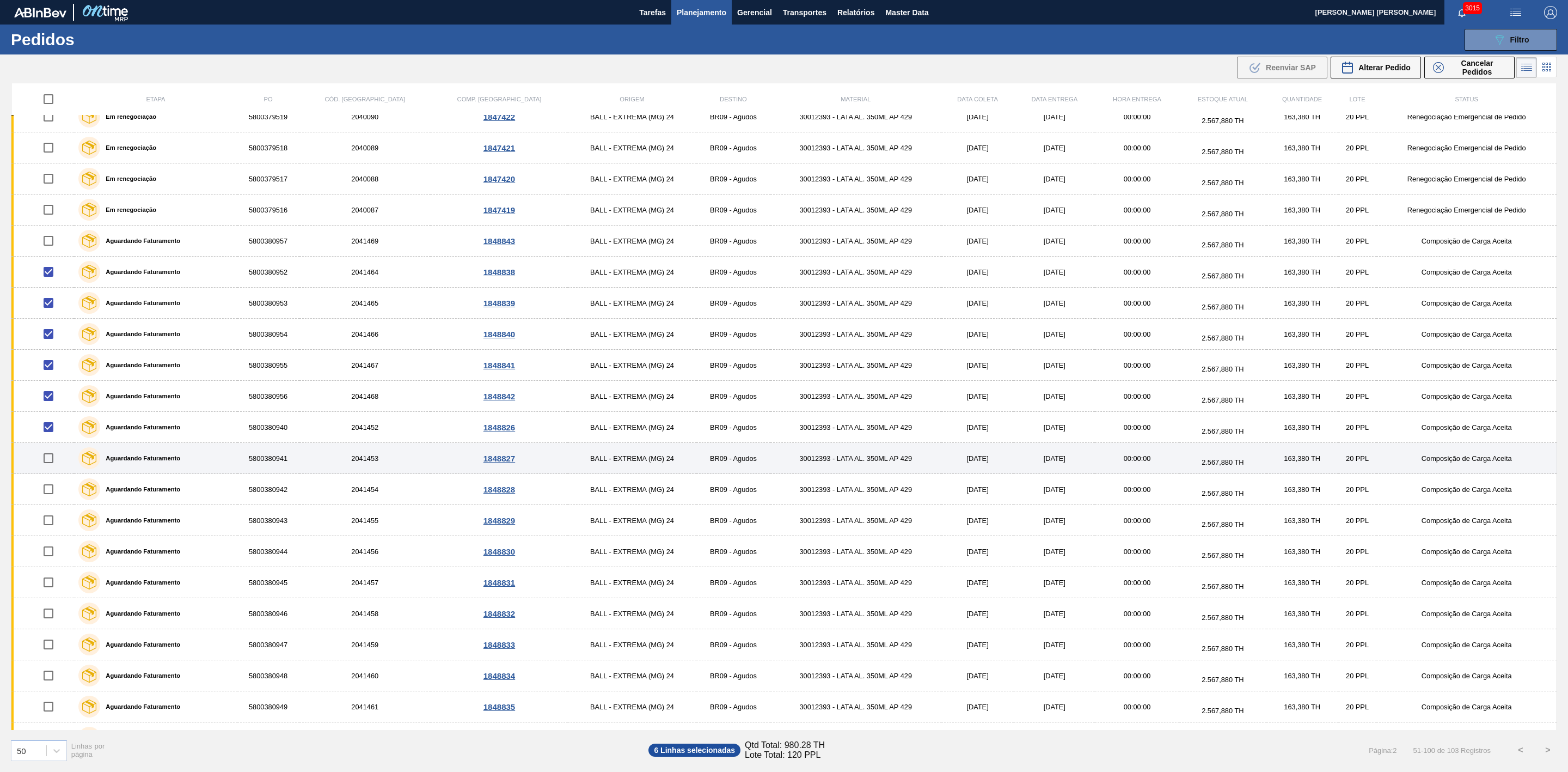
click at [48, 465] on input "checkbox" at bounding box center [48, 458] width 23 height 23
checkbox input "true"
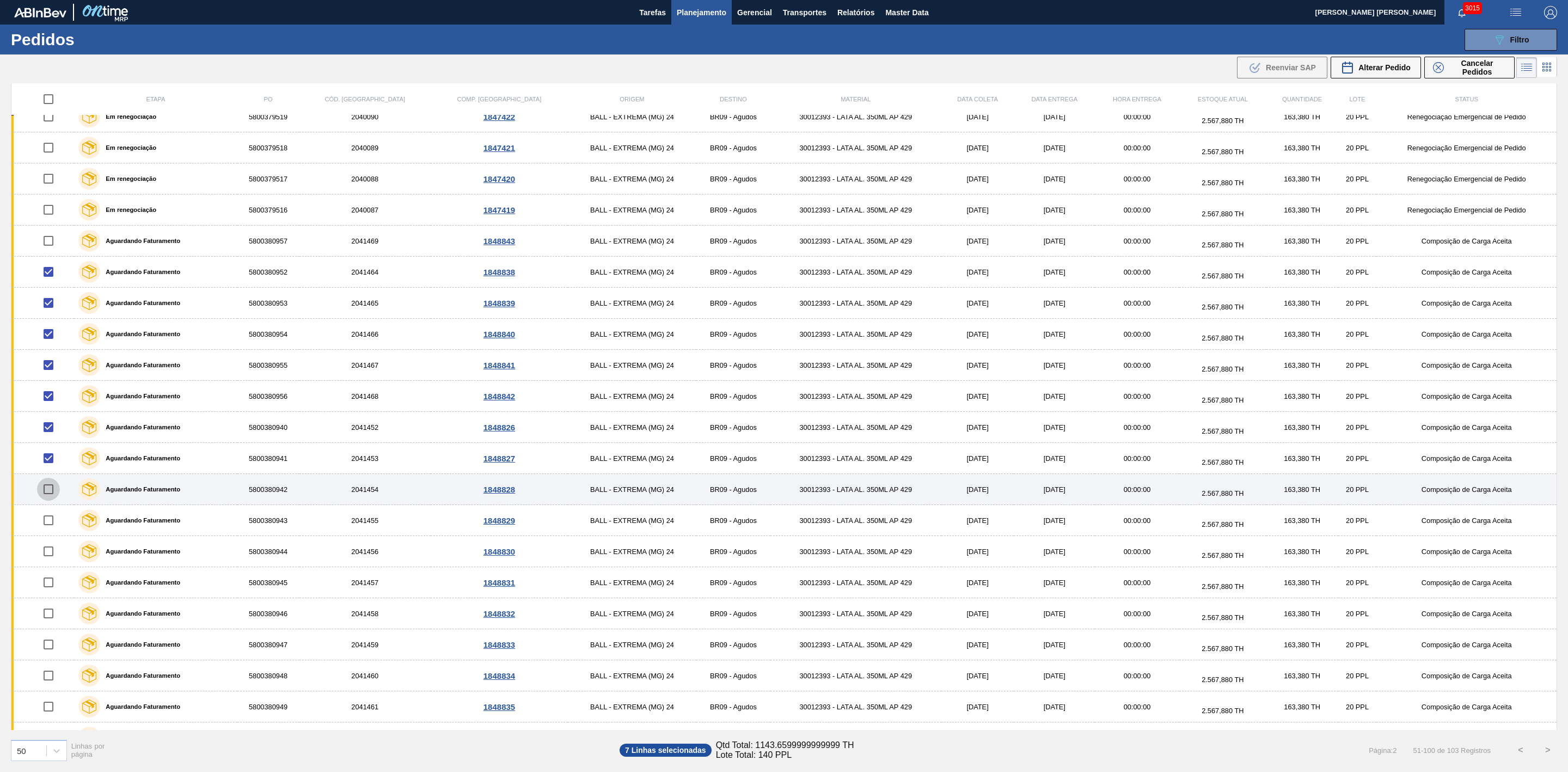
click at [50, 493] on input "checkbox" at bounding box center [48, 489] width 23 height 23
checkbox input "true"
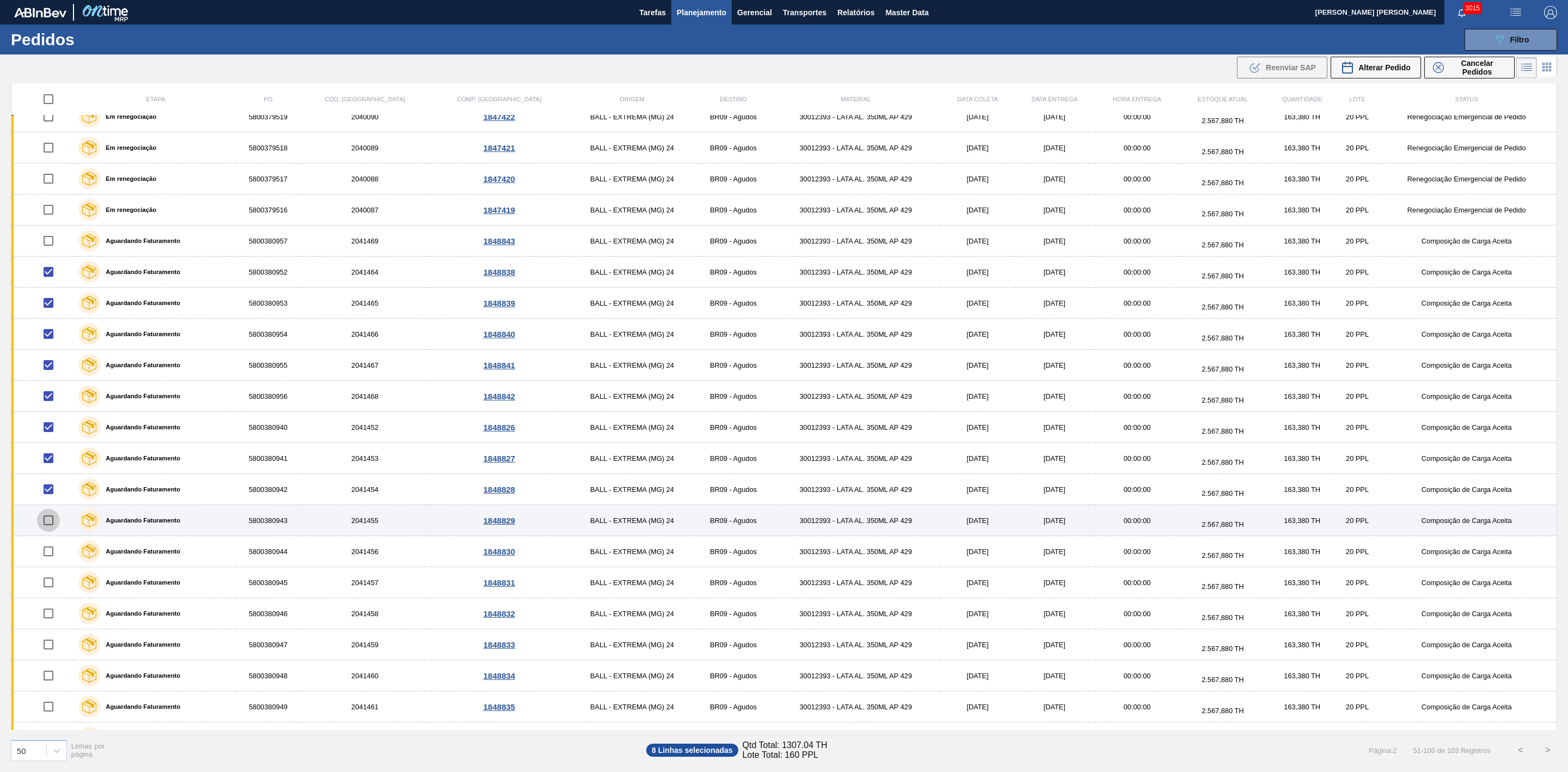
click at [53, 530] on input "checkbox" at bounding box center [48, 520] width 23 height 23
checkbox input "true"
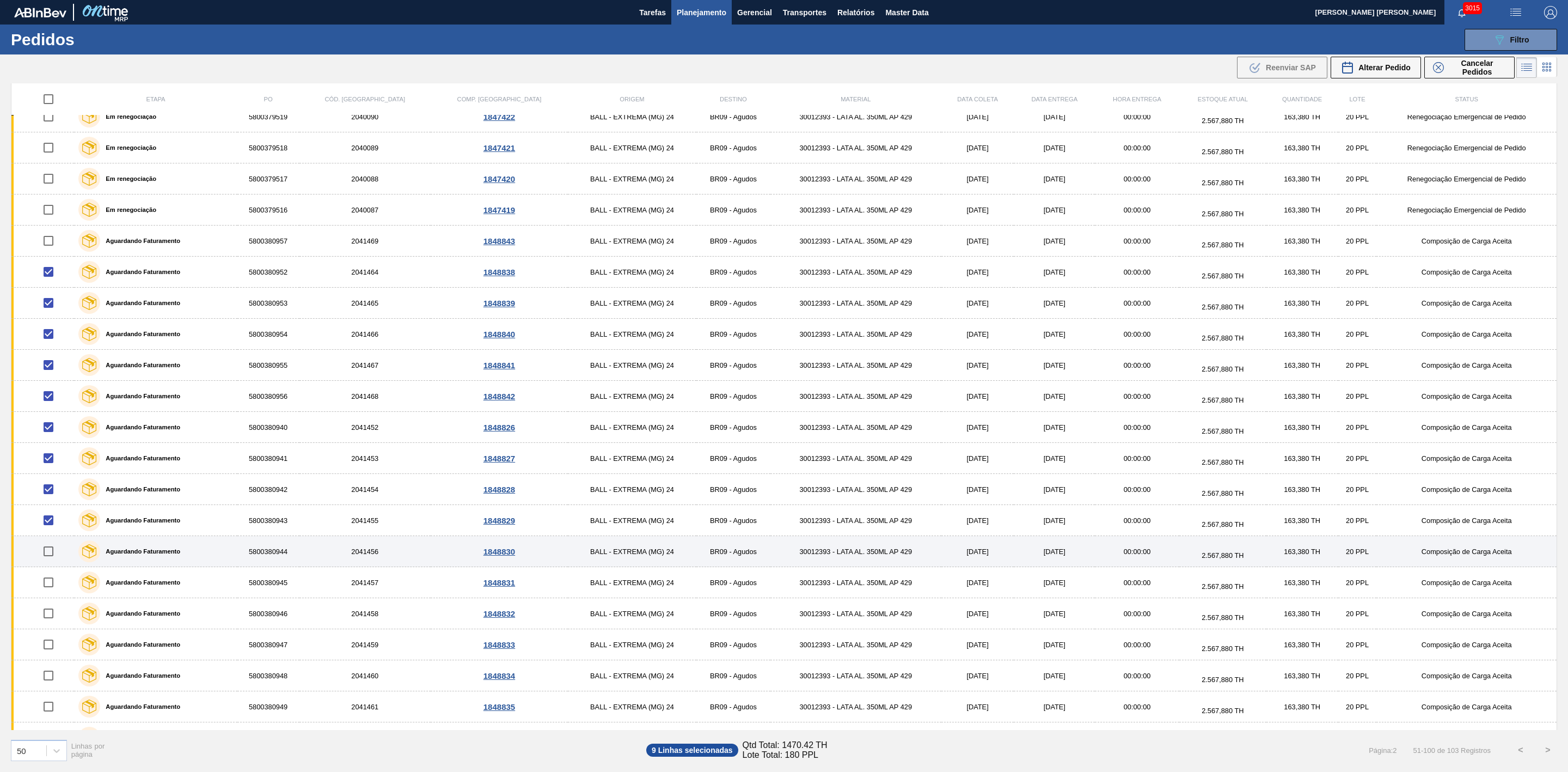
click at [49, 557] on input "checkbox" at bounding box center [48, 551] width 23 height 23
click at [49, 559] on input "checkbox" at bounding box center [48, 551] width 23 height 23
checkbox input "false"
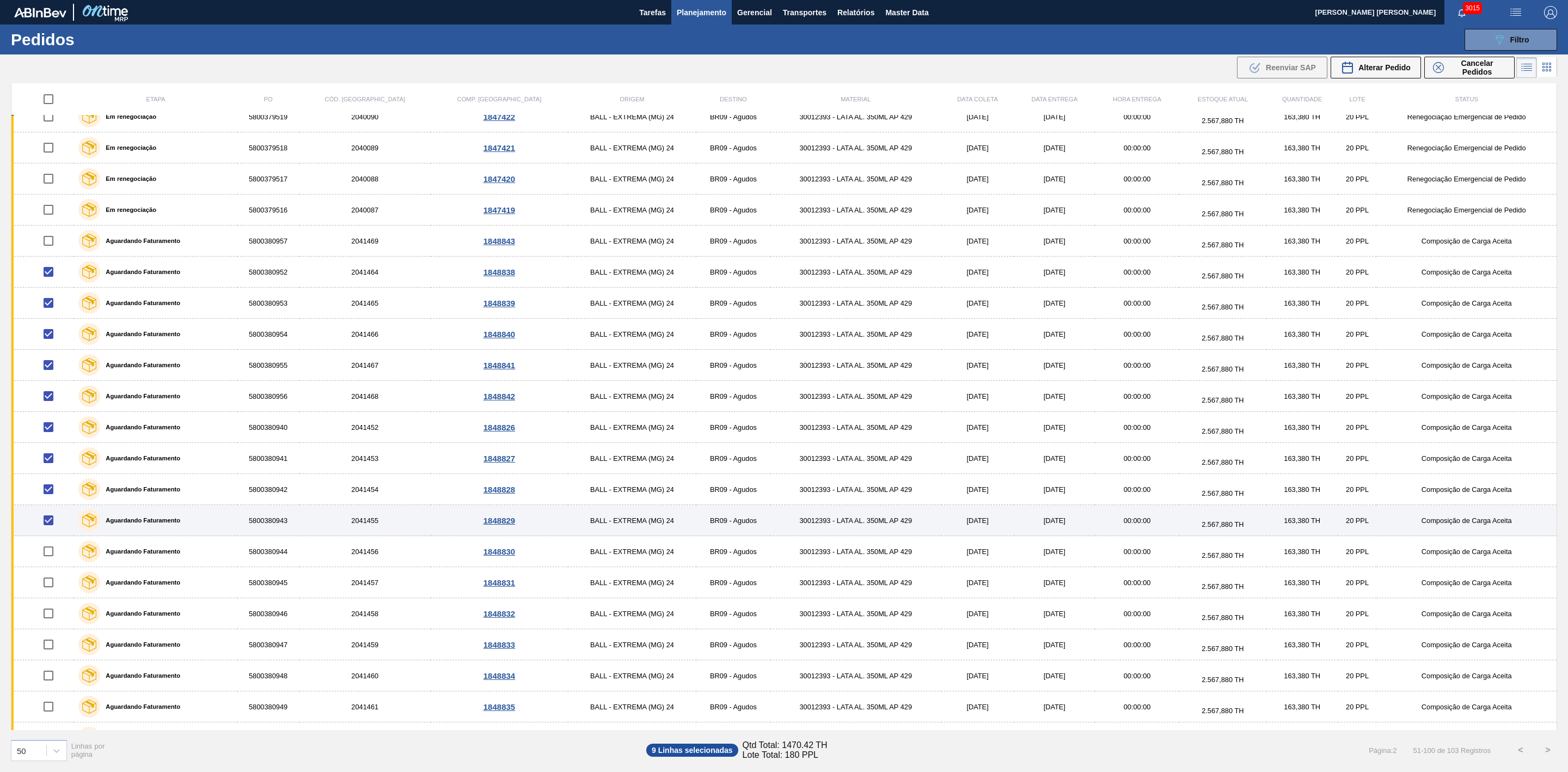
click at [49, 526] on input "checkbox" at bounding box center [48, 520] width 23 height 23
checkbox input "false"
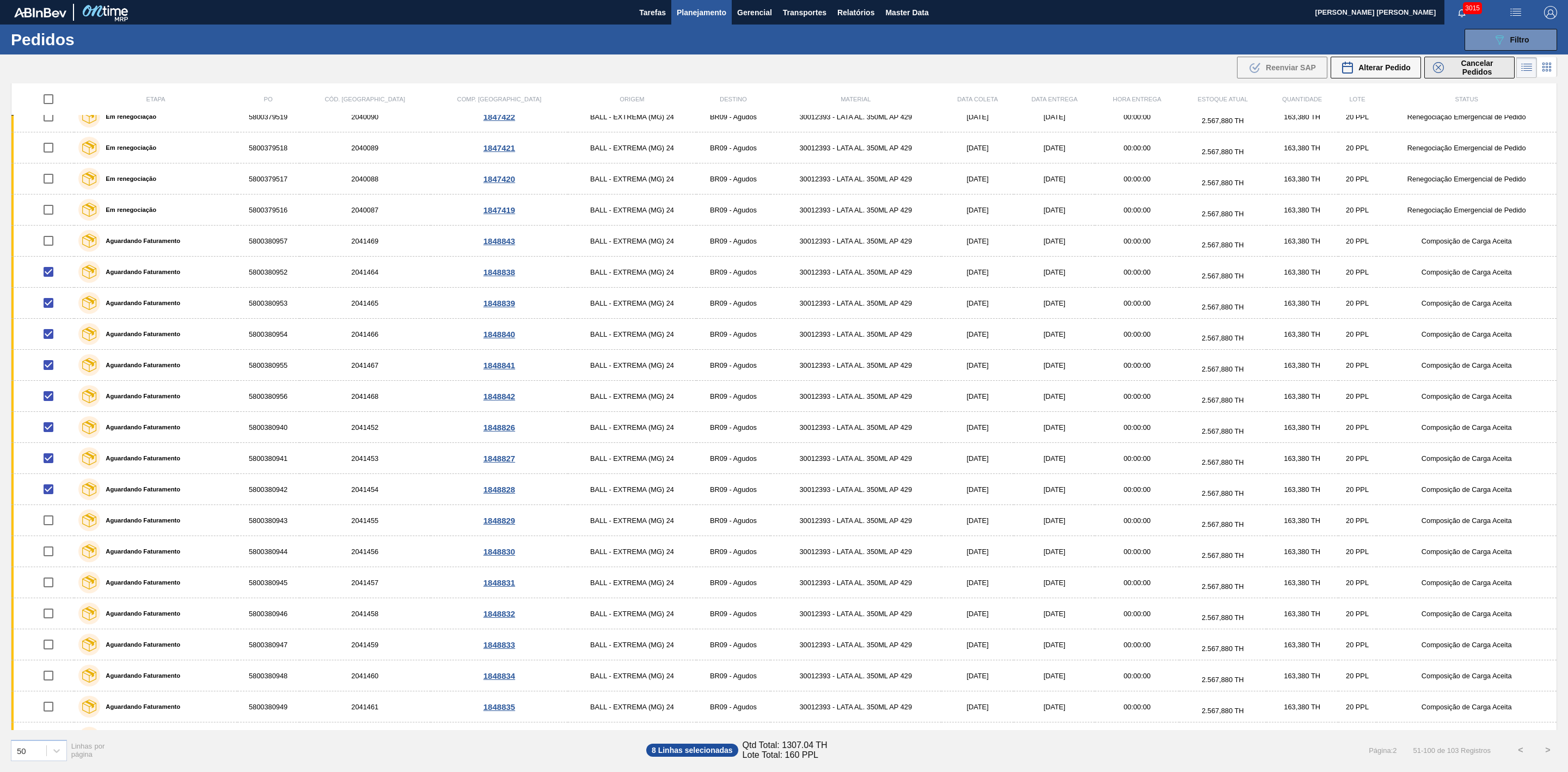
click at [1459, 64] on span "Cancelar Pedidos" at bounding box center [1476, 67] width 58 height 17
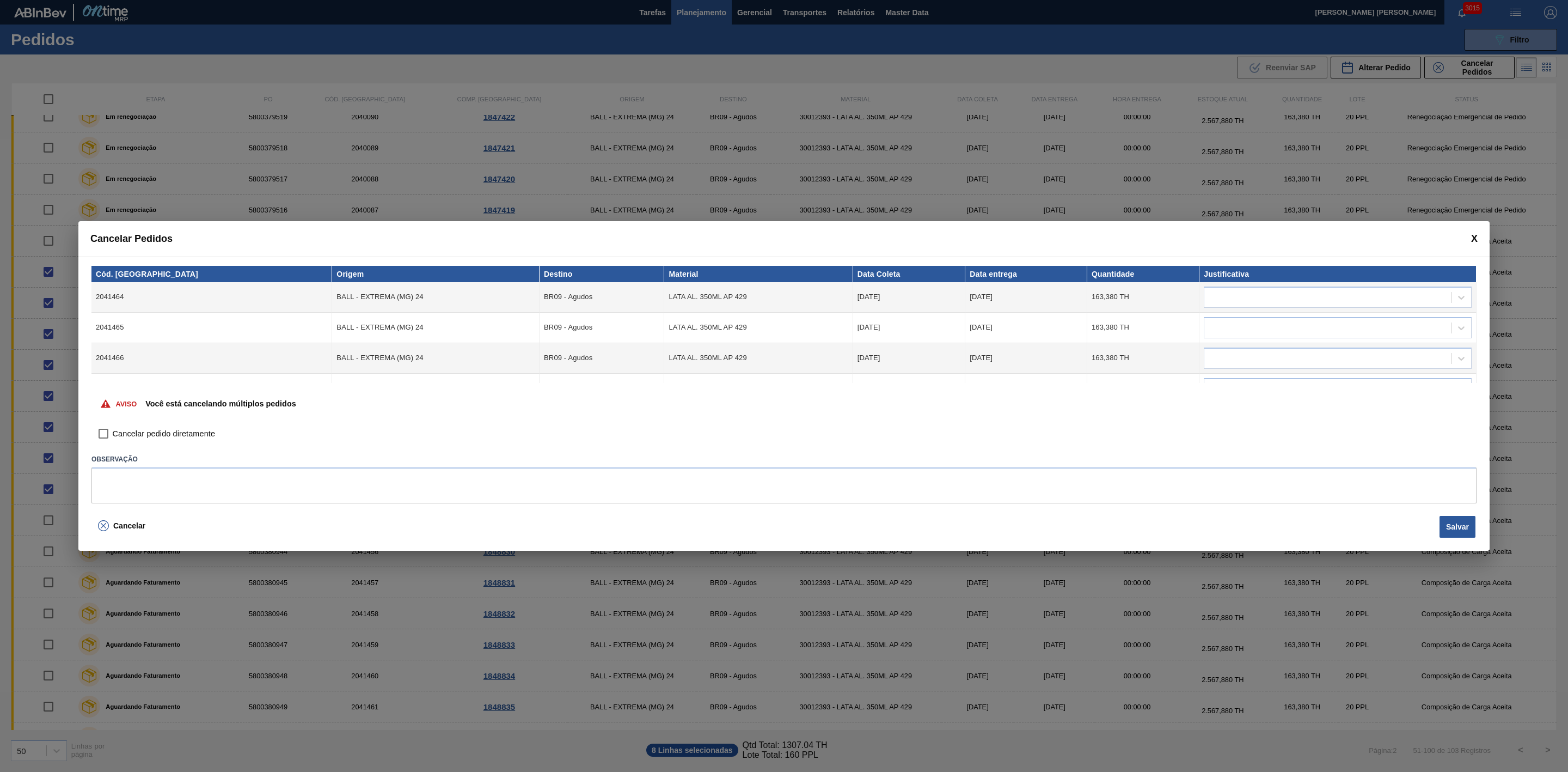
click at [1275, 284] on td at bounding box center [1338, 297] width 277 height 30
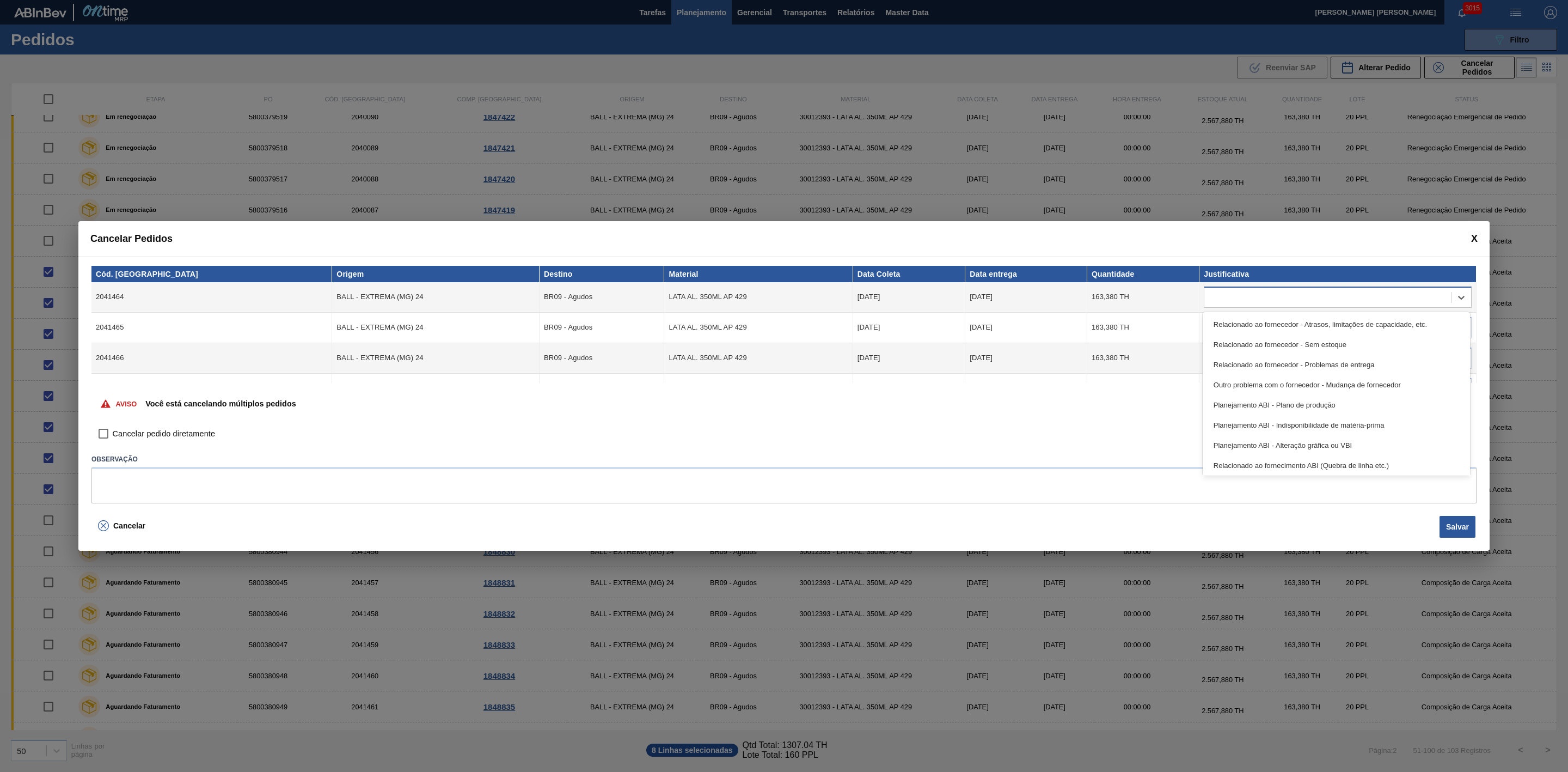
click at [1273, 293] on div at bounding box center [1327, 296] width 247 height 16
click at [1304, 409] on div "Planejamento ABI - Plano de produção" at bounding box center [1336, 405] width 268 height 20
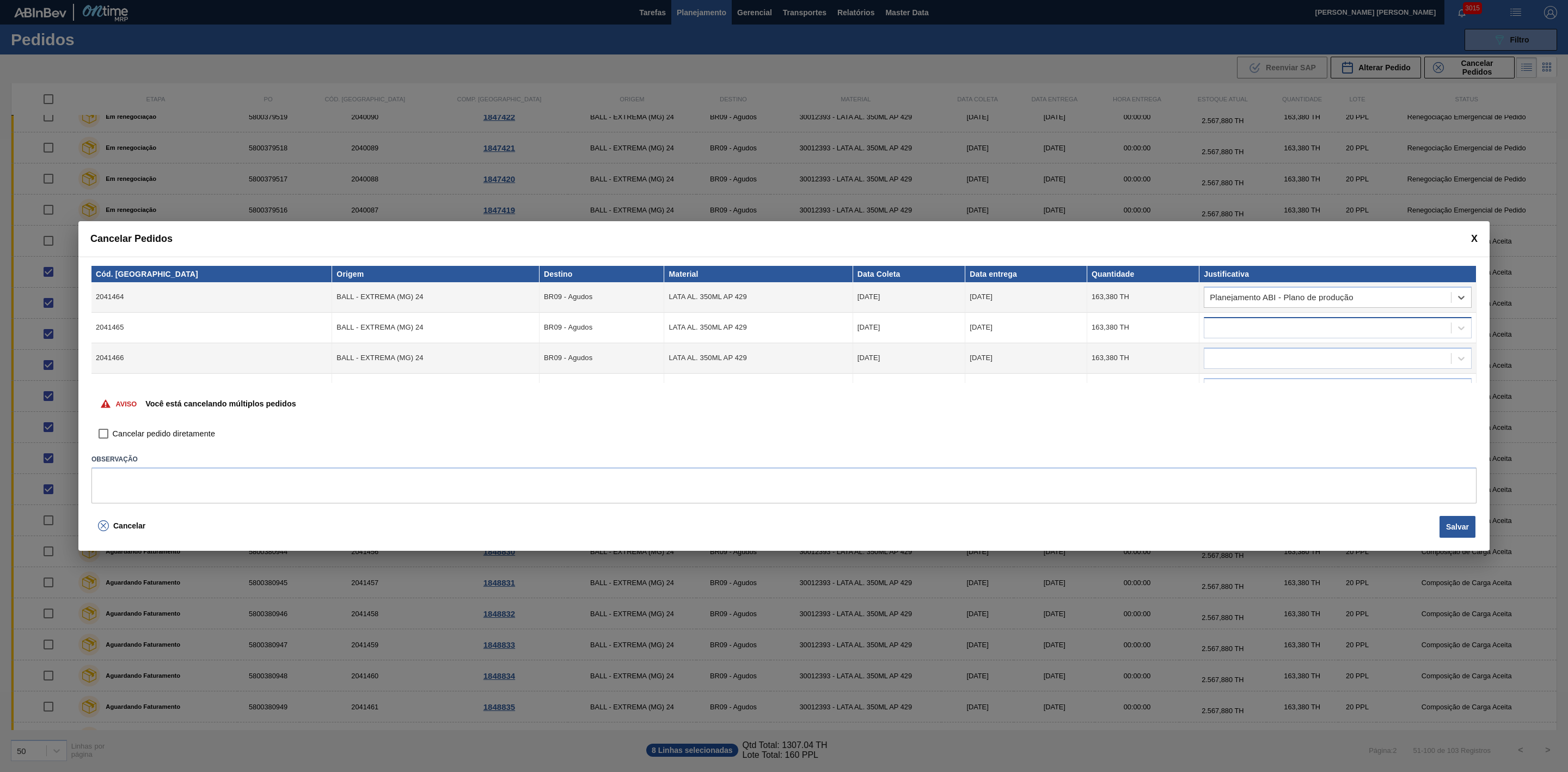
drag, startPoint x: 1258, startPoint y: 343, endPoint x: 1251, endPoint y: 335, distance: 10.6
click at [1258, 342] on tbody "2041464 BALL - EXTREMA (MG) 24 BR09 - Agudos LATA AL. 350ML AP 429 07/10/2025 0…" at bounding box center [784, 404] width 1385 height 244
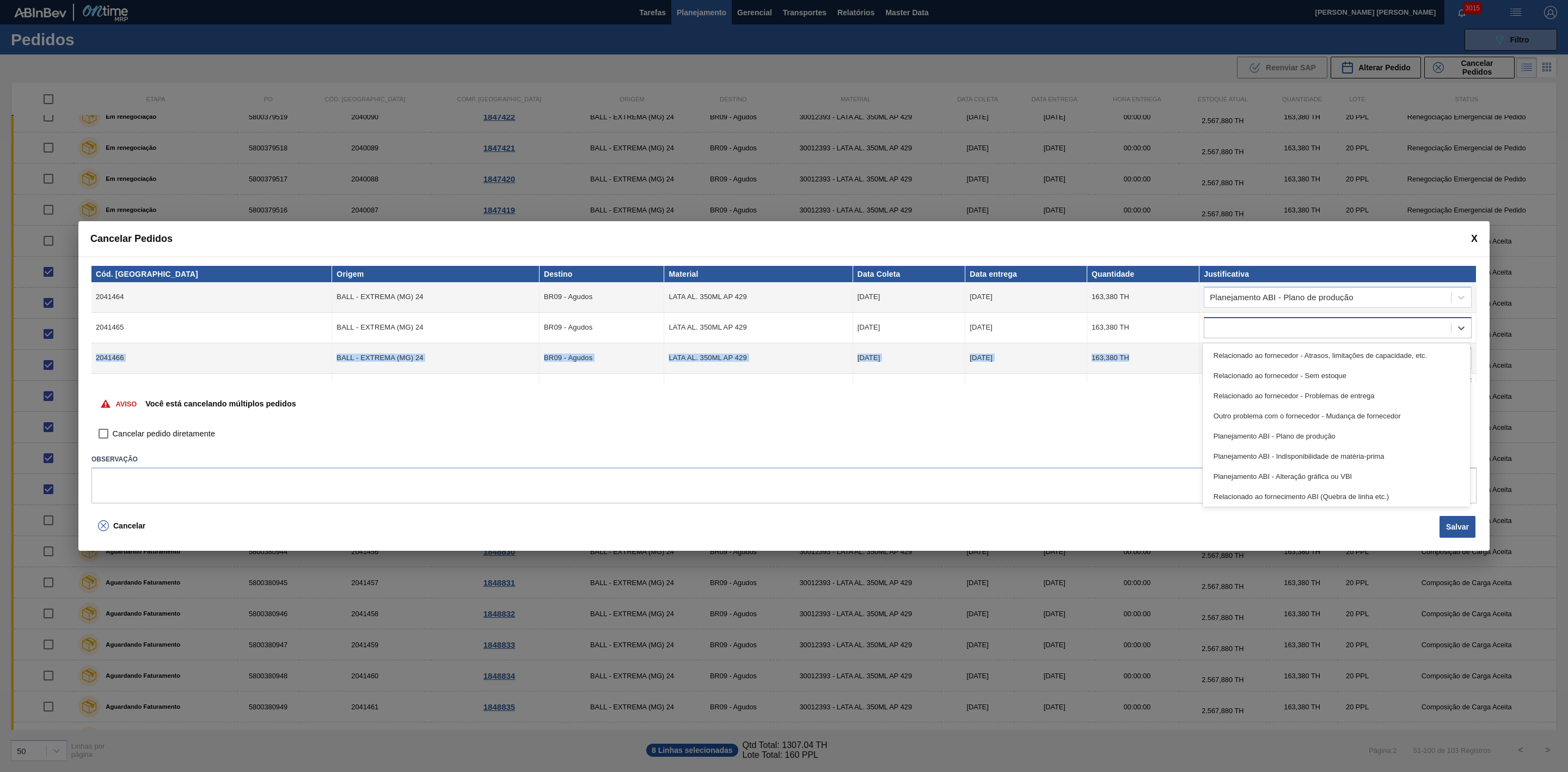
click at [1248, 324] on div at bounding box center [1327, 327] width 247 height 16
drag, startPoint x: 1288, startPoint y: 429, endPoint x: 1286, endPoint y: 422, distance: 7.3
click at [1287, 430] on div "Planejamento ABI - Plano de produção" at bounding box center [1336, 436] width 268 height 20
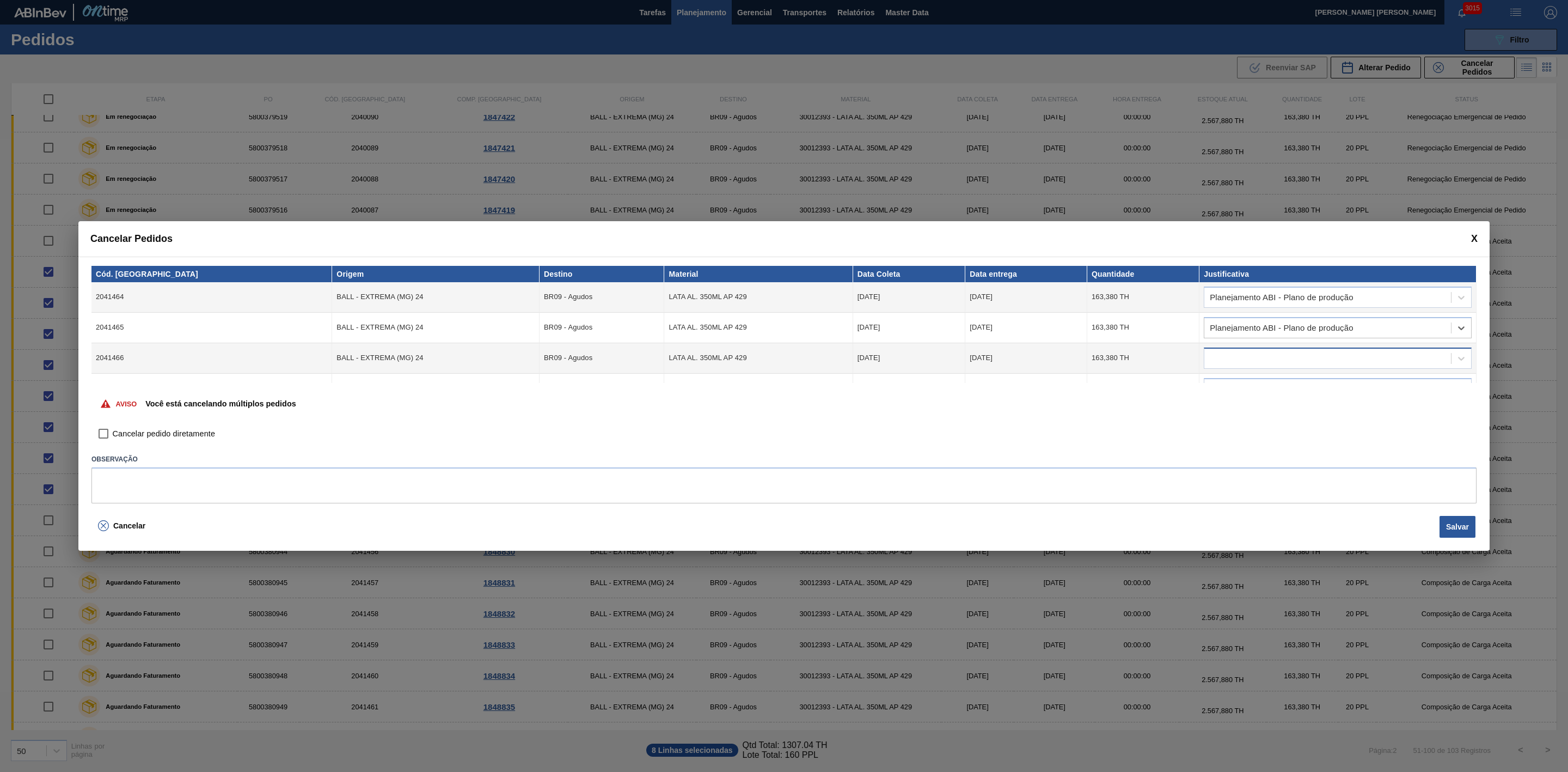
click at [1257, 351] on div at bounding box center [1327, 358] width 247 height 16
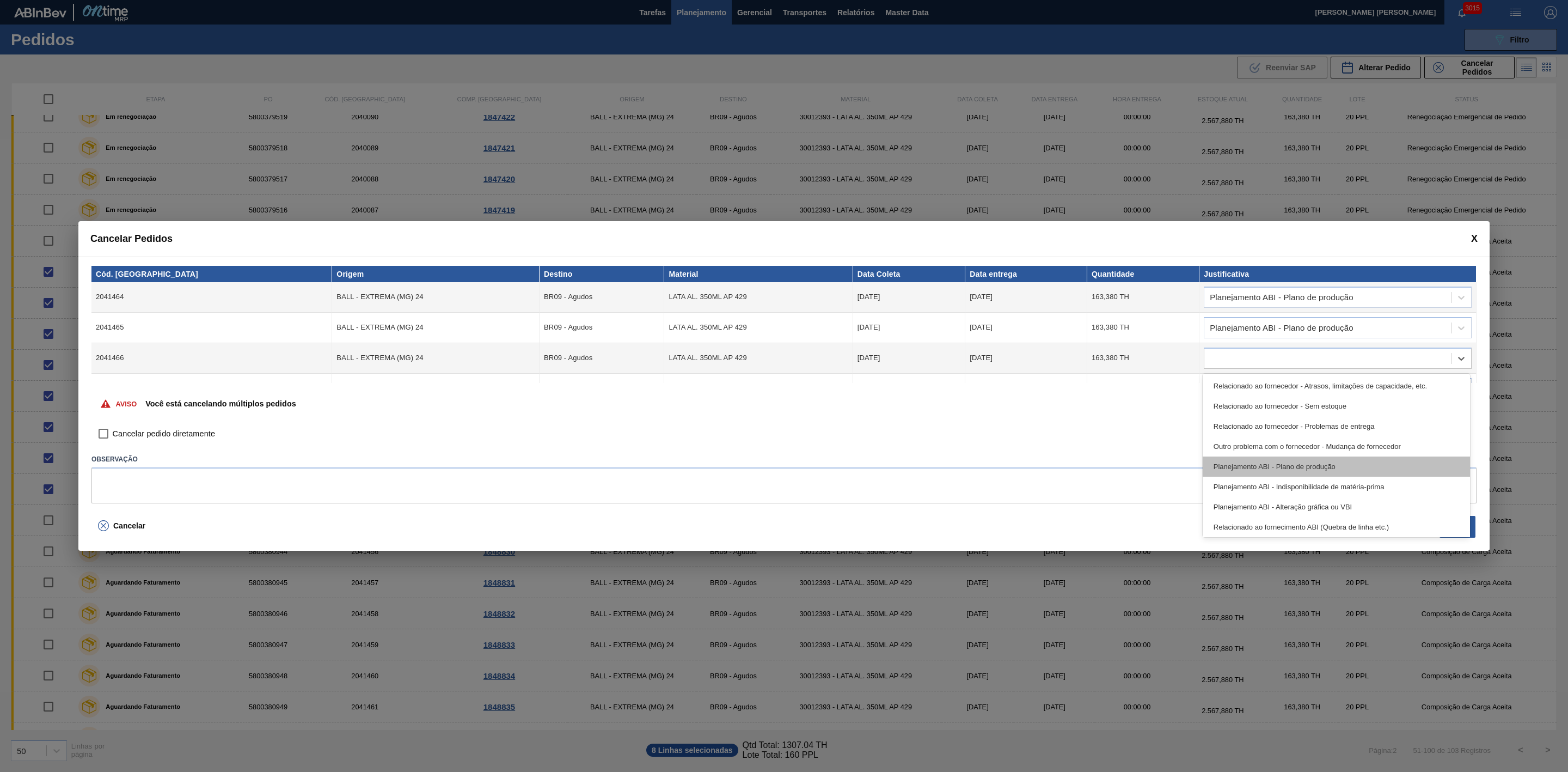
click at [1300, 463] on div "Planejamento ABI - Plano de produção" at bounding box center [1336, 467] width 268 height 20
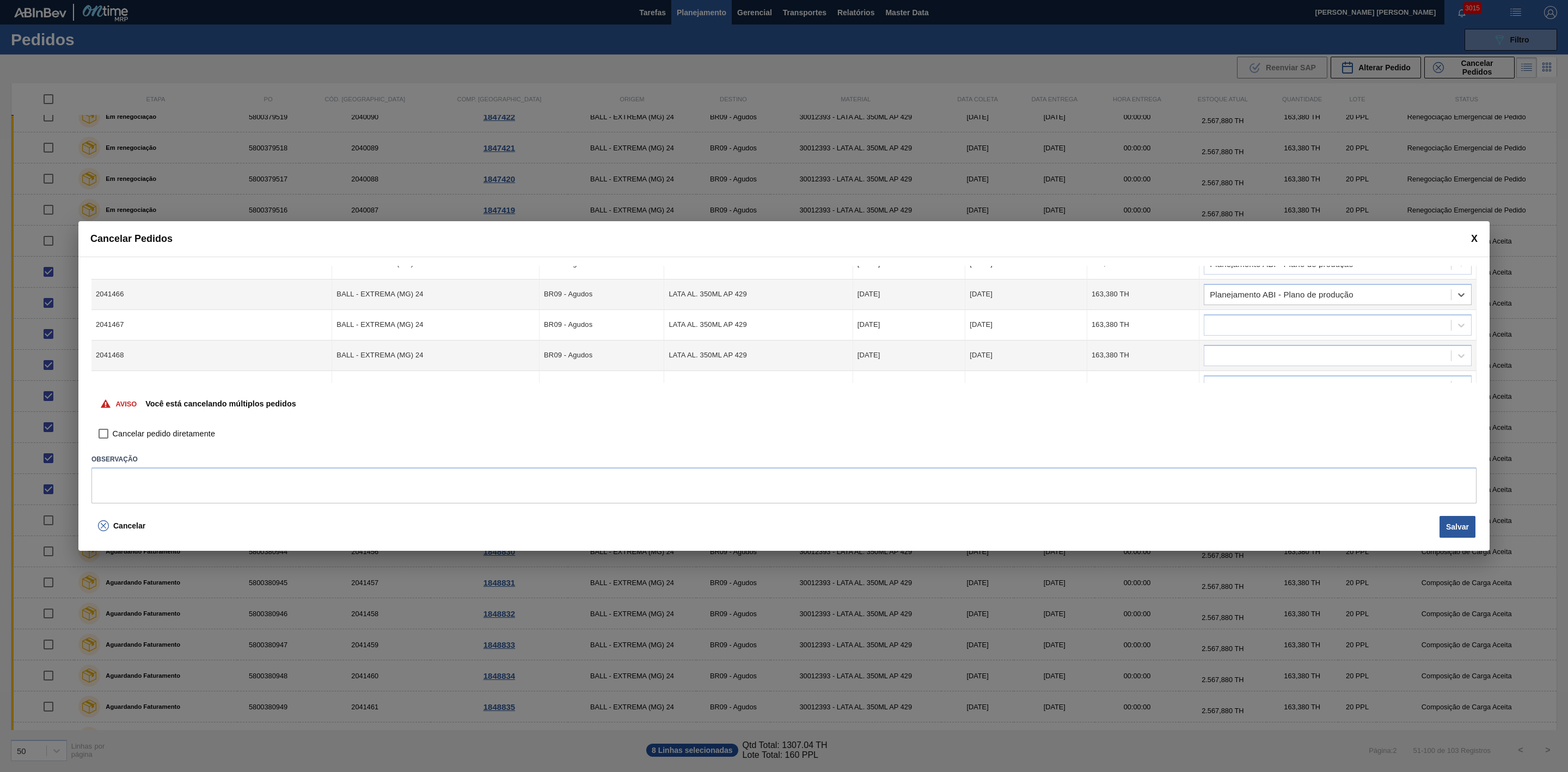
scroll to position [82, 0]
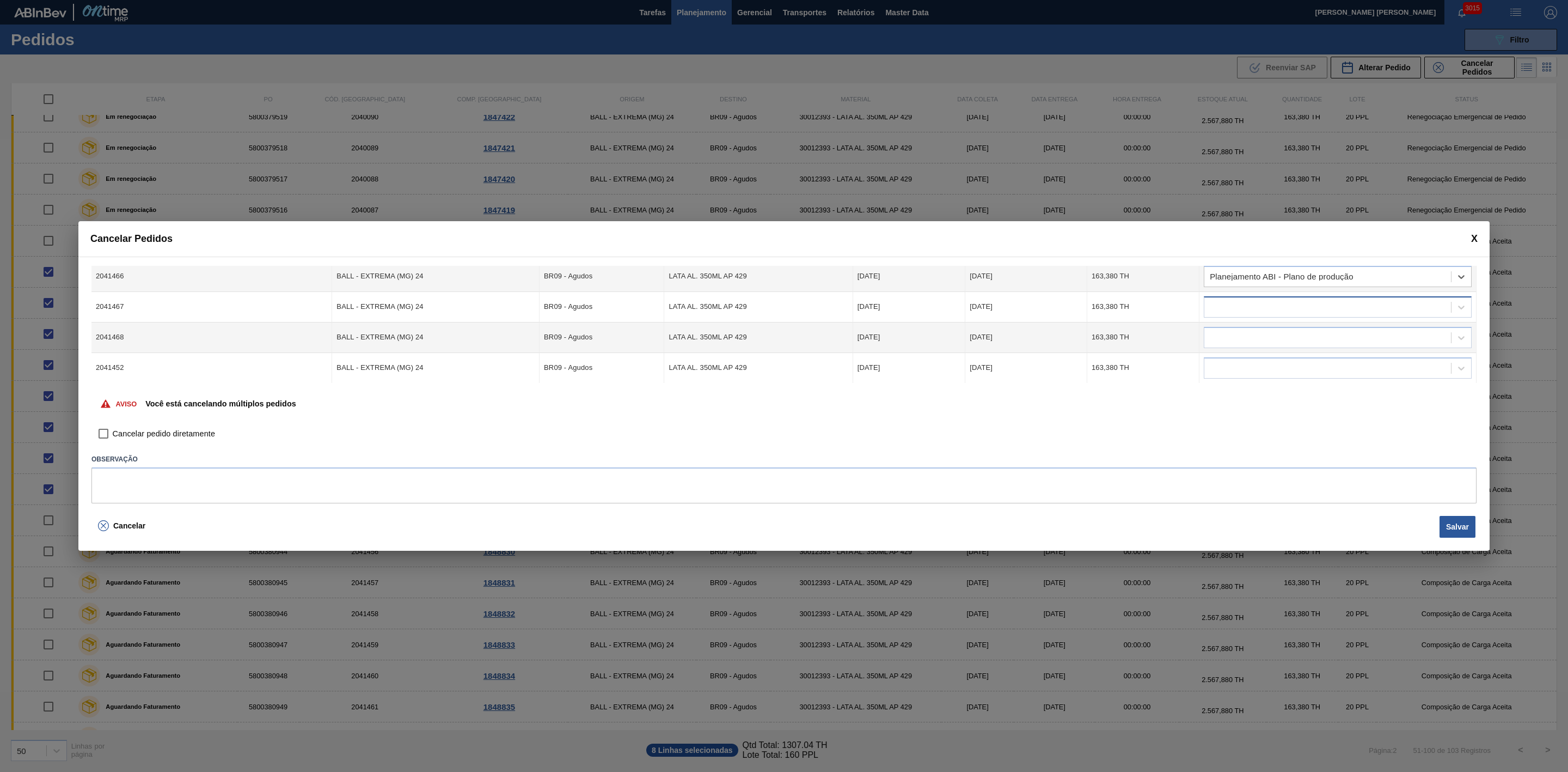
click at [1275, 304] on div at bounding box center [1327, 306] width 247 height 16
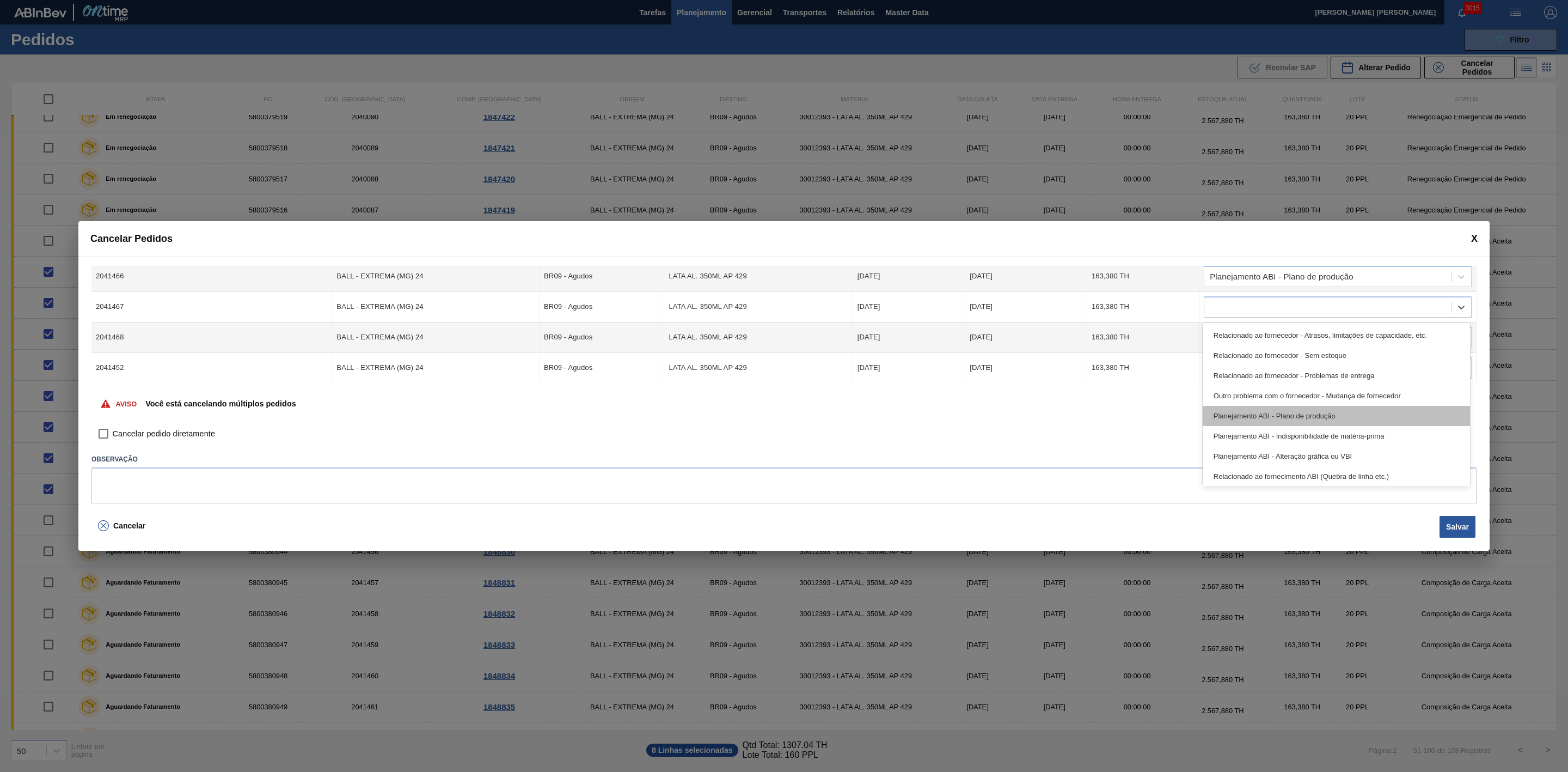
click at [1299, 414] on div "Planejamento ABI - Plano de produção" at bounding box center [1336, 416] width 268 height 20
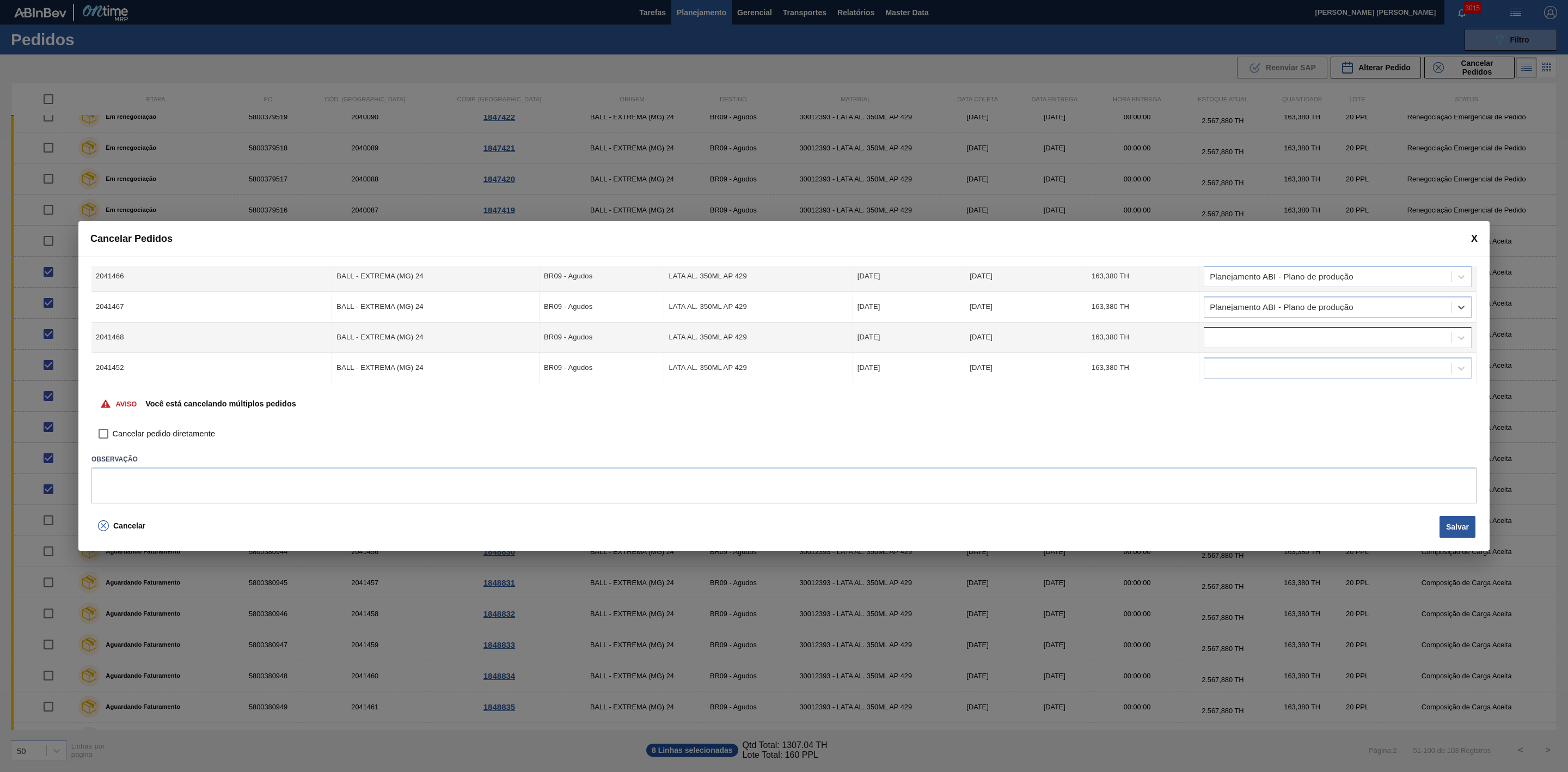
click at [1277, 339] on div at bounding box center [1327, 336] width 247 height 16
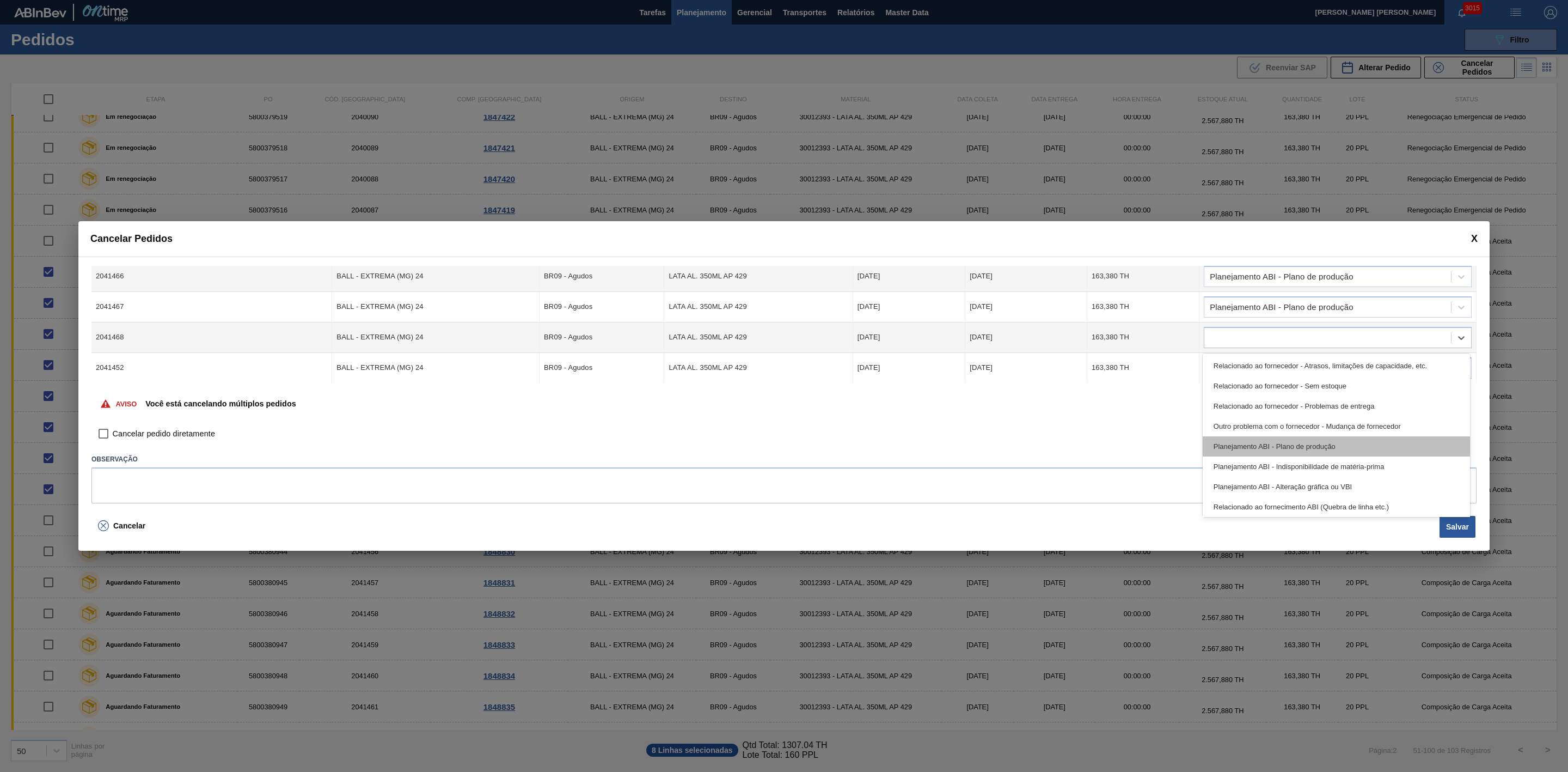
click at [1298, 438] on div "Planejamento ABI - Plano de produção" at bounding box center [1336, 447] width 268 height 20
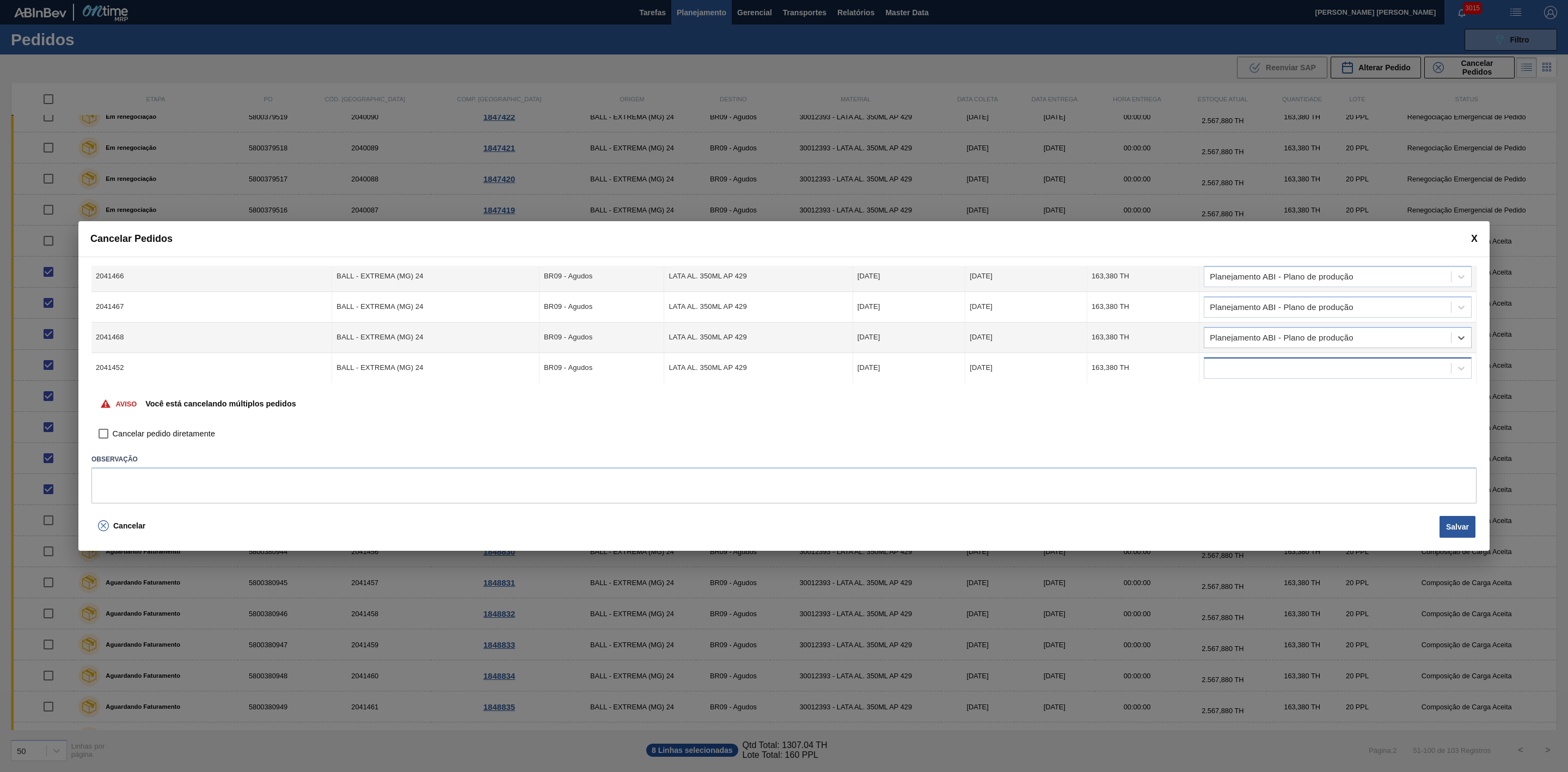
click at [1265, 372] on div at bounding box center [1327, 368] width 247 height 16
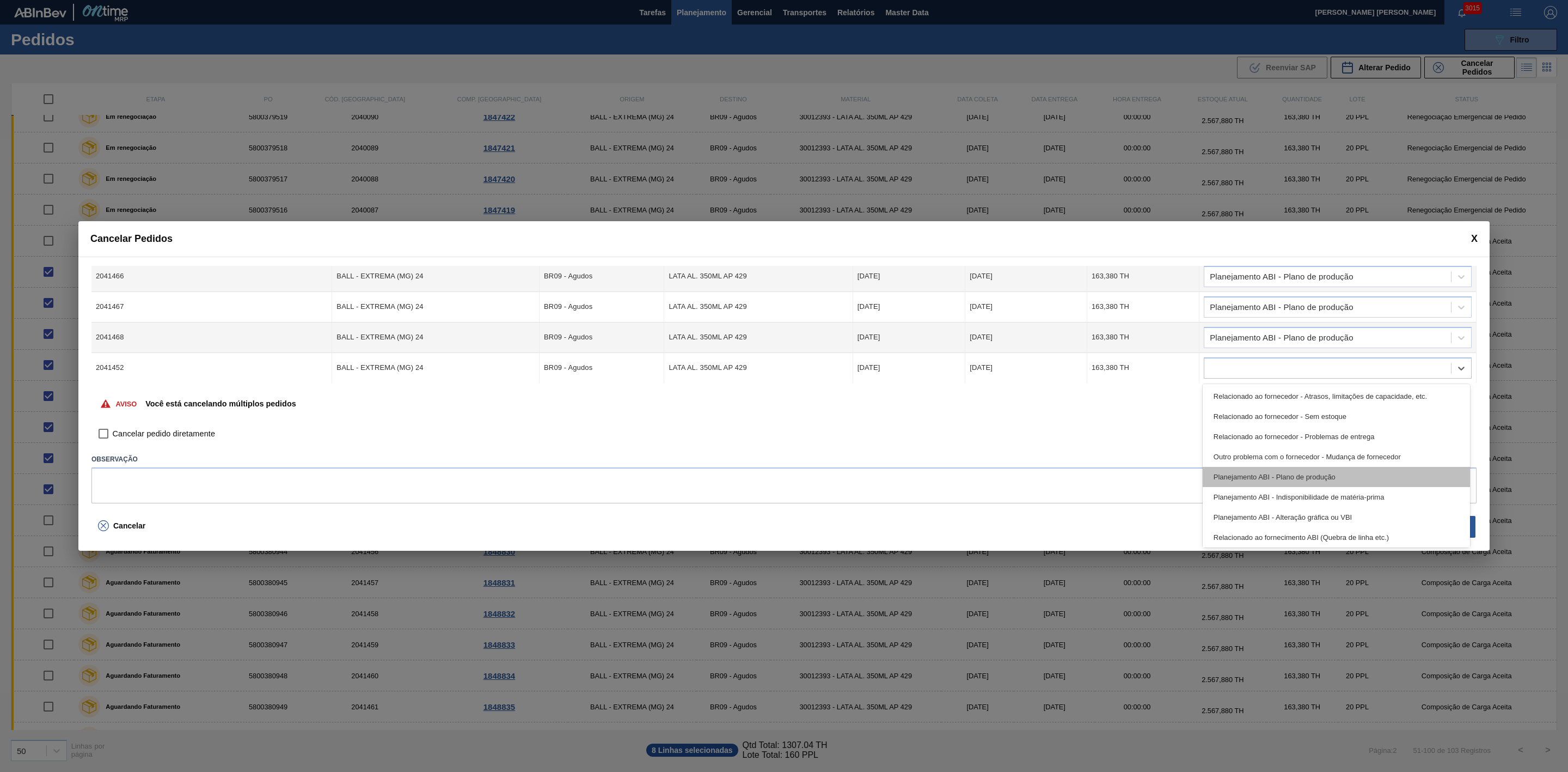
click at [1299, 478] on div "Planejamento ABI - Plano de produção" at bounding box center [1336, 477] width 268 height 20
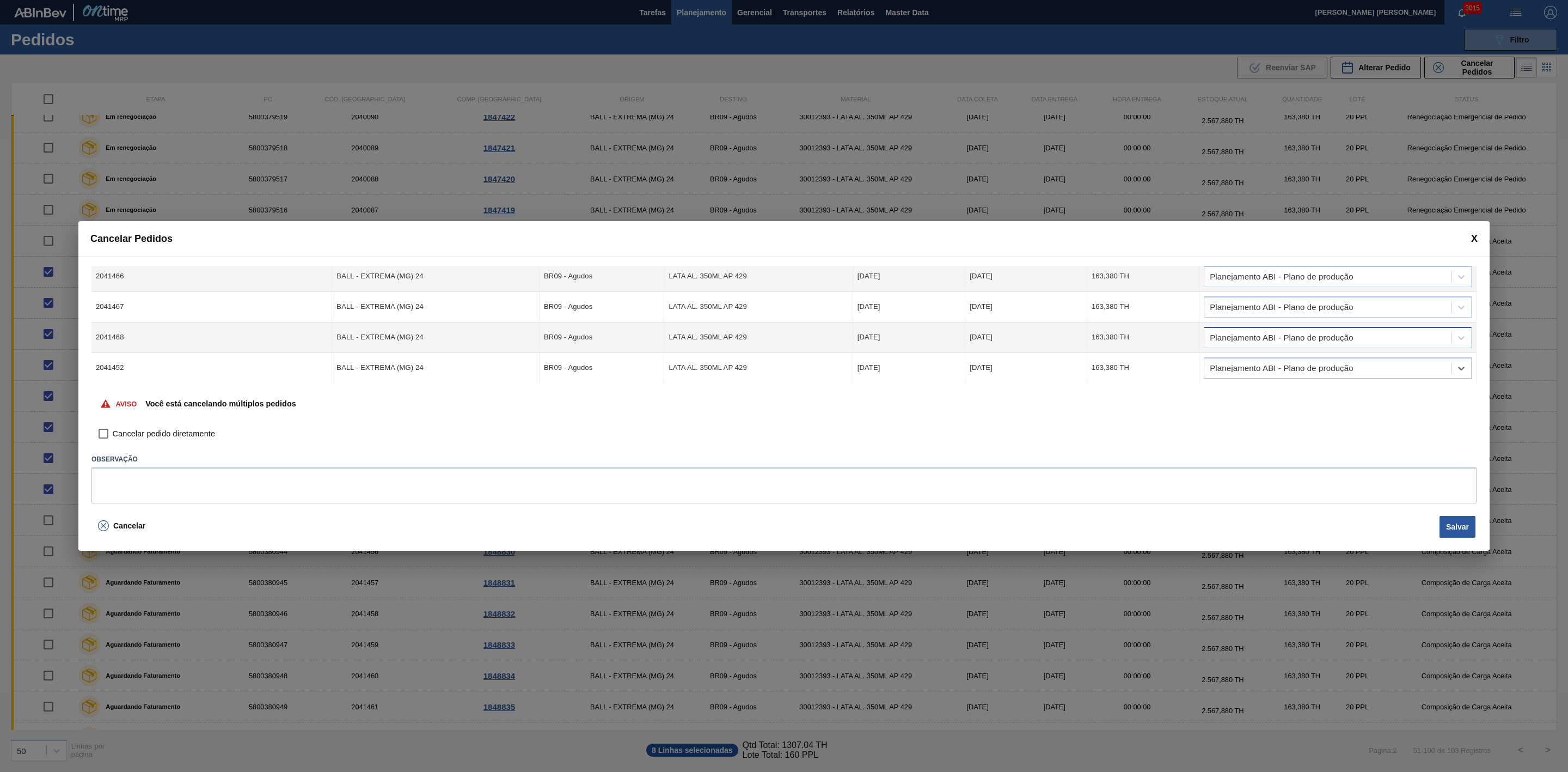
scroll to position [146, 0]
click at [1284, 330] on div at bounding box center [1327, 336] width 247 height 16
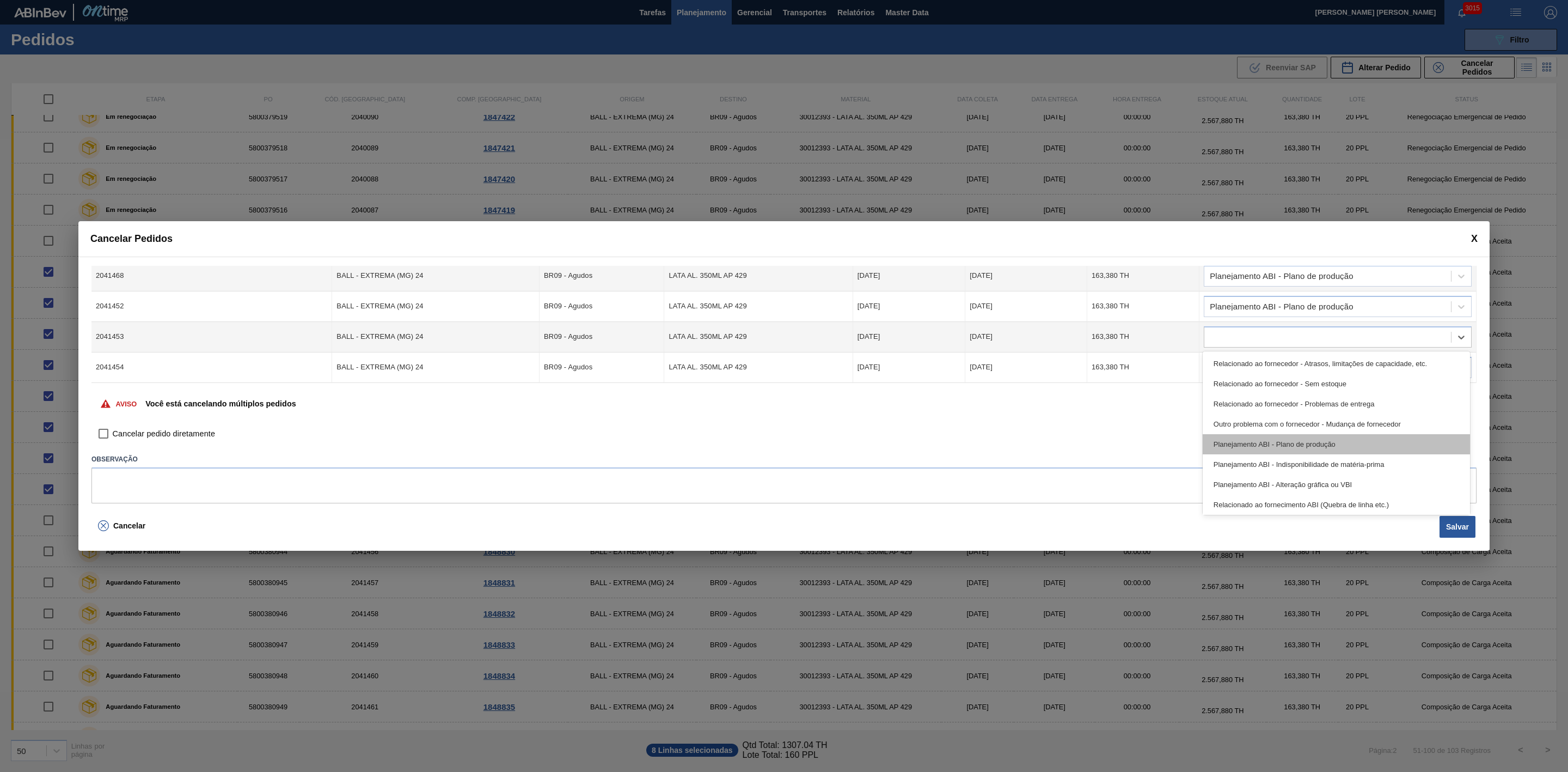
click at [1307, 441] on div "Planejamento ABI - Plano de produção" at bounding box center [1336, 444] width 268 height 20
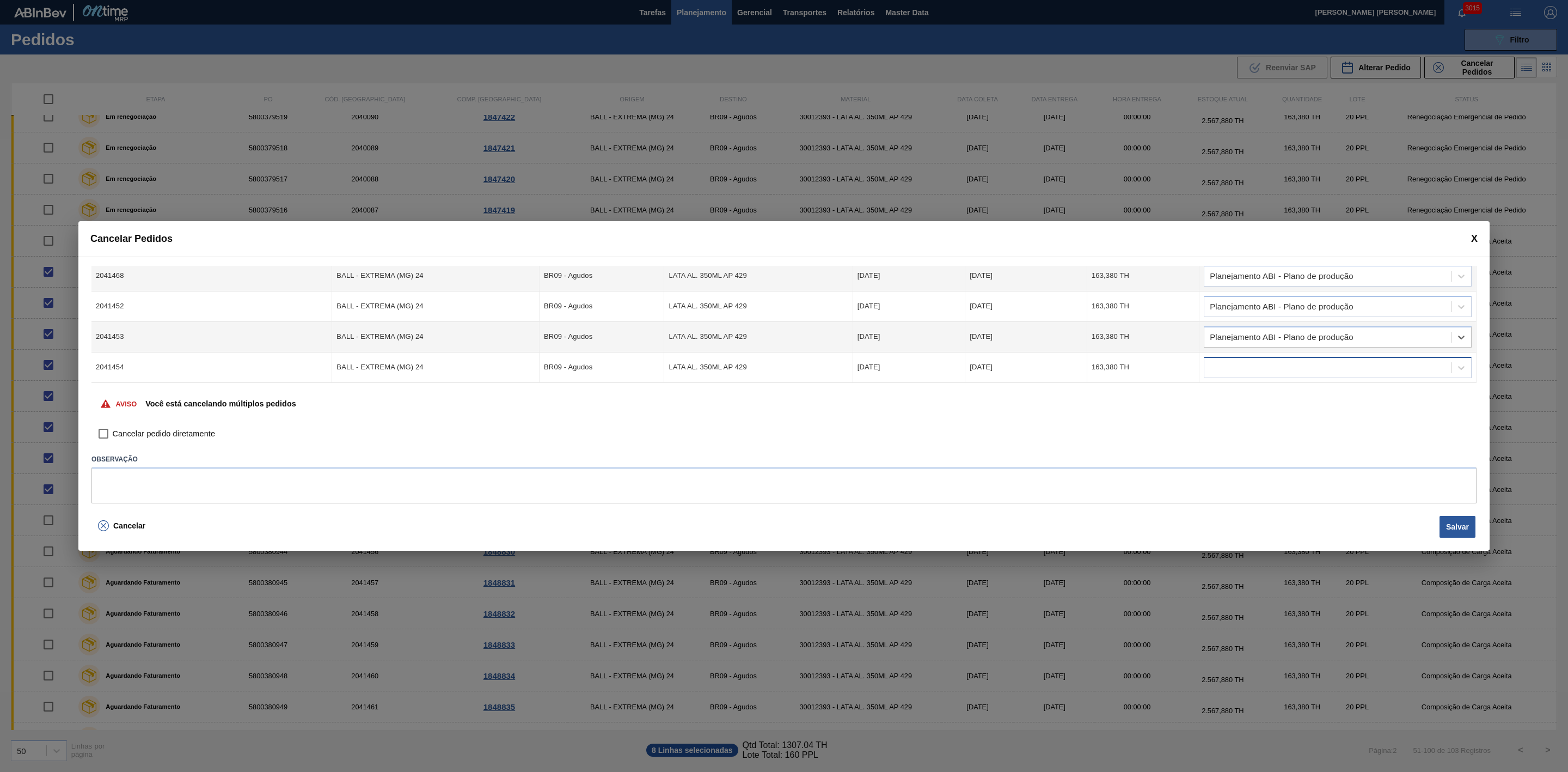
drag, startPoint x: 1284, startPoint y: 366, endPoint x: 1286, endPoint y: 378, distance: 12.2
click at [1284, 367] on div at bounding box center [1327, 367] width 247 height 16
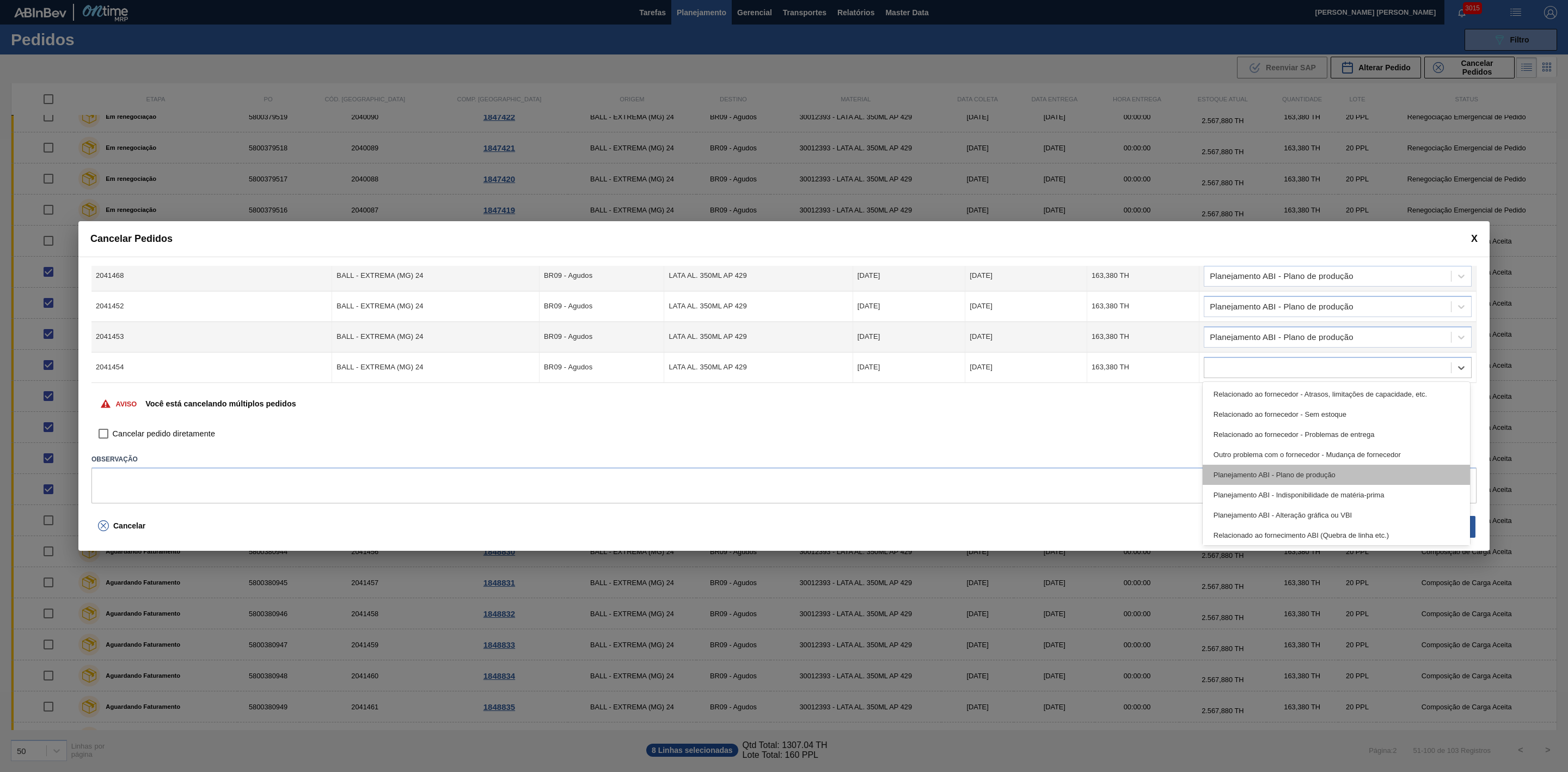
click at [1307, 470] on div "Planejamento ABI - Plano de produção" at bounding box center [1336, 475] width 268 height 20
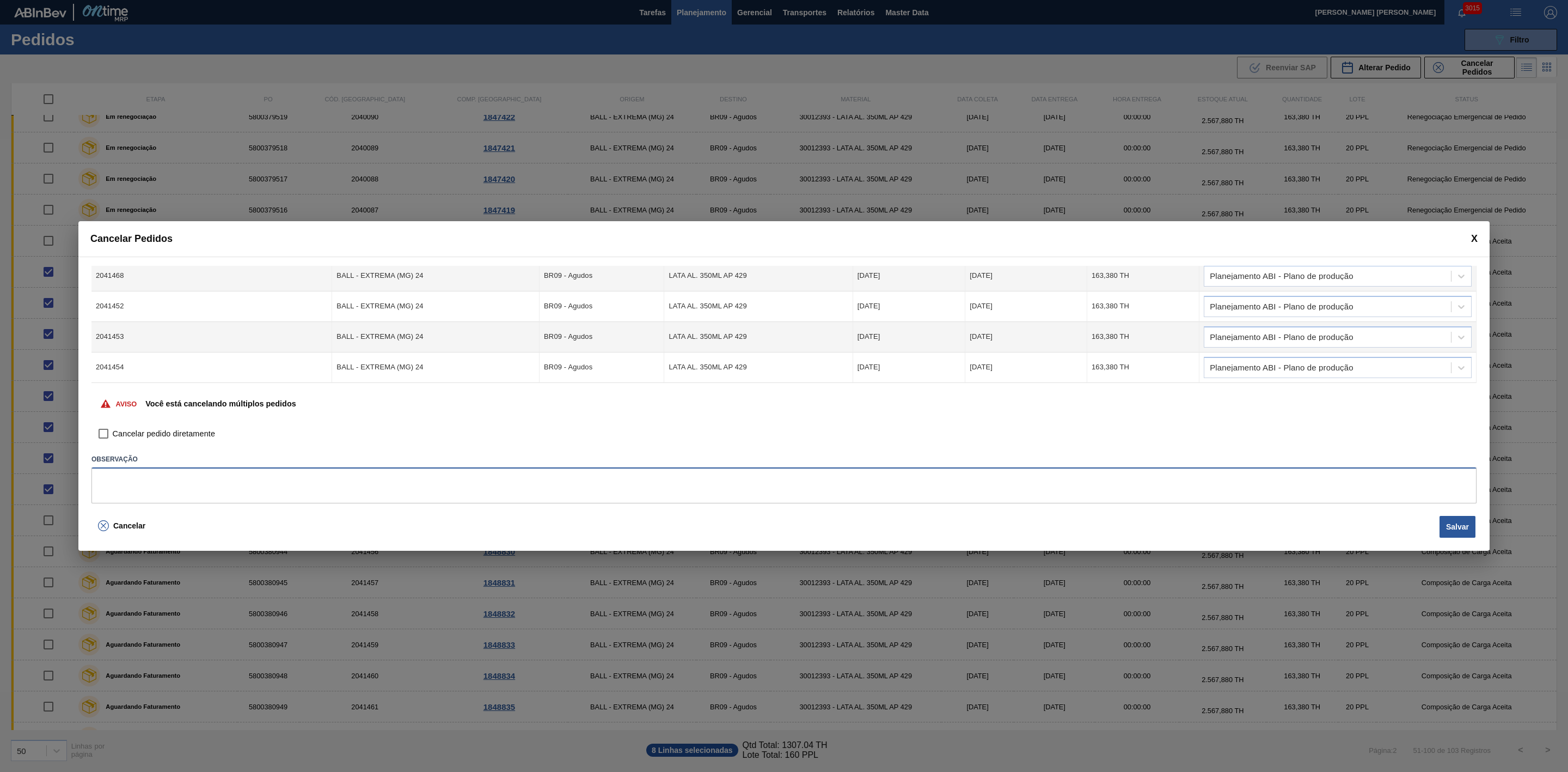
click at [1031, 492] on textarea at bounding box center [784, 485] width 1385 height 36
type textarea "Troca de rótulo para BC 350 MP"
click at [1467, 529] on button "Salvar" at bounding box center [1457, 527] width 36 height 22
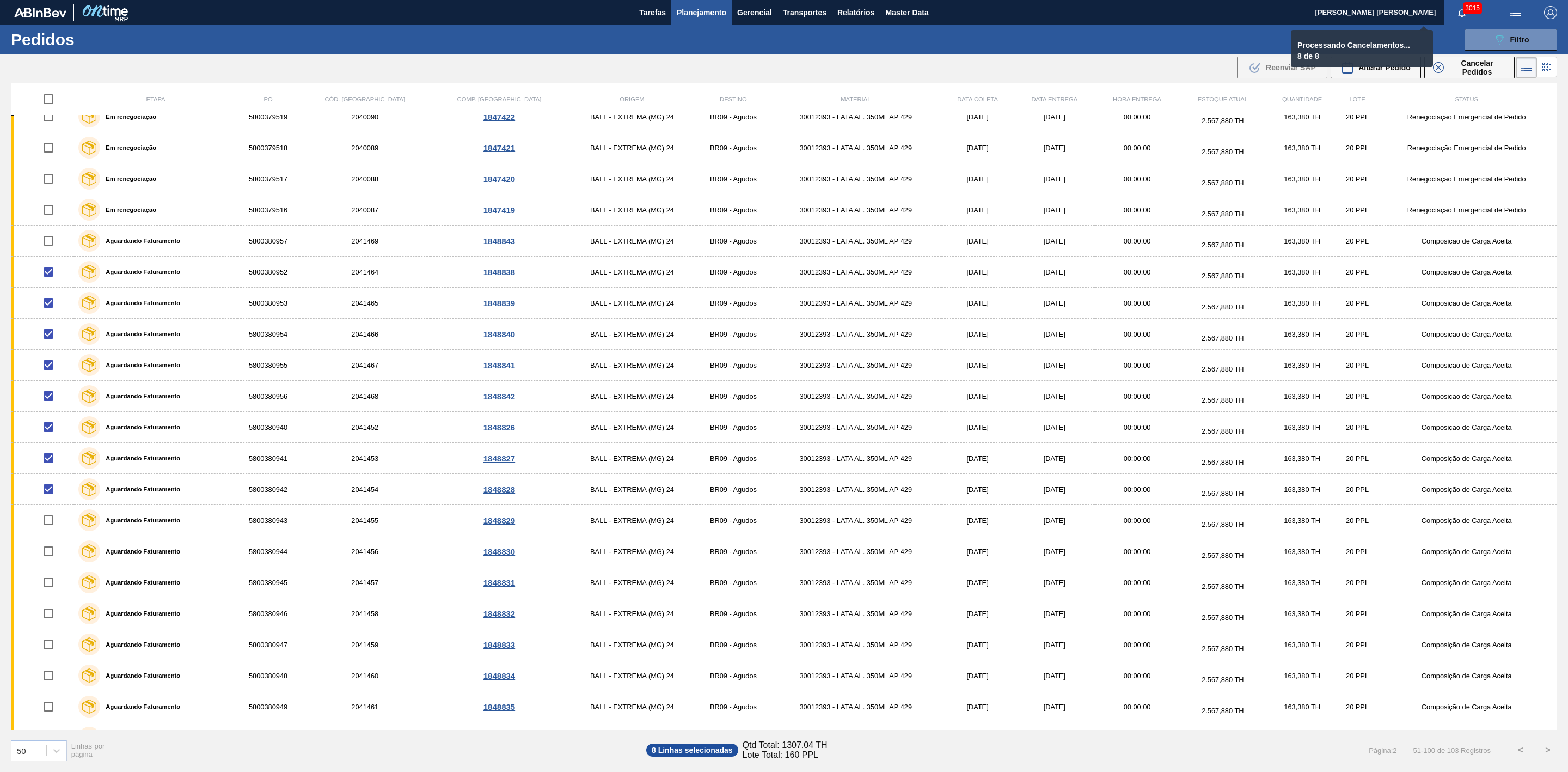
checkbox input "false"
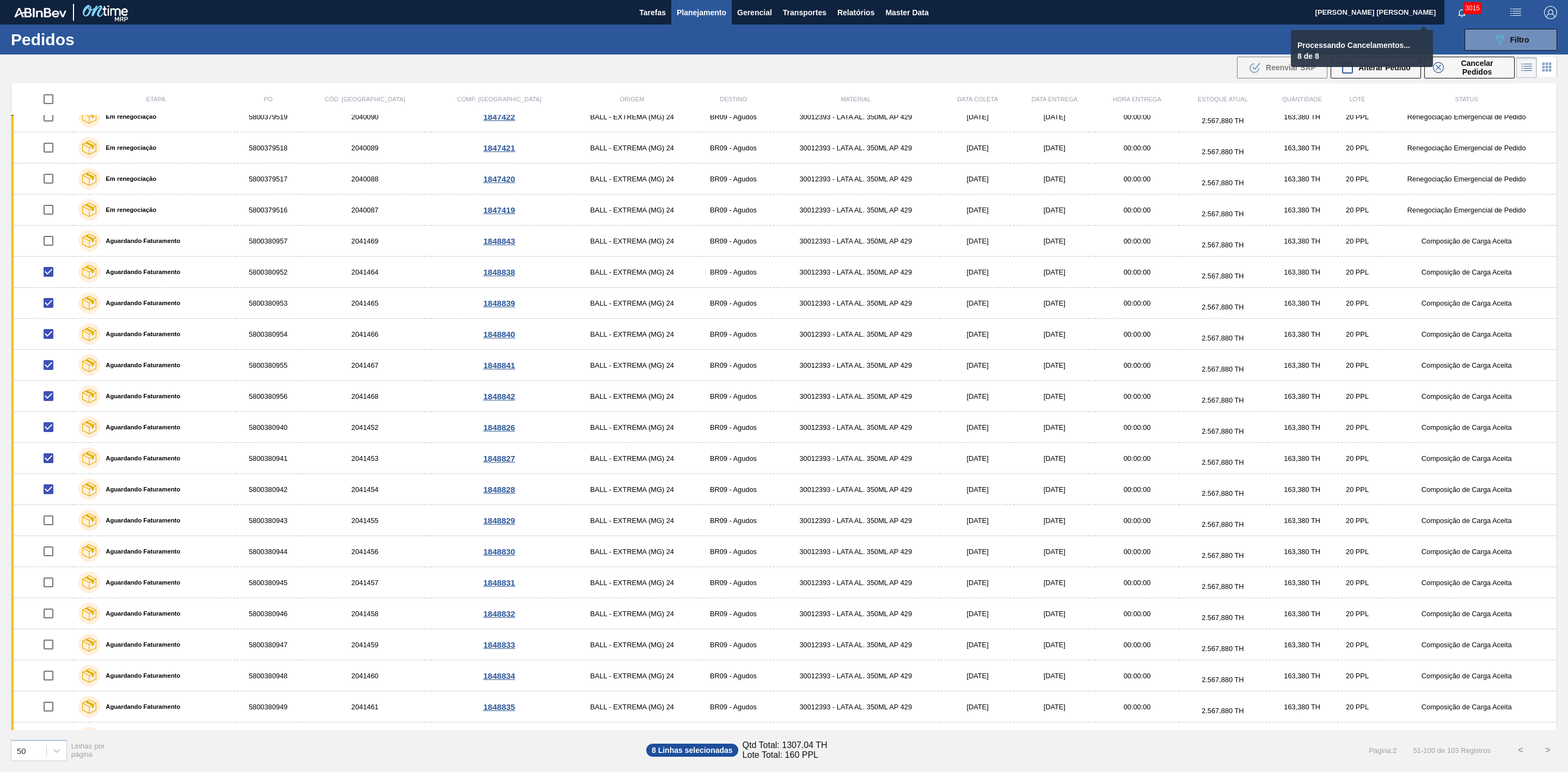
checkbox input "false"
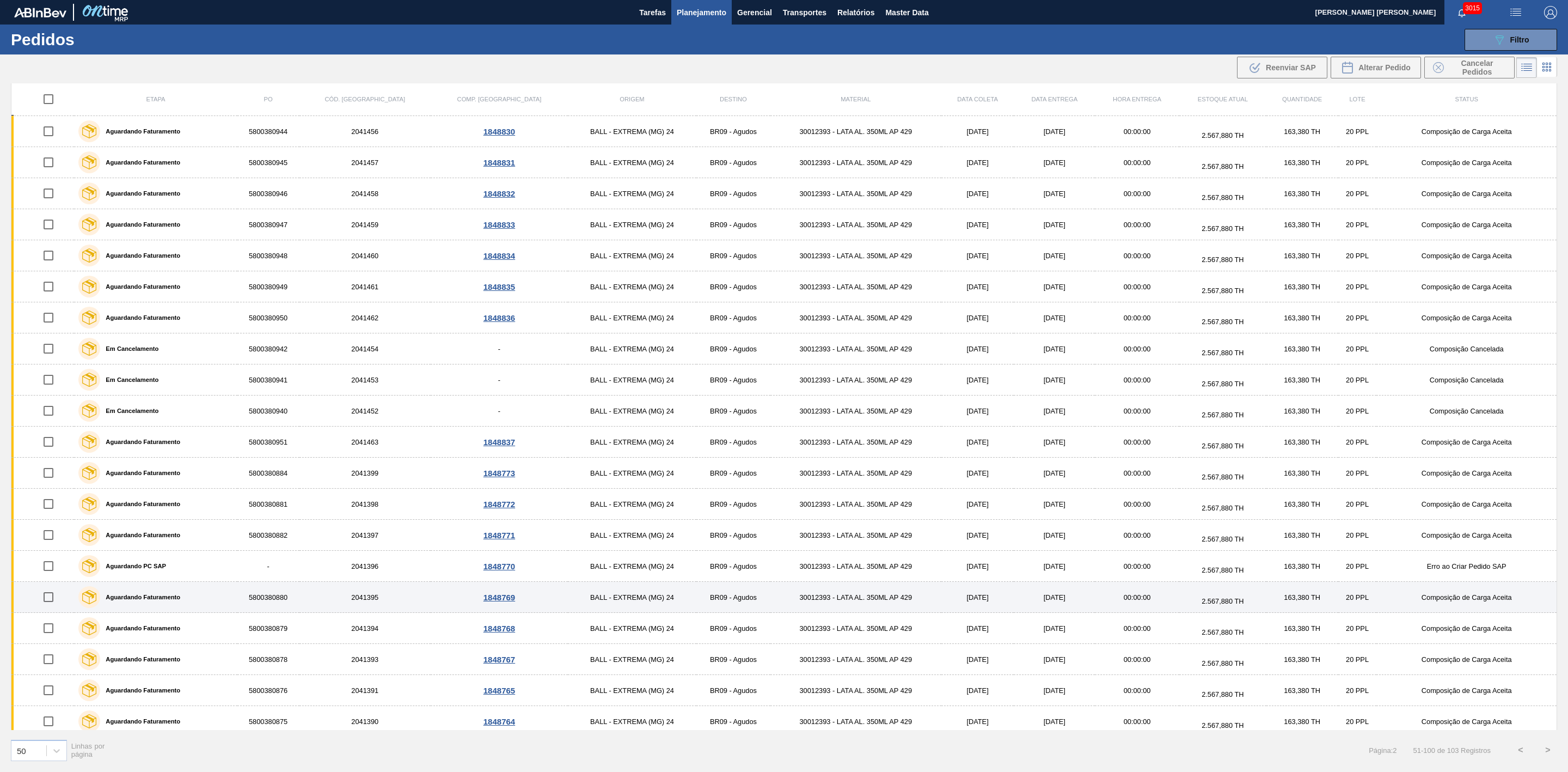
scroll to position [951, 0]
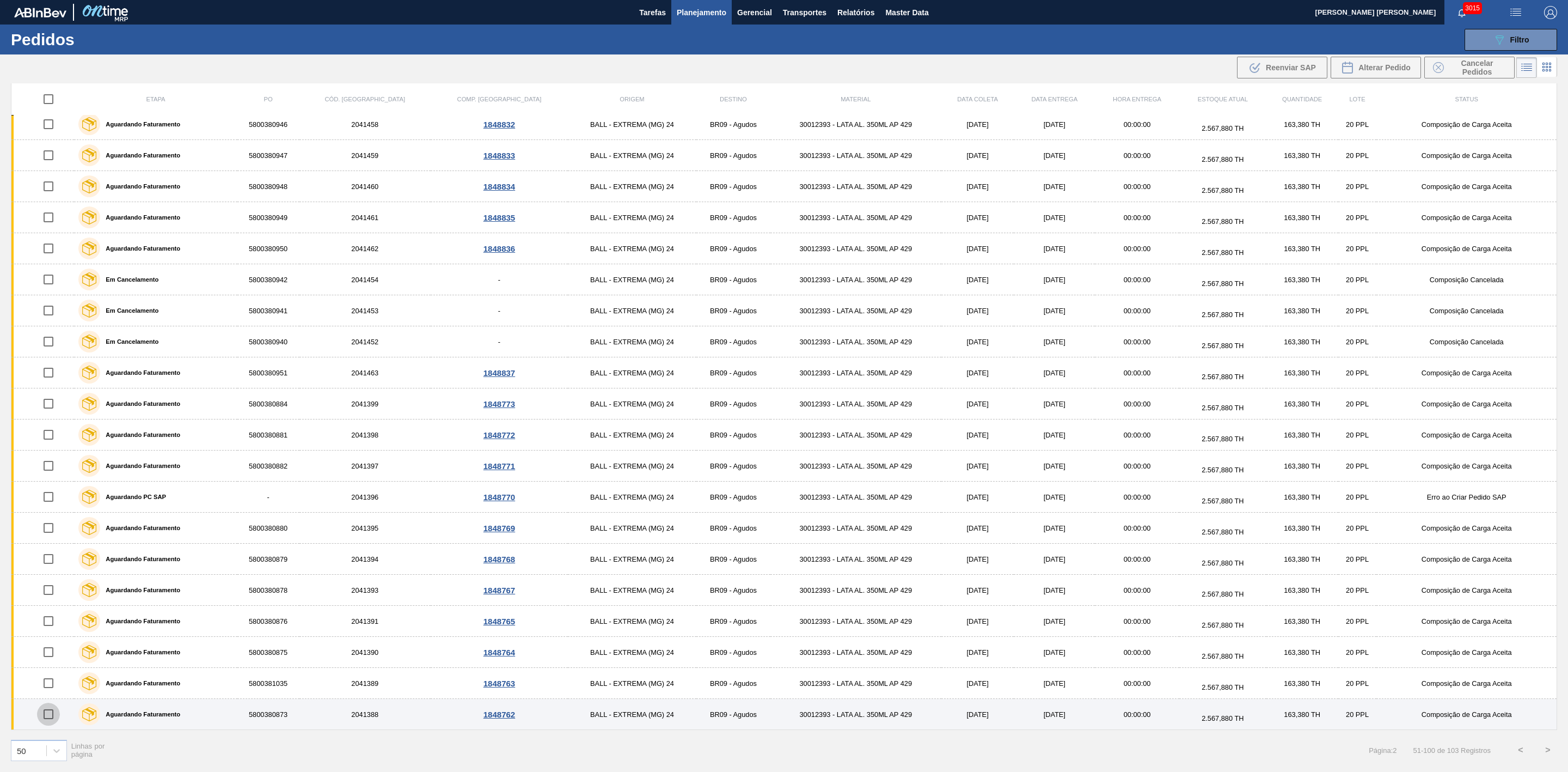
click at [53, 710] on input "checkbox" at bounding box center [48, 713] width 23 height 23
checkbox input "true"
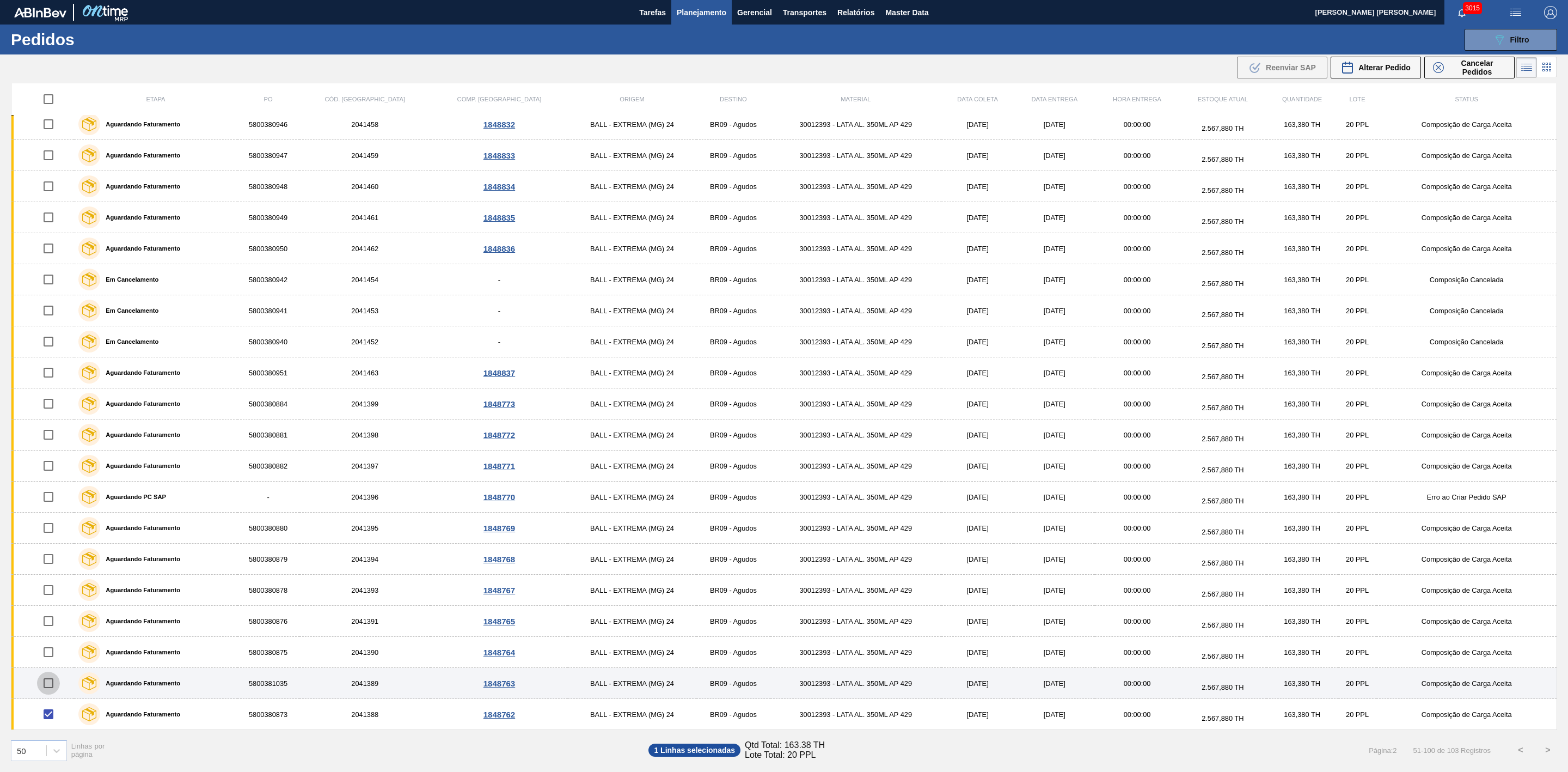
click at [50, 684] on input "checkbox" at bounding box center [48, 683] width 23 height 23
checkbox input "true"
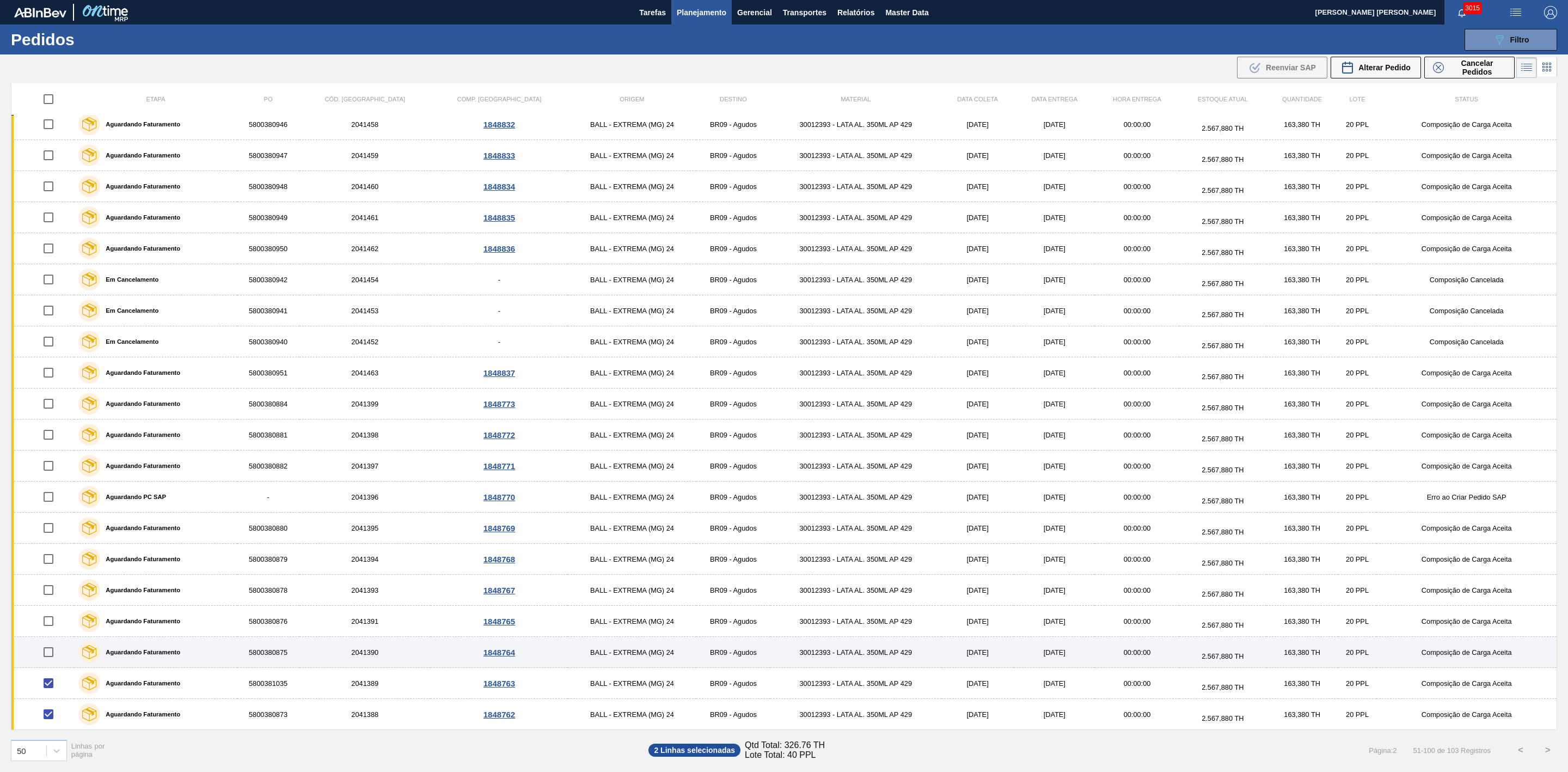
click at [54, 654] on input "checkbox" at bounding box center [48, 652] width 23 height 23
checkbox input "true"
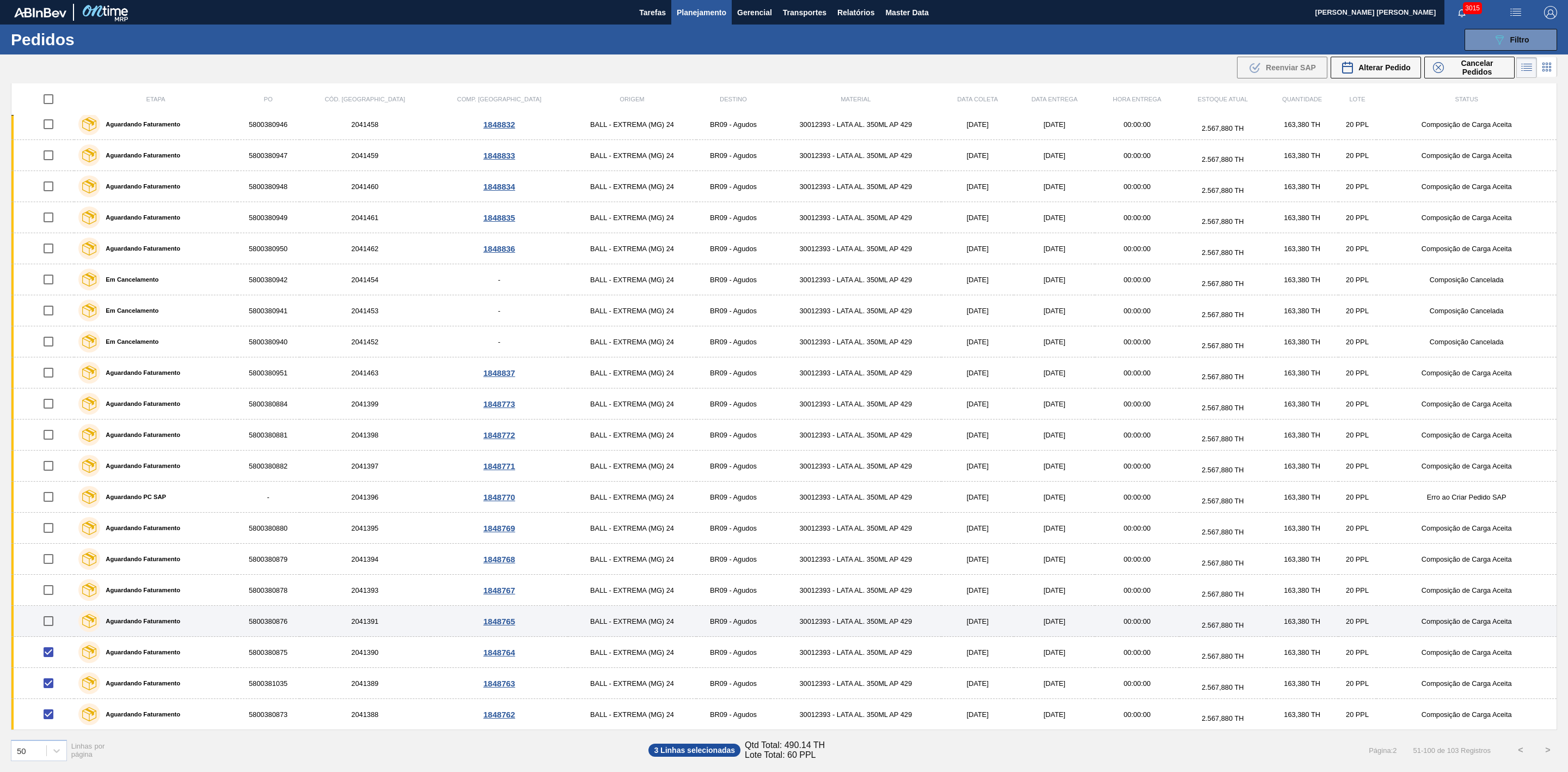
click at [50, 623] on input "checkbox" at bounding box center [48, 621] width 23 height 23
checkbox input "true"
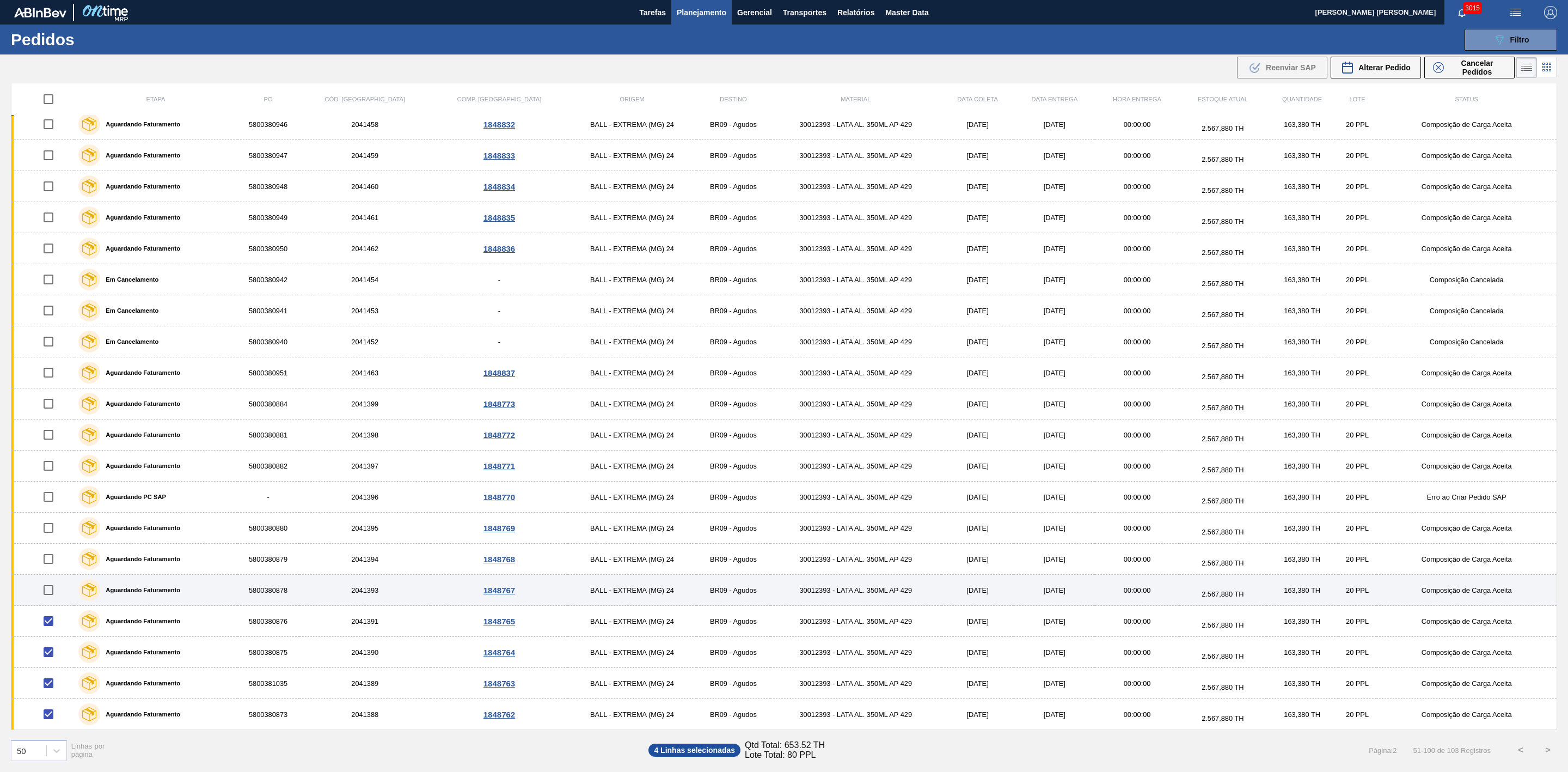
click at [51, 592] on input "checkbox" at bounding box center [48, 590] width 23 height 23
checkbox input "true"
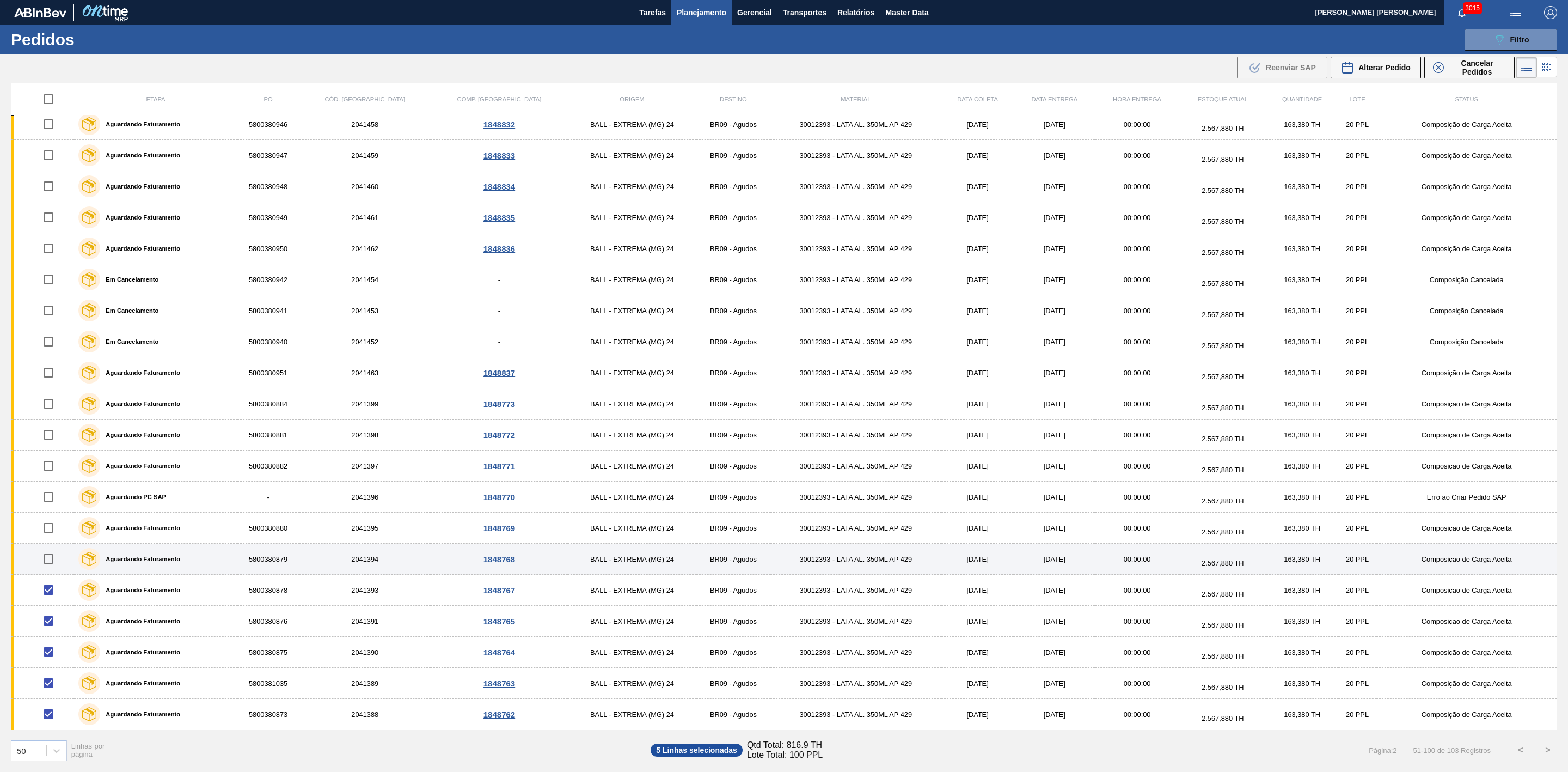
click at [52, 552] on input "checkbox" at bounding box center [48, 558] width 23 height 23
checkbox input "true"
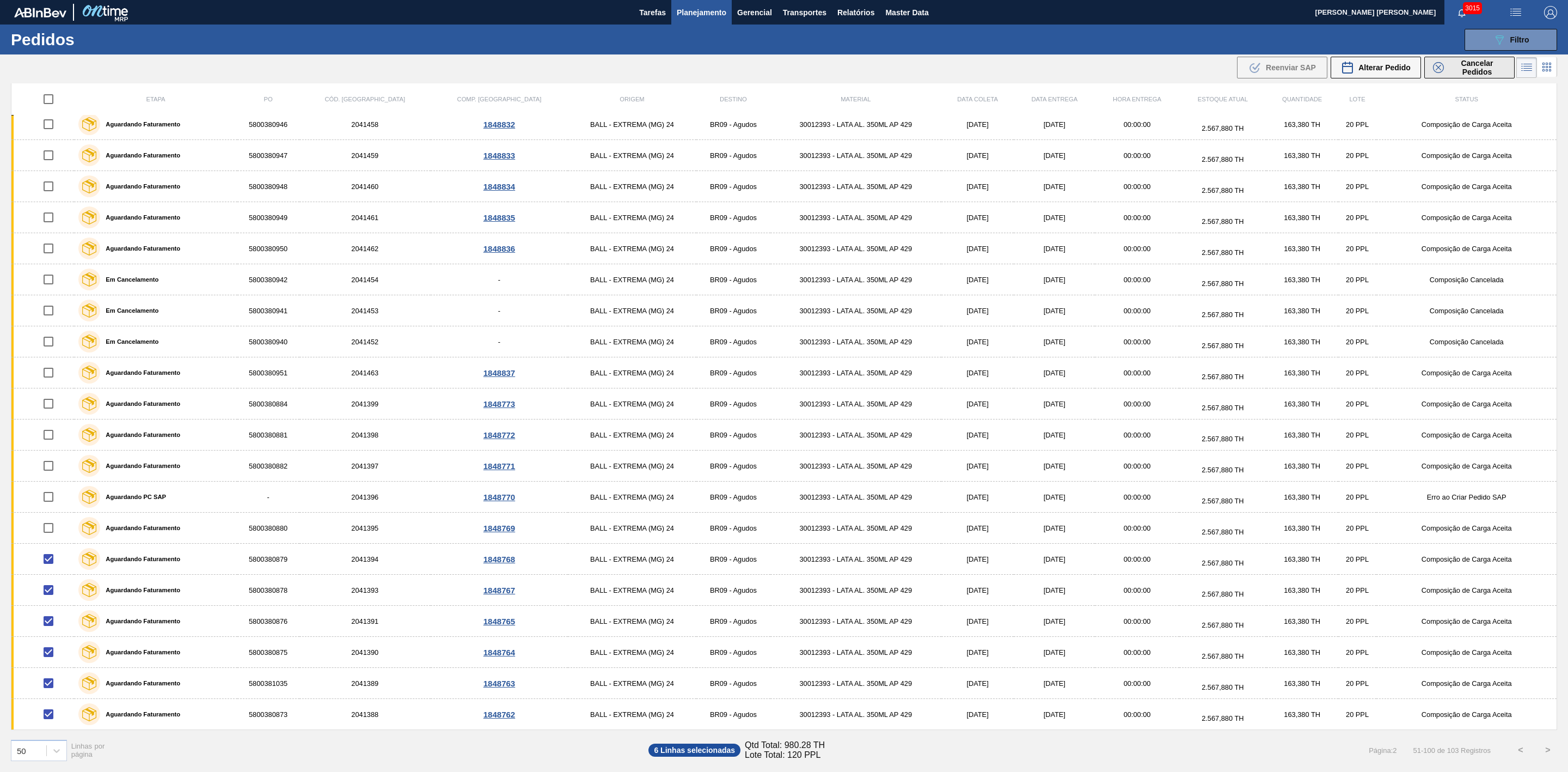
click at [1448, 66] on span "Cancelar Pedidos" at bounding box center [1476, 67] width 58 height 17
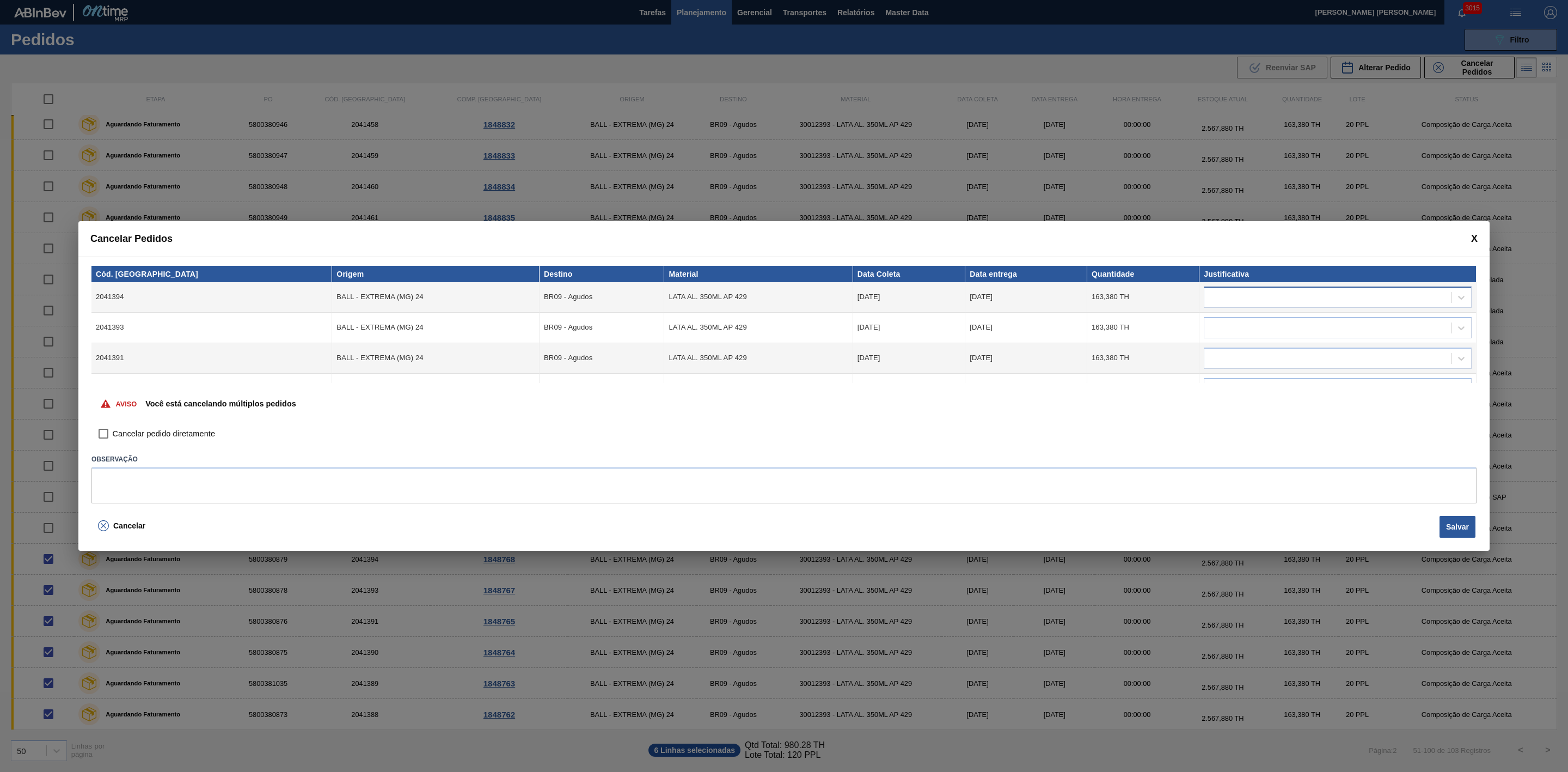
click at [1359, 291] on div at bounding box center [1327, 296] width 247 height 16
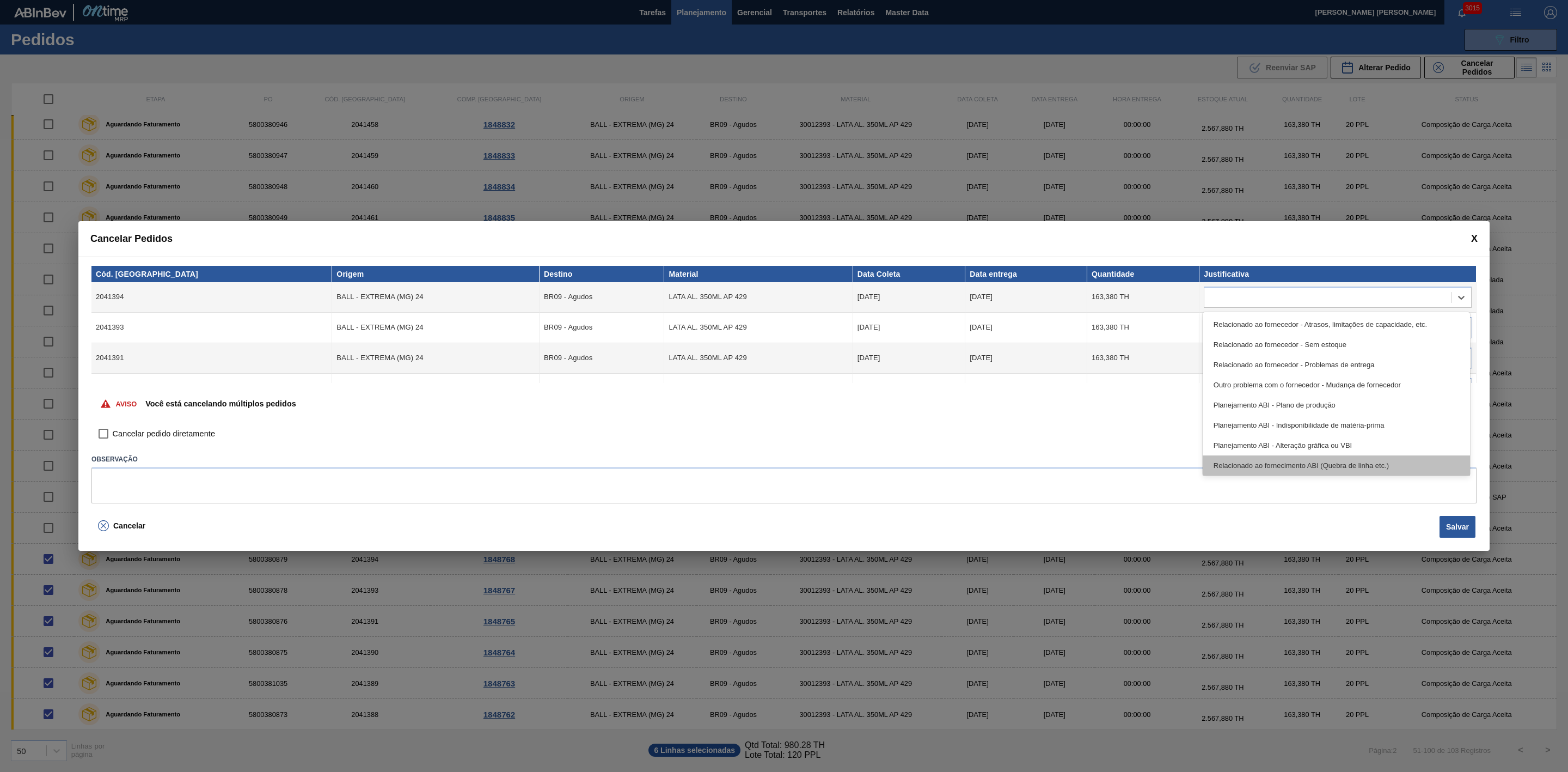
scroll to position [82, 0]
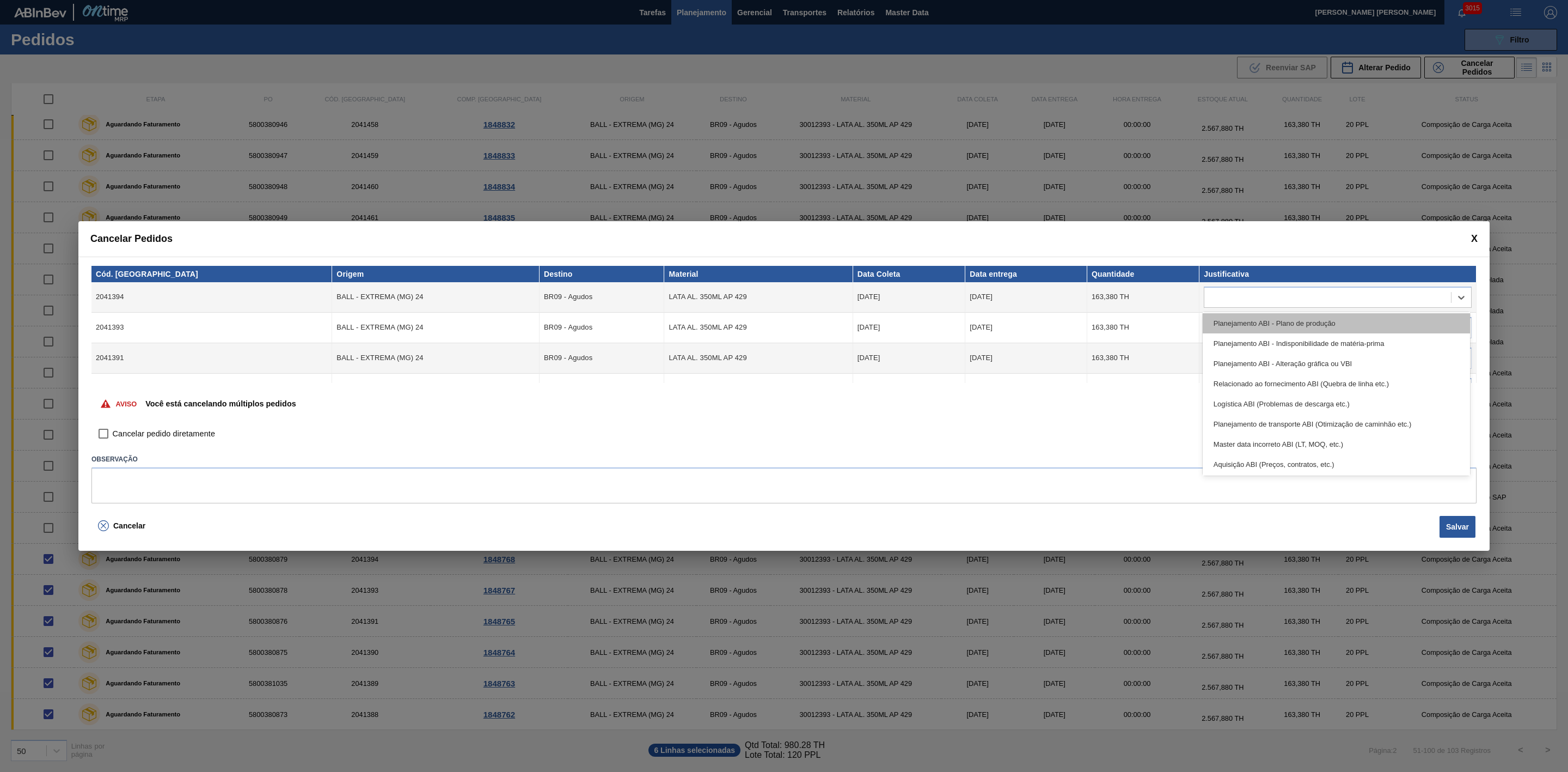
click at [1306, 324] on div "Planejamento ABI - Plano de produção" at bounding box center [1336, 324] width 268 height 20
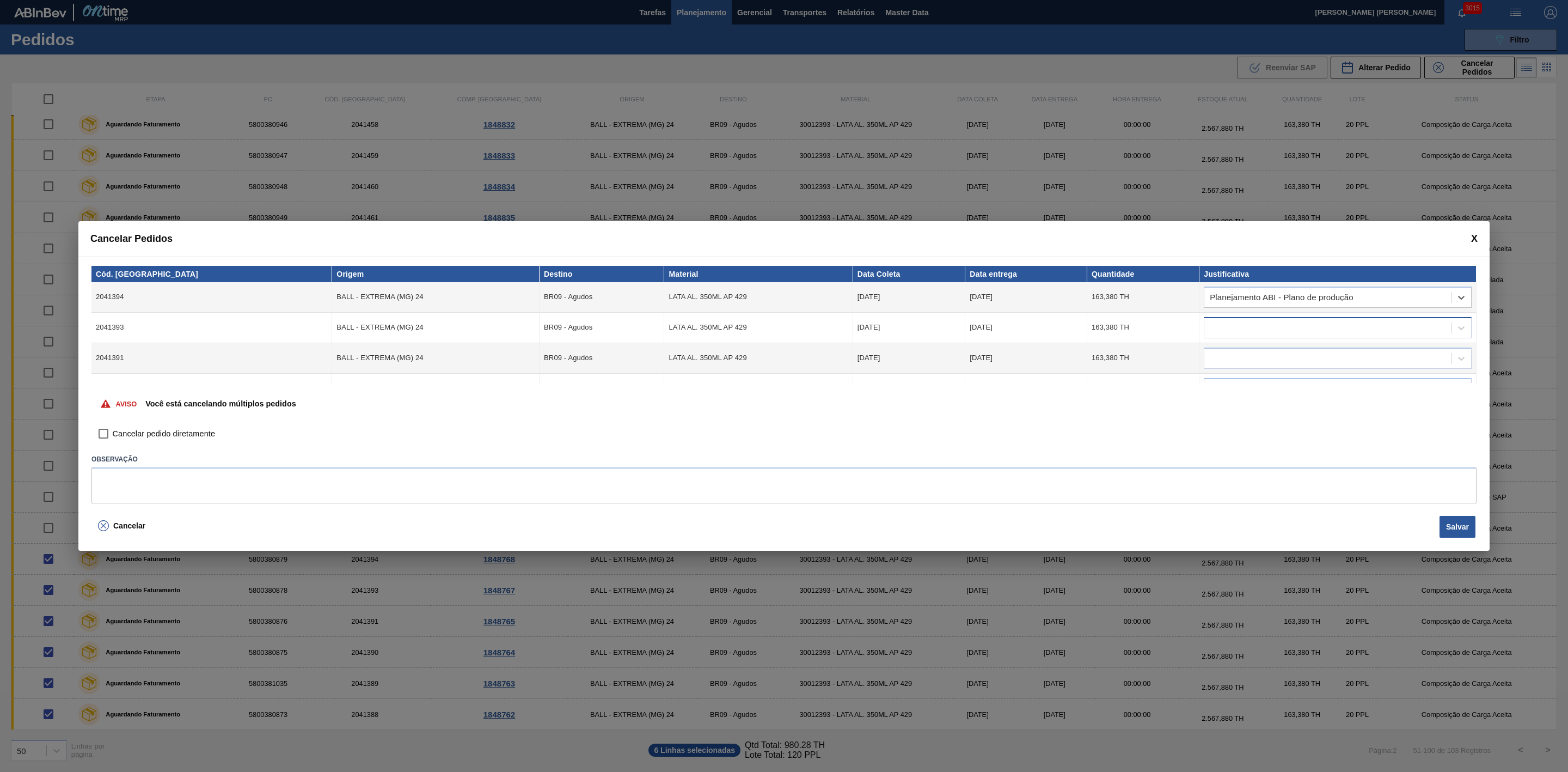
click at [1262, 327] on div at bounding box center [1327, 327] width 247 height 16
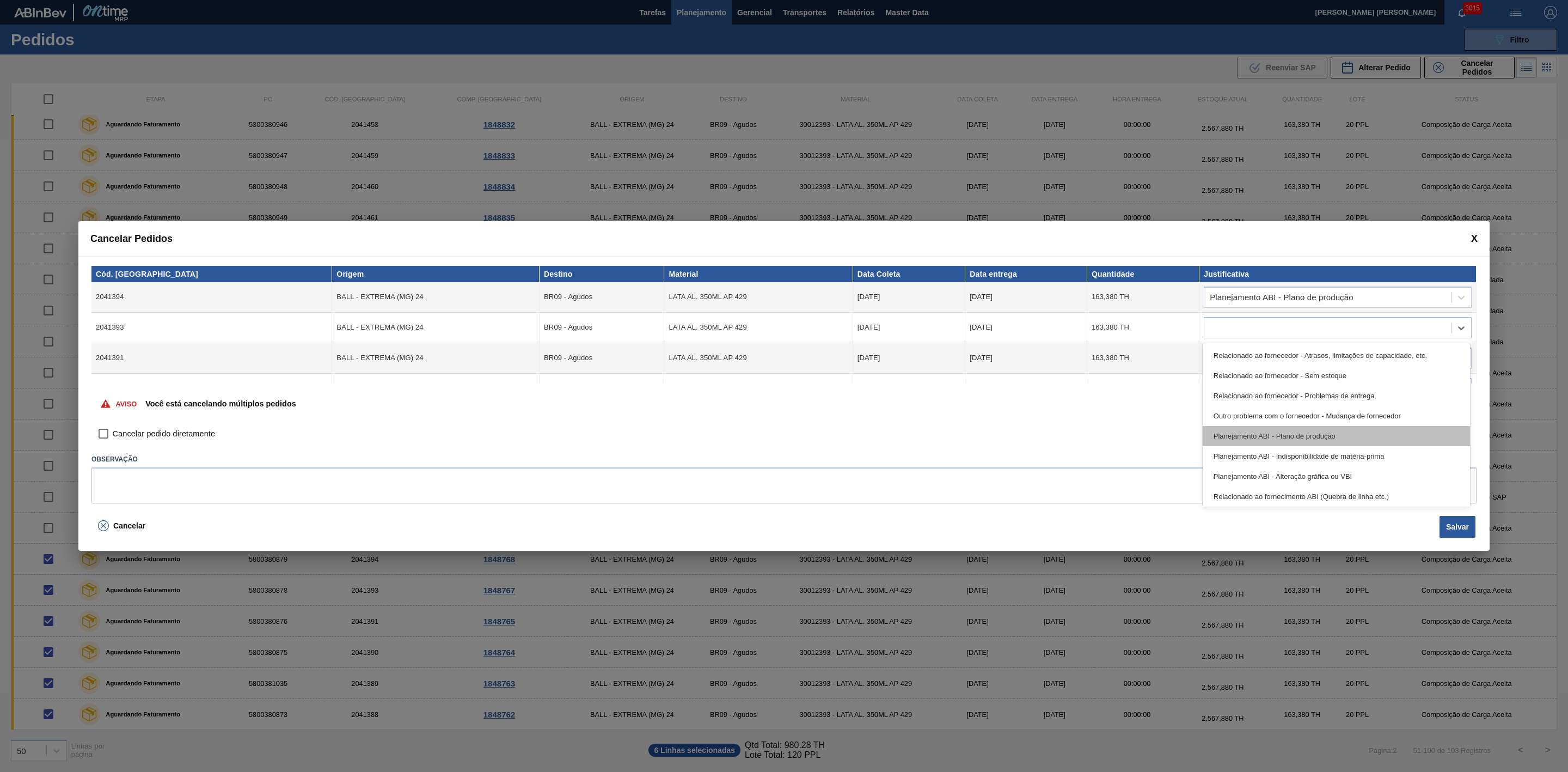
click at [1307, 427] on div "Planejamento ABI - Plano de produção" at bounding box center [1336, 436] width 268 height 20
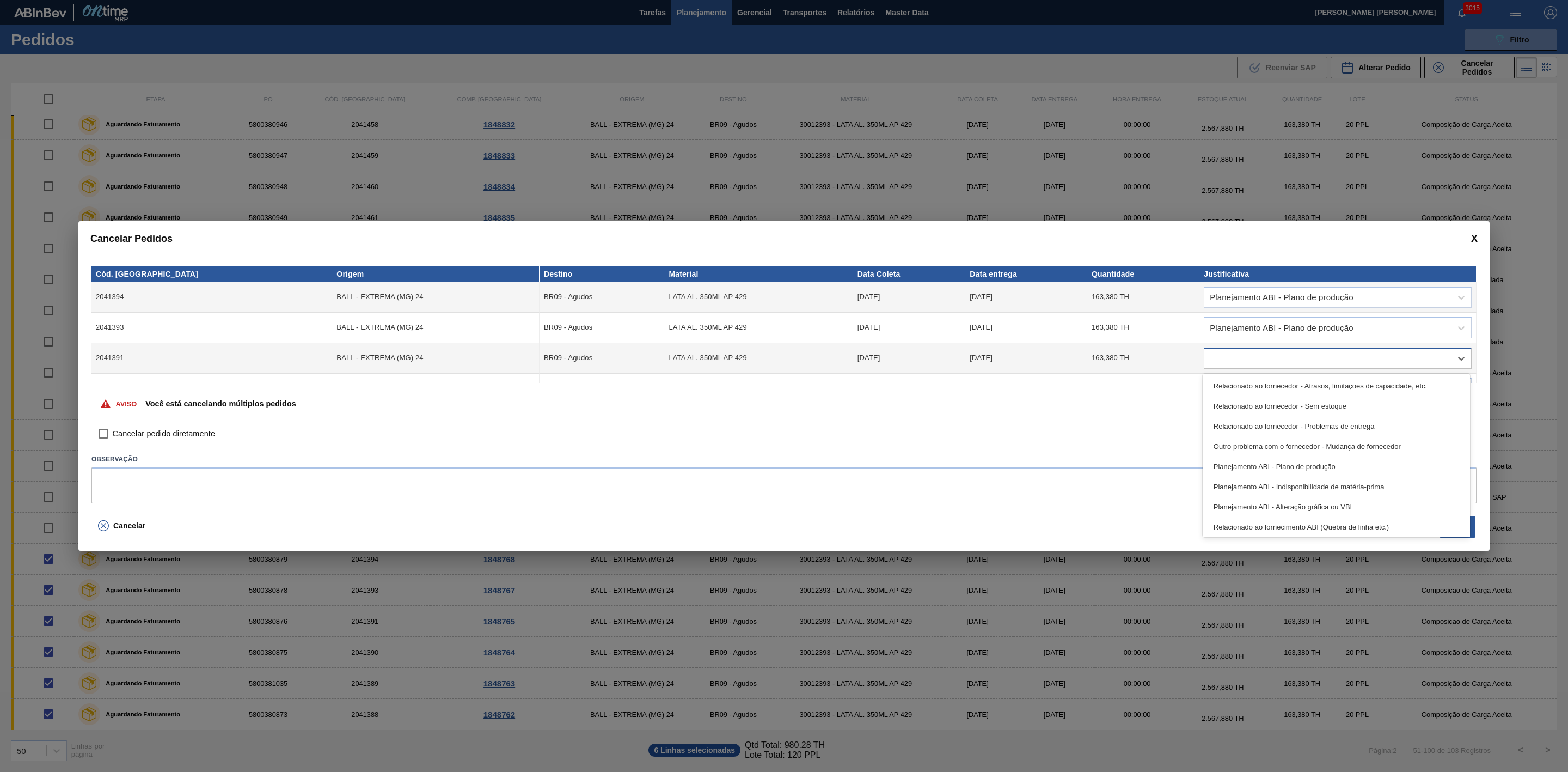
click at [1279, 353] on div at bounding box center [1327, 358] width 247 height 16
click at [1307, 462] on div "Planejamento ABI - Plano de produção" at bounding box center [1336, 467] width 268 height 20
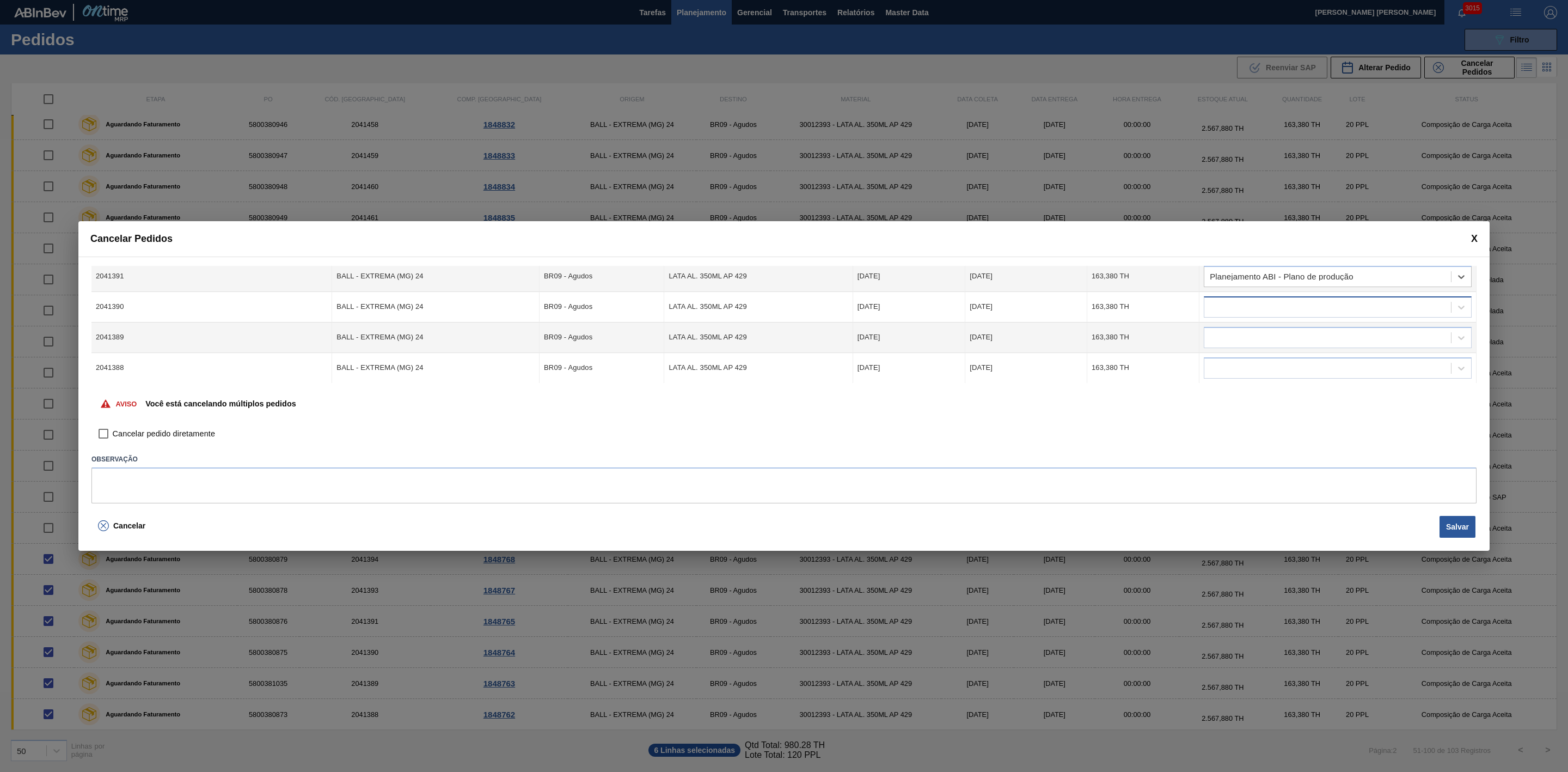
click at [1269, 309] on div at bounding box center [1327, 306] width 247 height 16
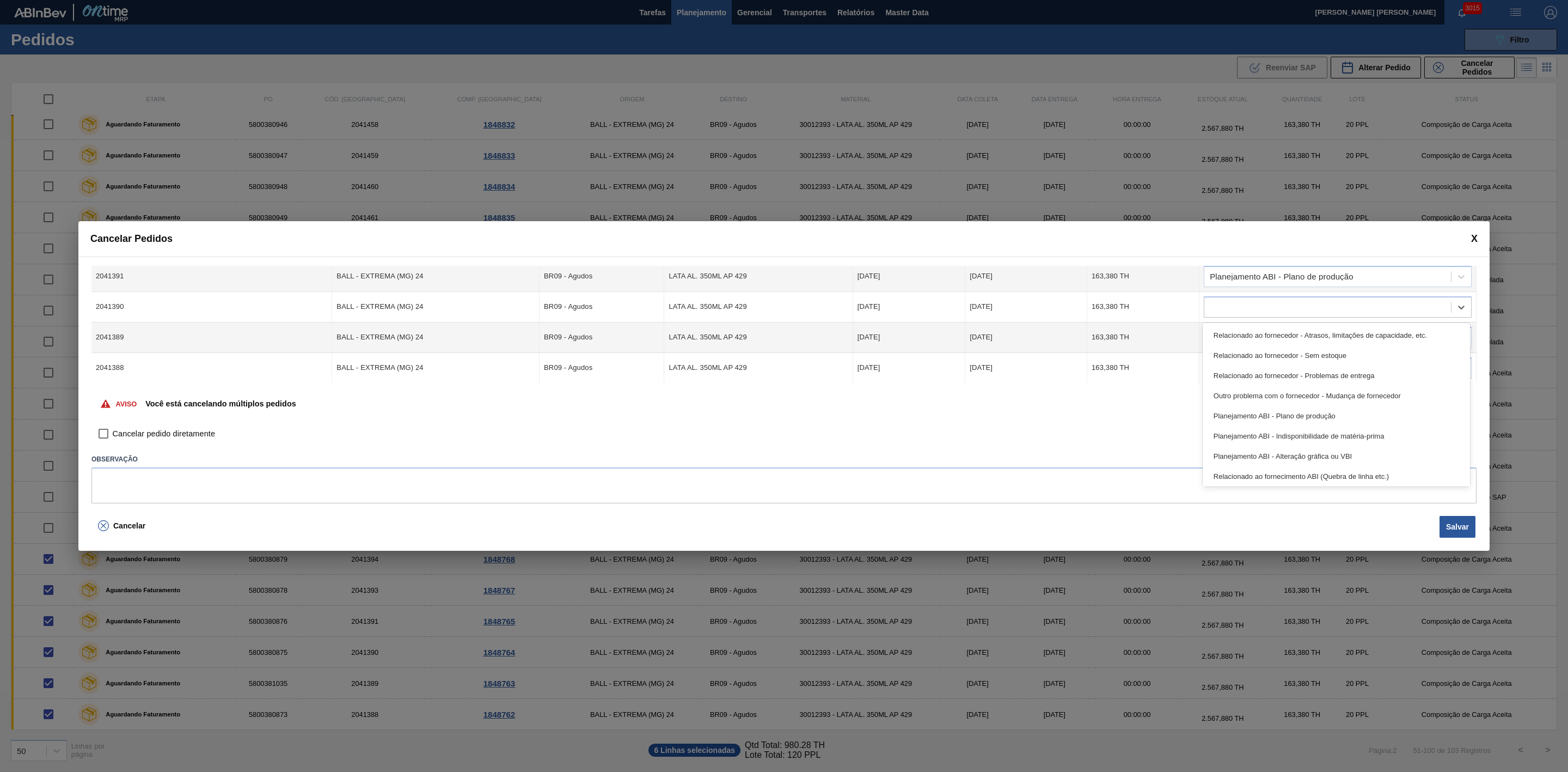
drag, startPoint x: 1284, startPoint y: 420, endPoint x: 1280, endPoint y: 380, distance: 40.2
click at [1284, 419] on div "Planejamento ABI - Plano de produção" at bounding box center [1336, 416] width 268 height 20
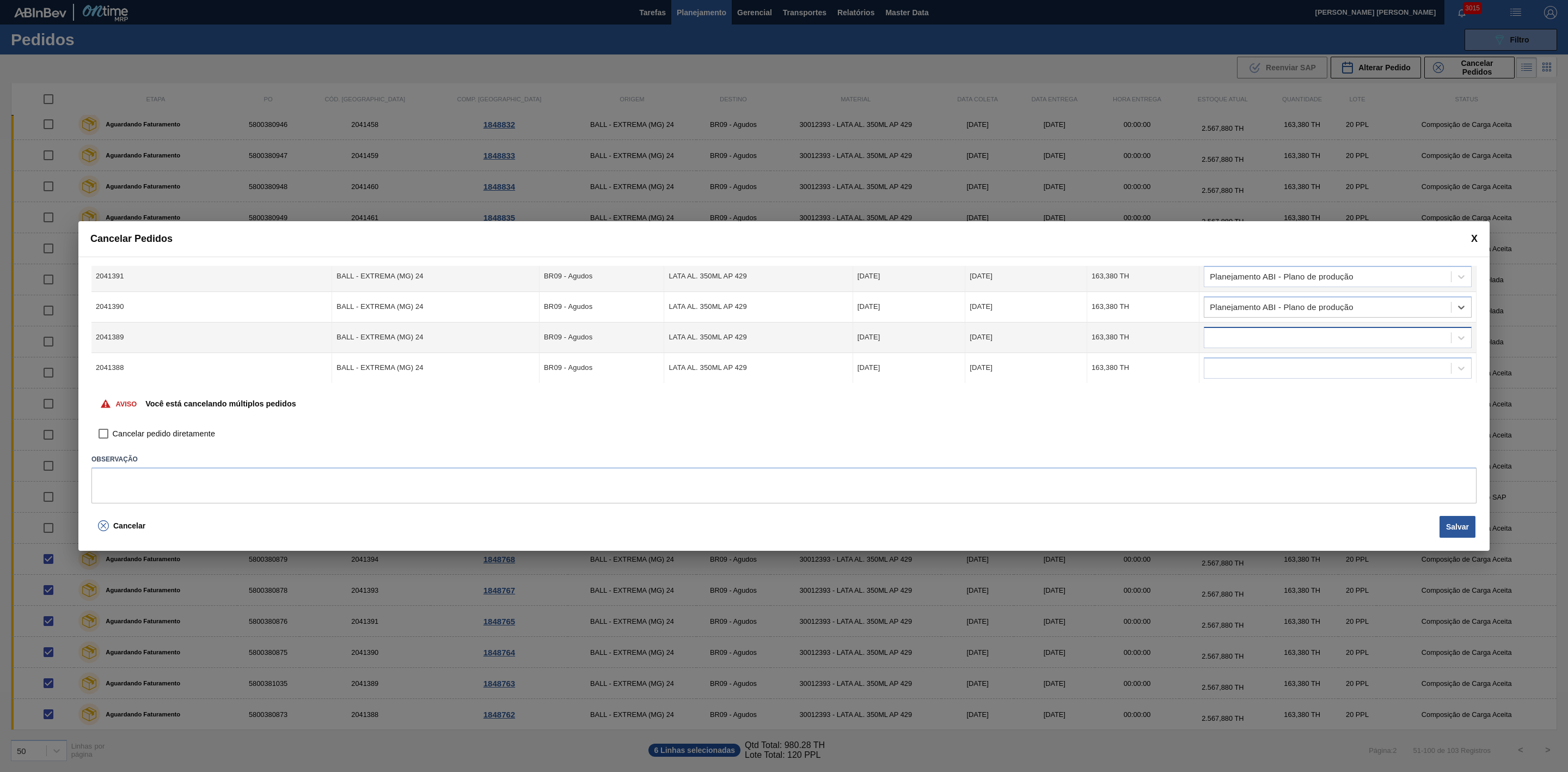
click at [1265, 335] on div at bounding box center [1327, 336] width 247 height 16
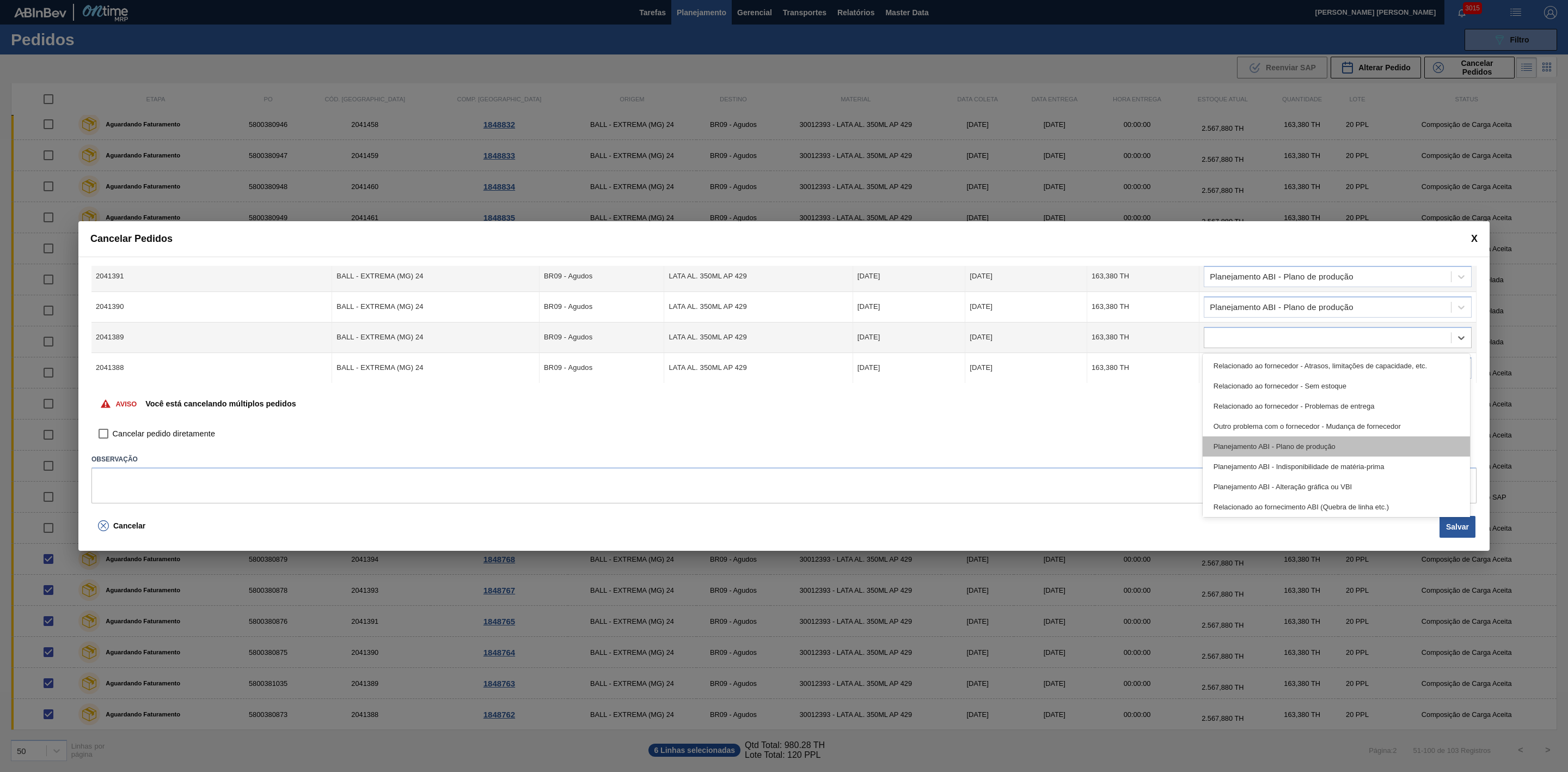
click at [1303, 447] on div "Planejamento ABI - Plano de produção" at bounding box center [1336, 447] width 268 height 20
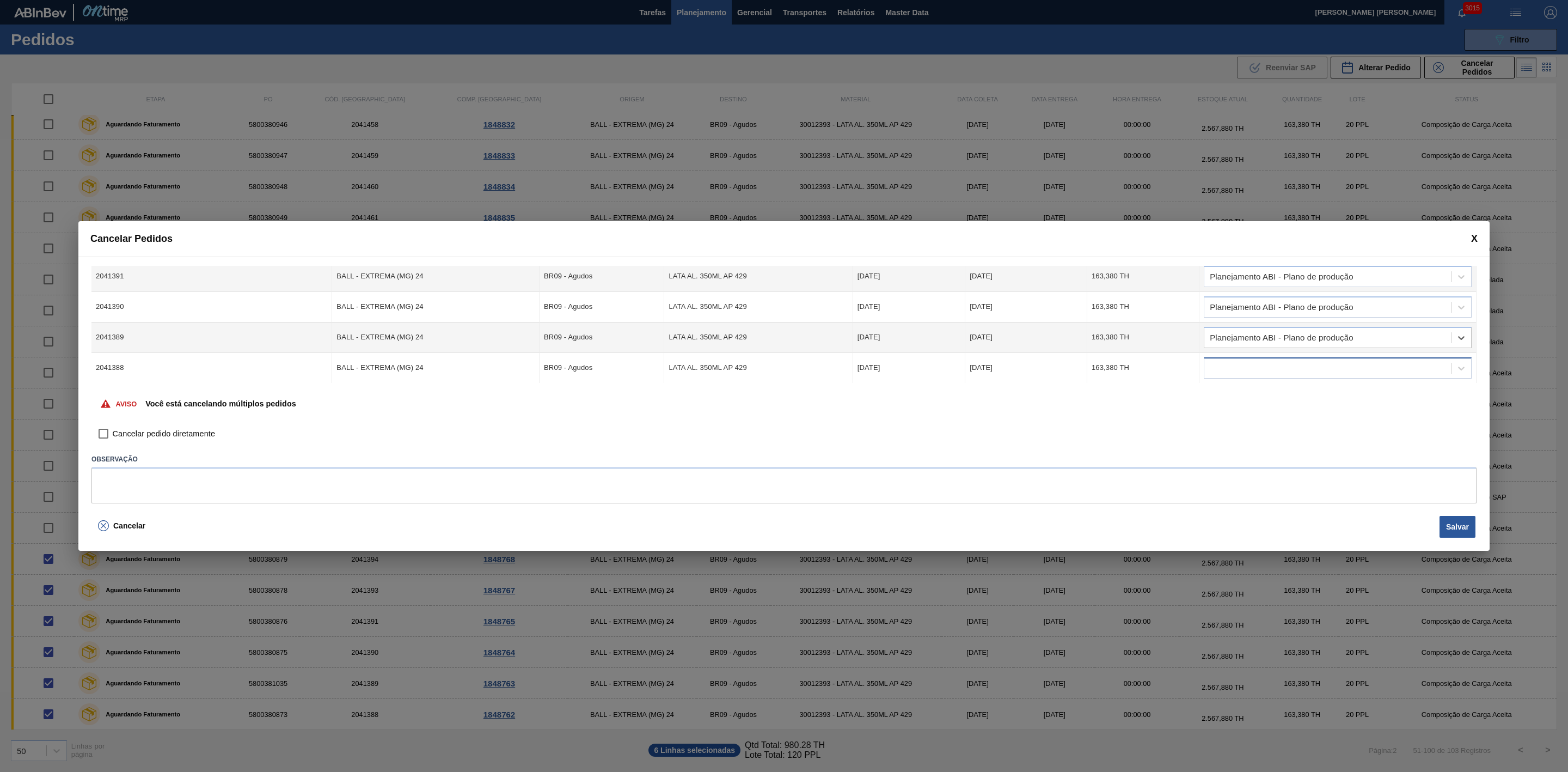
click at [1271, 363] on div at bounding box center [1327, 368] width 247 height 16
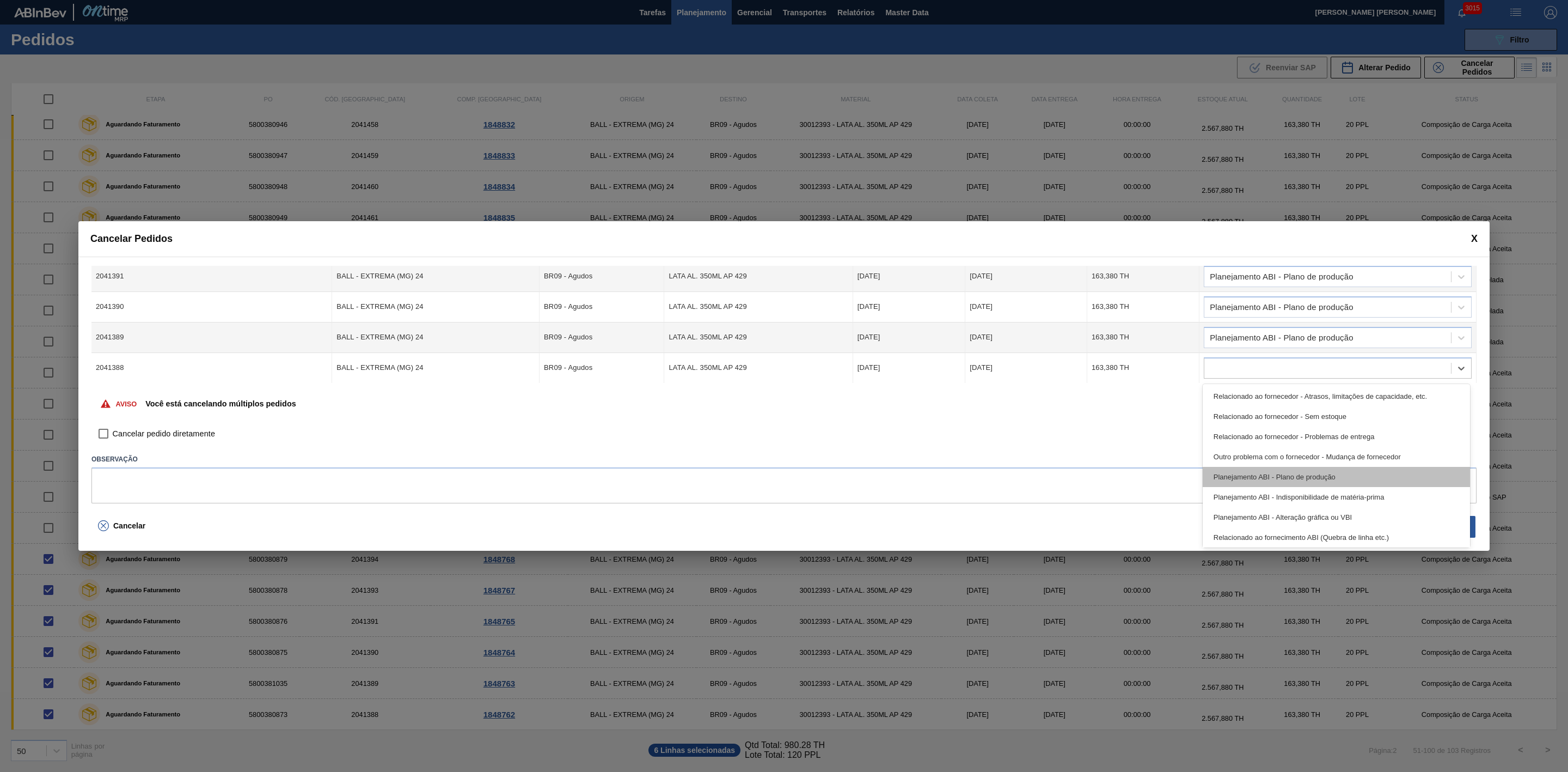
click at [1299, 467] on div "Planejamento ABI - Plano de produção" at bounding box center [1336, 477] width 268 height 20
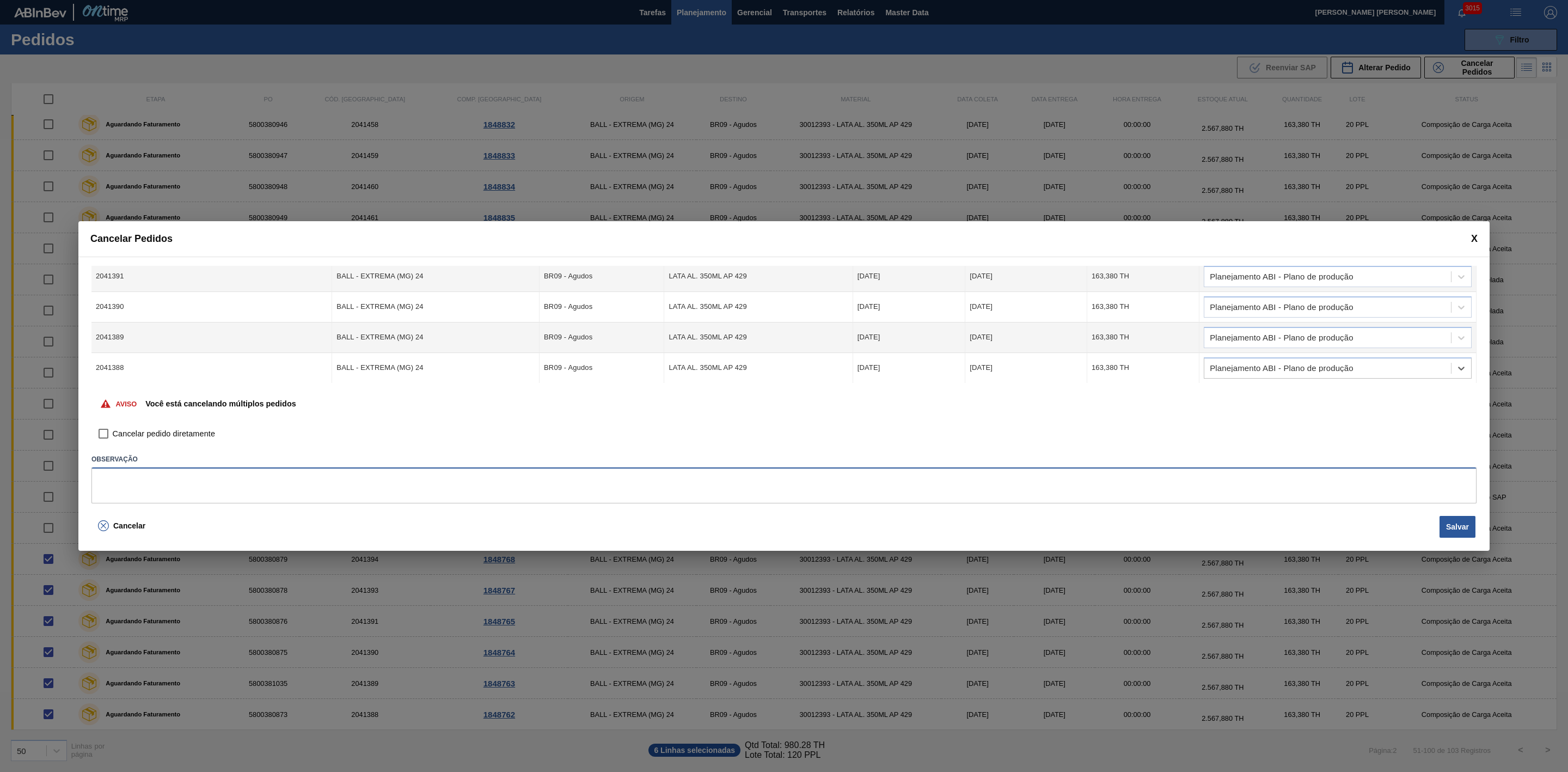
click at [812, 489] on textarea at bounding box center [784, 485] width 1385 height 36
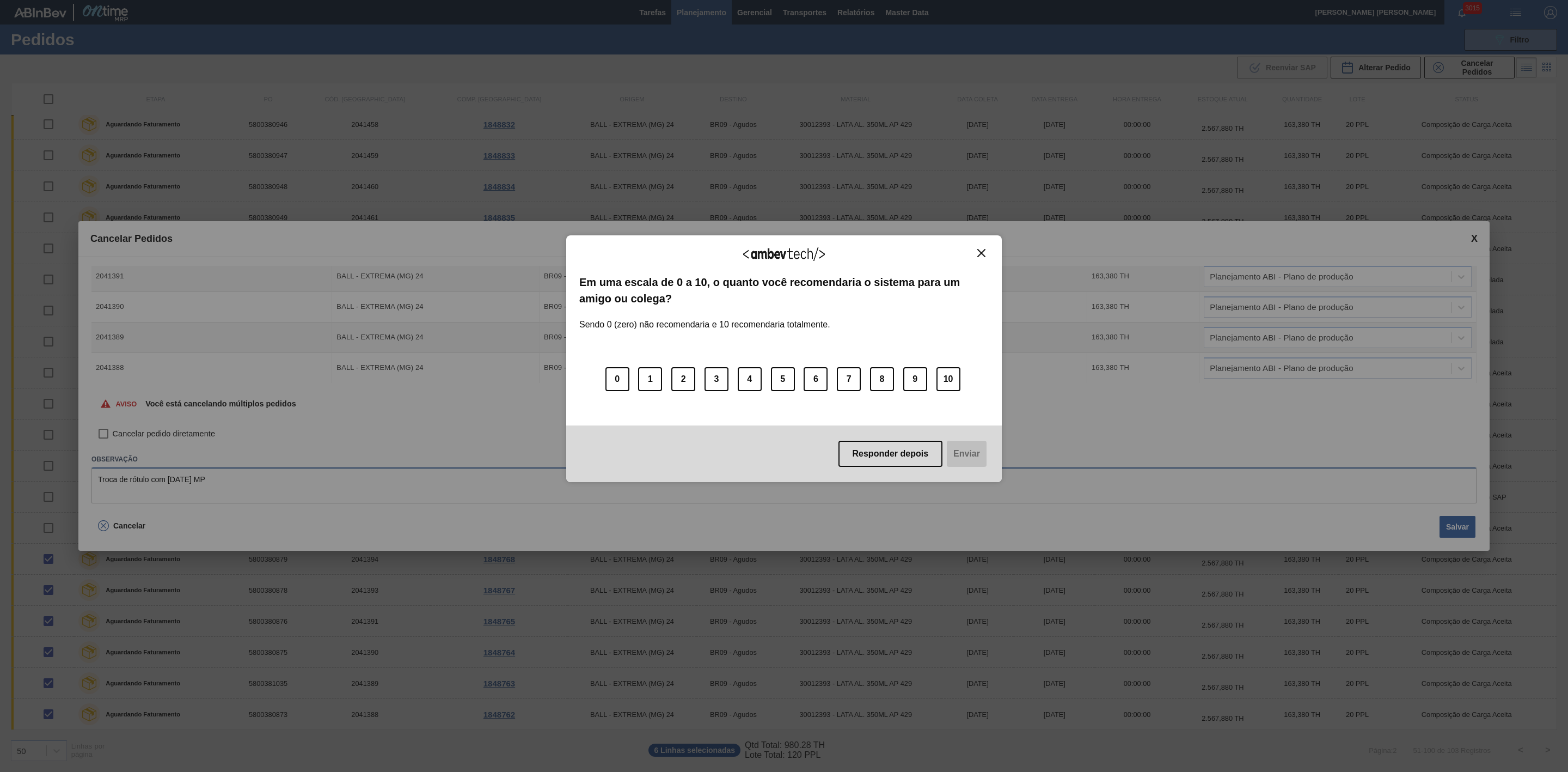
type textarea "Troca de rótulo com BC 350 MP"
click at [984, 249] on img "Close" at bounding box center [981, 253] width 8 height 8
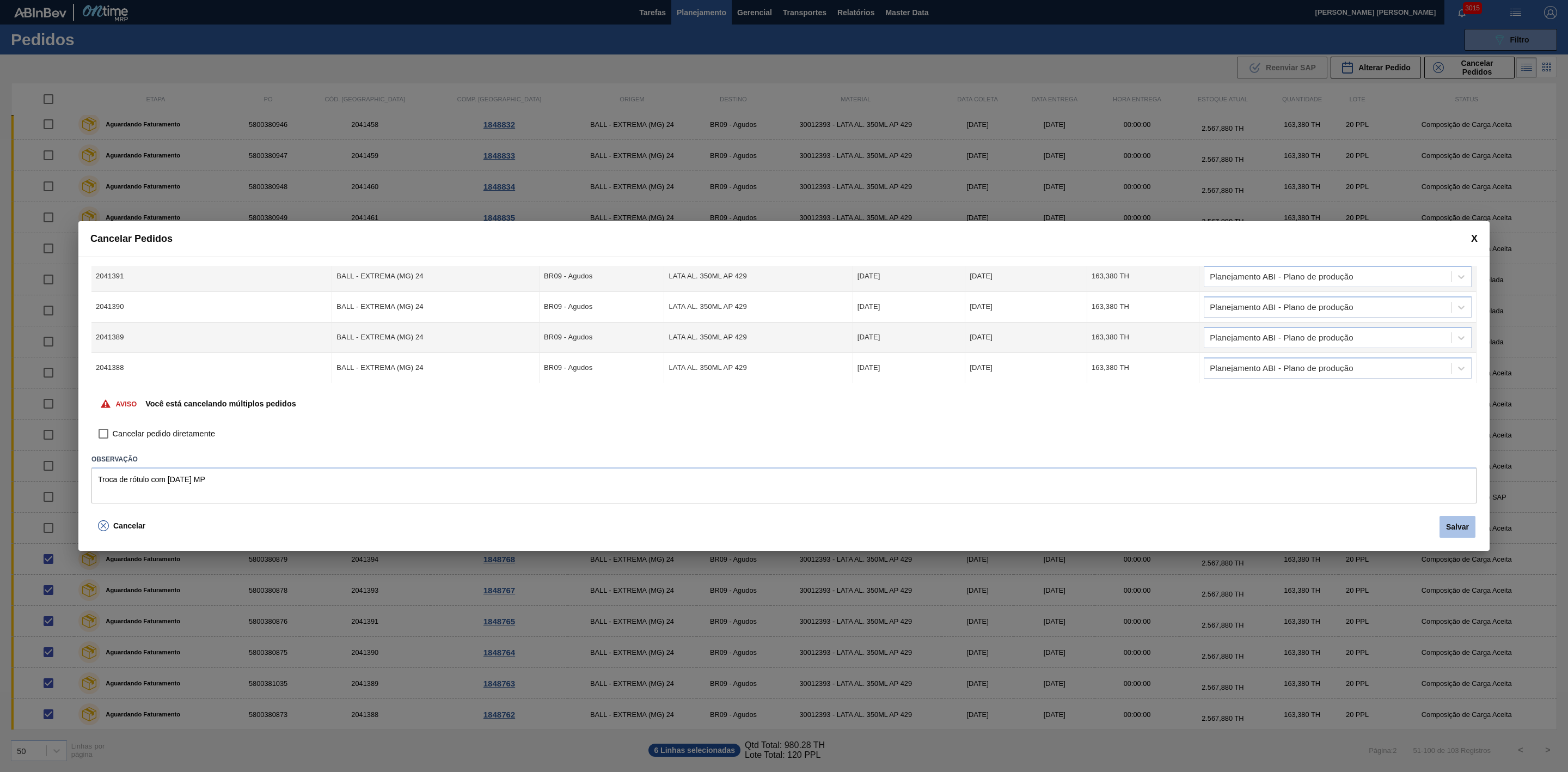
click at [1457, 522] on button "Salvar" at bounding box center [1457, 527] width 36 height 22
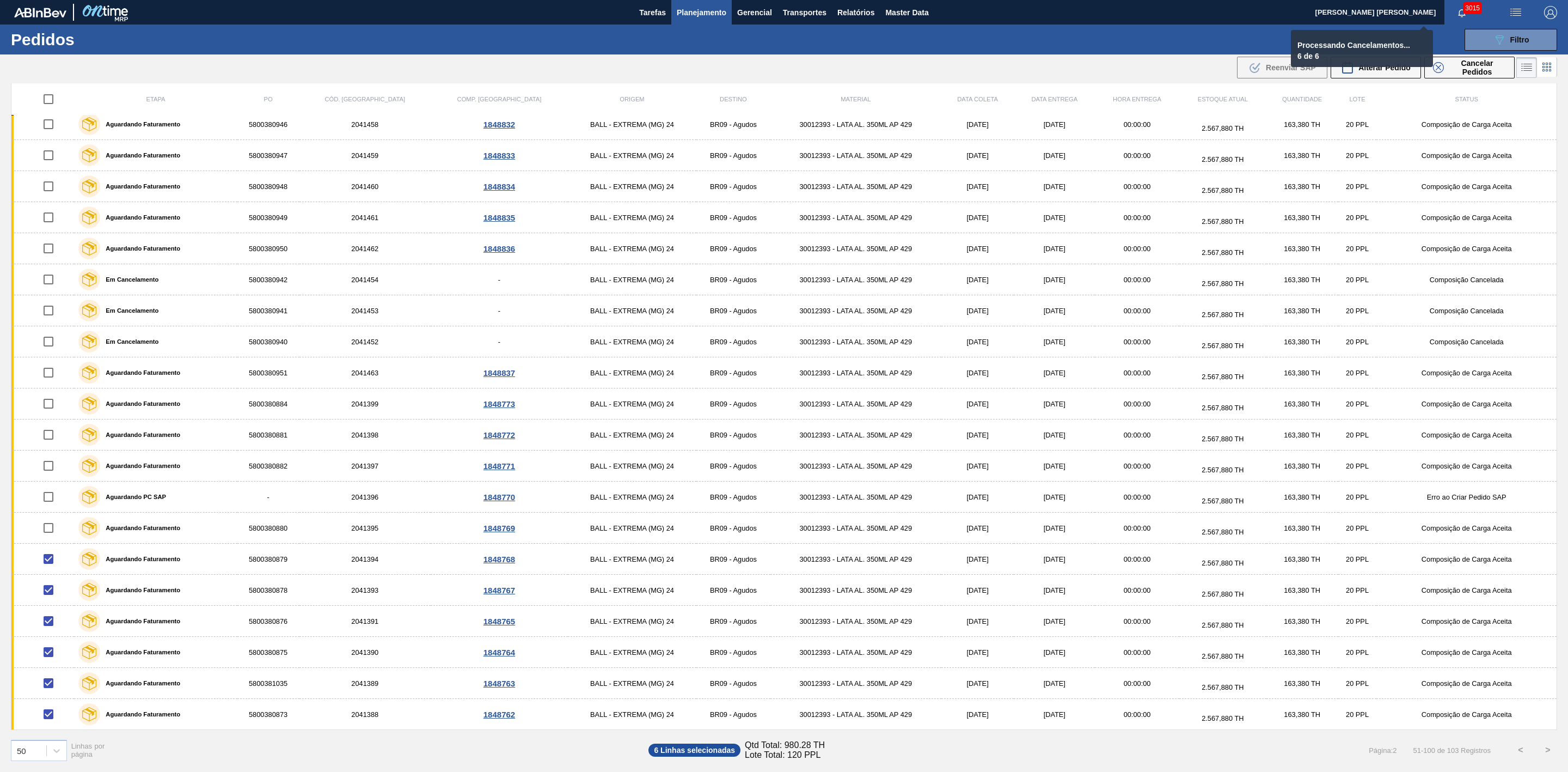
checkbox input "false"
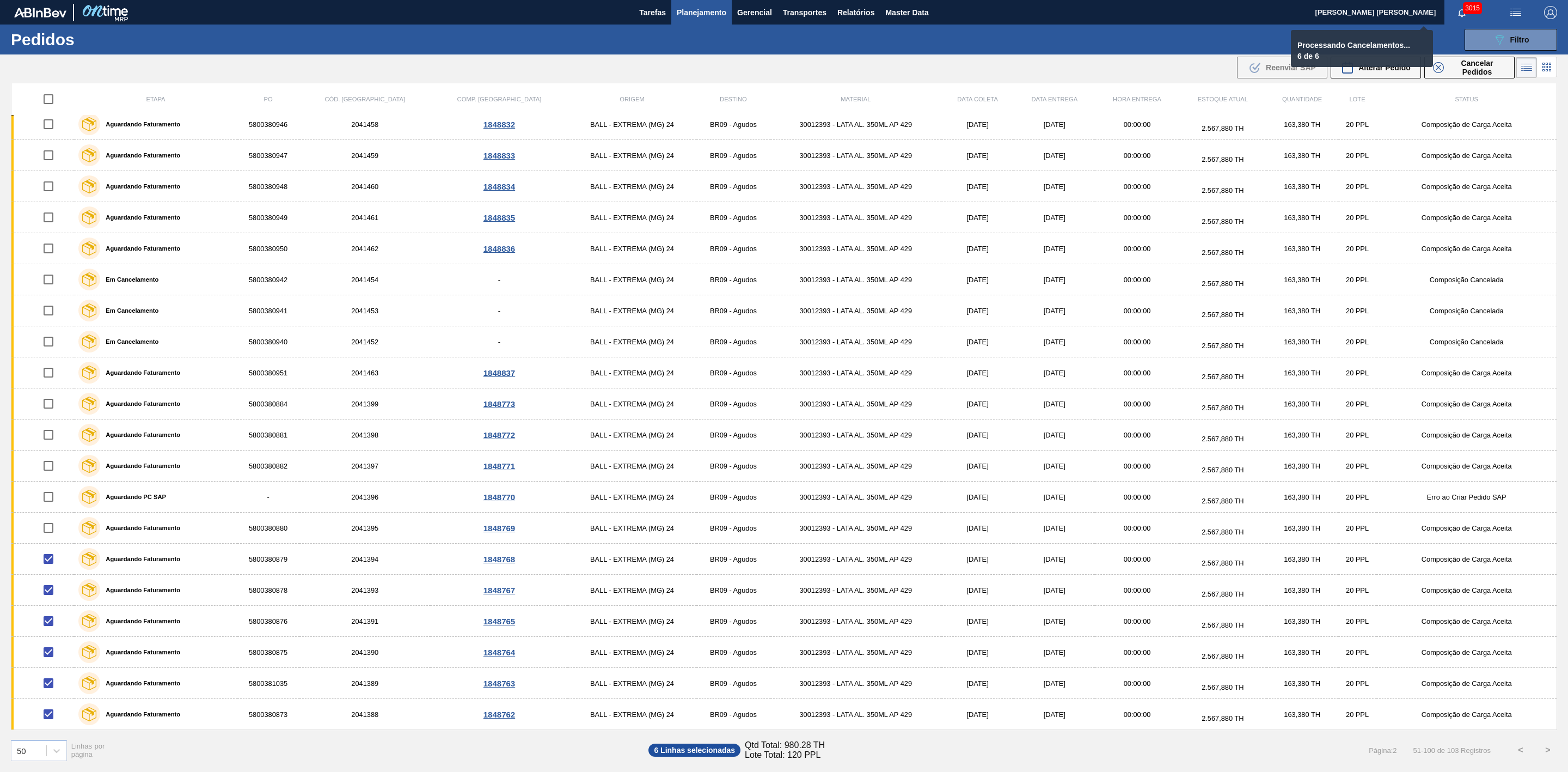
checkbox input "false"
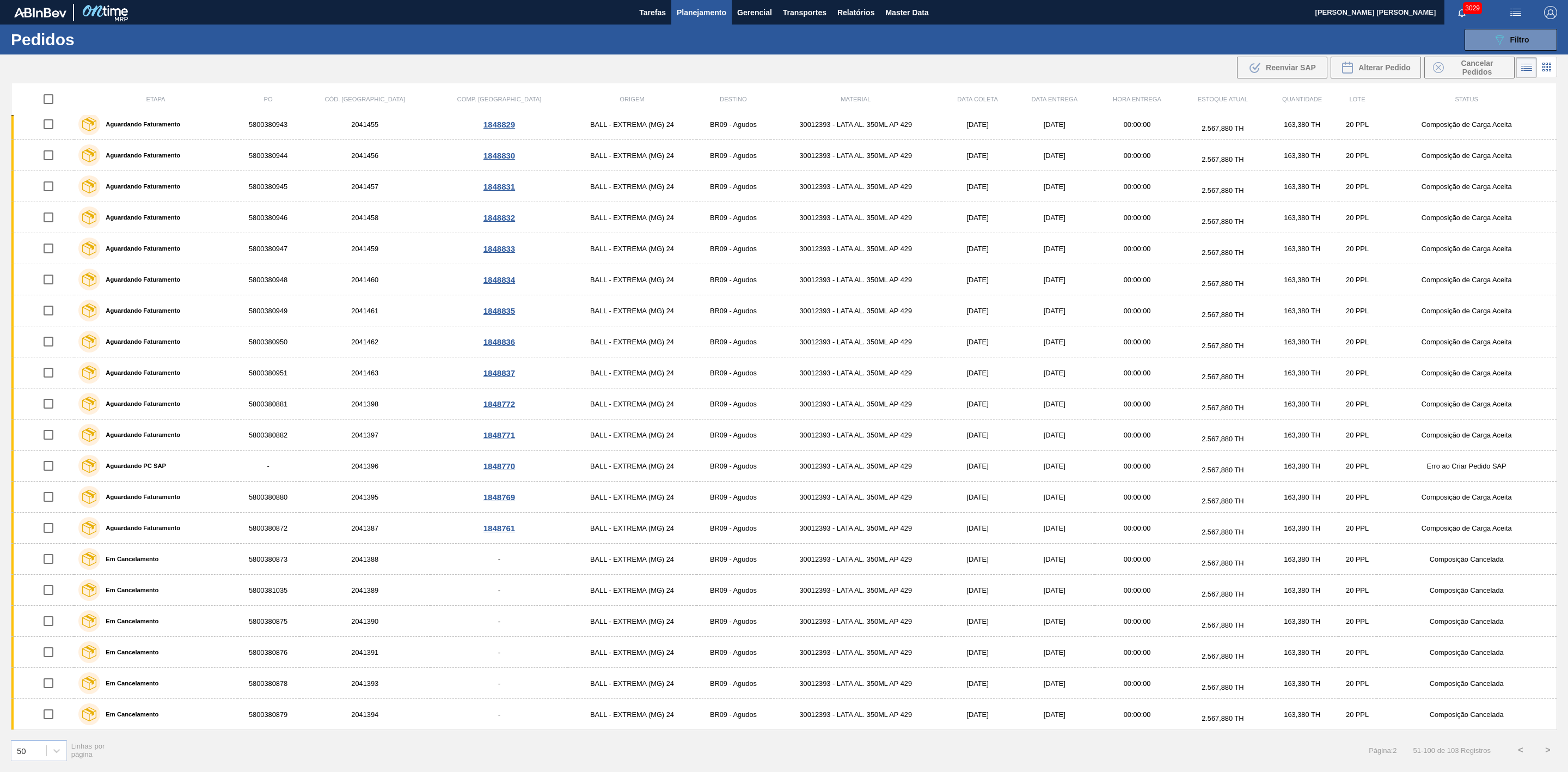
scroll to position [701, 0]
